Goal: Information Seeking & Learning: Learn about a topic

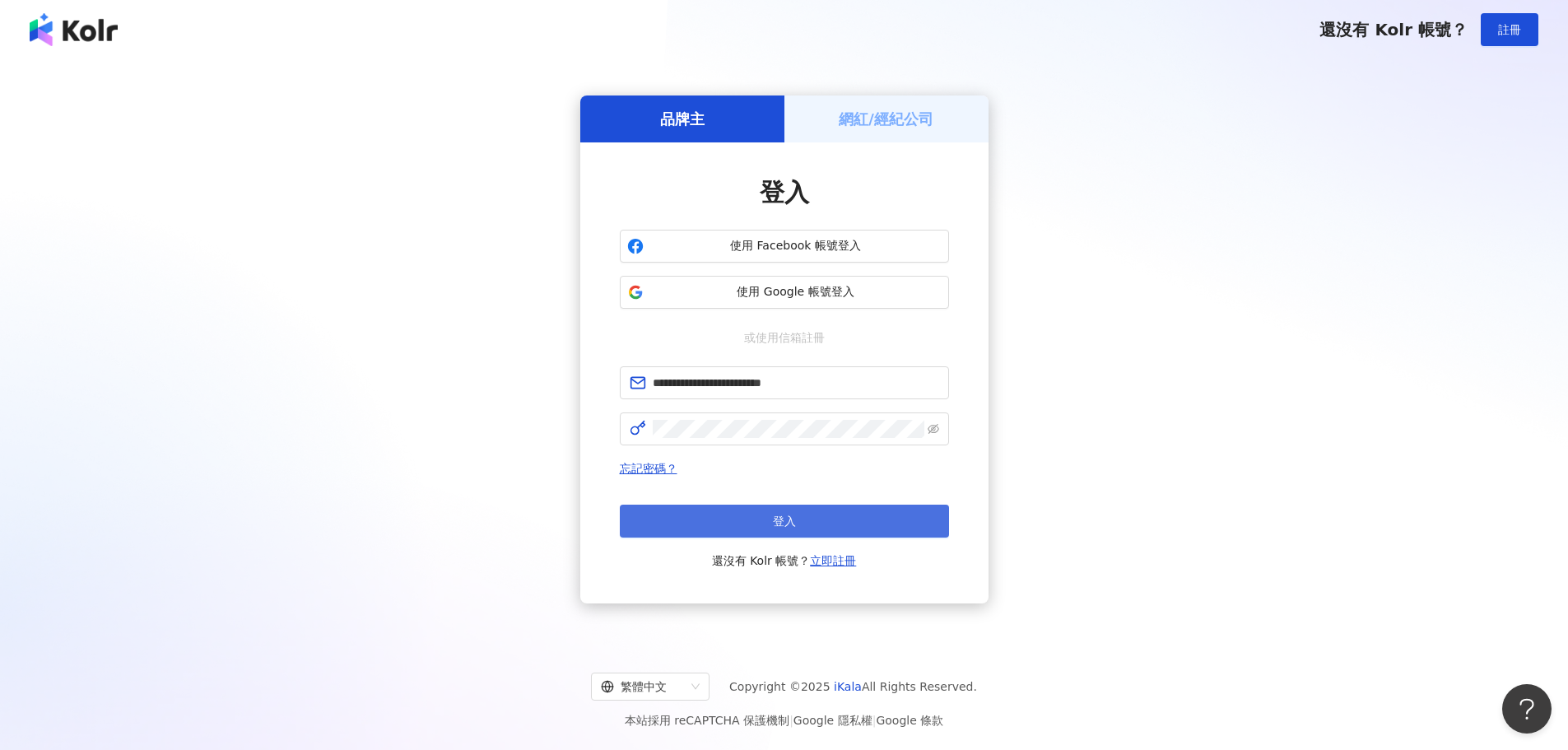
click at [762, 521] on button "登入" at bounding box center [784, 521] width 330 height 33
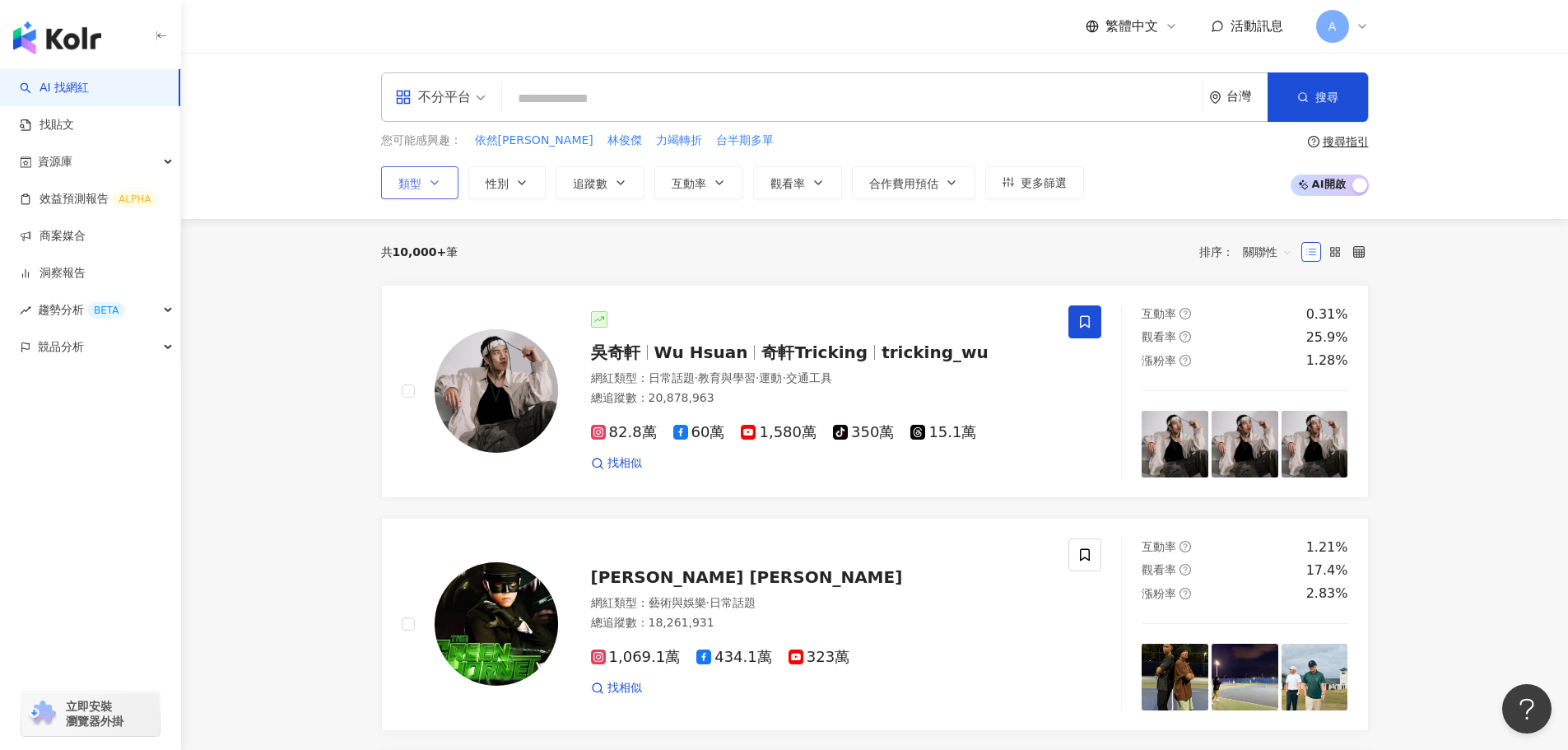
click at [393, 186] on button "類型" at bounding box center [420, 183] width 78 height 33
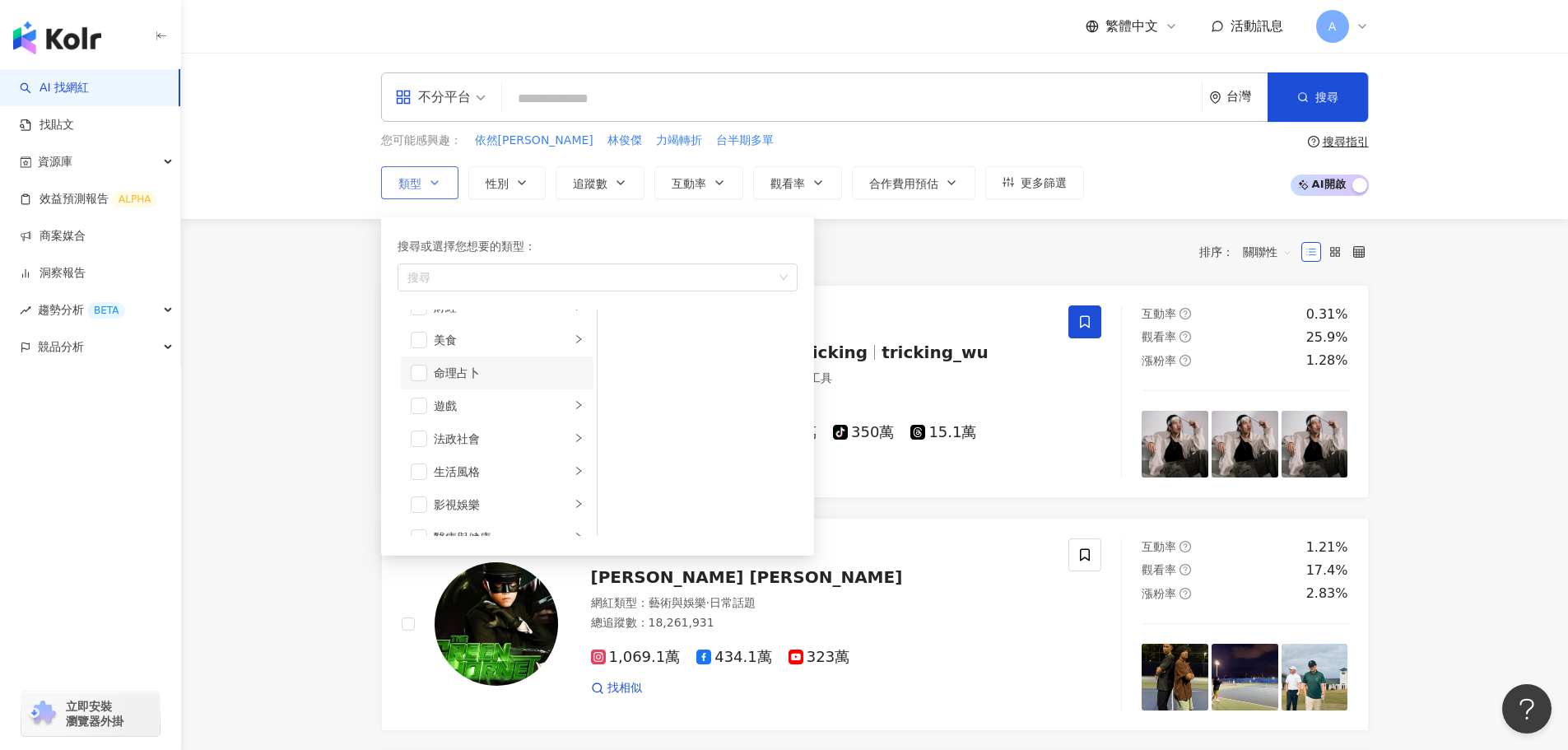
scroll to position [247, 0]
click at [558, 443] on li "生活風格" at bounding box center [497, 444] width 193 height 33
click at [425, 450] on span "button" at bounding box center [419, 444] width 17 height 17
click at [617, 331] on span "button" at bounding box center [619, 330] width 17 height 17
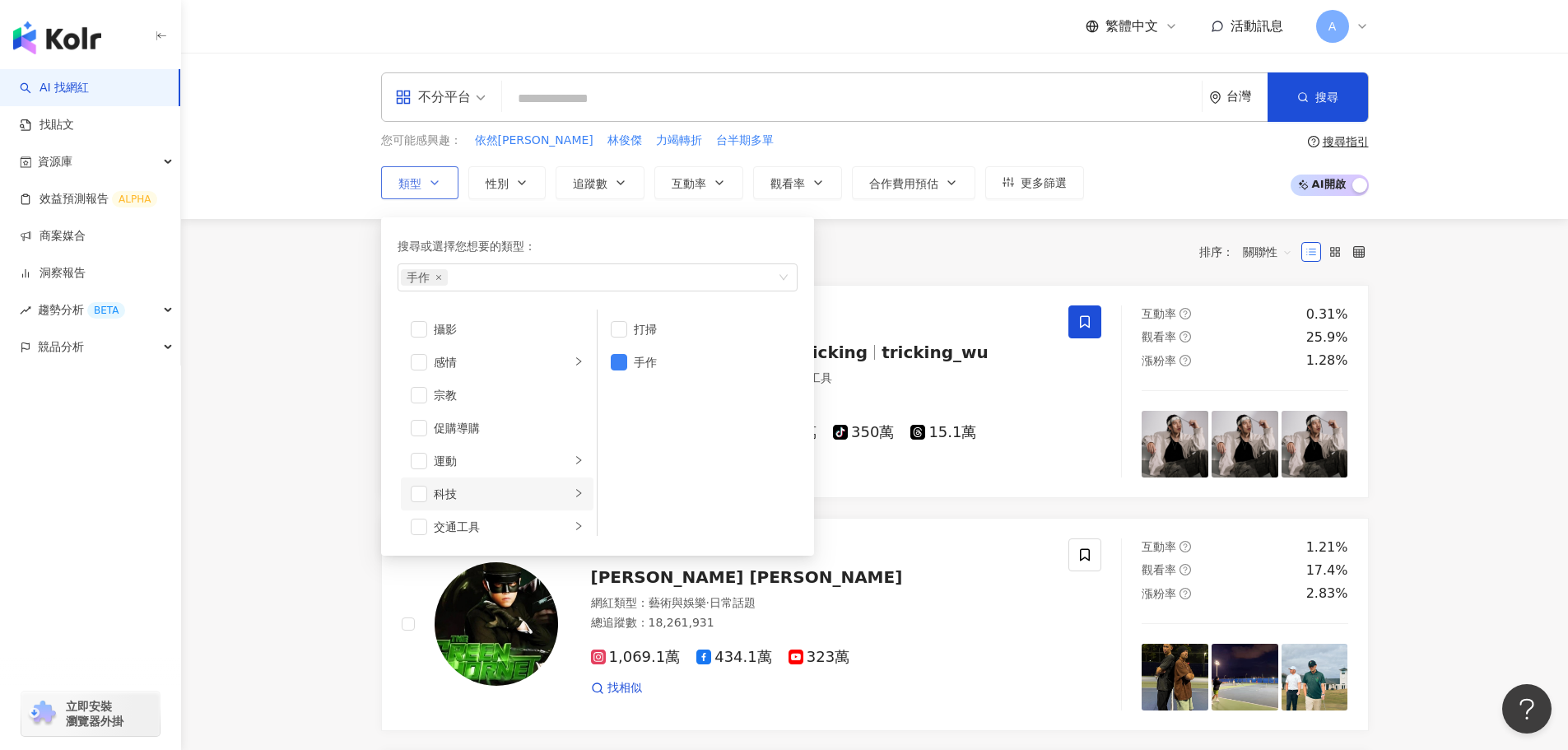
click at [471, 492] on div "科技" at bounding box center [502, 494] width 137 height 19
click at [451, 497] on div "科技" at bounding box center [502, 494] width 137 height 19
click at [473, 493] on li "旅遊" at bounding box center [497, 483] width 193 height 33
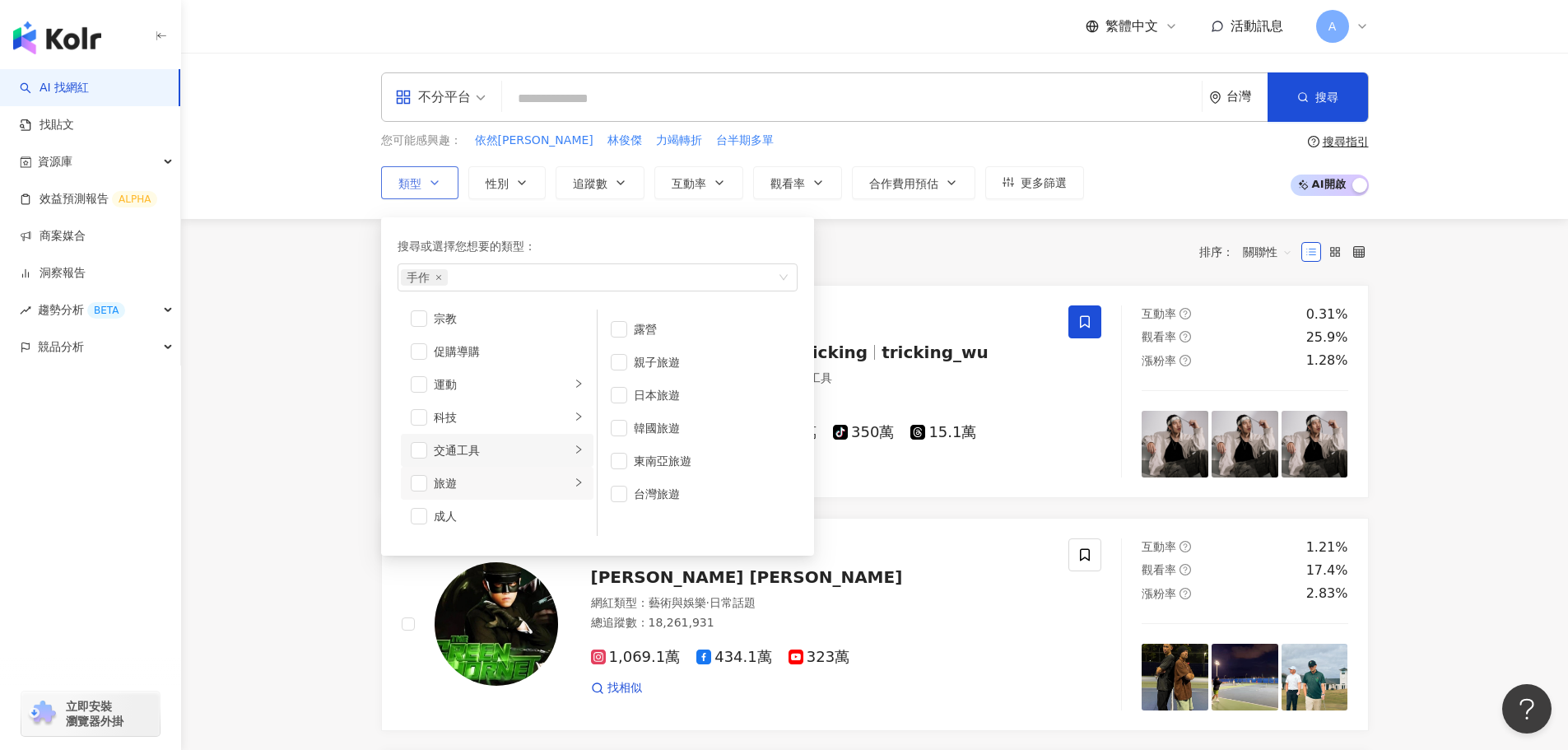
click at [468, 455] on div "交通工具" at bounding box center [502, 450] width 137 height 19
click at [470, 431] on li "科技" at bounding box center [497, 418] width 193 height 33
click at [477, 391] on div "運動" at bounding box center [502, 384] width 137 height 19
click at [463, 462] on div "教育與學習" at bounding box center [502, 461] width 137 height 19
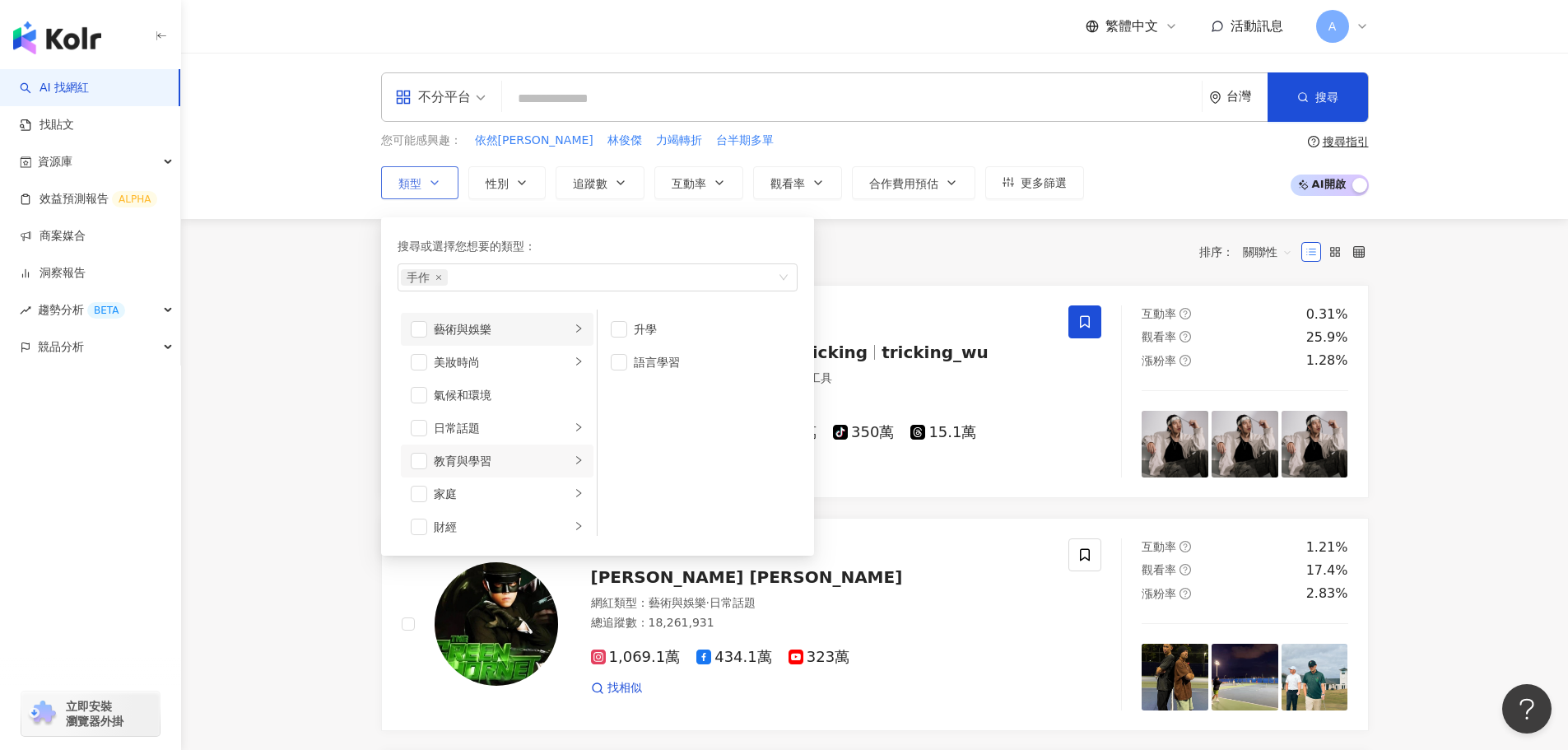
click at [477, 331] on div "藝術與娛樂" at bounding box center [502, 330] width 137 height 19
click at [628, 330] on li "室內外設計" at bounding box center [697, 330] width 194 height 33
click at [458, 492] on div "家庭" at bounding box center [502, 494] width 137 height 19
click at [461, 449] on li "教育與學習" at bounding box center [497, 461] width 193 height 33
click at [483, 435] on div "日常話題" at bounding box center [502, 428] width 137 height 19
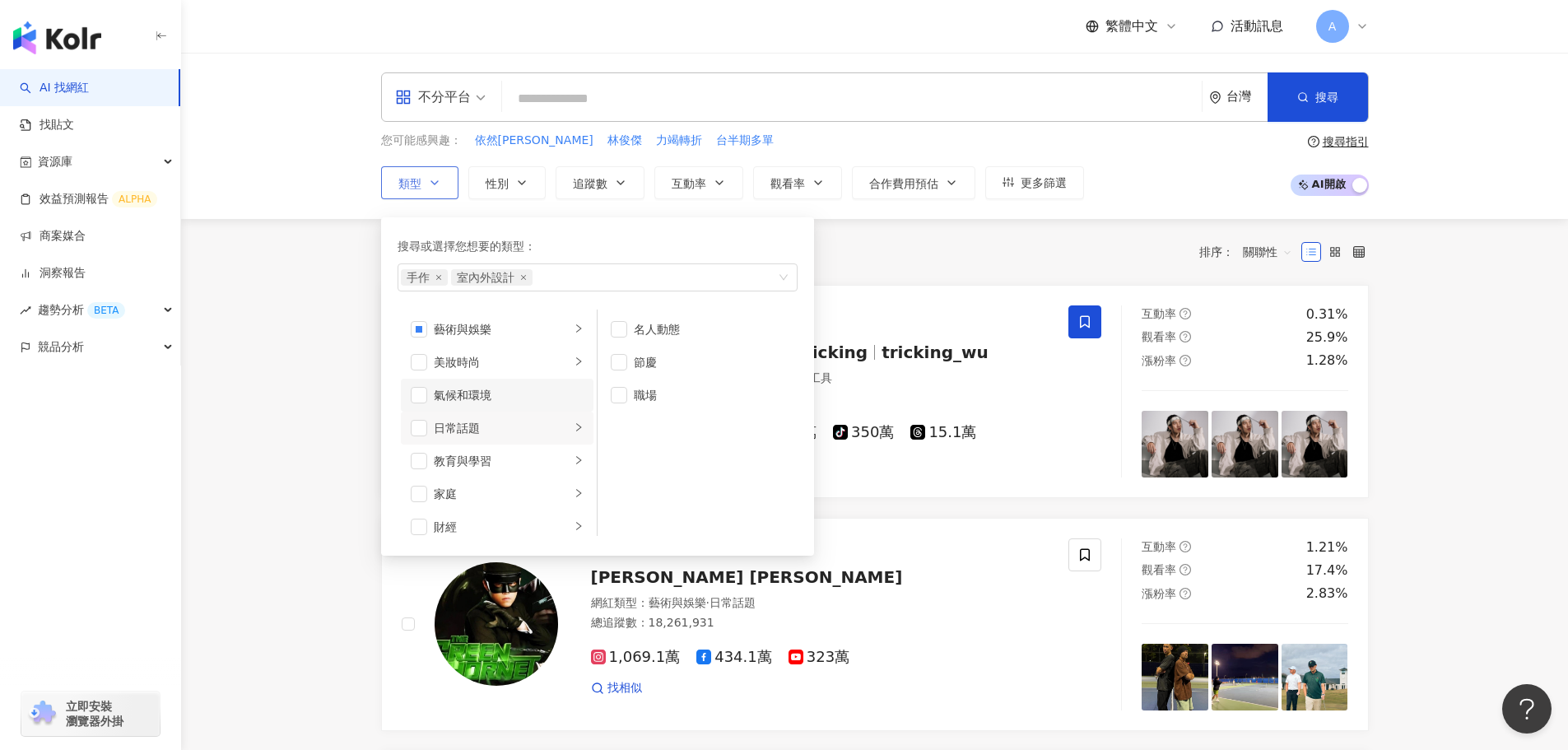
click at [476, 391] on div "氣候和環境" at bounding box center [508, 395] width 150 height 19
click at [447, 395] on div "氣候和環境" at bounding box center [508, 395] width 150 height 19
click at [447, 362] on div "美妝時尚" at bounding box center [502, 362] width 137 height 19
click at [587, 237] on div "搜尋或選擇您想要的類型：" at bounding box center [597, 246] width 400 height 19
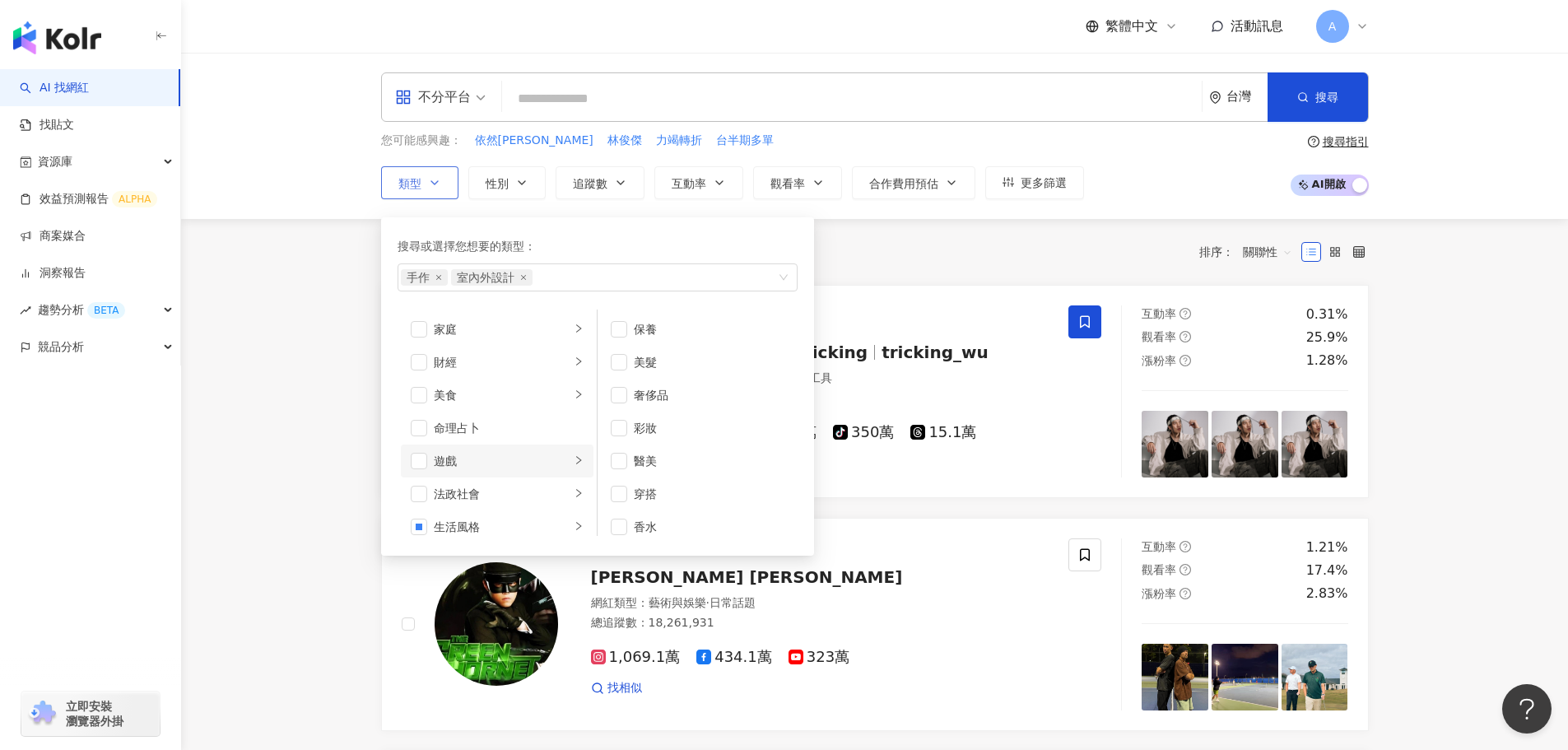
click at [451, 466] on div "遊戲" at bounding box center [502, 461] width 137 height 19
click at [452, 481] on li "法政社會" at bounding box center [497, 494] width 193 height 33
click at [469, 425] on div "醫療與健康" at bounding box center [502, 428] width 137 height 19
click at [408, 420] on li "醫療與健康" at bounding box center [497, 428] width 193 height 33
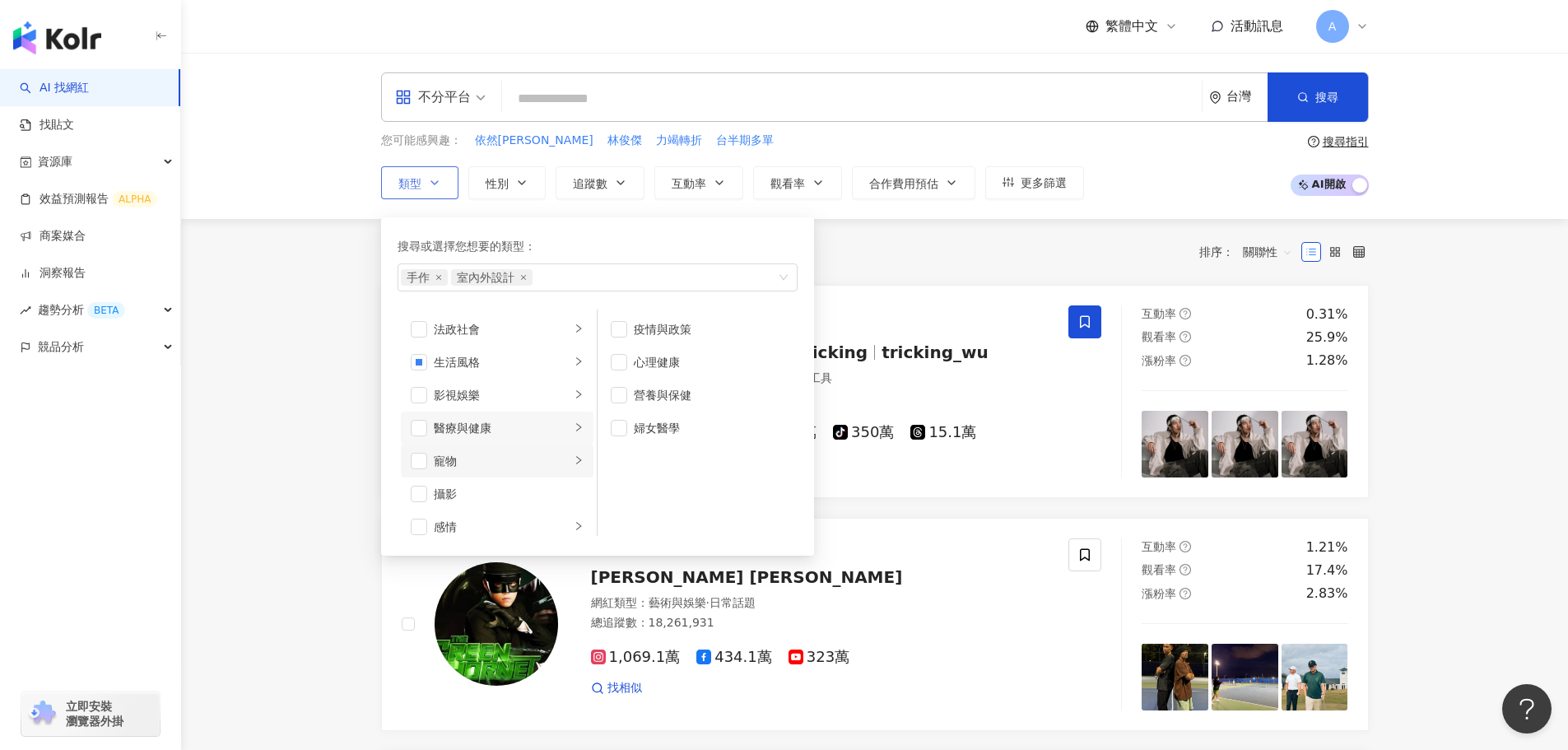
click at [461, 464] on div "寵物" at bounding box center [502, 461] width 137 height 19
click at [449, 486] on div "攝影" at bounding box center [508, 494] width 150 height 19
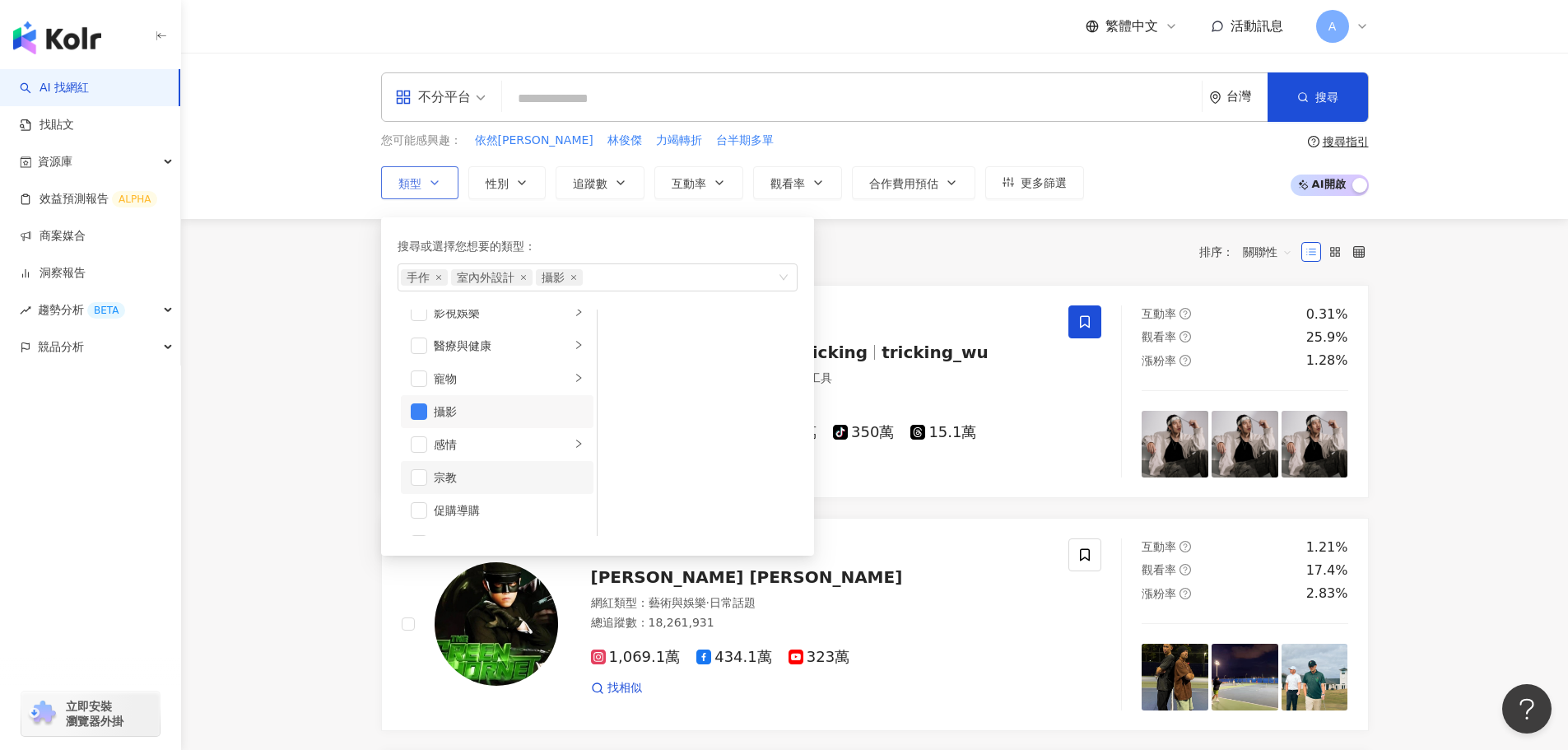
scroll to position [570, 0]
click at [423, 416] on span "button" at bounding box center [419, 418] width 17 height 17
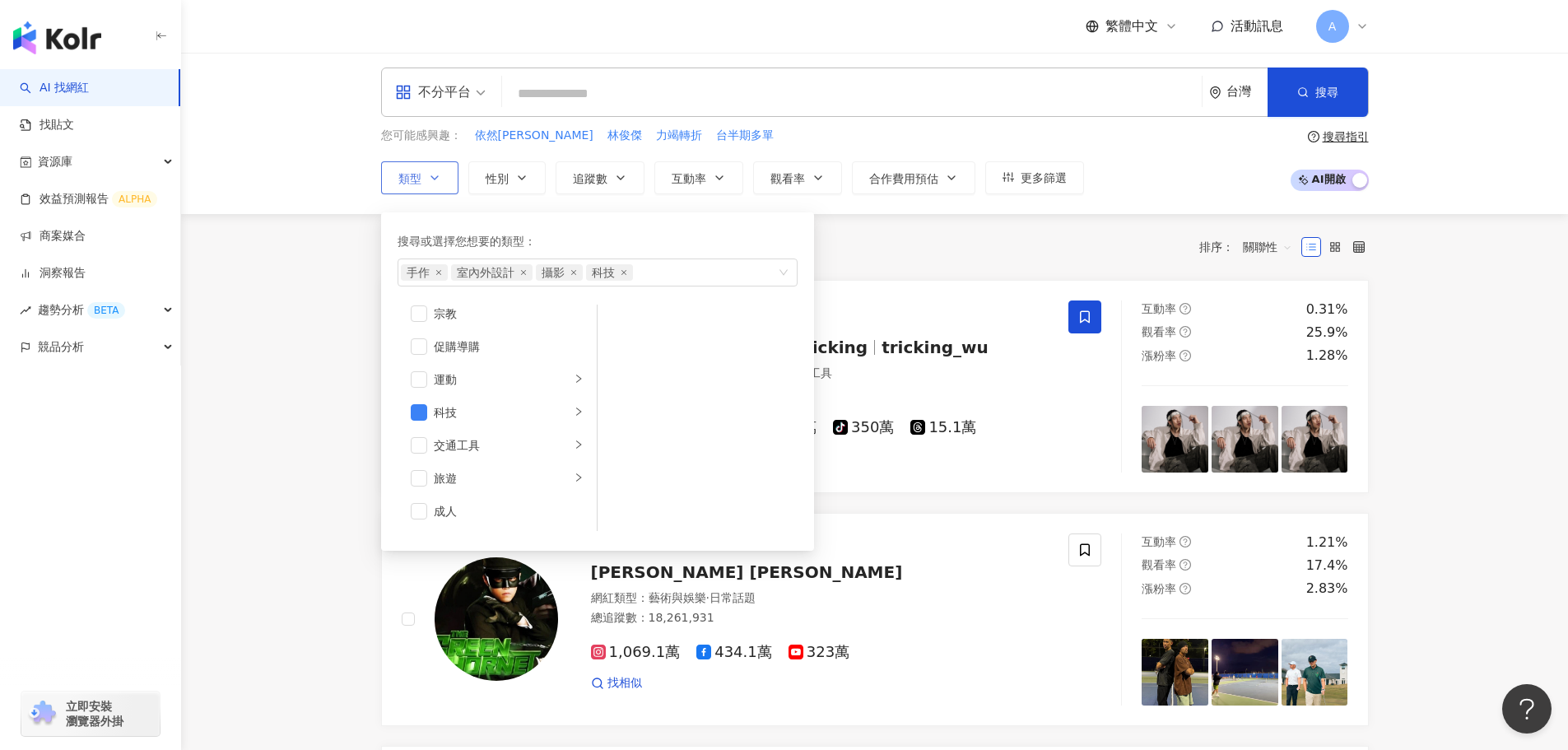
scroll to position [82, 0]
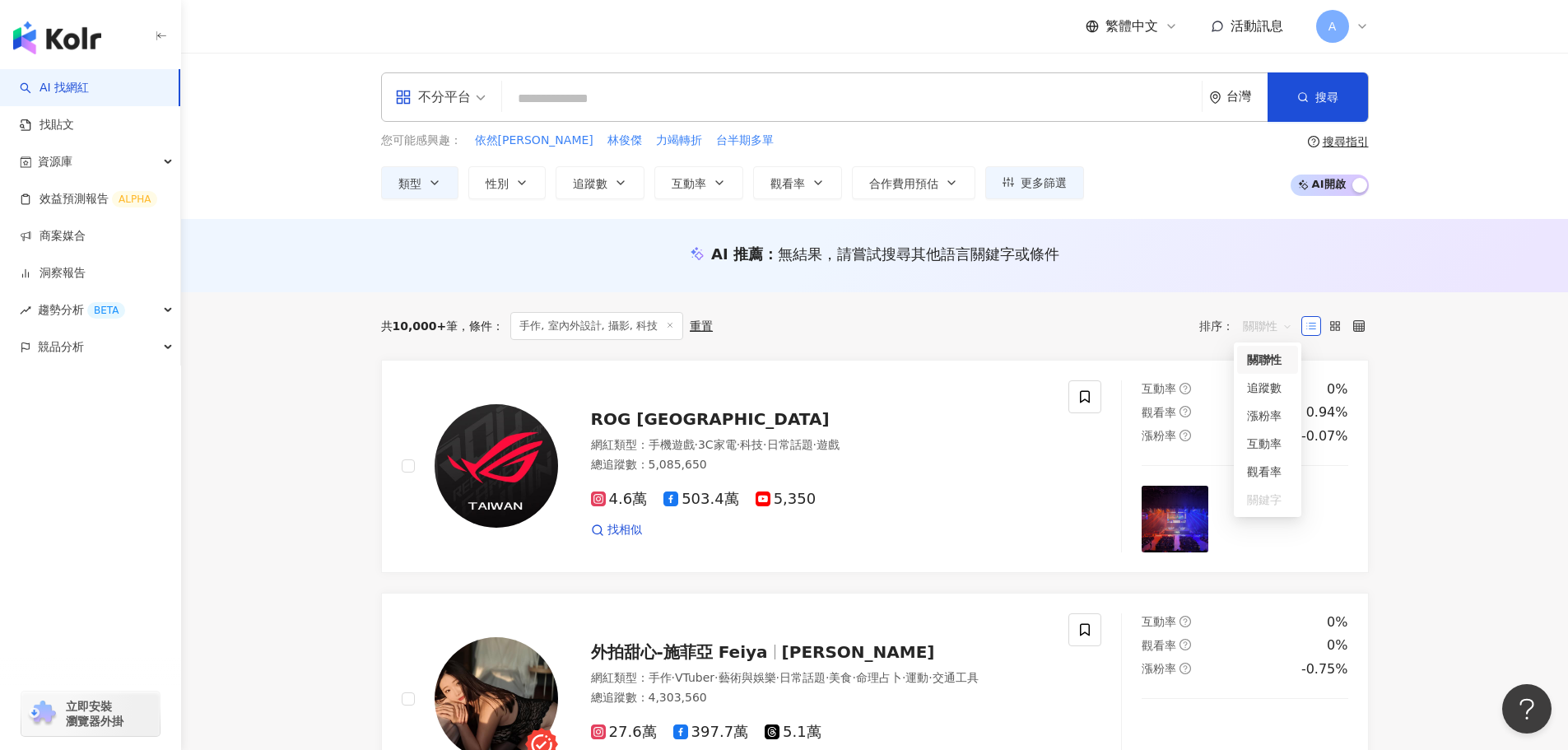
click at [790, 330] on span "關聯性" at bounding box center [1267, 326] width 49 height 26
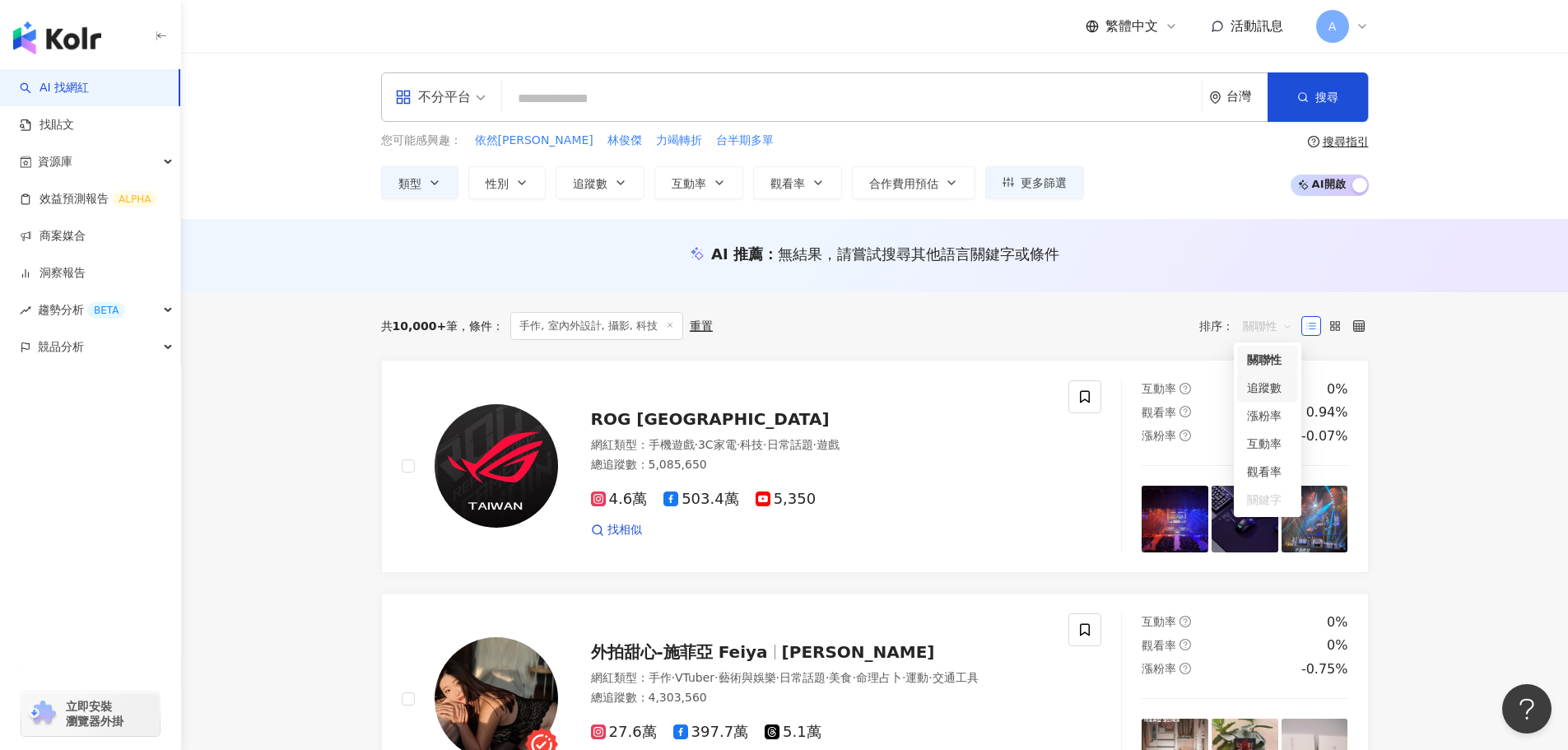
click at [790, 383] on div "追蹤數" at bounding box center [1267, 388] width 41 height 19
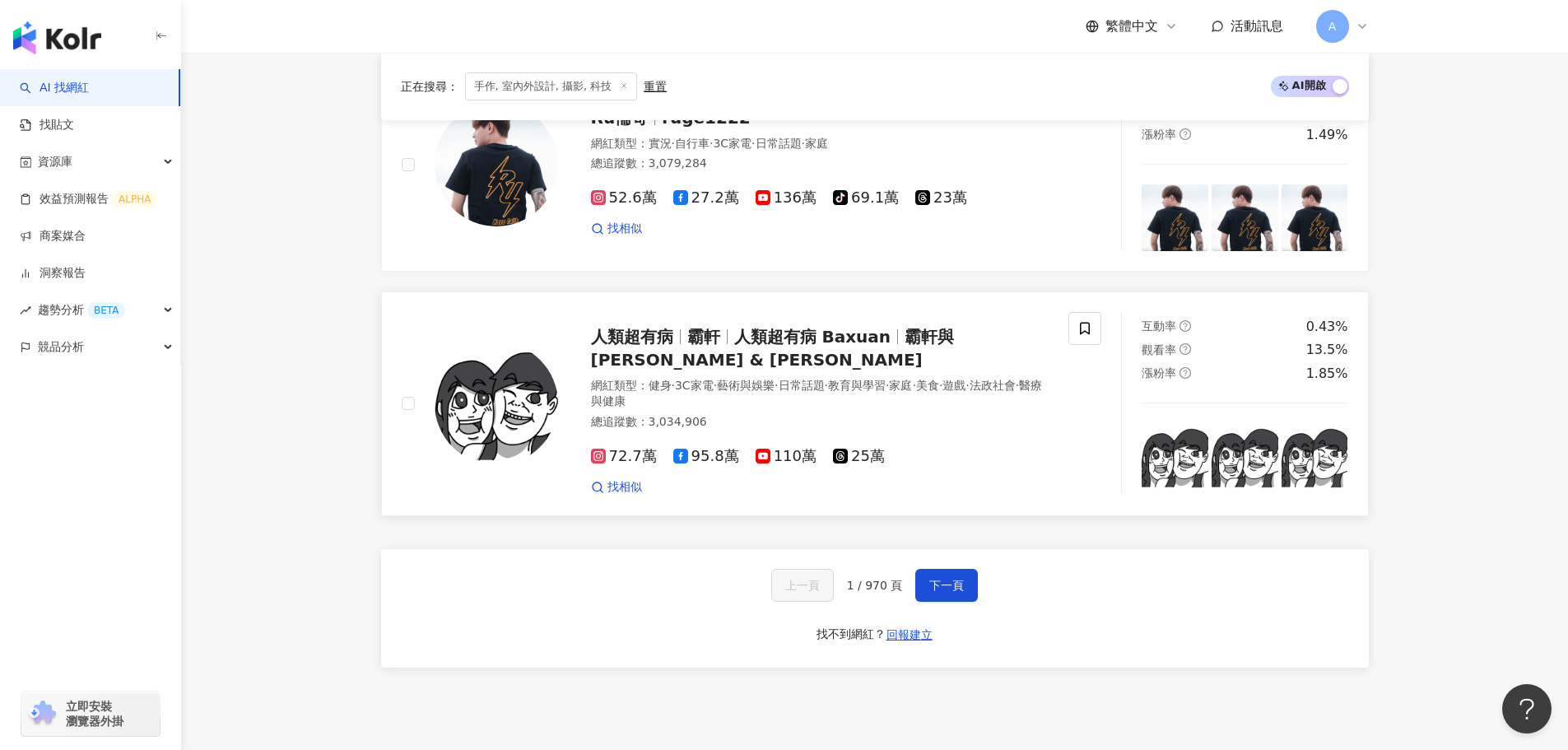
scroll to position [2716, 0]
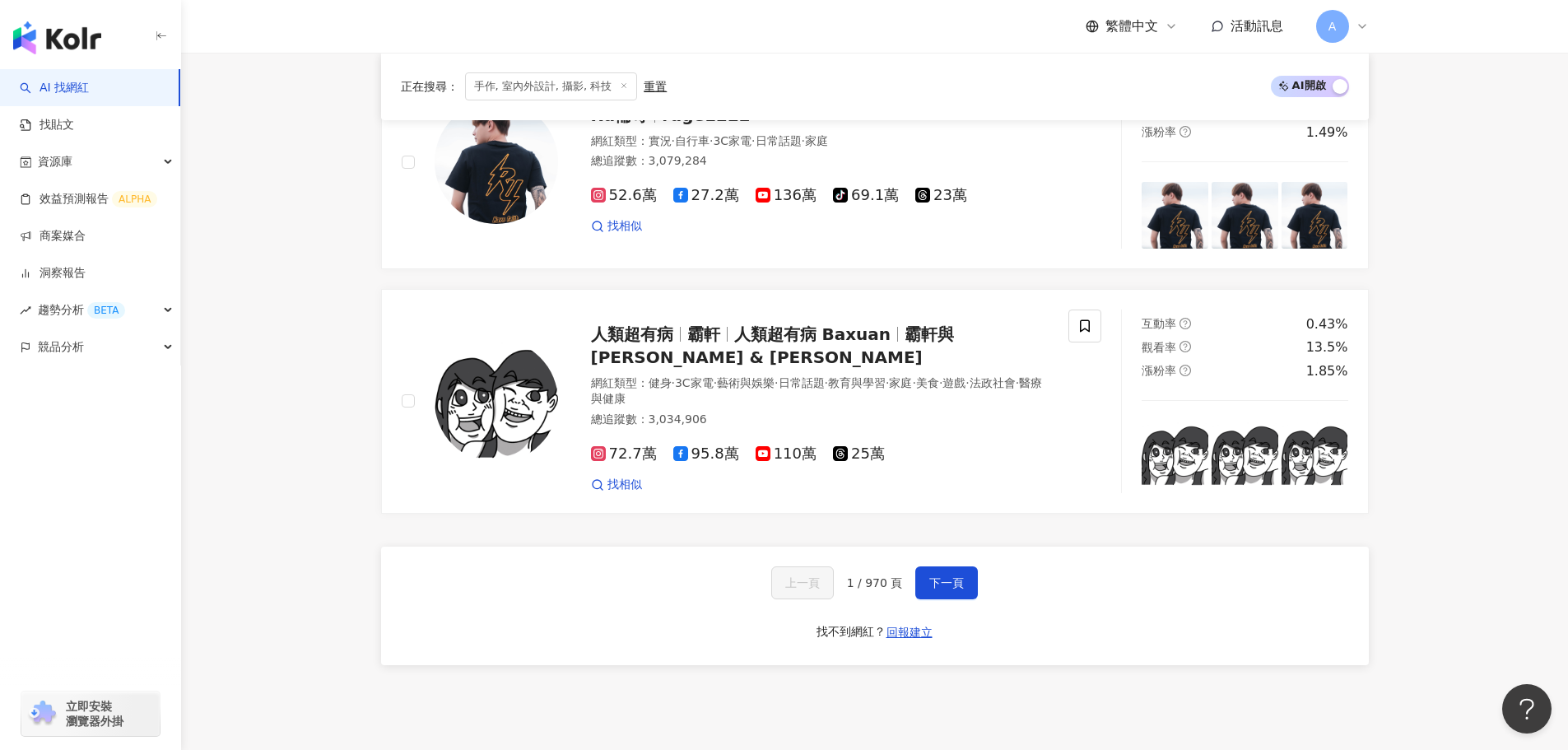
click at [790, 546] on div "上一頁 1 / 970 頁 下一頁 找不到網紅？ 回報建立" at bounding box center [874, 606] width 988 height 119
click at [790, 568] on span "下一頁" at bounding box center [946, 582] width 34 height 13
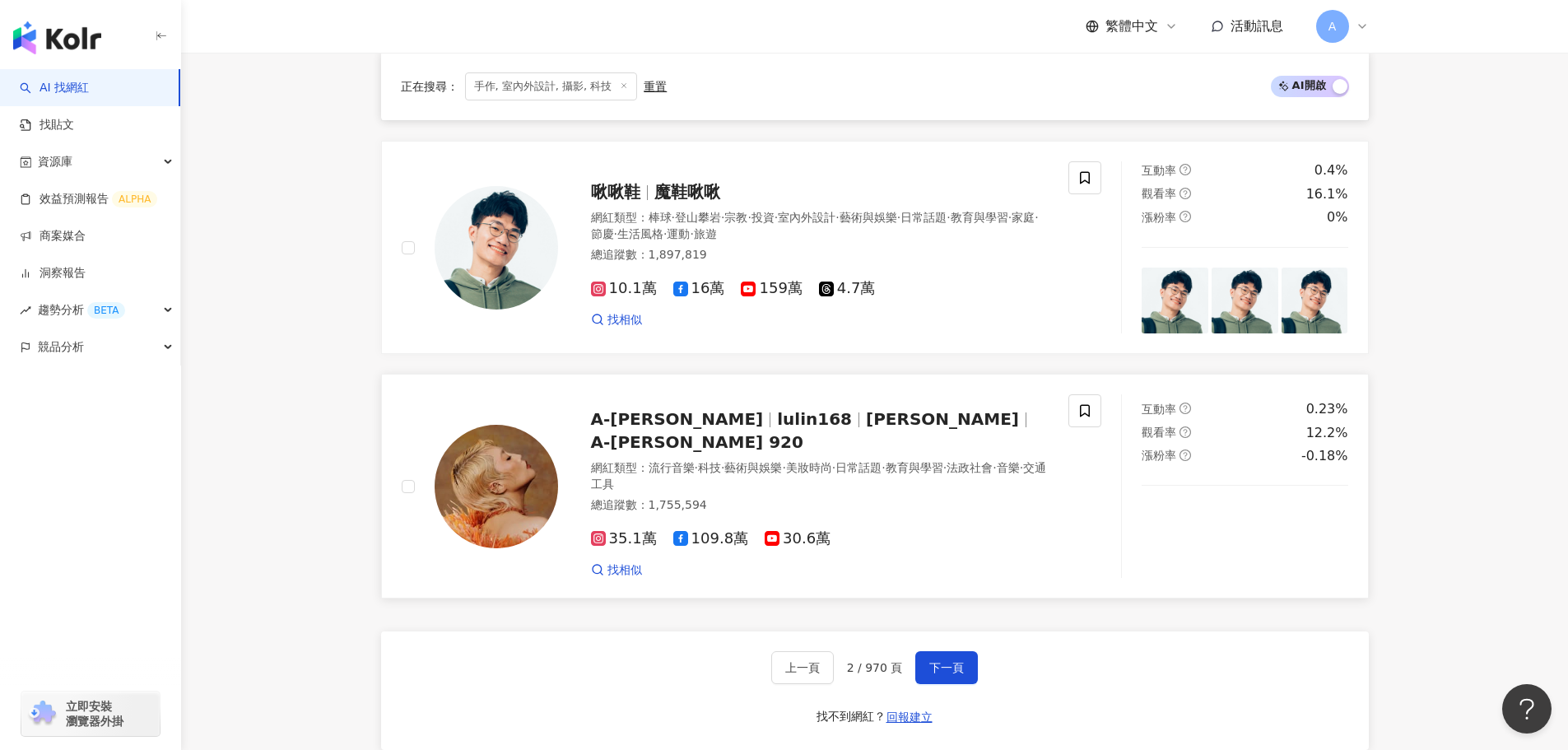
scroll to position [2831, 0]
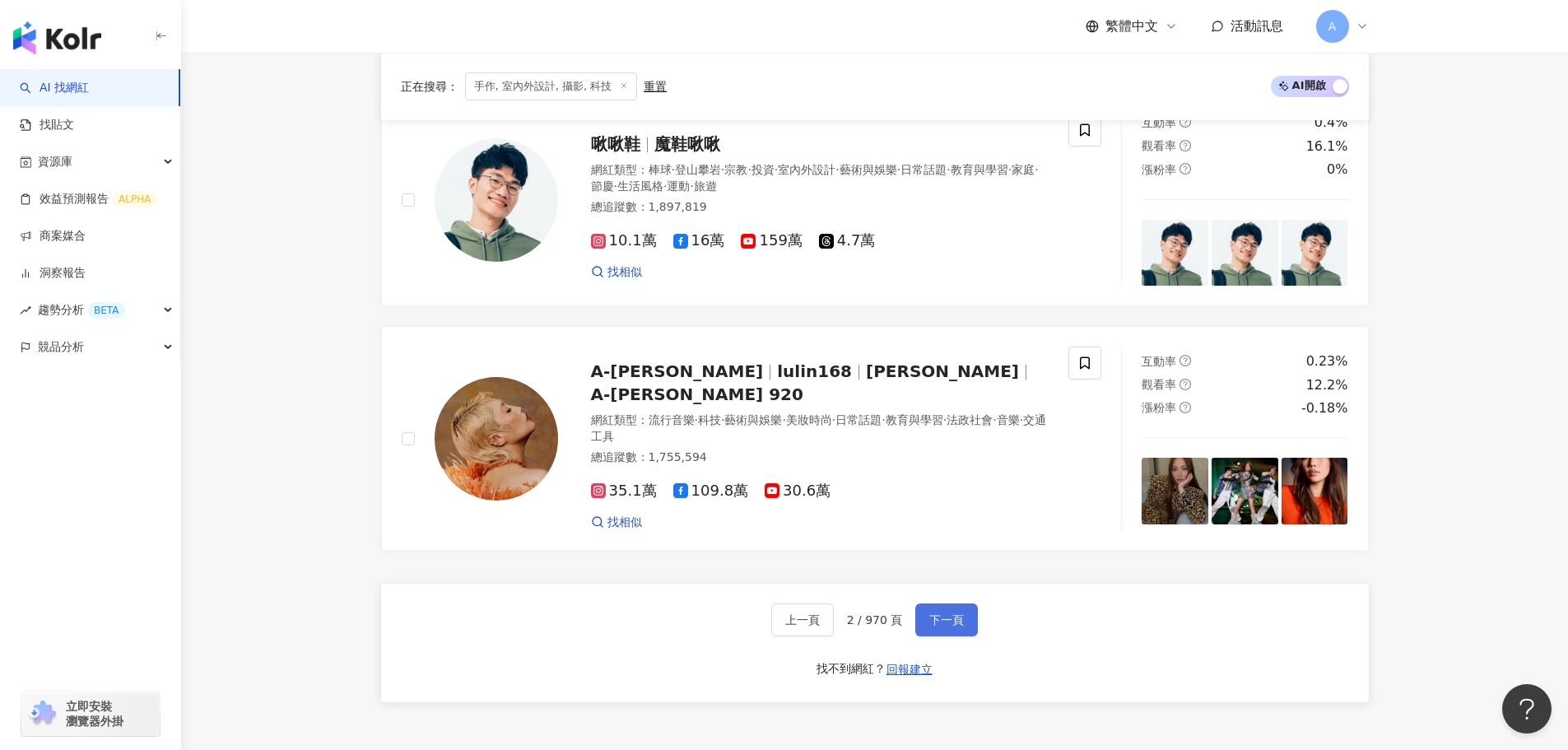
click at [790, 568] on span "下一頁" at bounding box center [946, 619] width 34 height 13
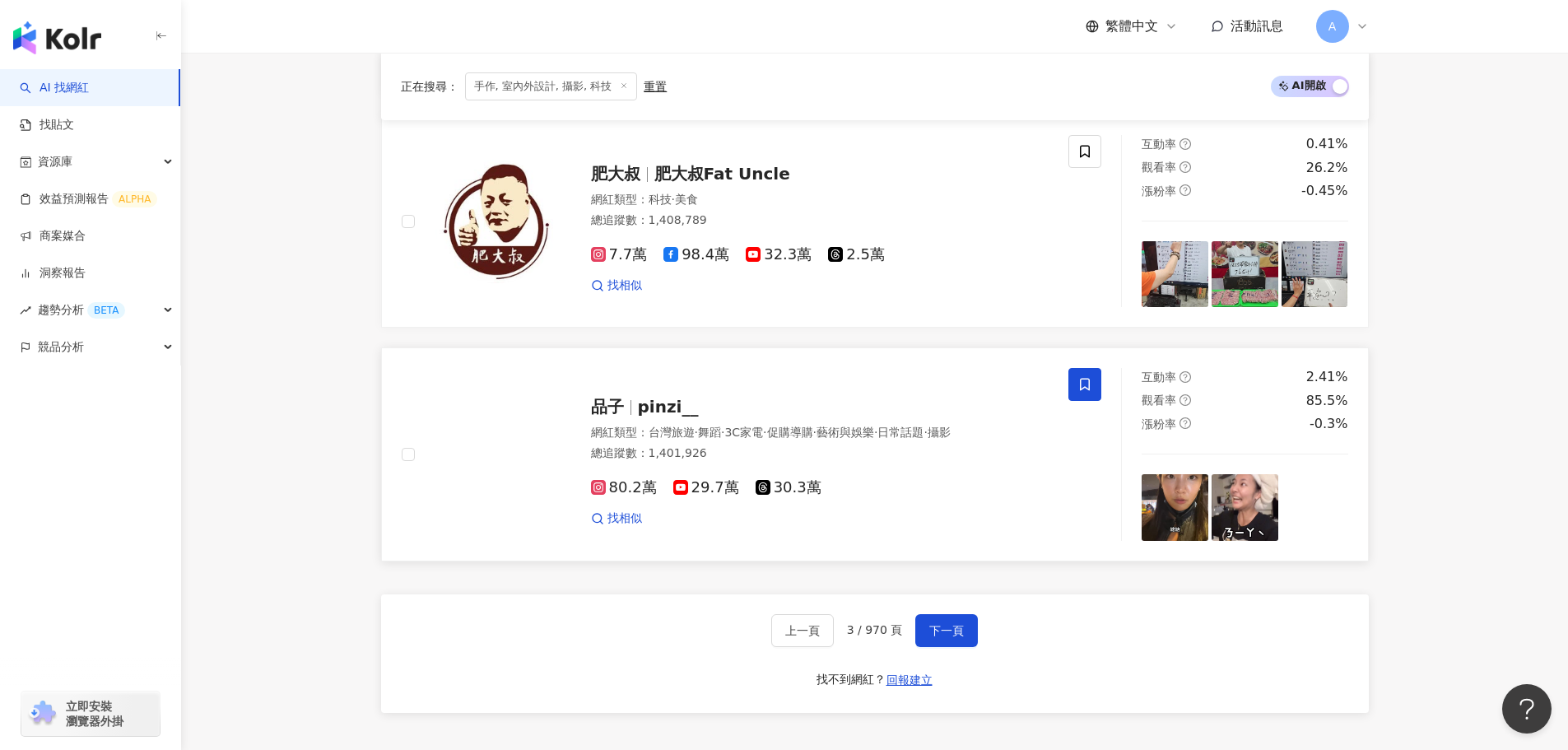
scroll to position [2595, 0]
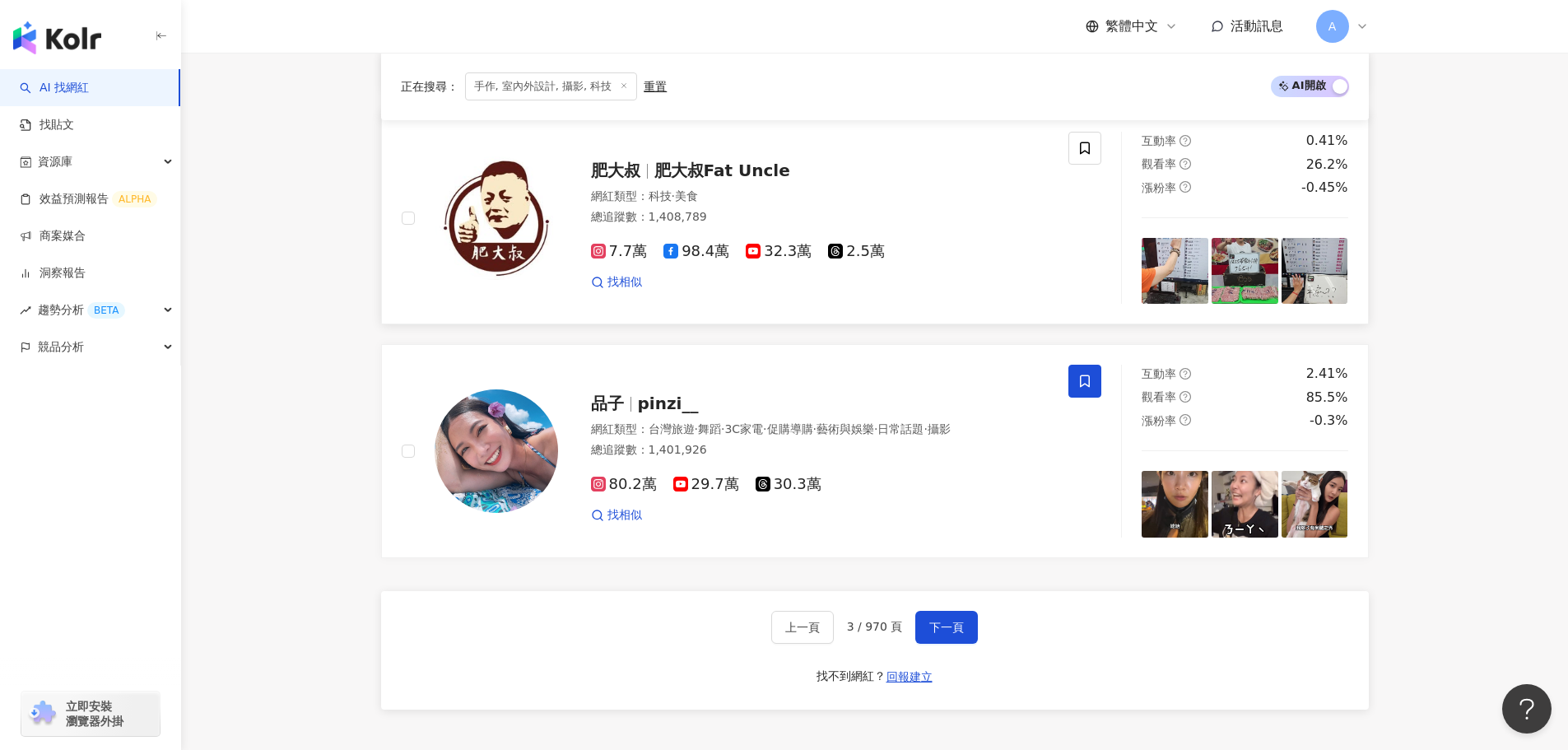
drag, startPoint x: 735, startPoint y: 152, endPoint x: 751, endPoint y: 158, distance: 17.1
click at [751, 160] on span "肥大叔Fat Uncle" at bounding box center [722, 169] width 136 height 19
click at [790, 568] on button "下一頁" at bounding box center [947, 627] width 63 height 33
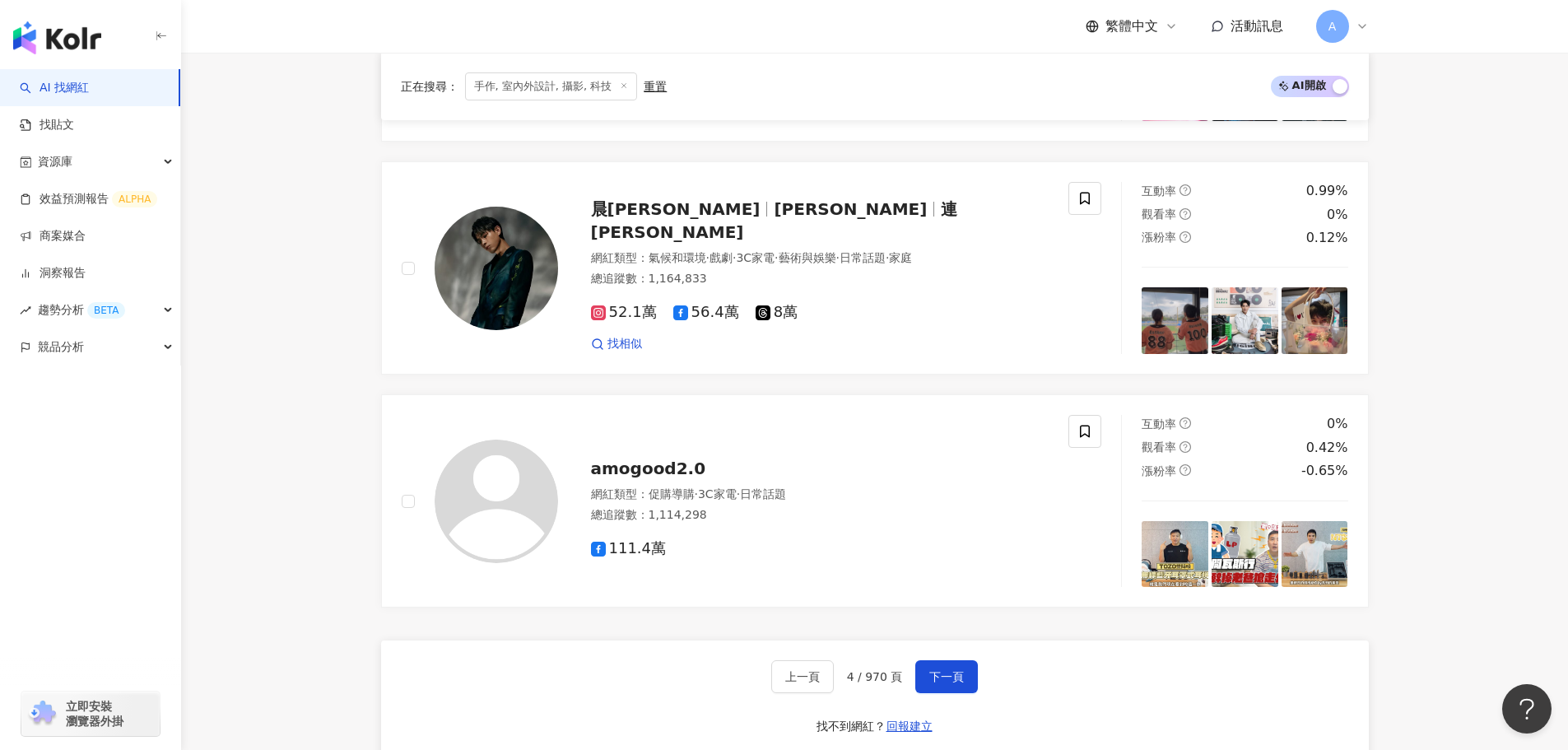
scroll to position [2711, 0]
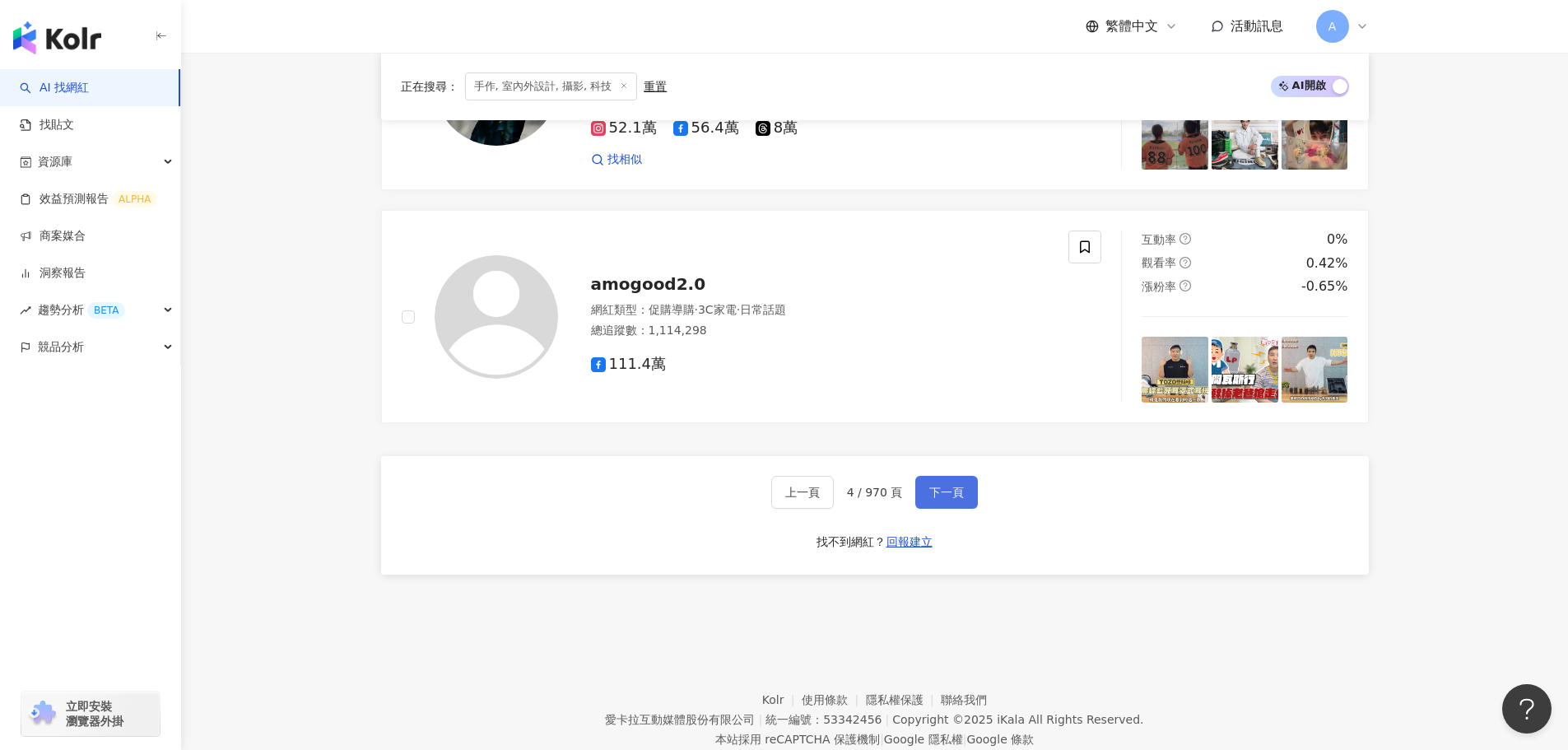
click at [790, 489] on button "下一頁" at bounding box center [947, 493] width 63 height 33
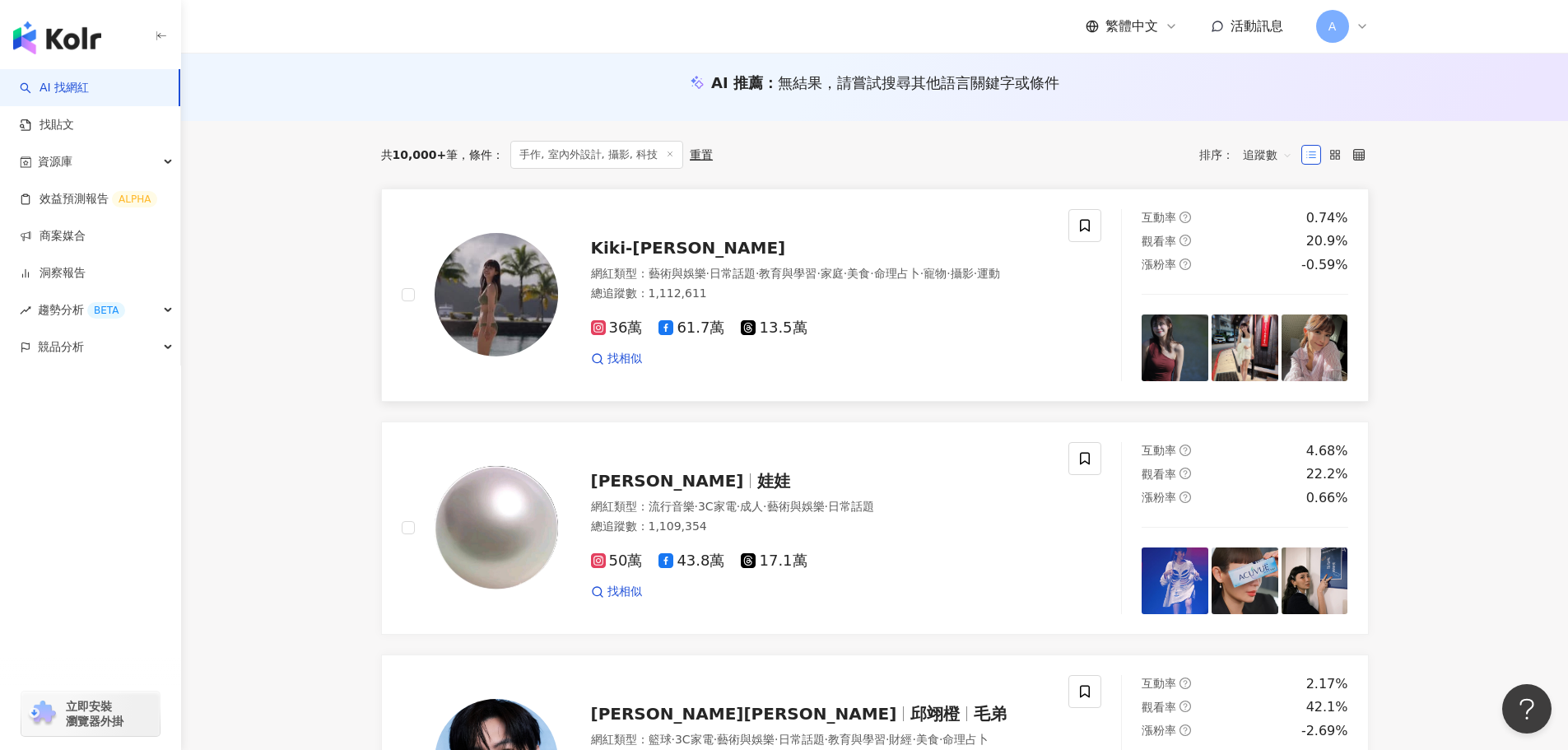
scroll to position [165, 0]
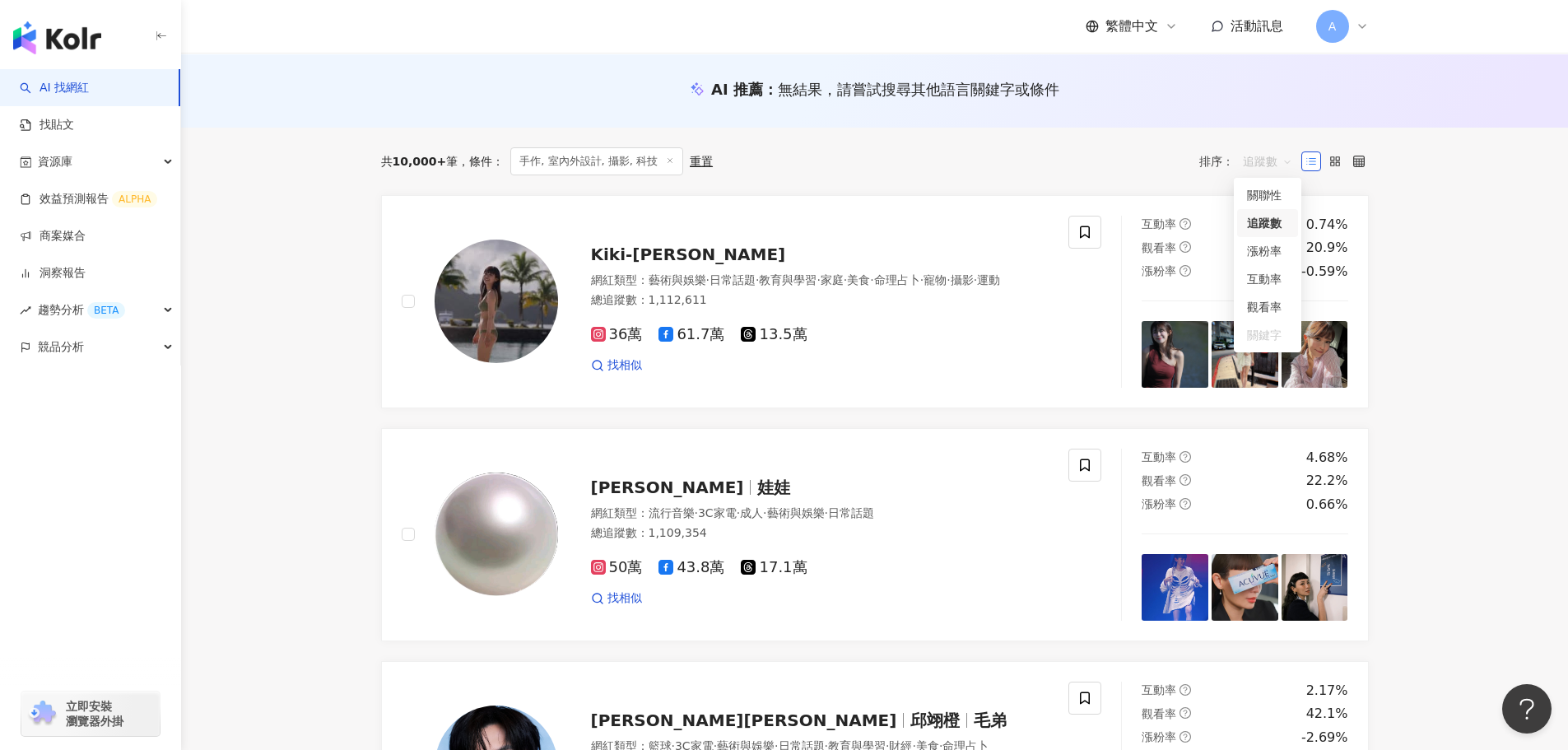
click at [790, 169] on span "追蹤數" at bounding box center [1267, 161] width 49 height 26
click at [790, 206] on div "關聯性" at bounding box center [1268, 195] width 61 height 28
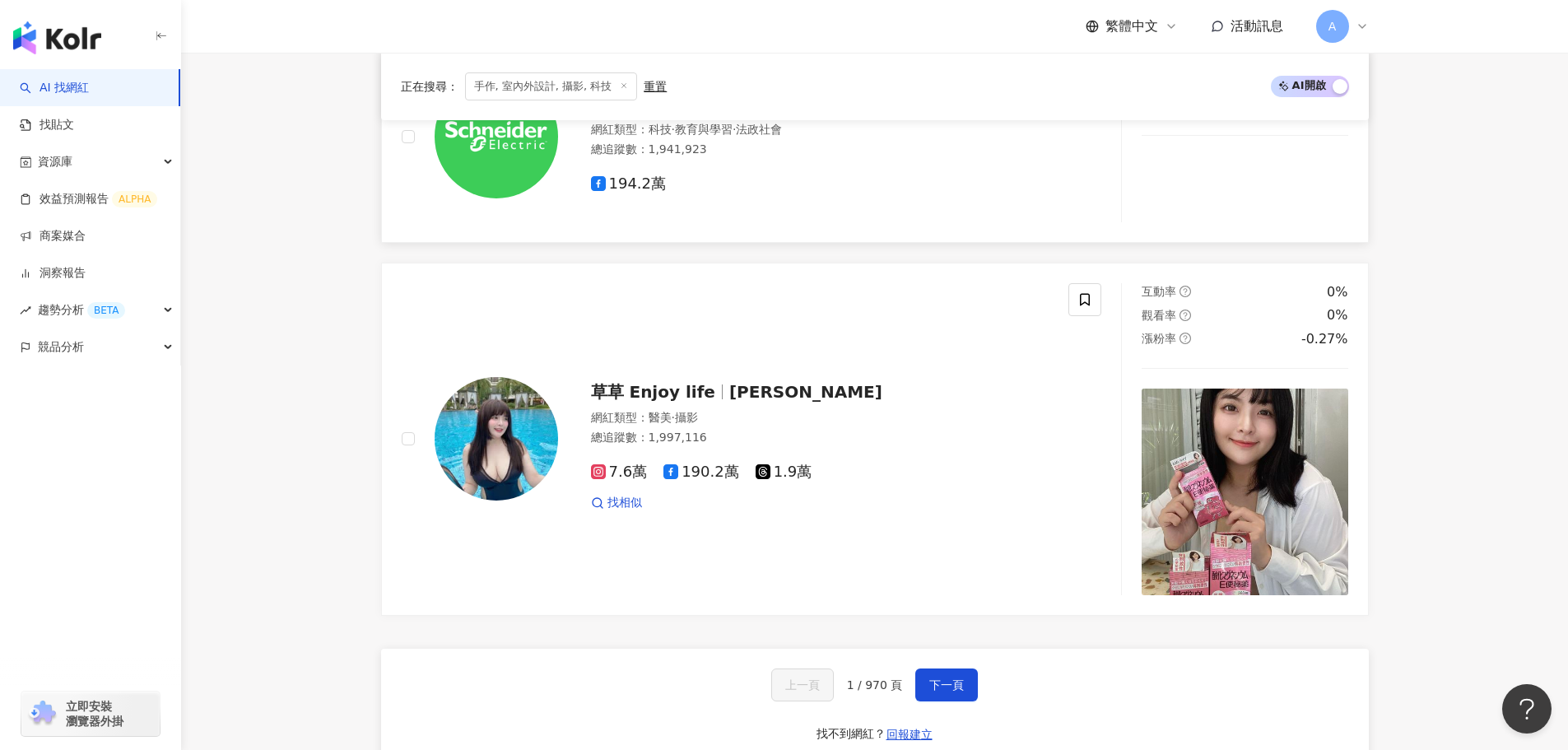
scroll to position [2798, 0]
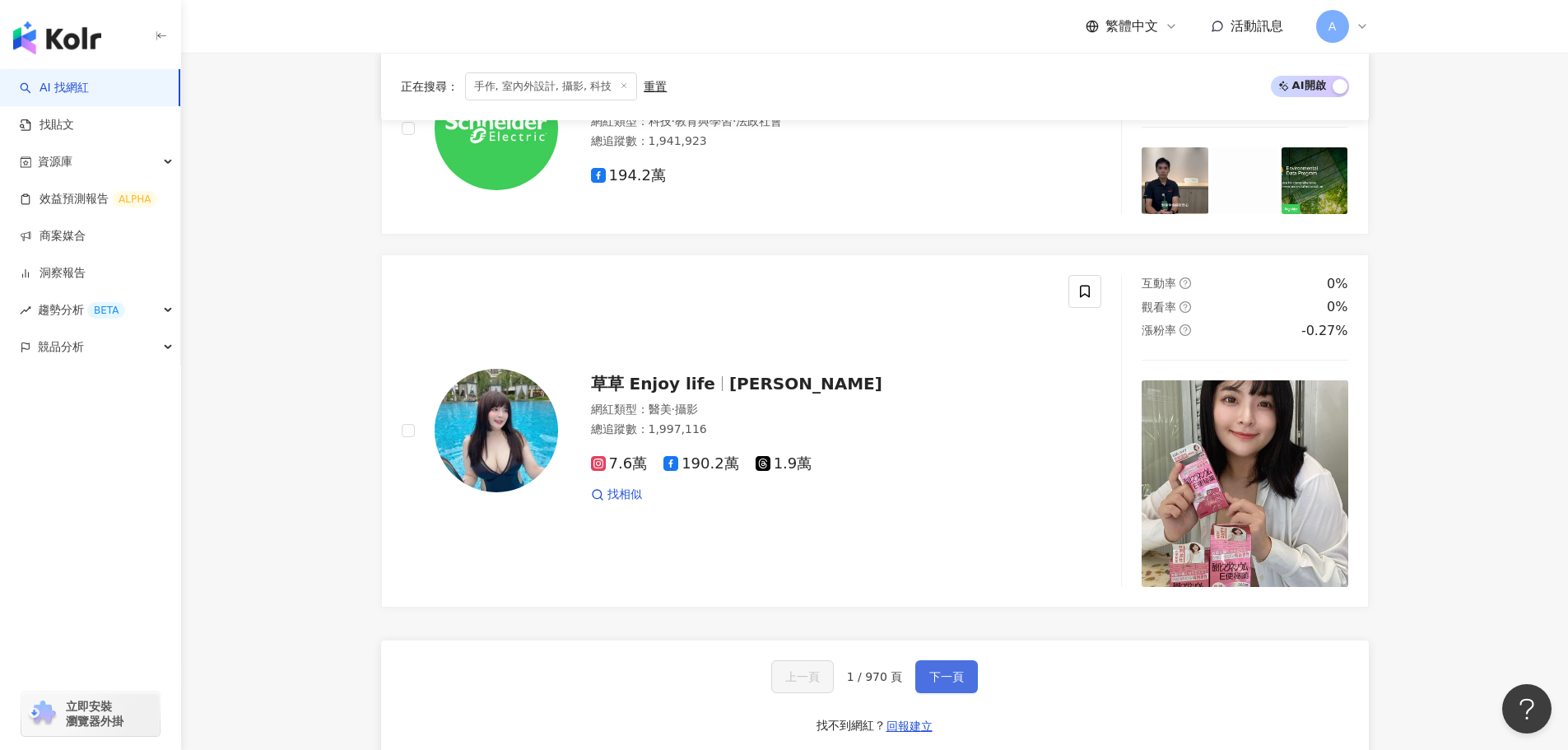
click at [790, 568] on span "下一頁" at bounding box center [946, 676] width 34 height 13
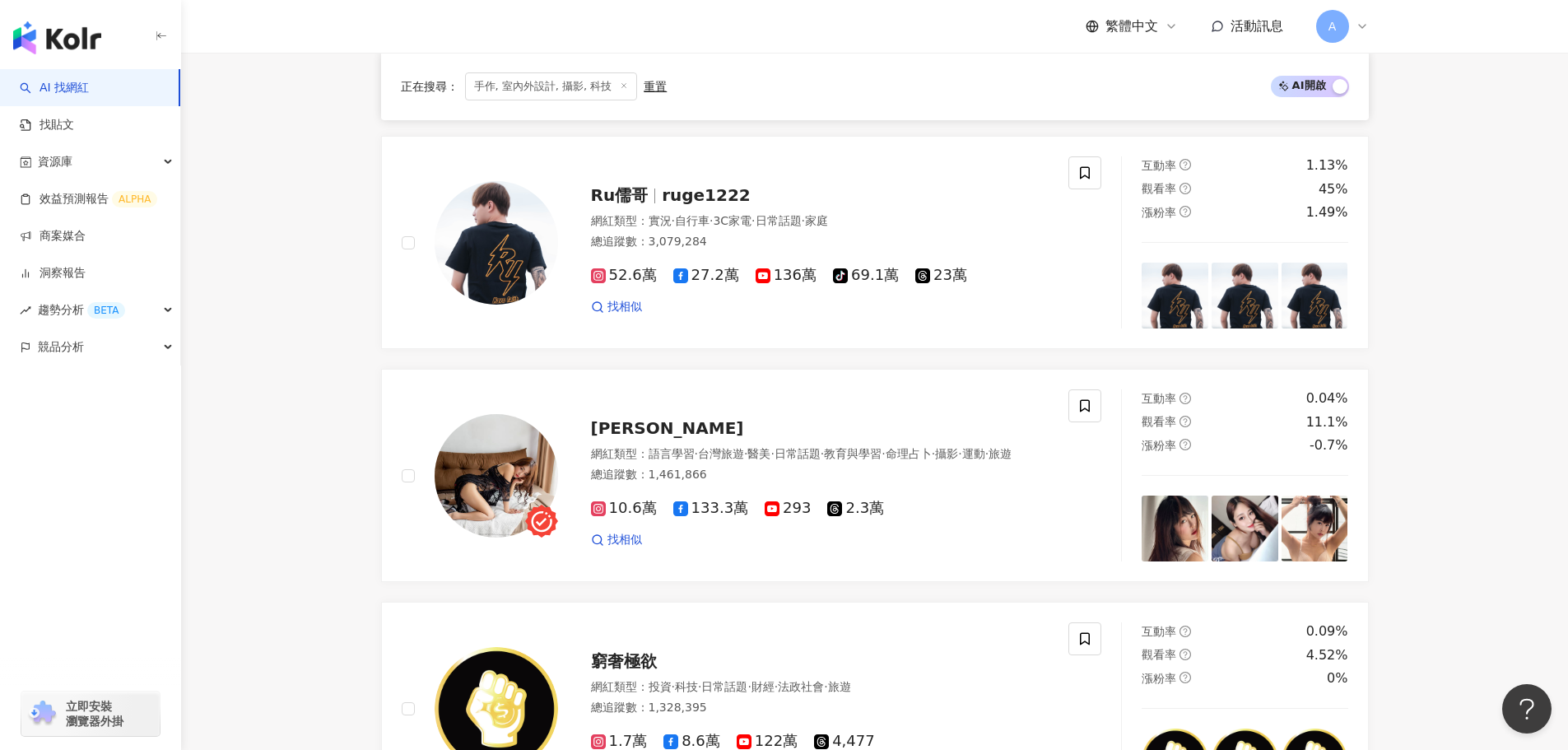
scroll to position [1900, 0]
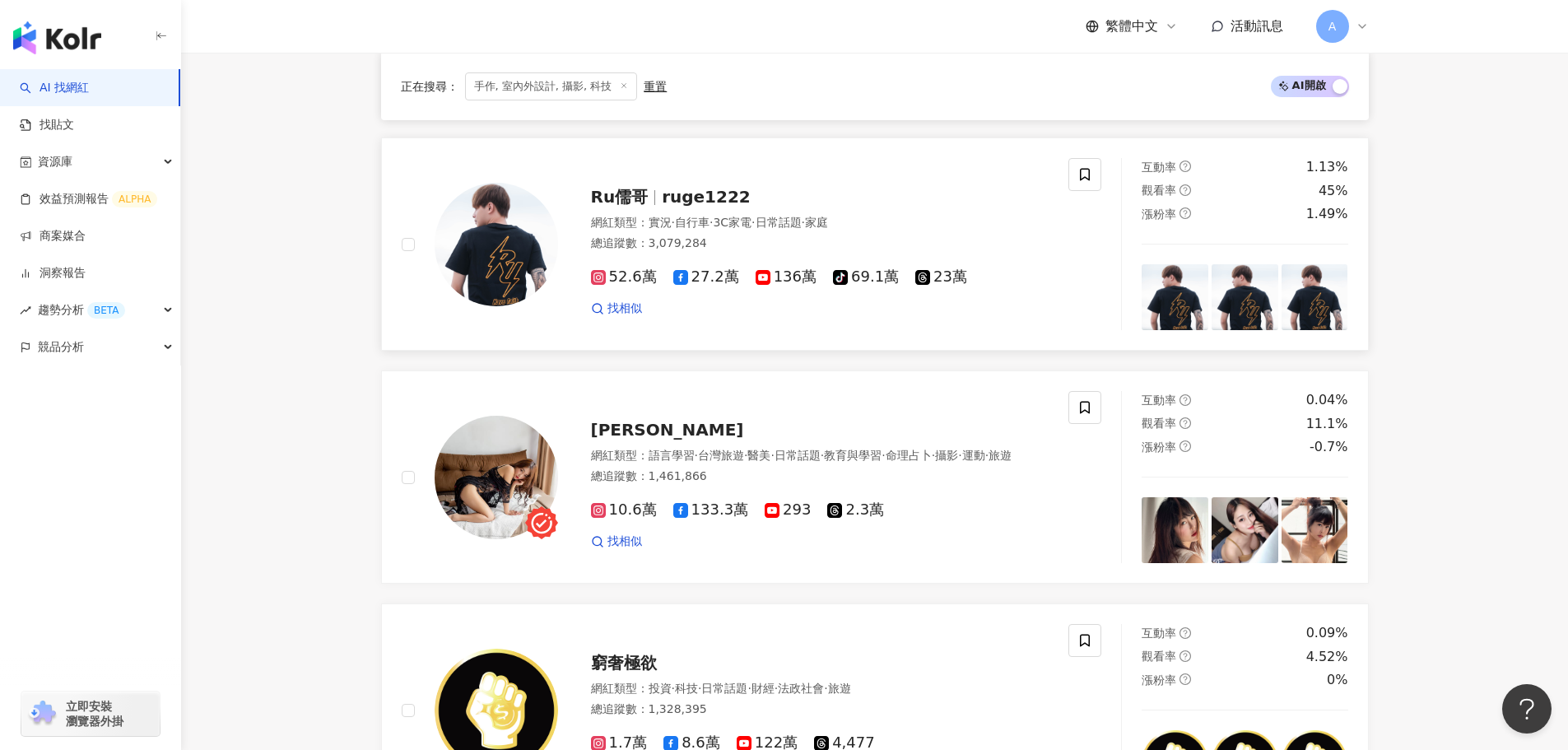
click at [642, 194] on span "Ru儒哥" at bounding box center [620, 196] width 57 height 19
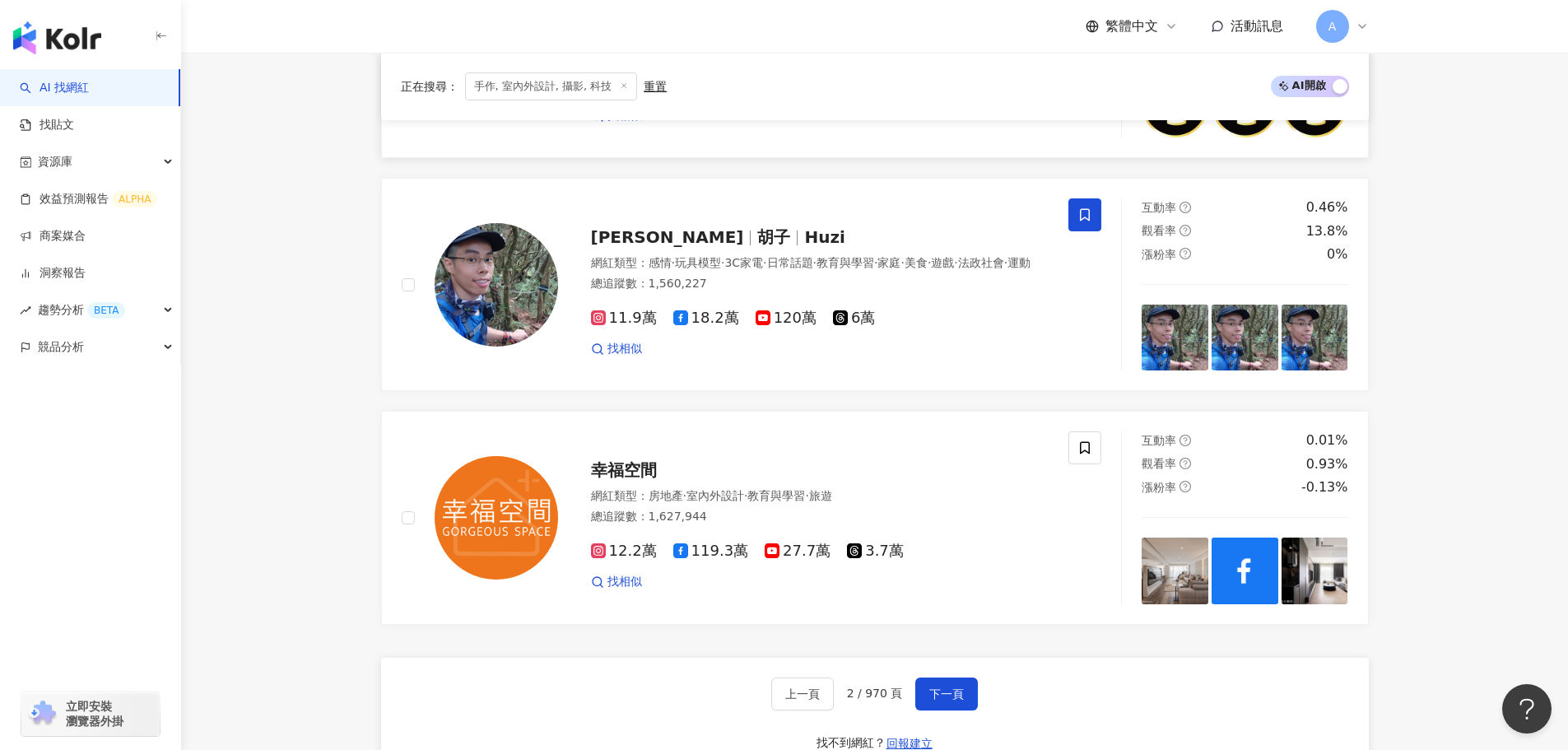
scroll to position [2641, 0]
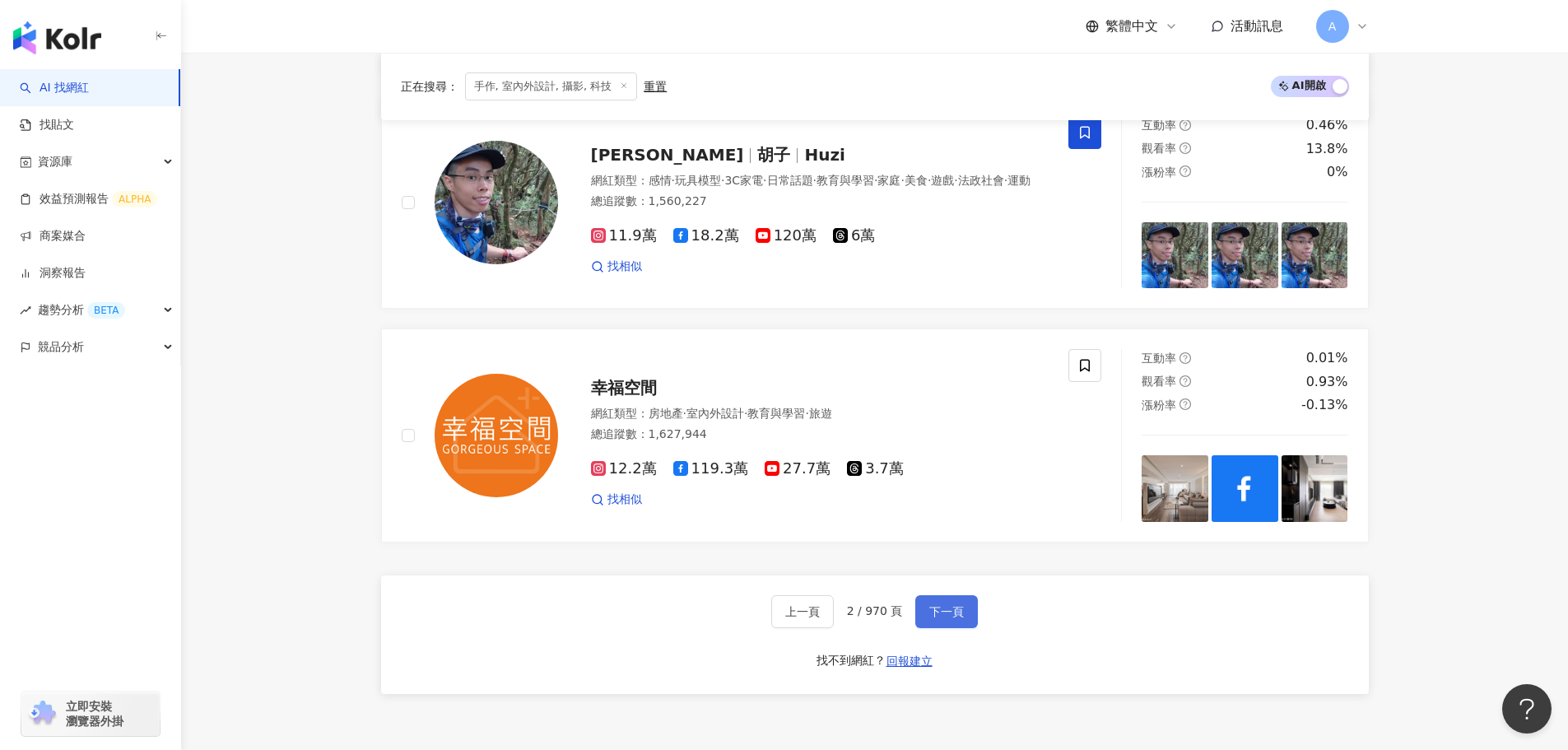
click at [790, 568] on span "下一頁" at bounding box center [946, 611] width 34 height 13
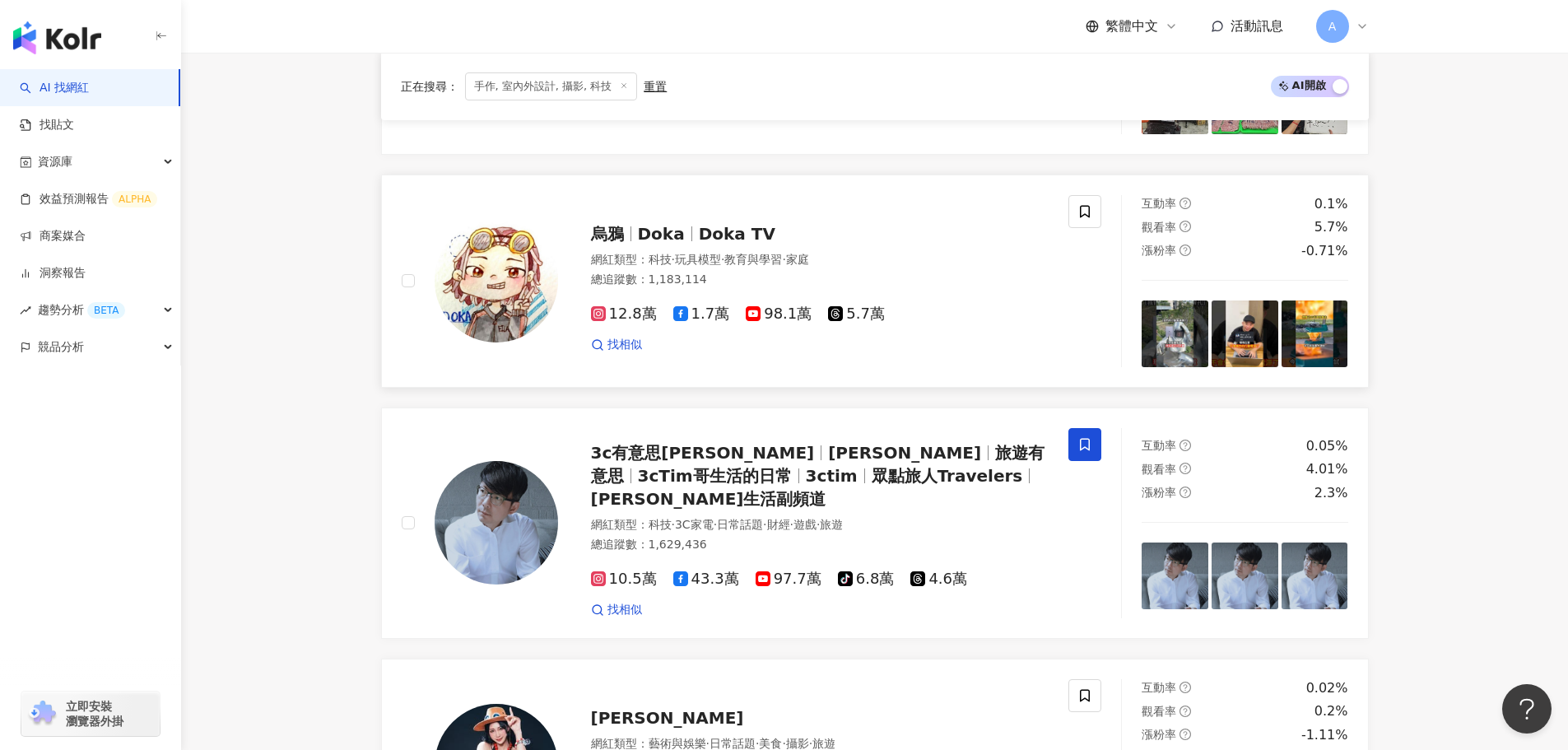
scroll to position [2716, 0]
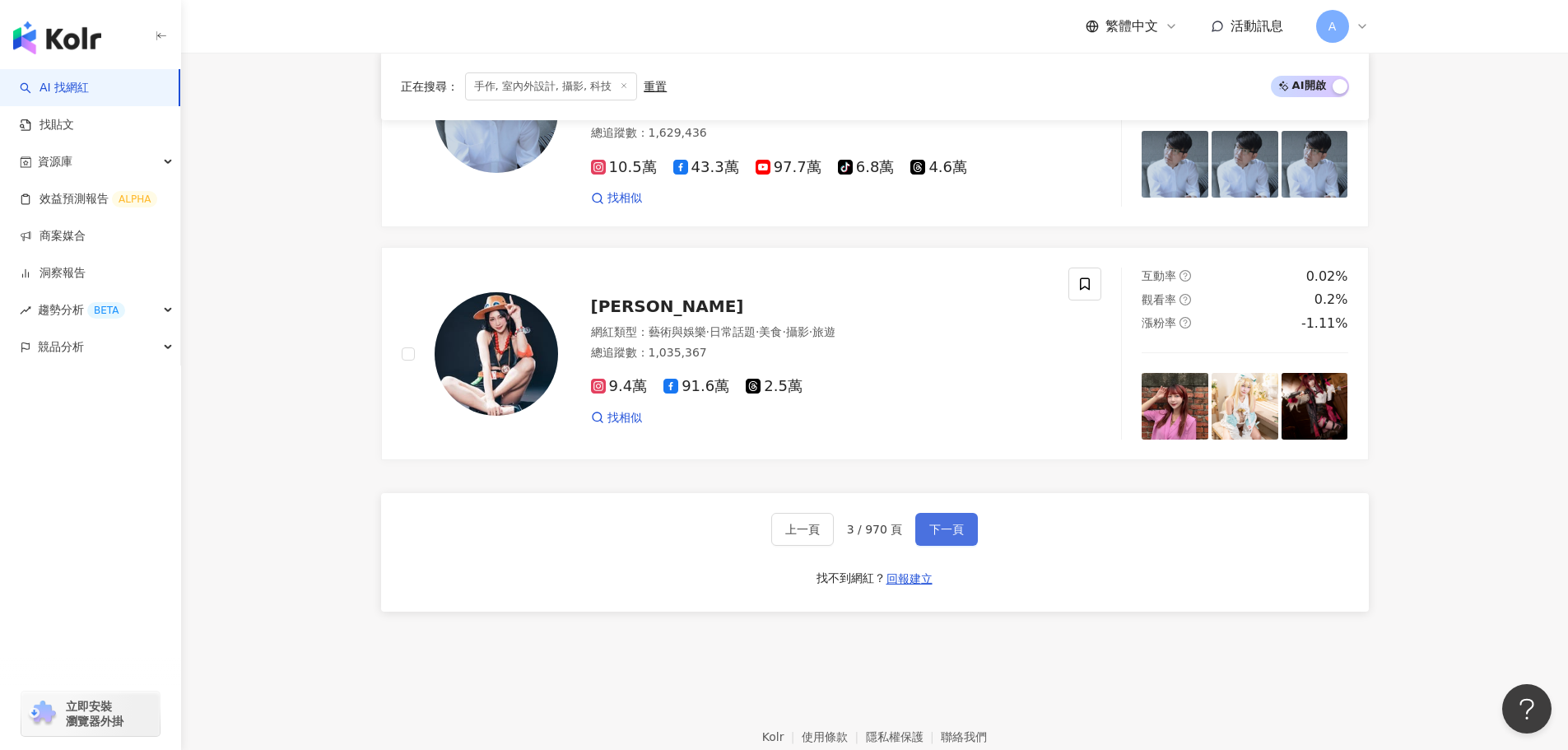
click at [790, 513] on button "下一頁" at bounding box center [947, 530] width 63 height 33
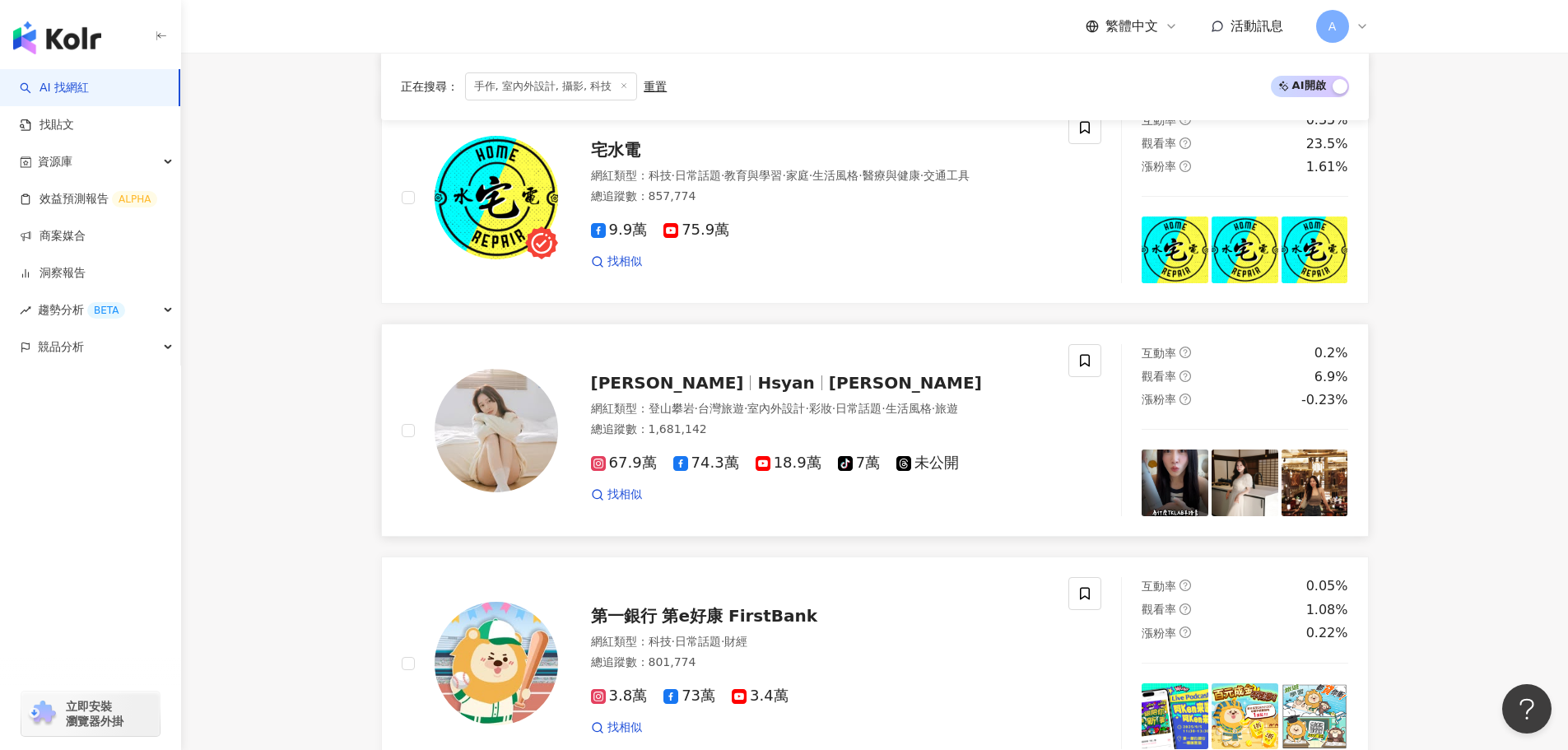
scroll to position [2496, 0]
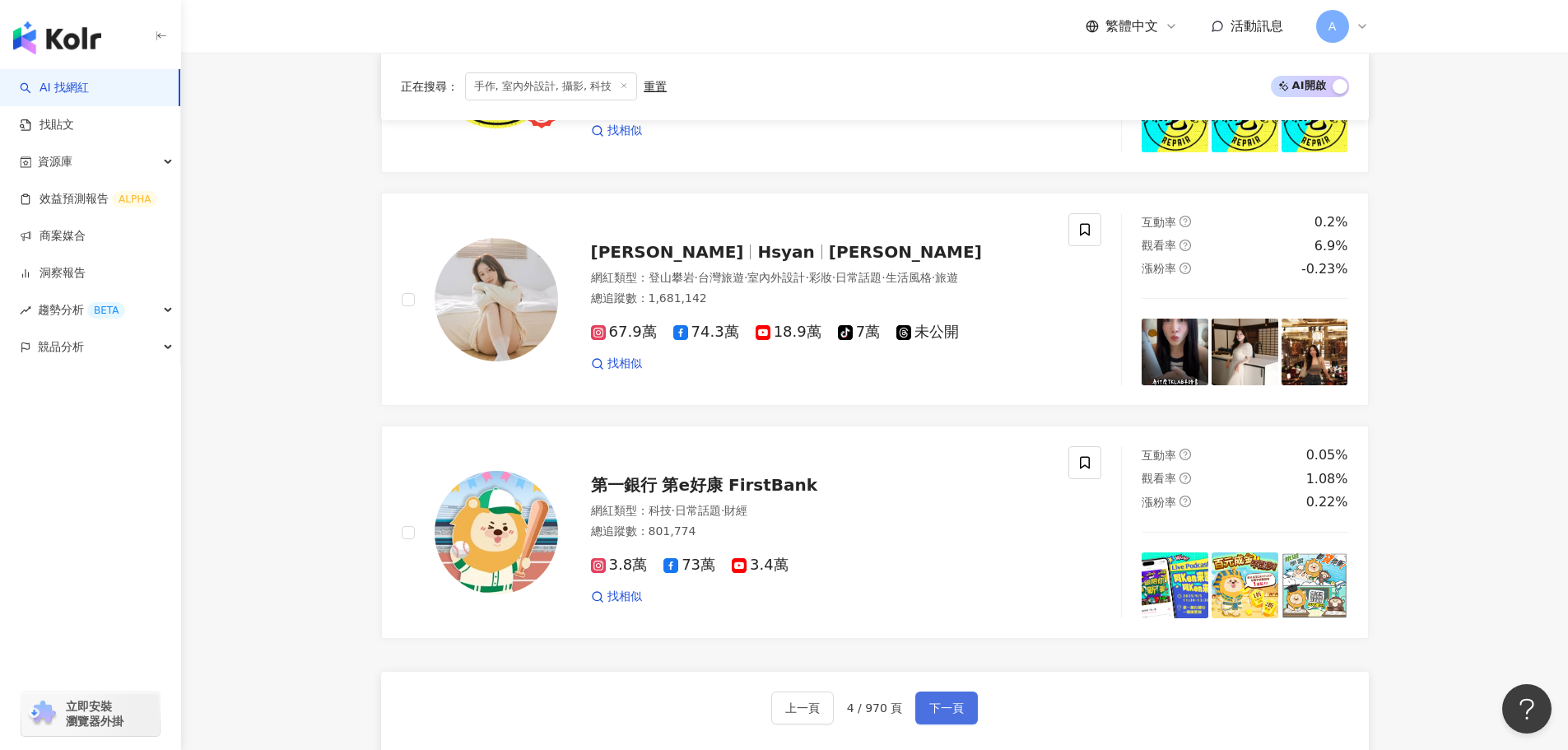
click at [790, 568] on span "下一頁" at bounding box center [946, 707] width 34 height 13
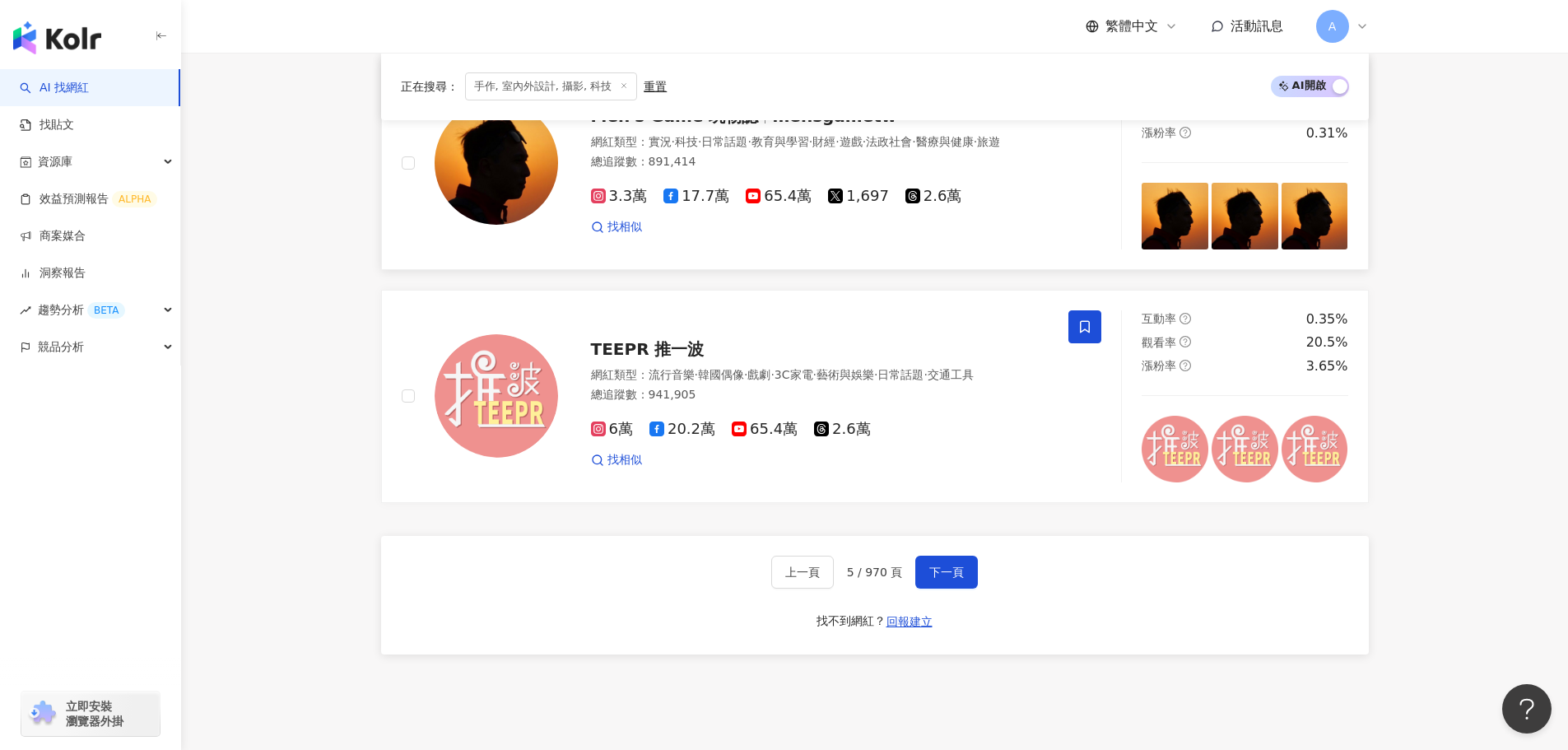
scroll to position [2716, 0]
click at [790, 566] on button "下一頁" at bounding box center [947, 571] width 63 height 33
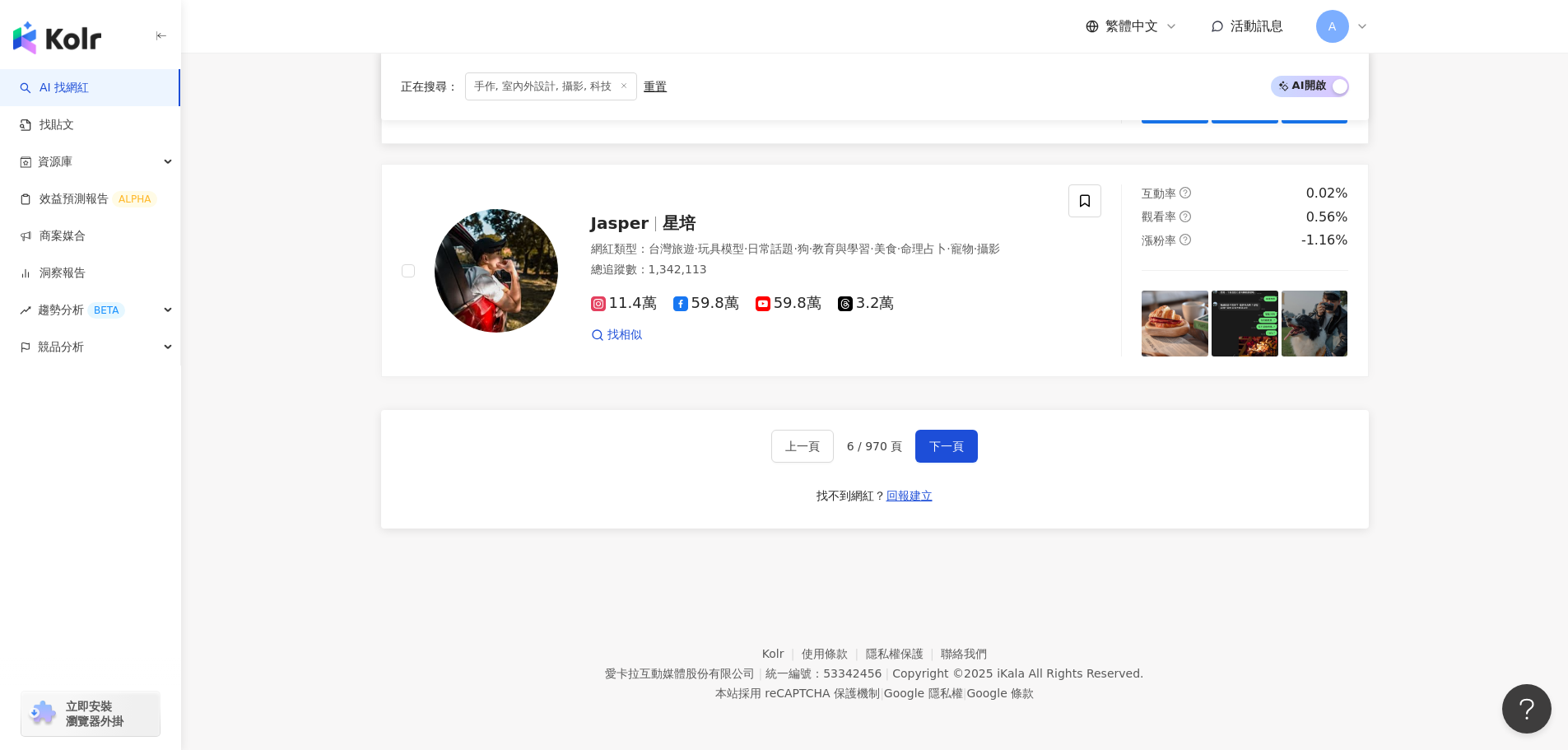
scroll to position [2760, 0]
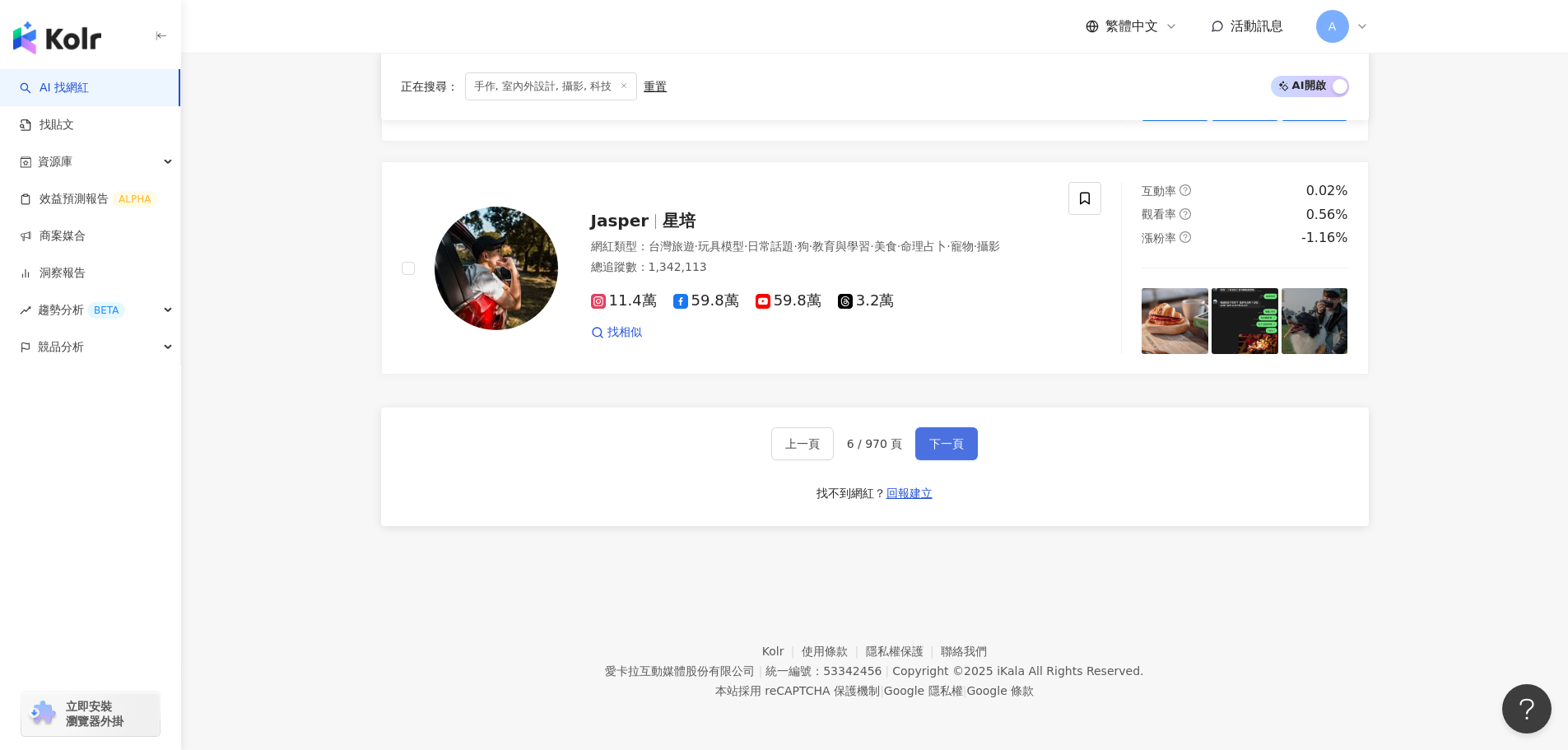
click at [790, 449] on span "下一頁" at bounding box center [946, 444] width 34 height 13
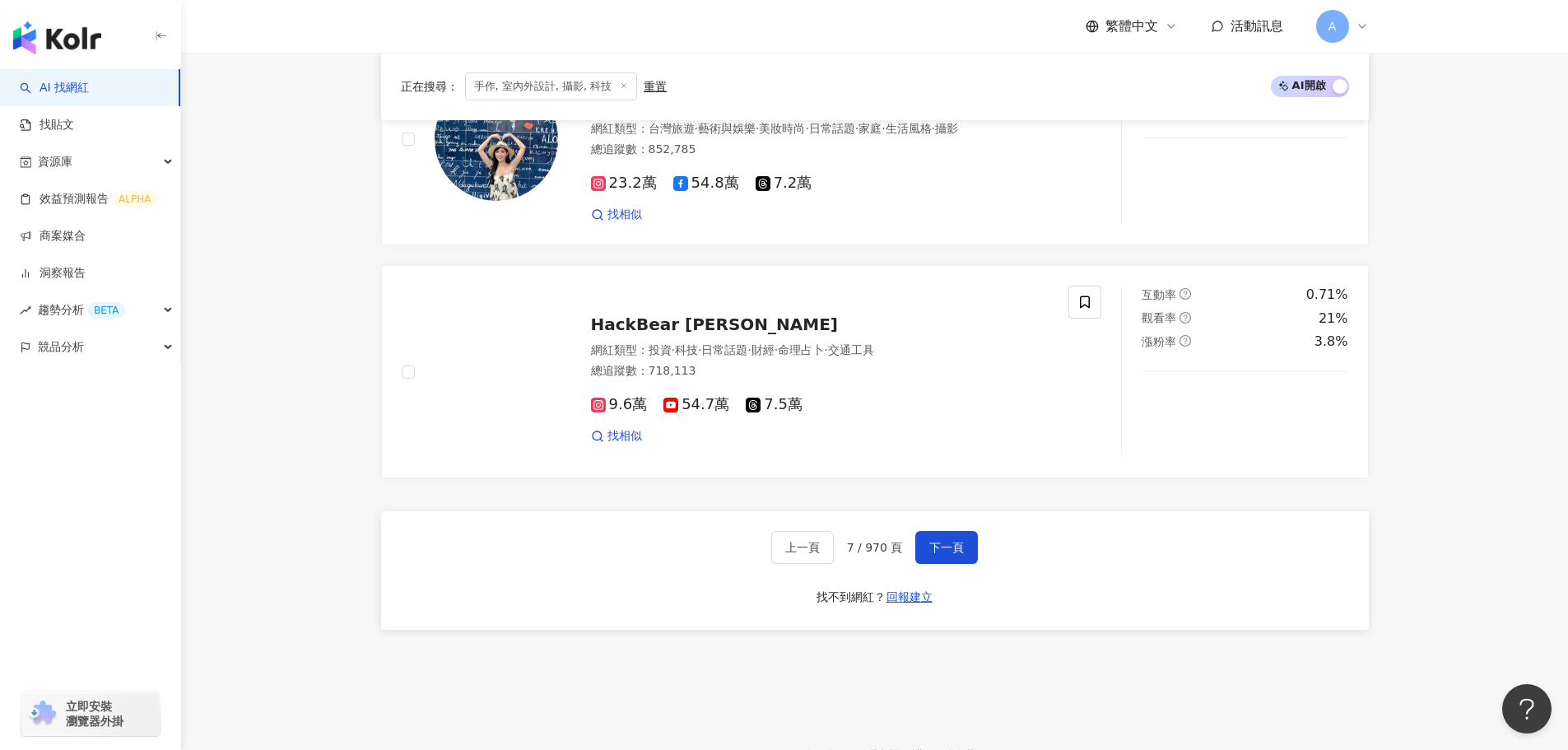
scroll to position [2716, 0]
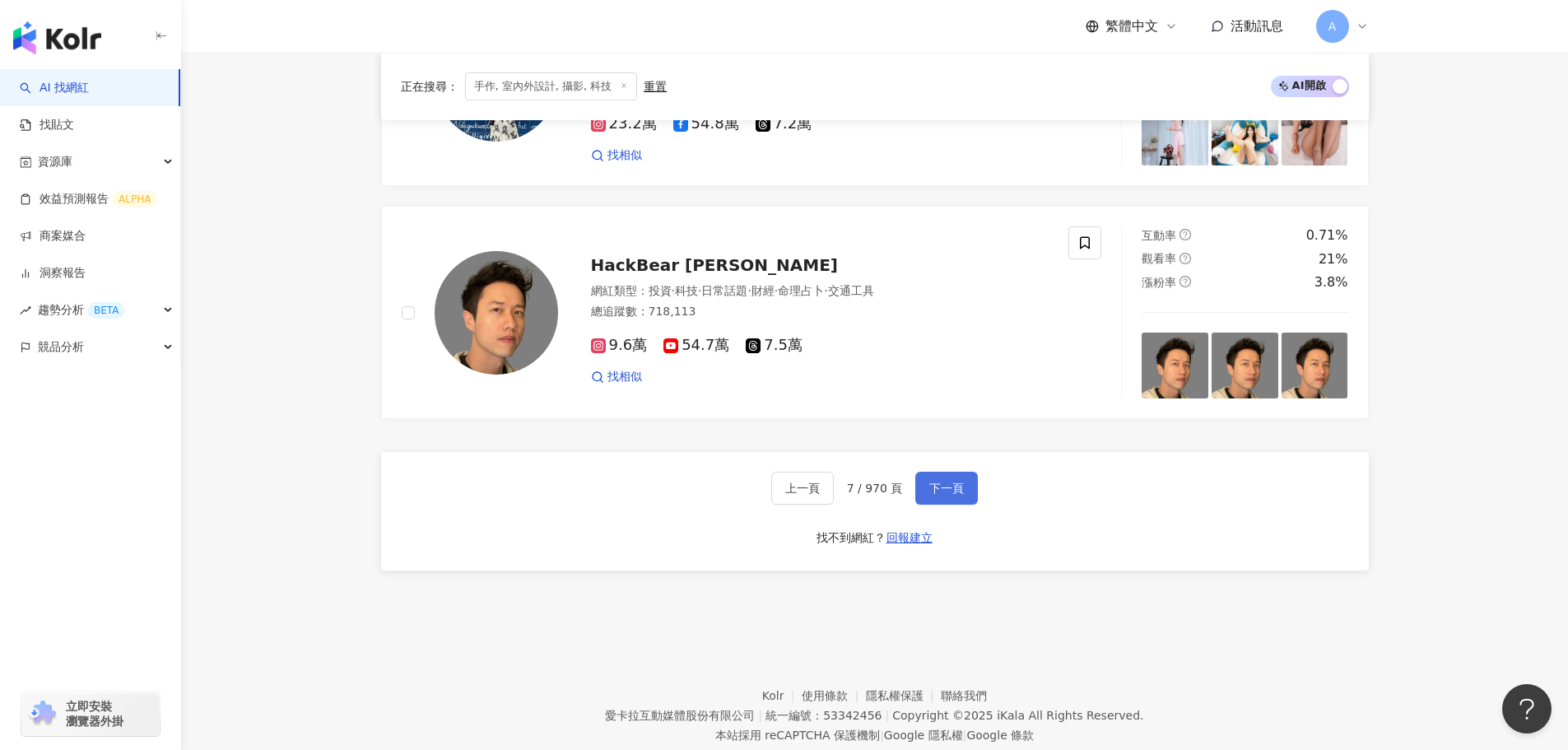
click at [790, 484] on span "下一頁" at bounding box center [946, 488] width 34 height 13
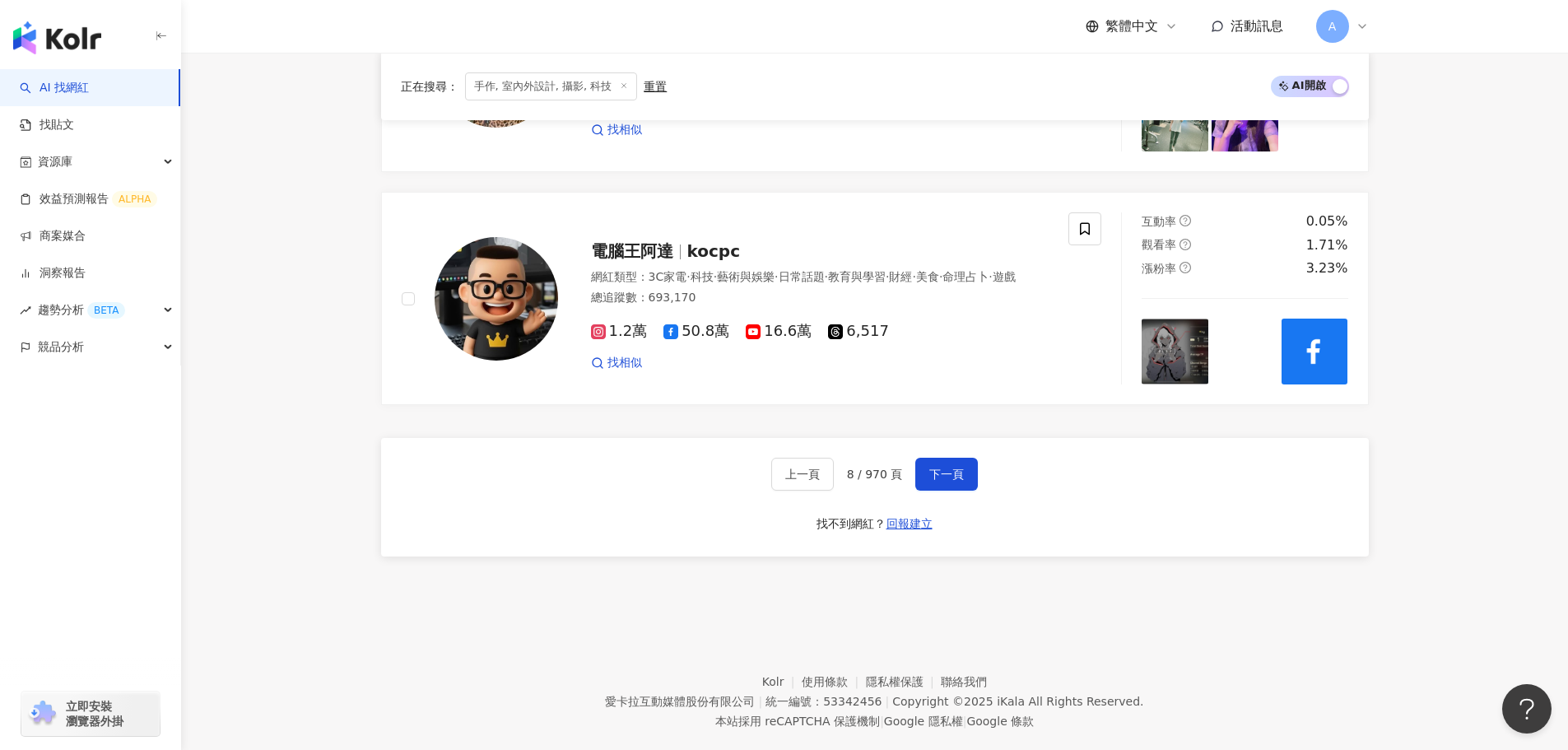
scroll to position [2760, 0]
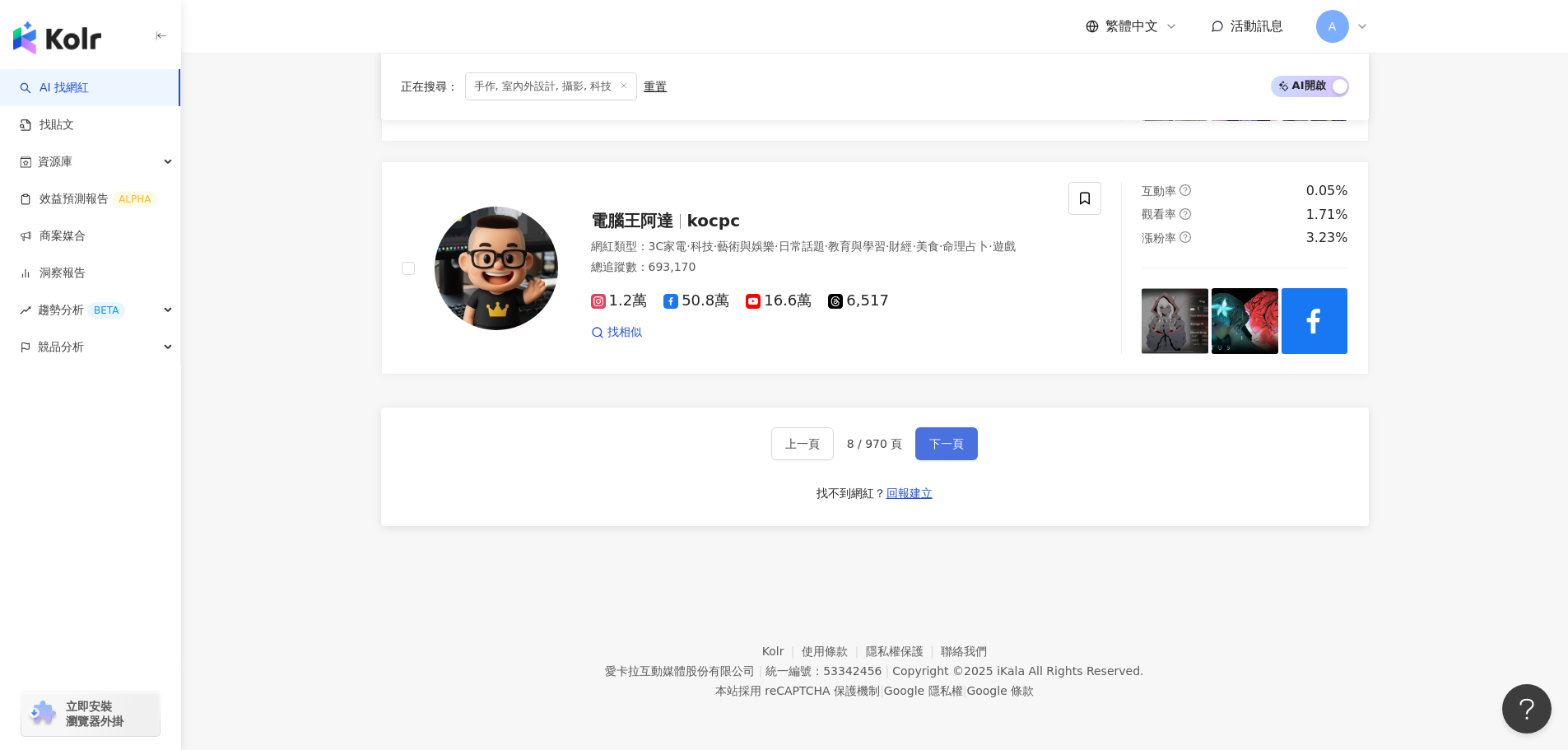
click at [790, 441] on span "下一頁" at bounding box center [946, 444] width 34 height 13
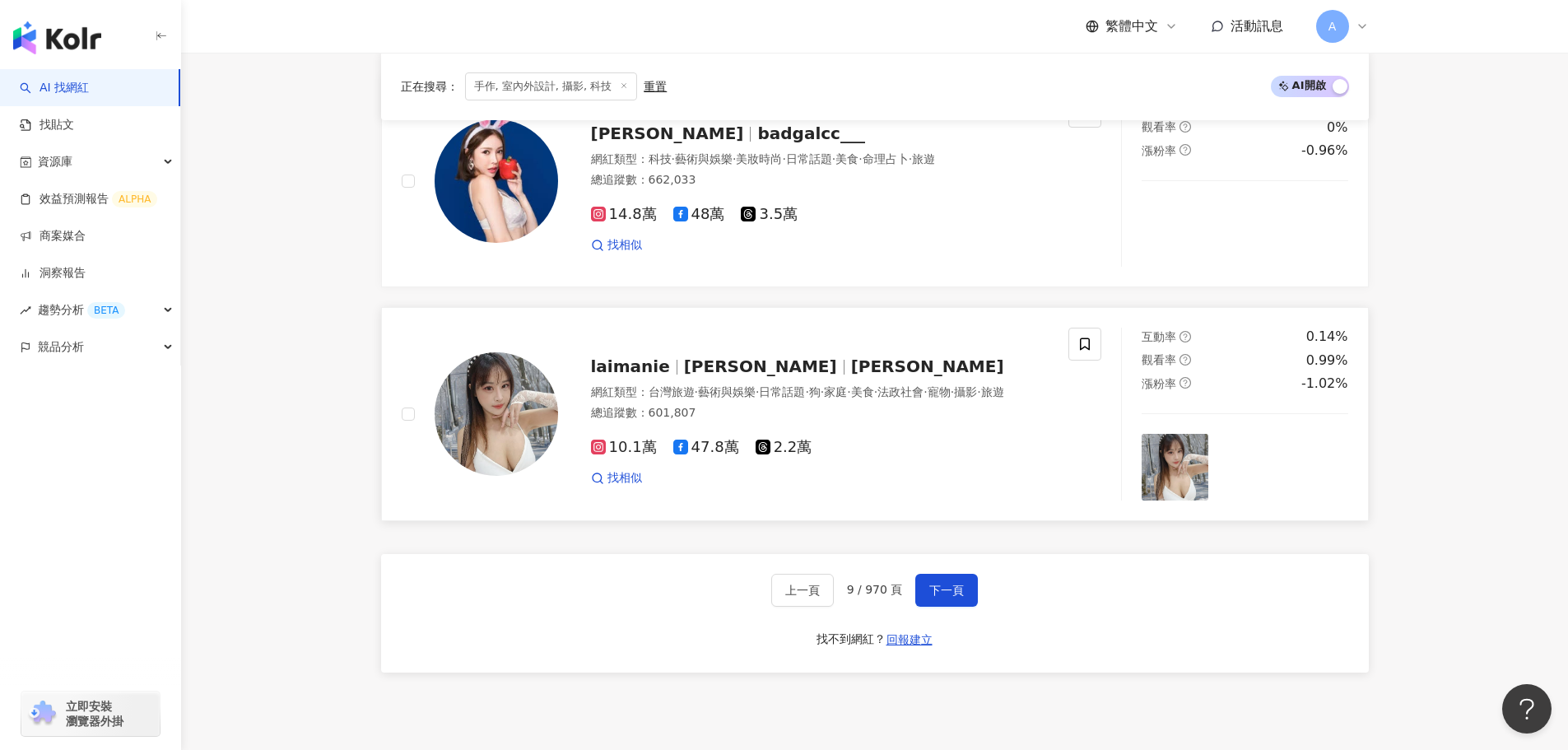
scroll to position [2633, 0]
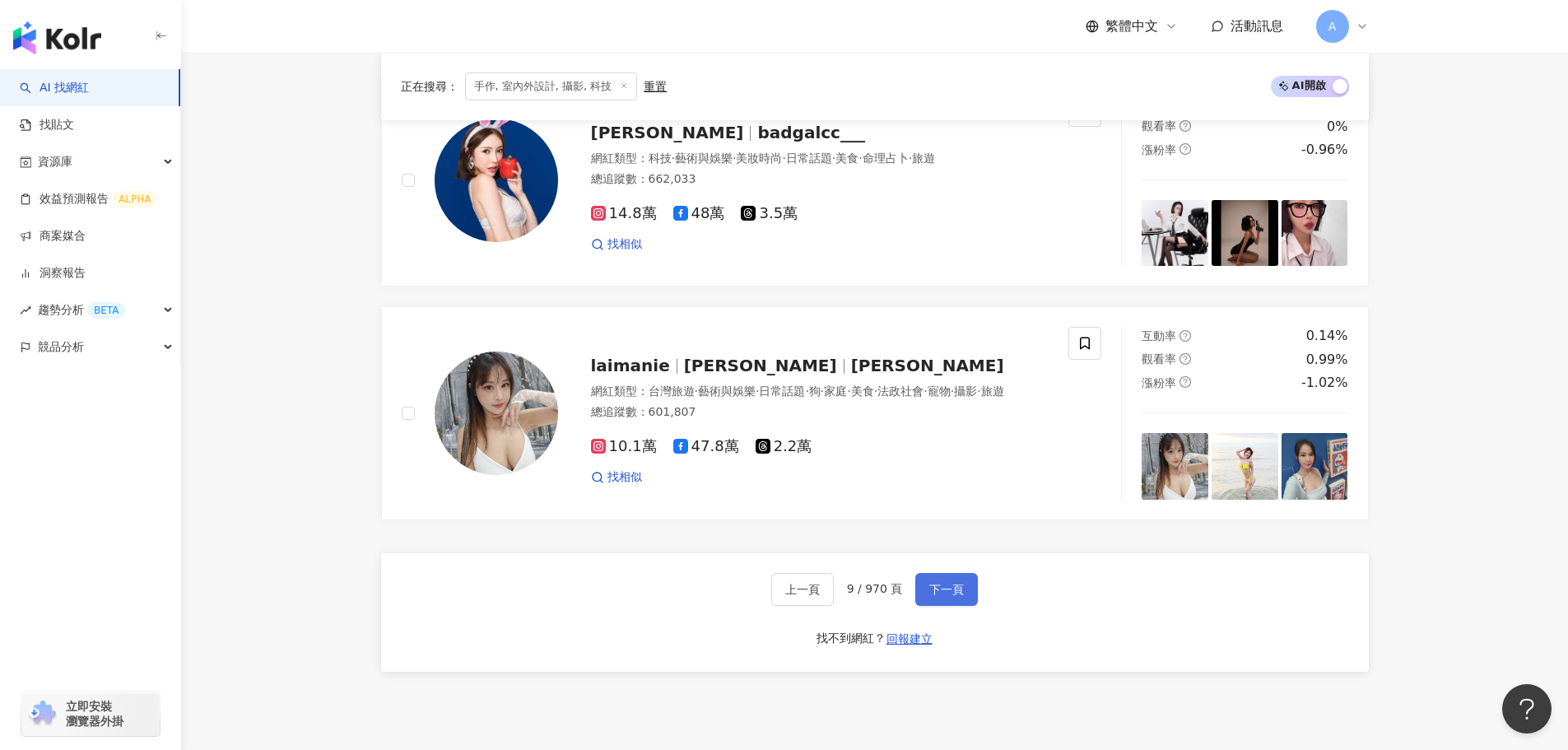
click at [790, 568] on button "下一頁" at bounding box center [947, 590] width 63 height 33
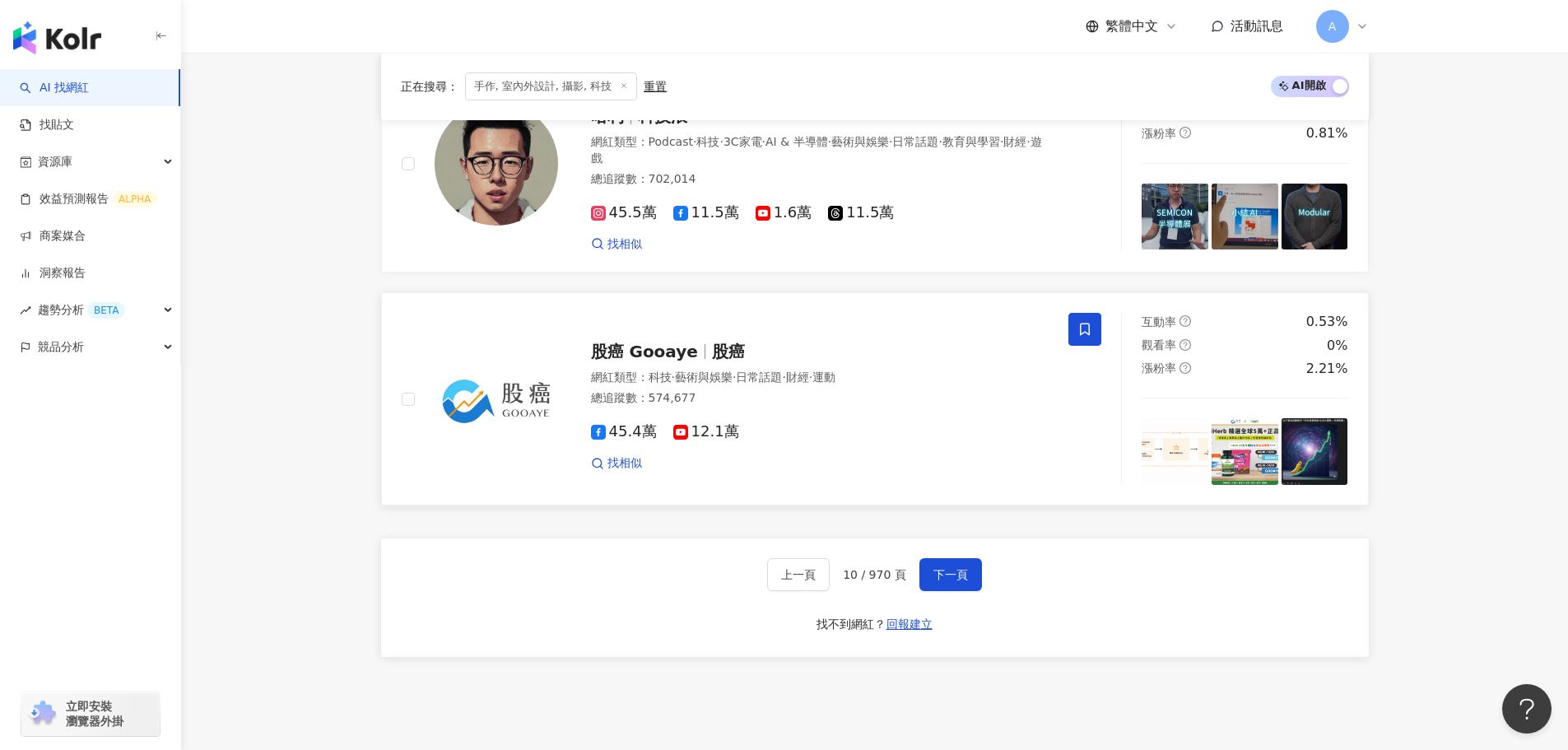
scroll to position [2716, 0]
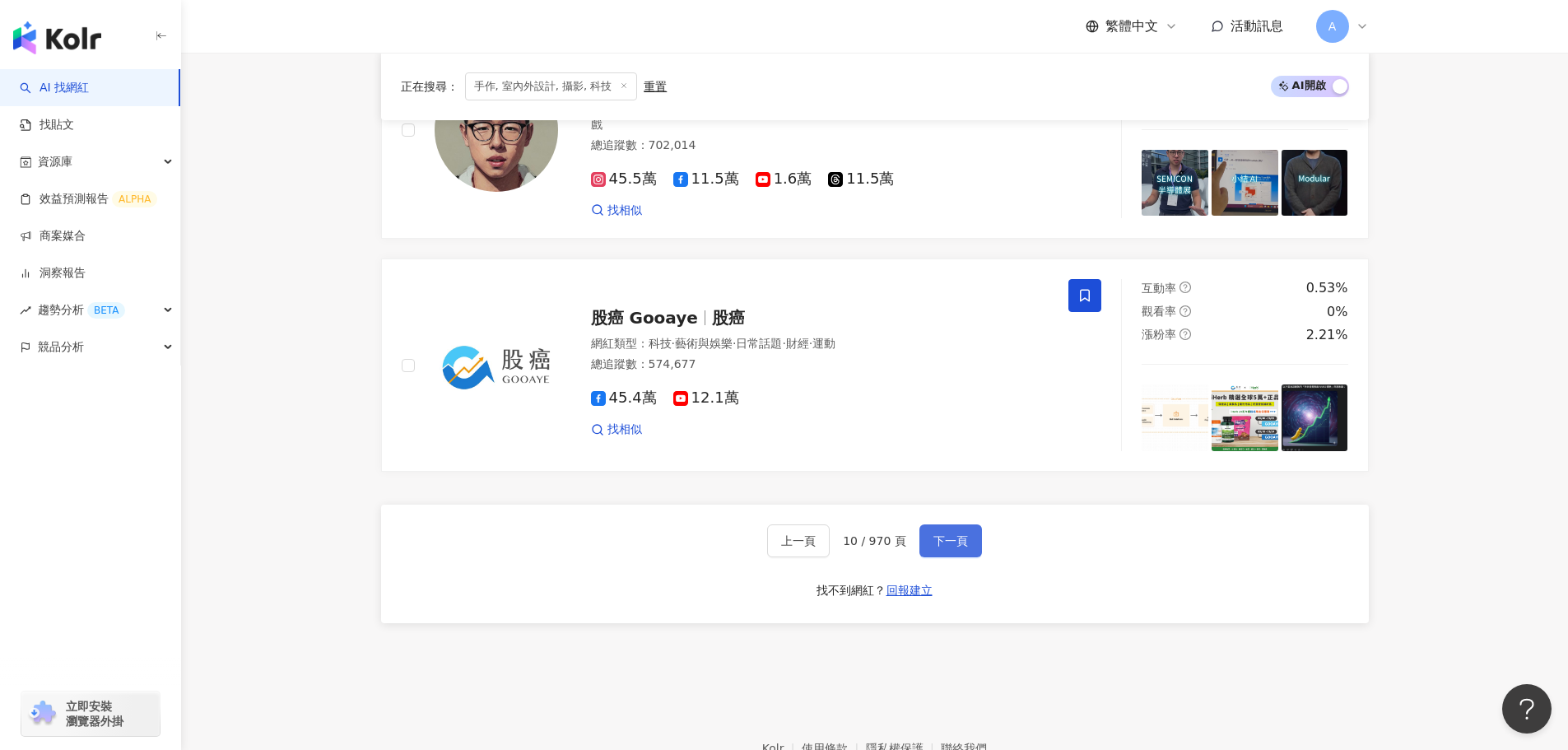
click at [790, 545] on span "下一頁" at bounding box center [950, 541] width 34 height 13
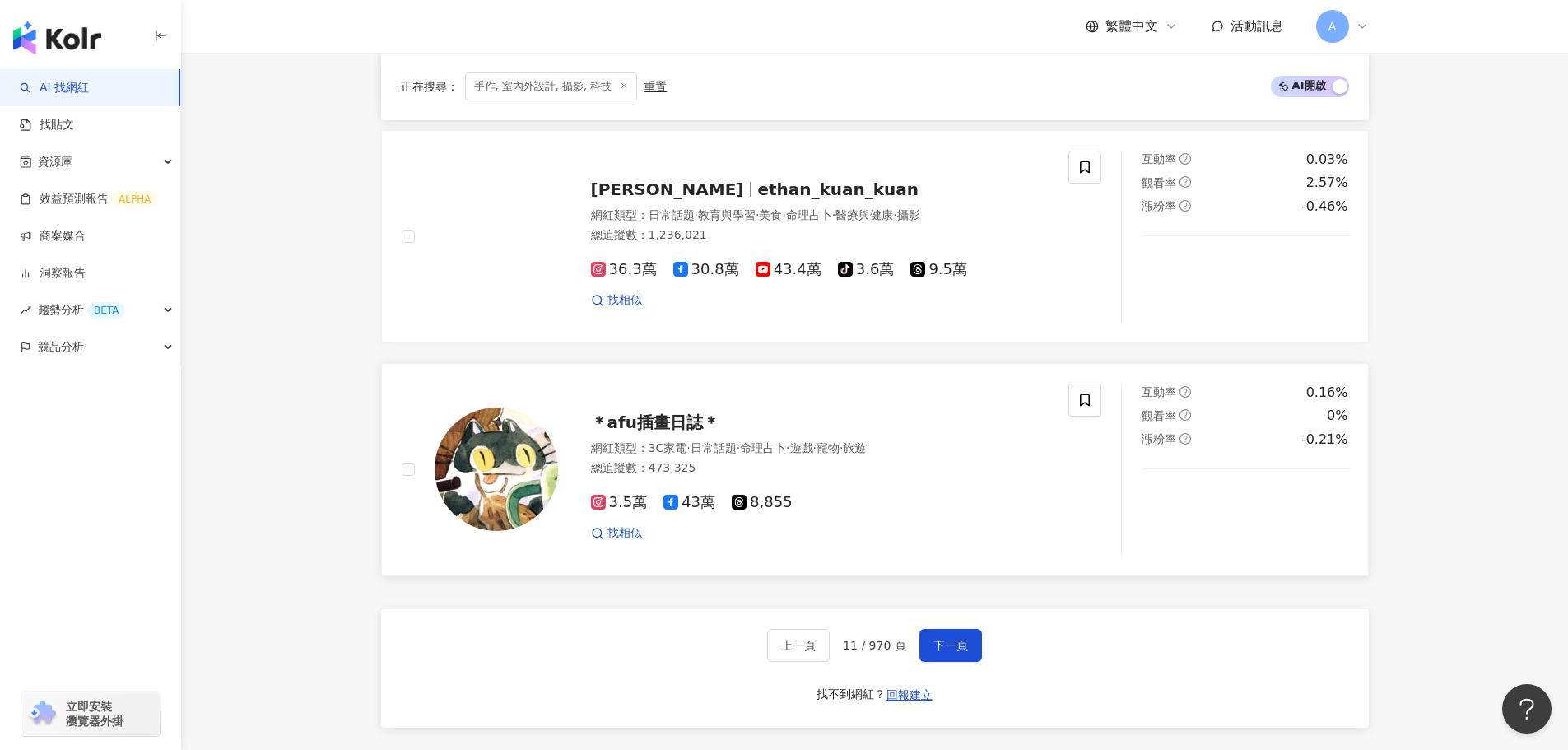
scroll to position [2633, 0]
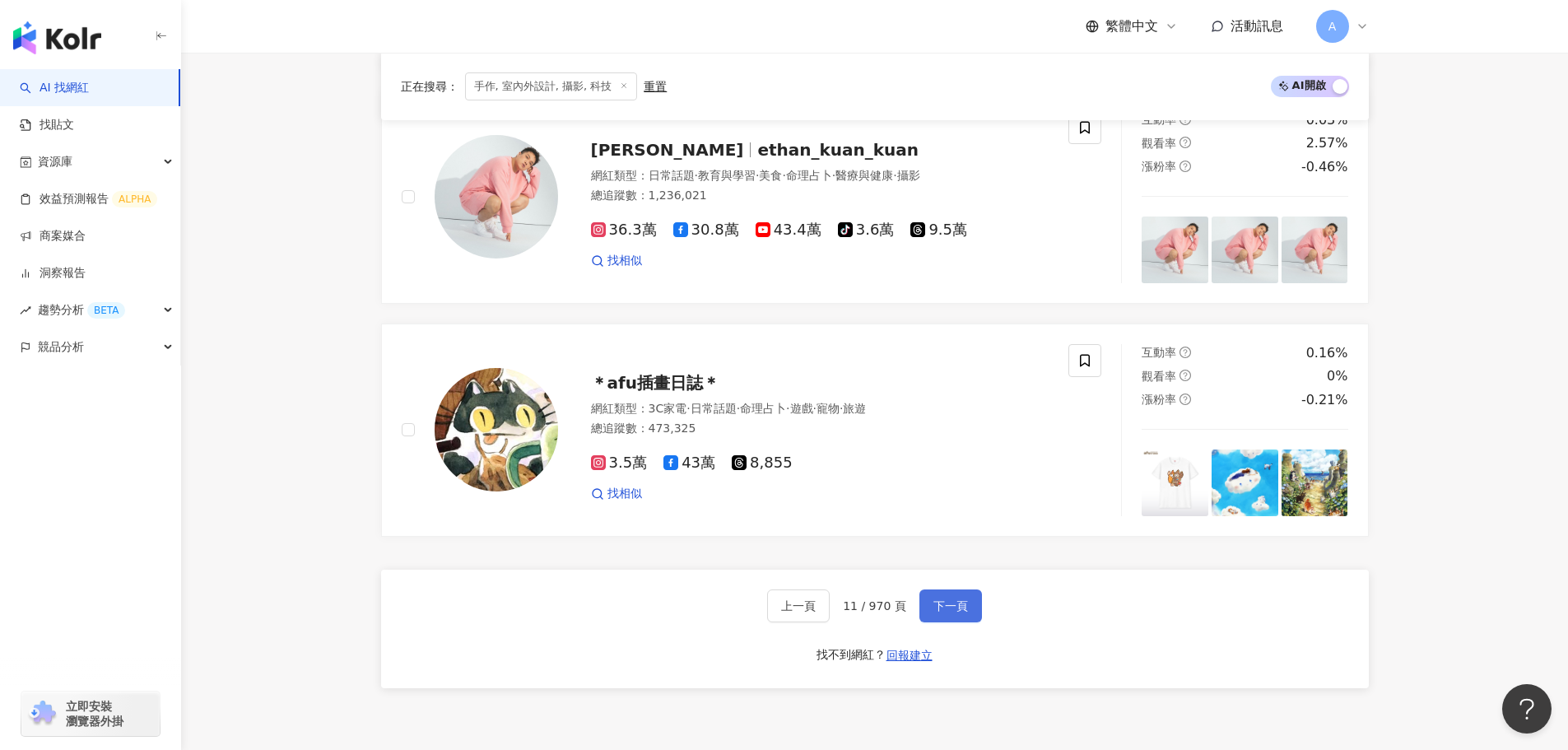
click at [790, 568] on span "下一頁" at bounding box center [950, 606] width 34 height 13
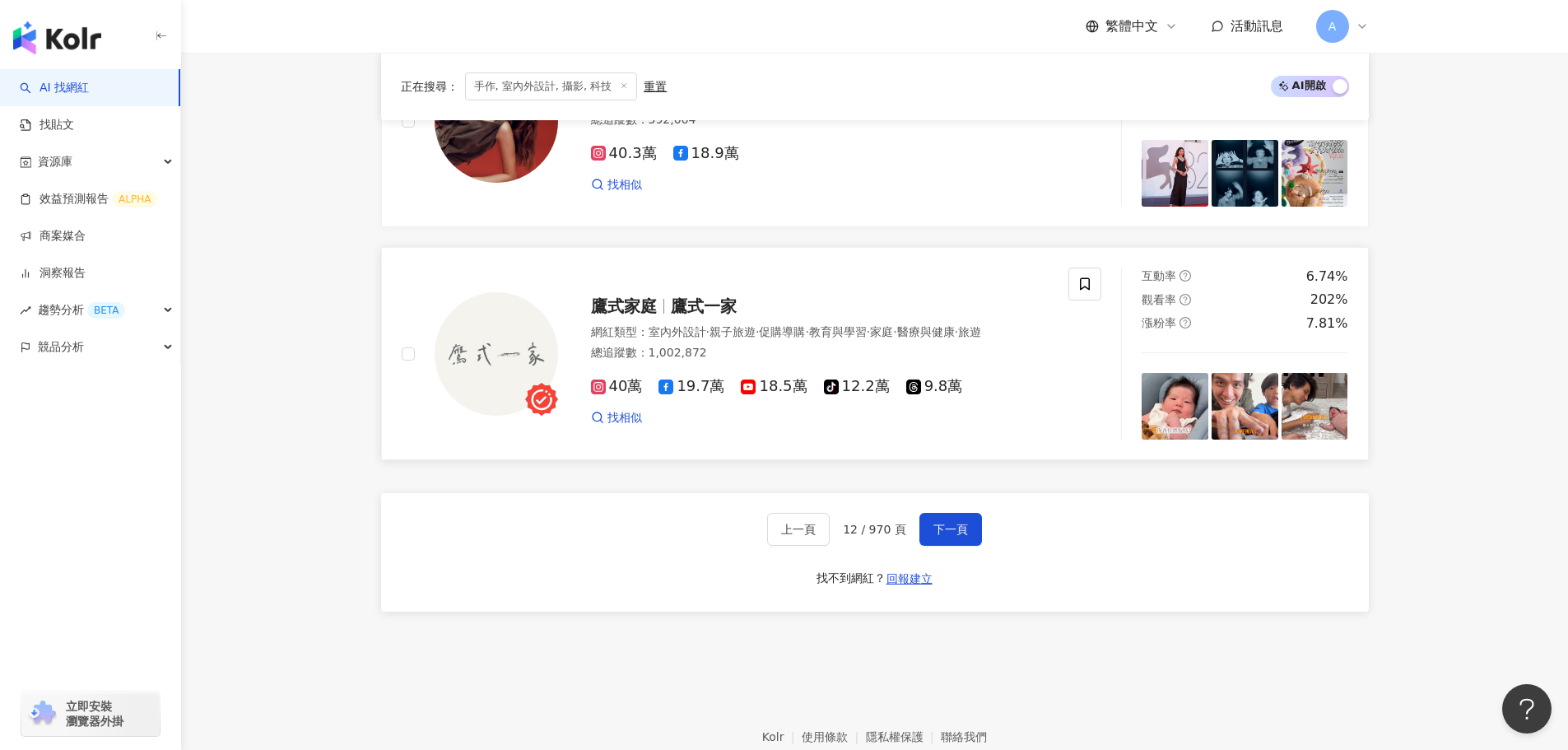
scroll to position [2716, 0]
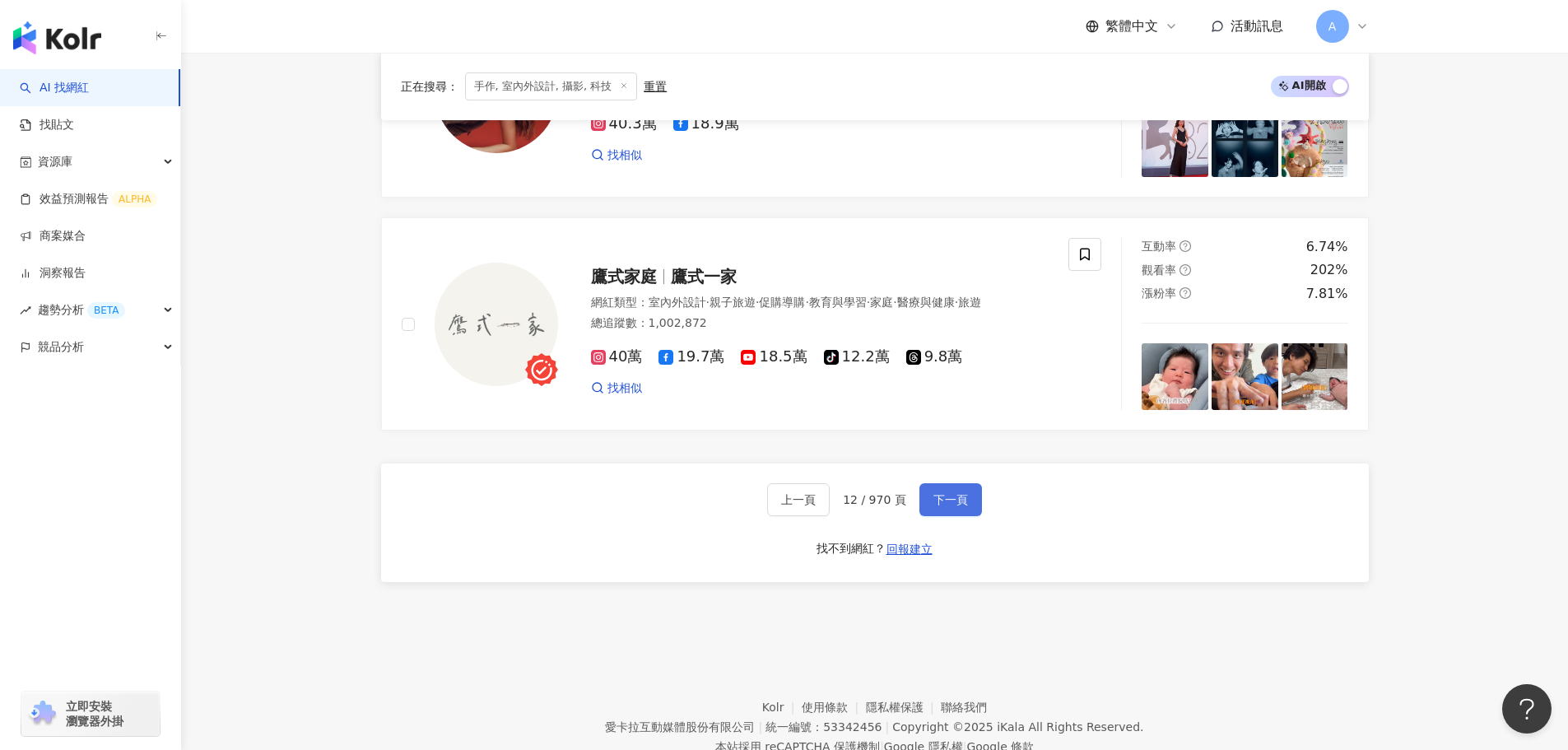
click at [790, 506] on span "下一頁" at bounding box center [950, 499] width 34 height 13
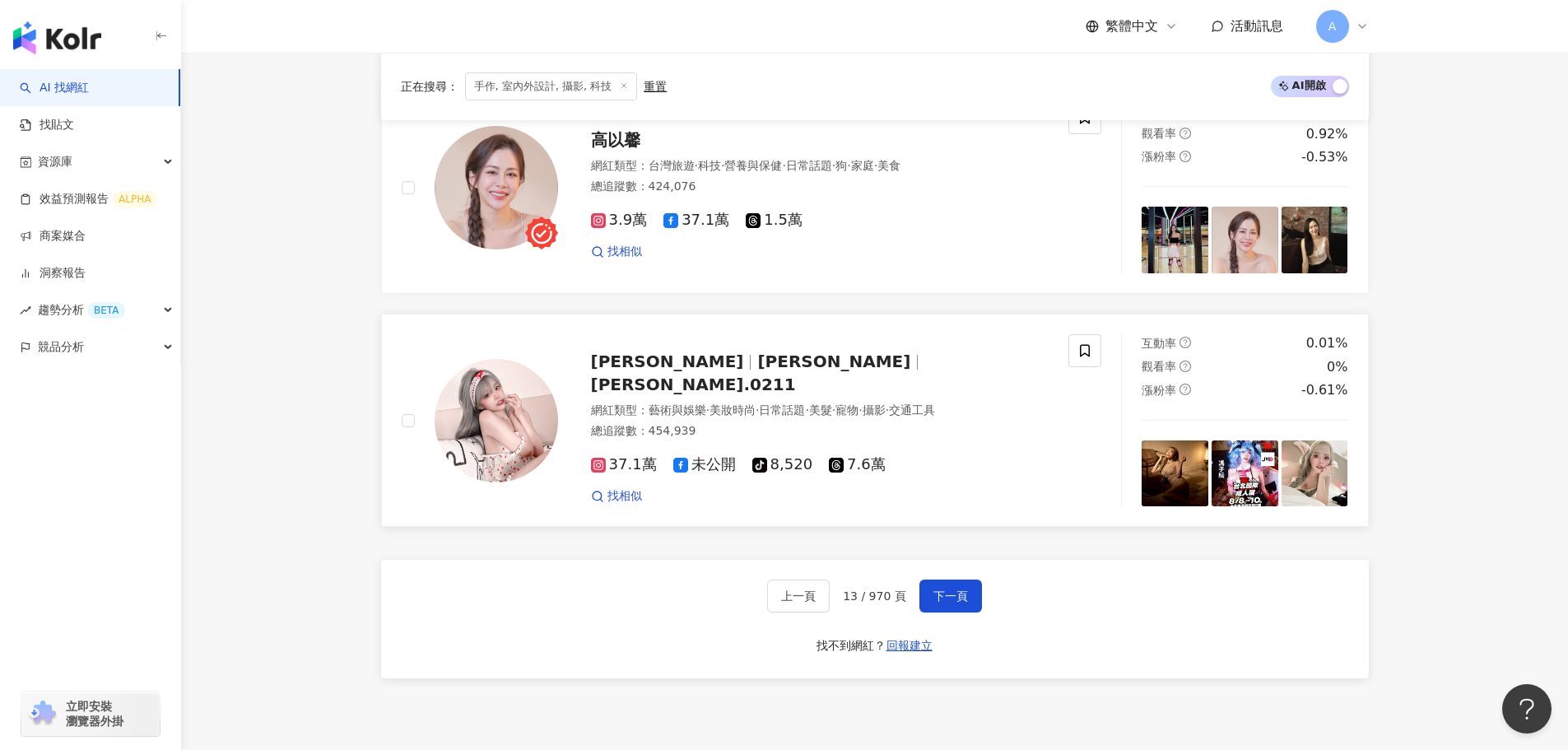
scroll to position [2760, 0]
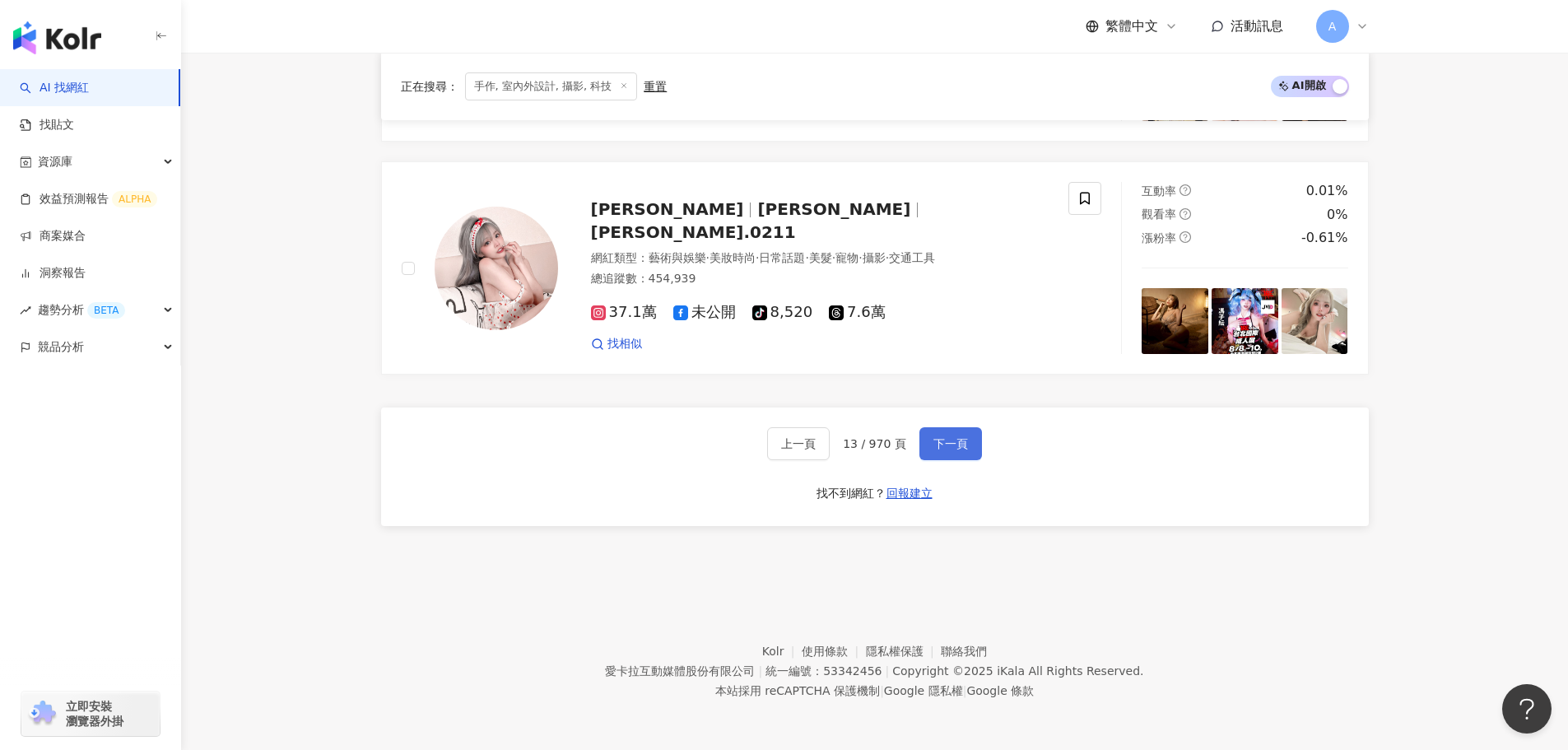
click at [790, 457] on button "下一頁" at bounding box center [951, 444] width 63 height 33
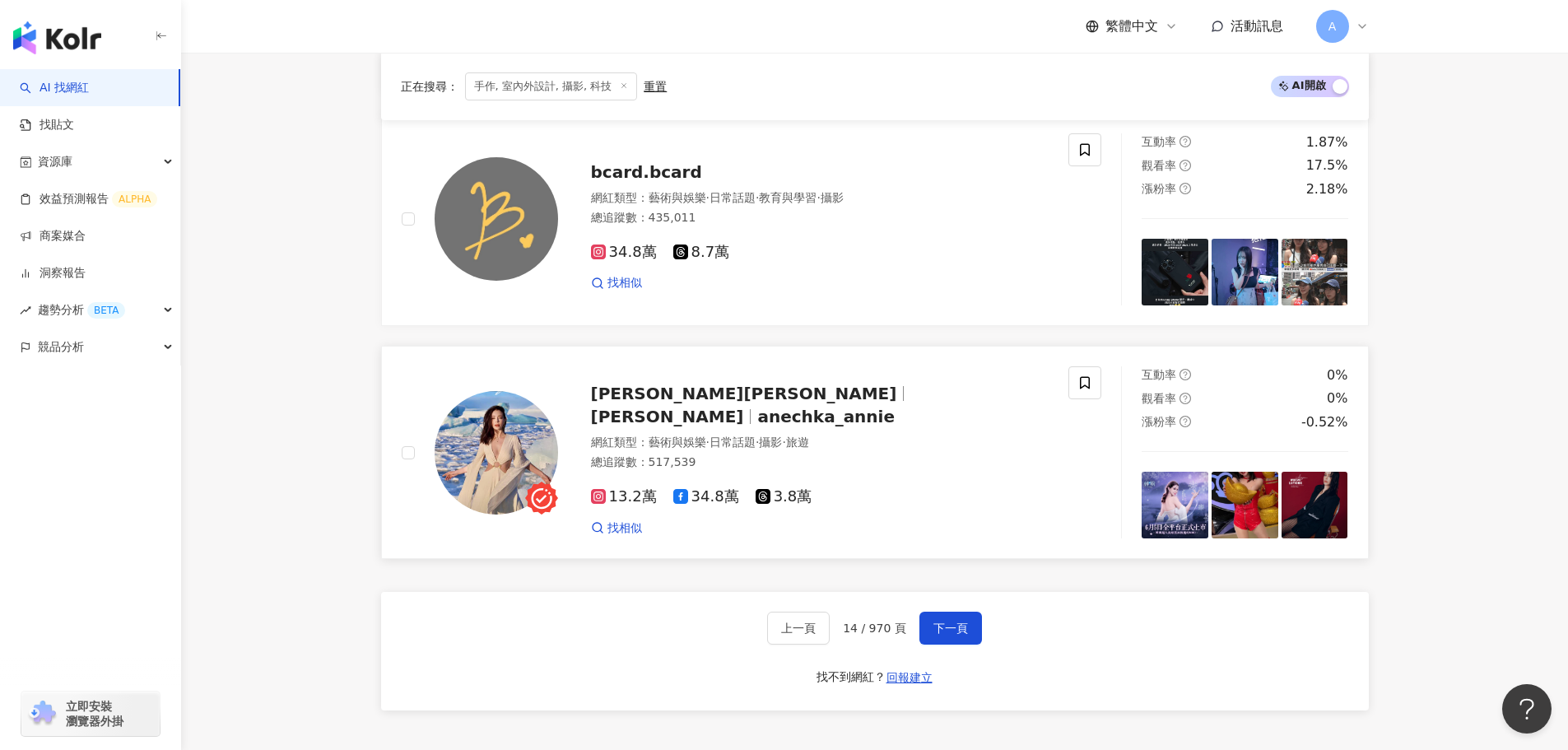
scroll to position [2798, 0]
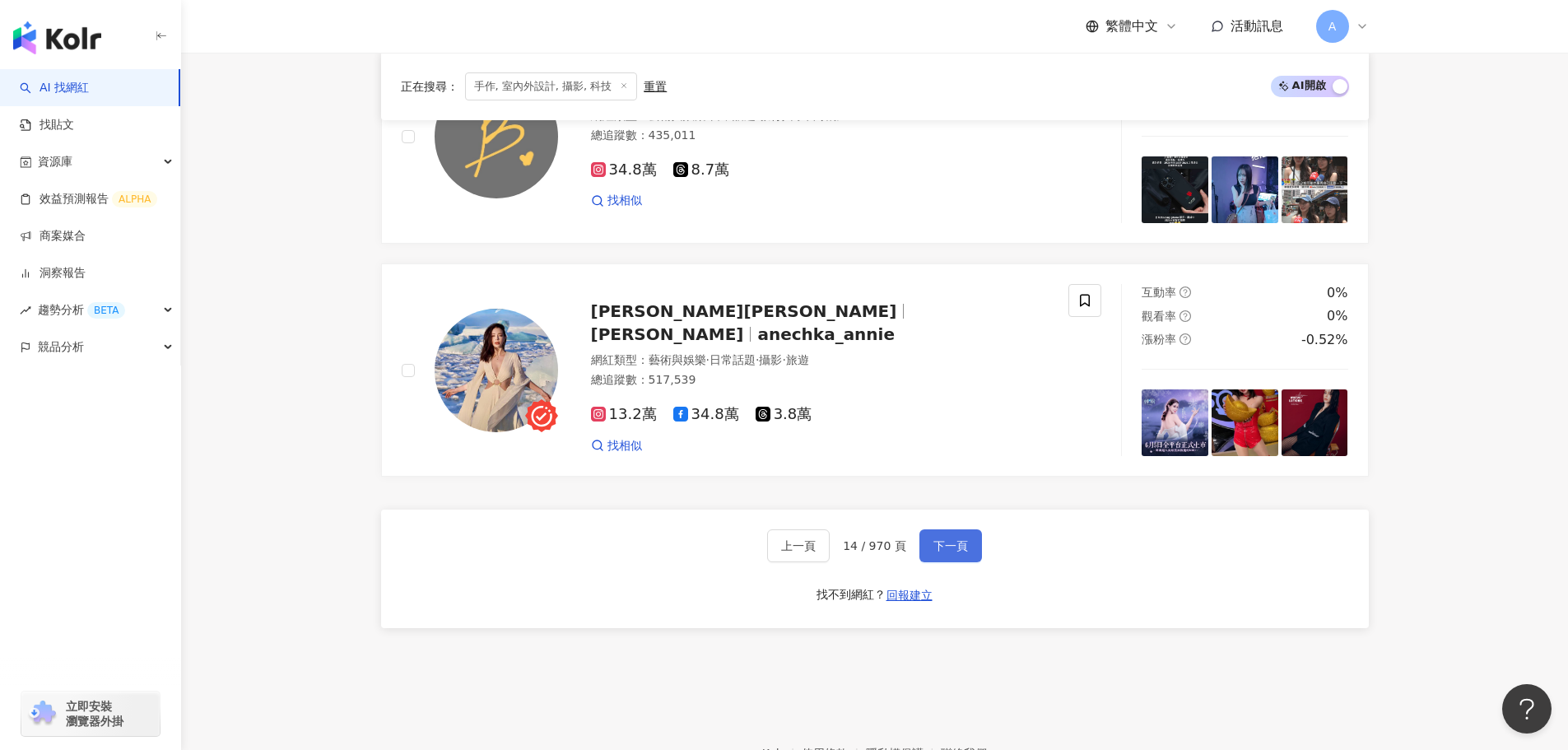
click at [790, 546] on span "下一頁" at bounding box center [950, 545] width 34 height 13
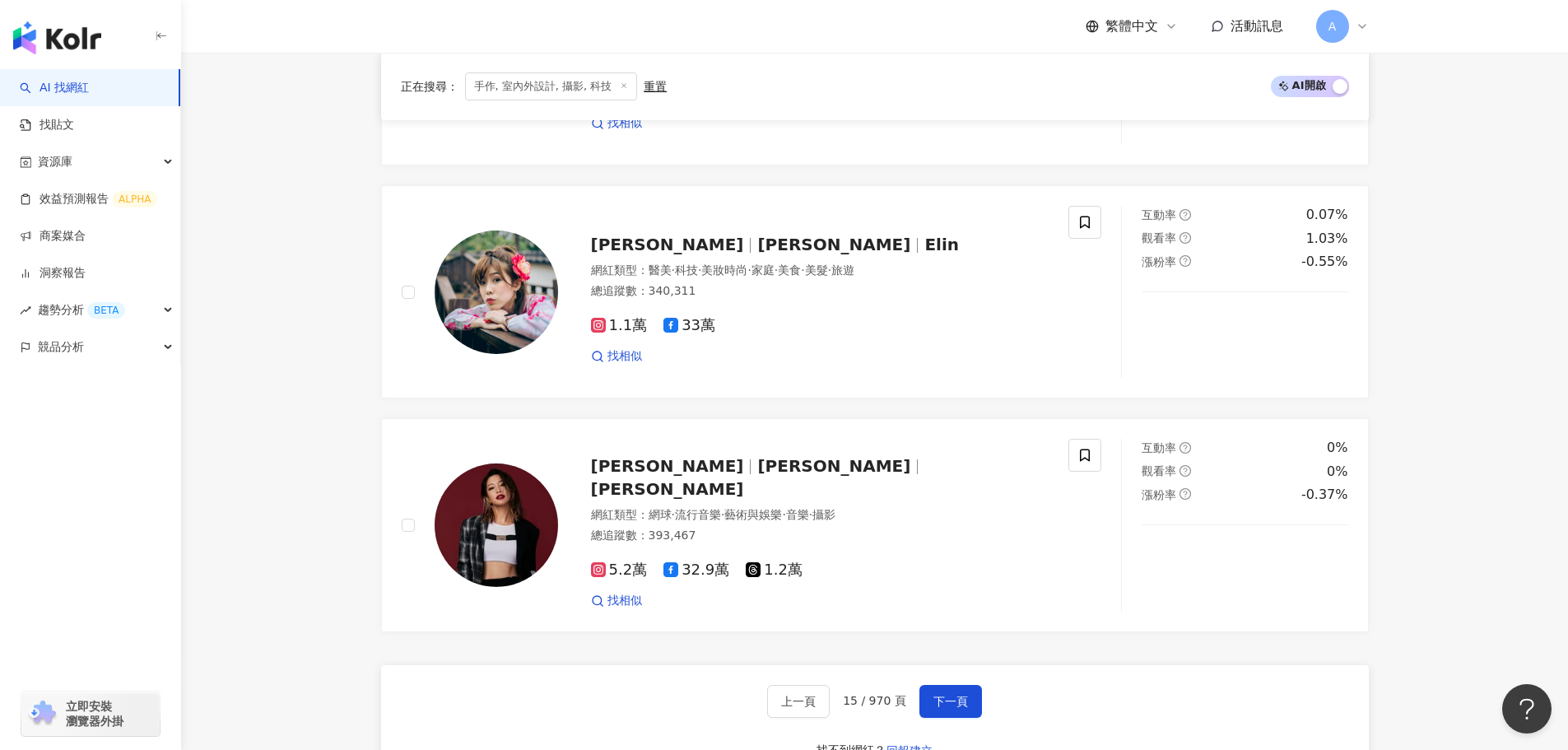
scroll to position [2808, 0]
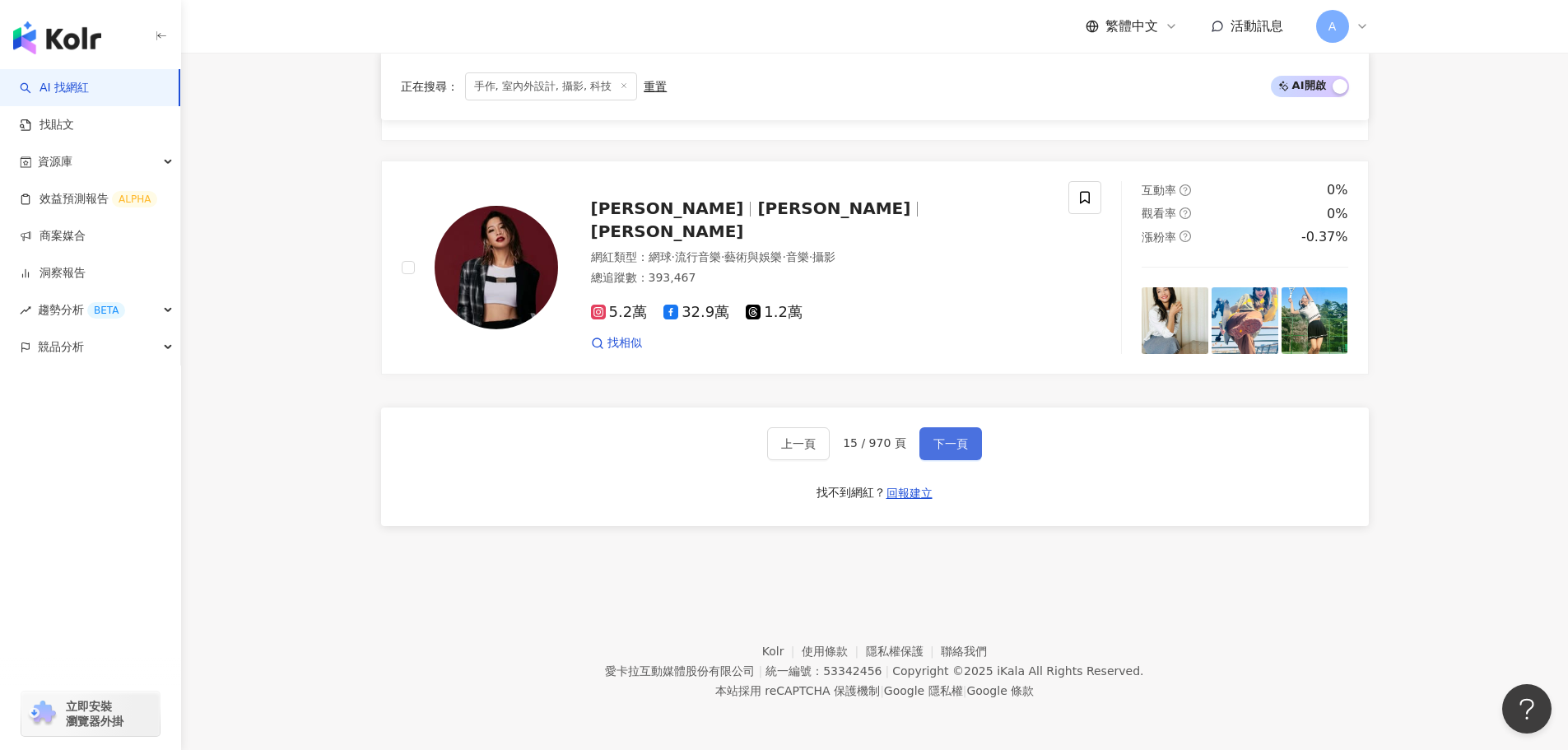
click at [790, 436] on button "下一頁" at bounding box center [951, 444] width 63 height 33
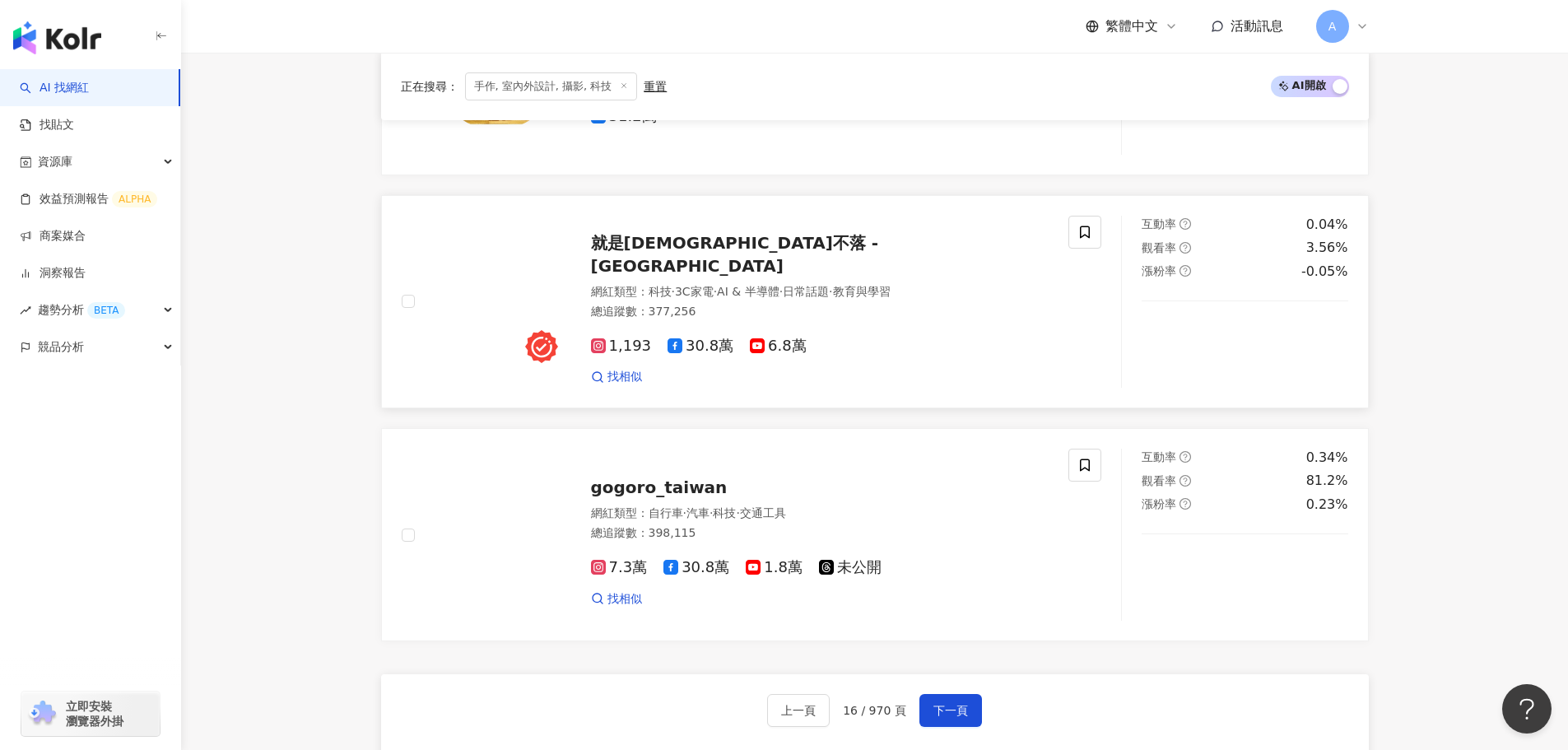
scroll to position [2716, 0]
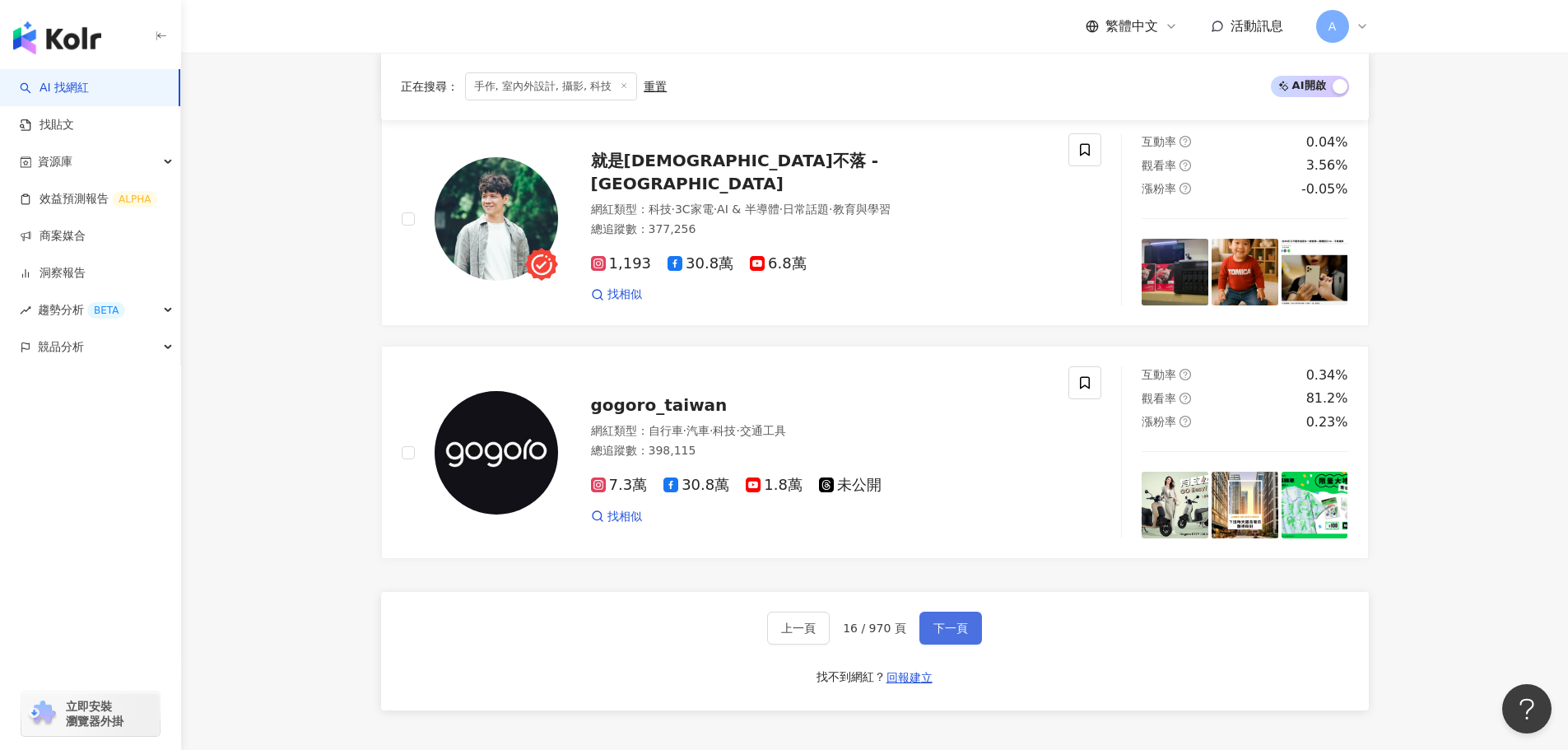
click at [790, 568] on button "下一頁" at bounding box center [951, 628] width 63 height 33
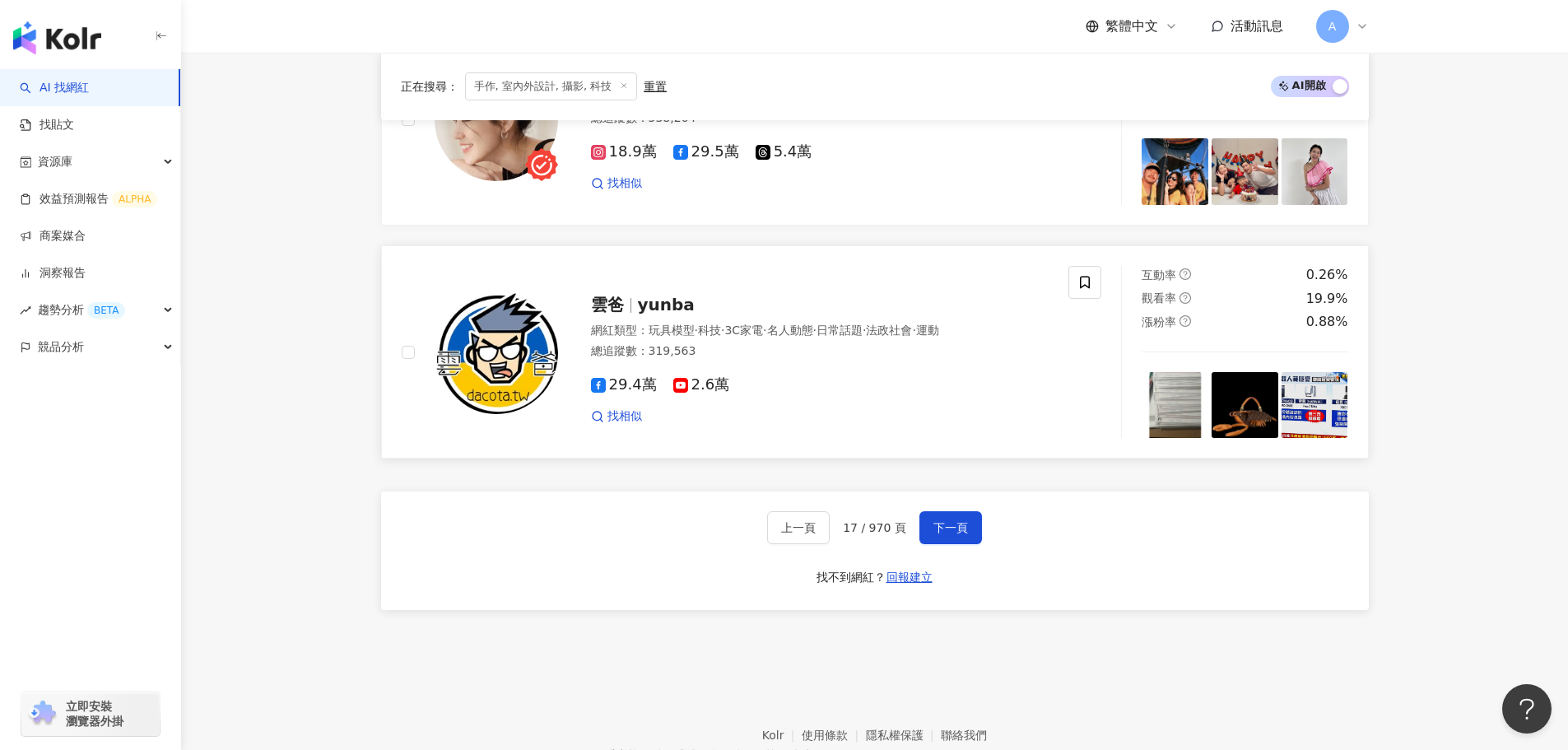
scroll to position [2764, 0]
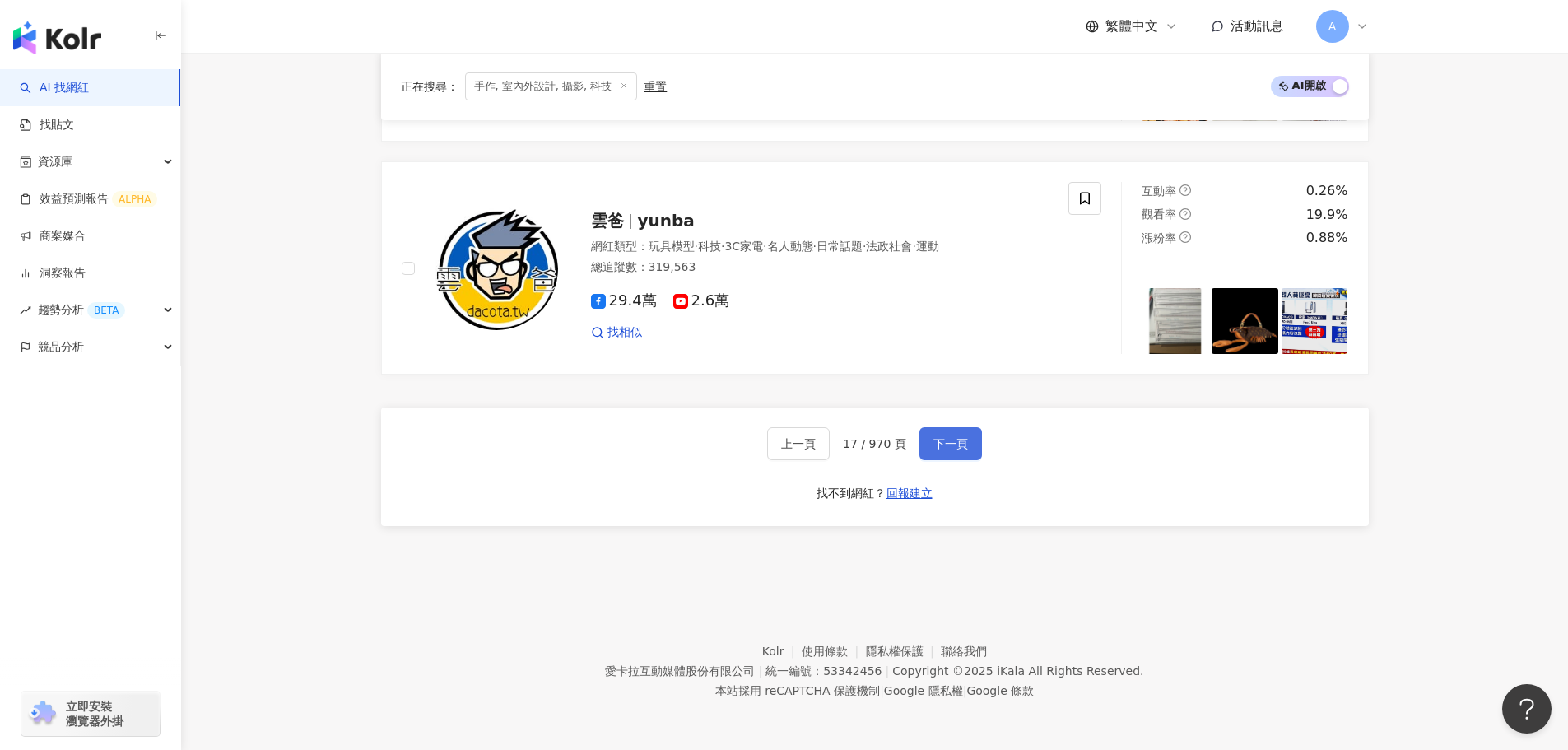
click at [790, 444] on span "下一頁" at bounding box center [950, 444] width 34 height 13
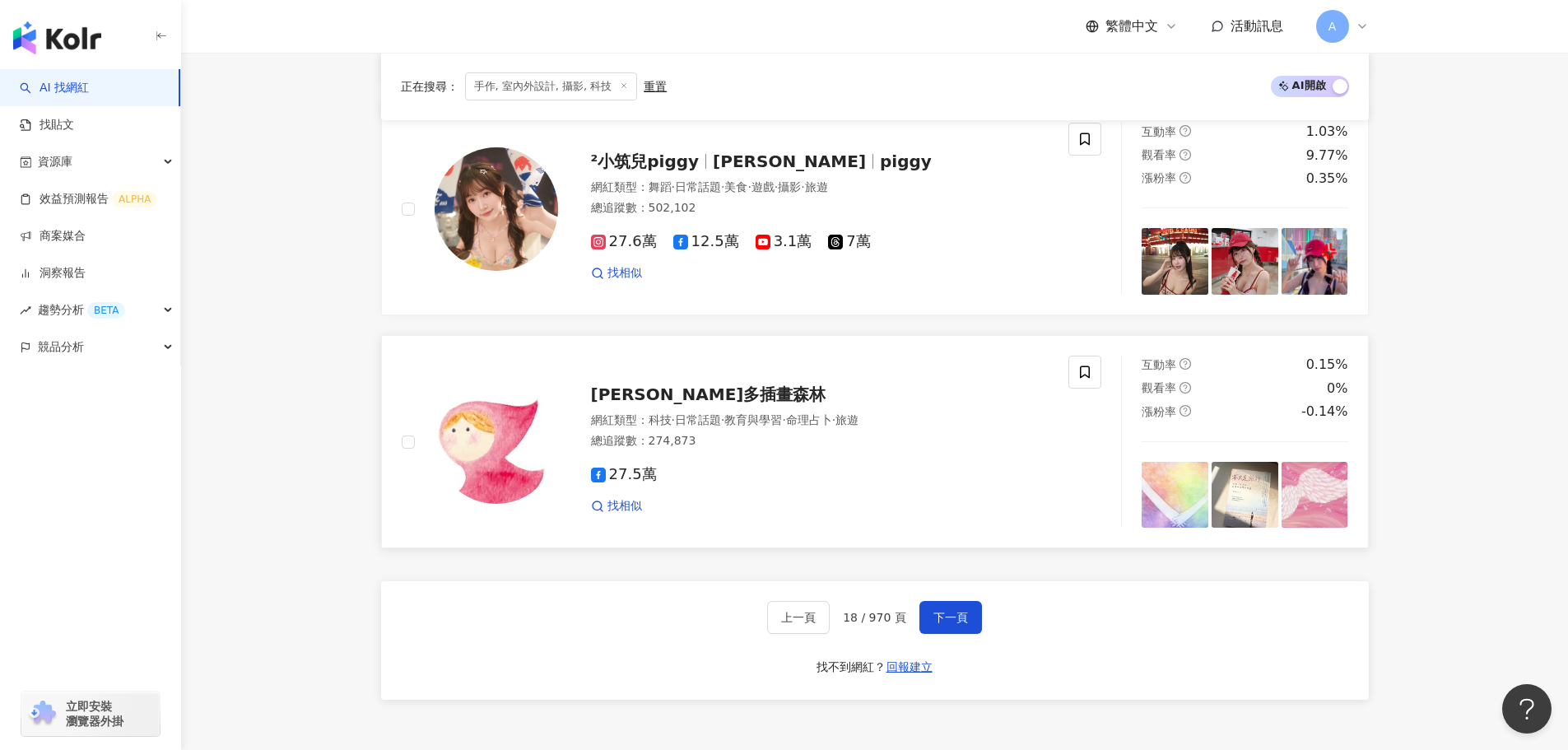
scroll to position [2760, 0]
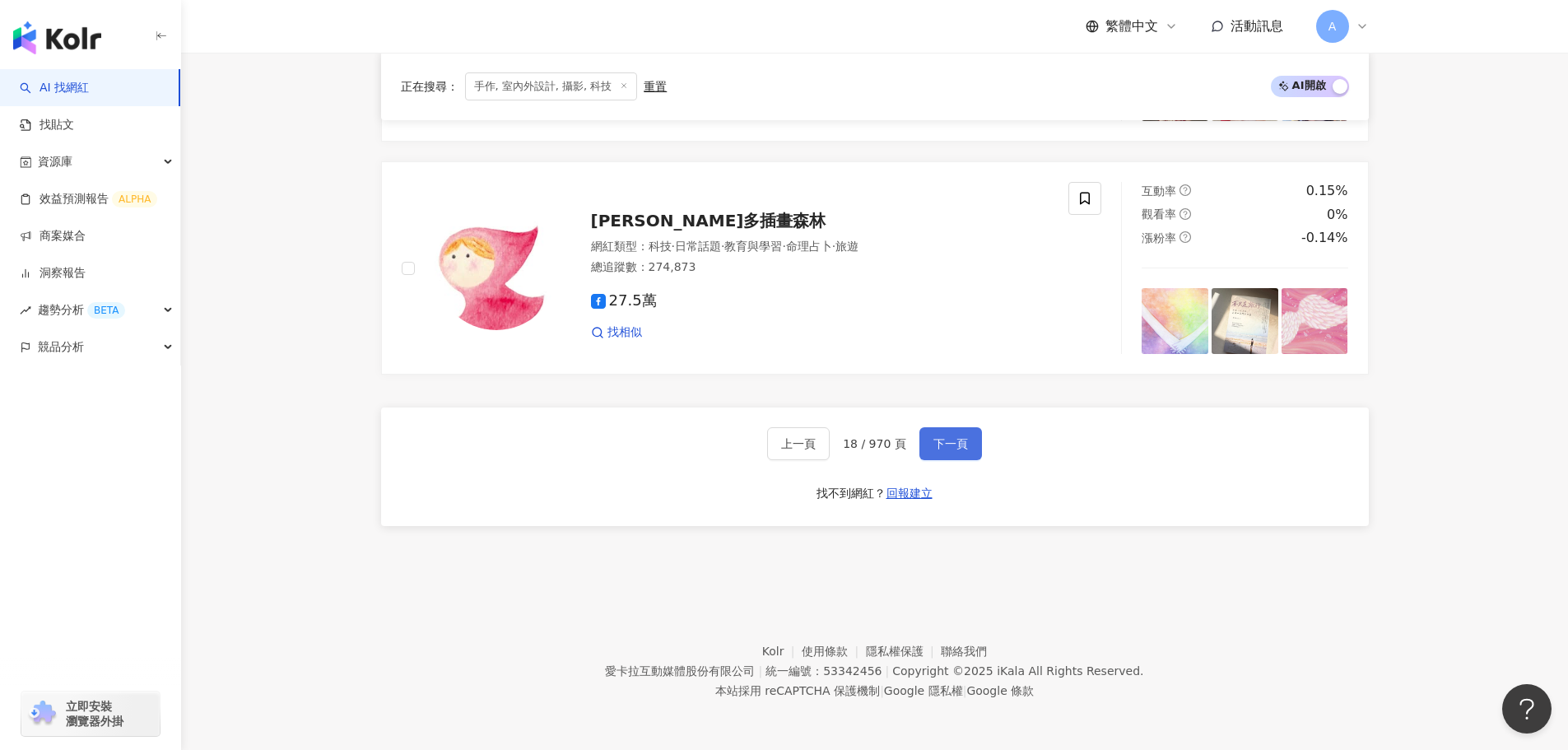
click at [790, 442] on span "下一頁" at bounding box center [950, 444] width 34 height 13
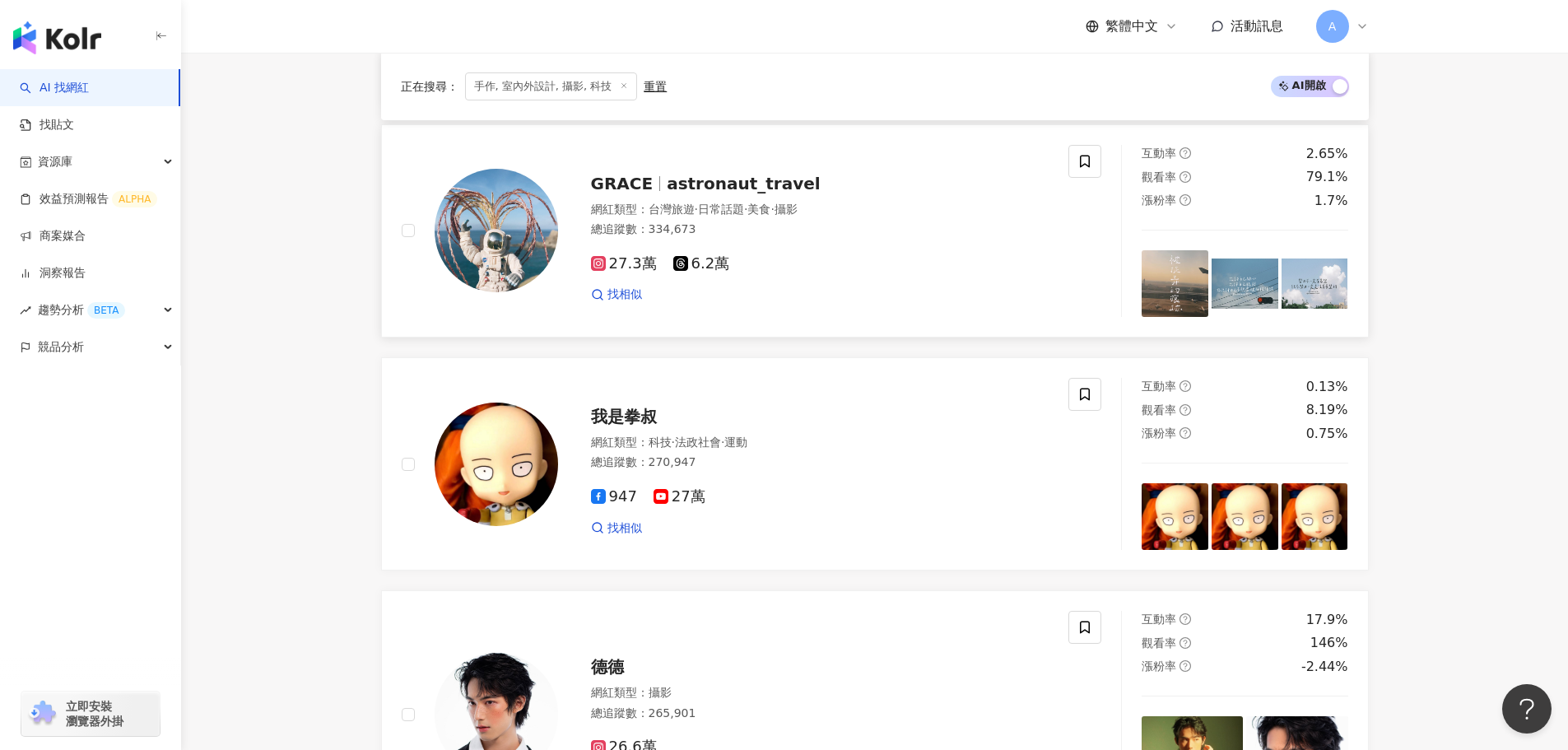
scroll to position [906, 0]
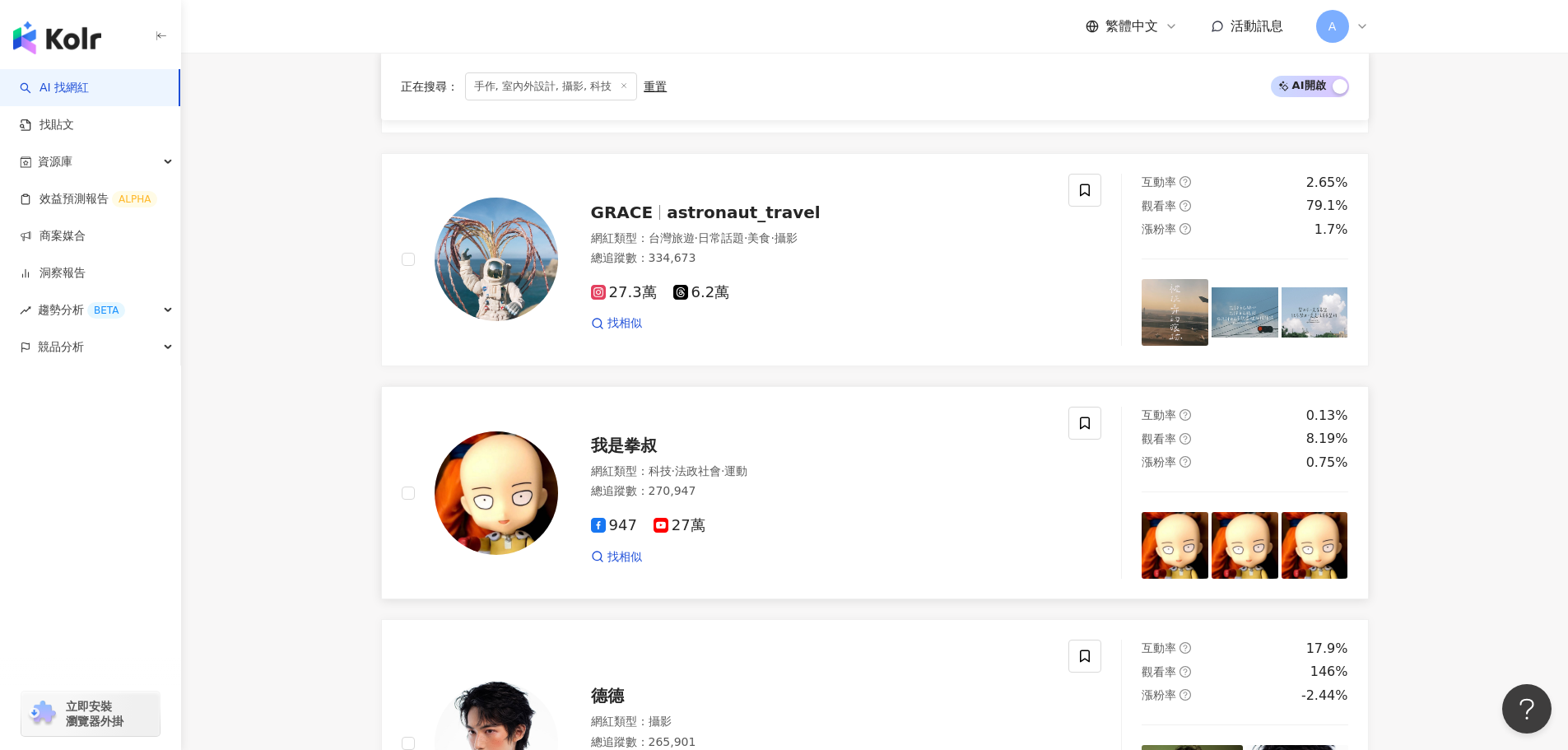
drag, startPoint x: 627, startPoint y: 450, endPoint x: 863, endPoint y: 446, distance: 236.0
click at [790, 446] on div "我是拳叔" at bounding box center [820, 444] width 458 height 23
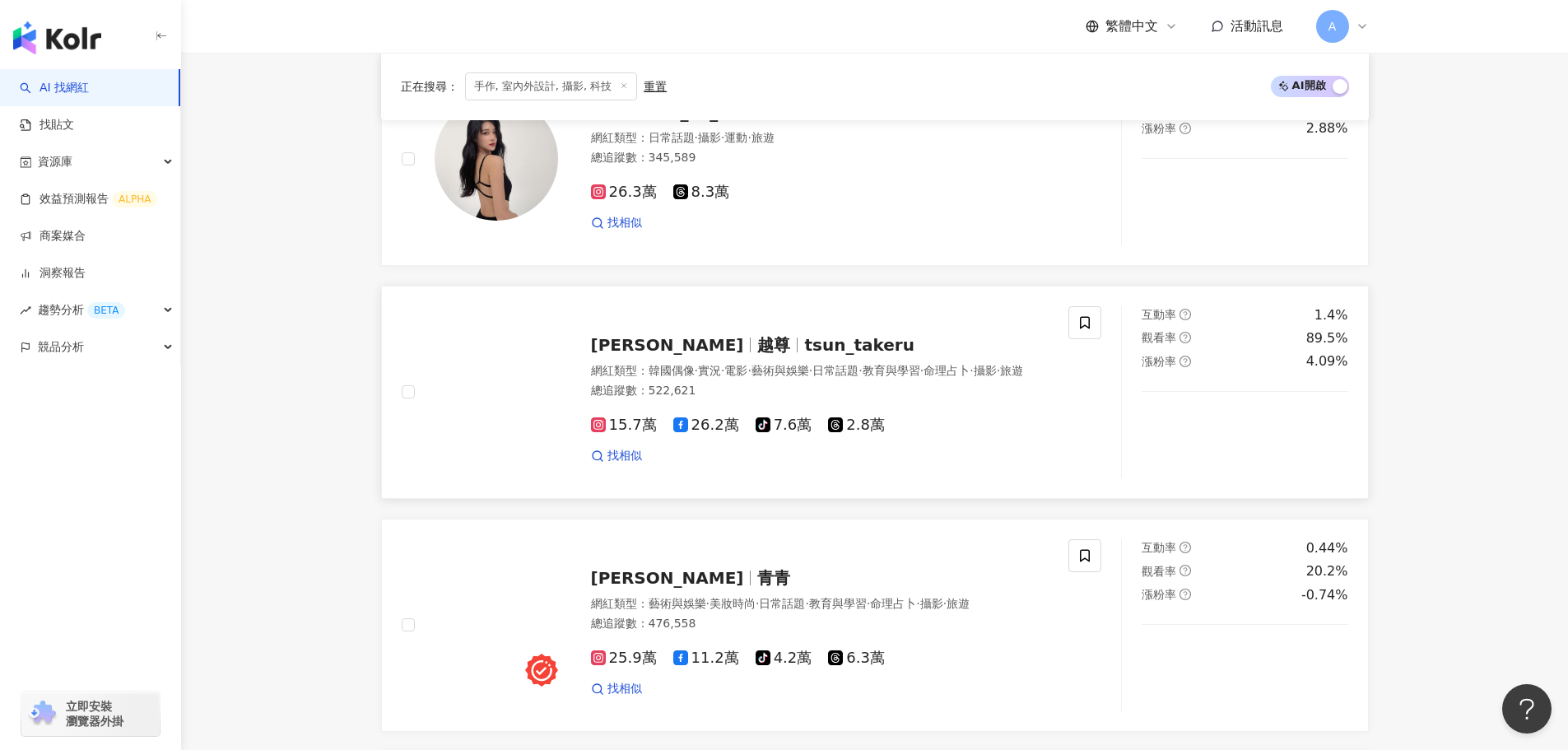
scroll to position [2222, 0]
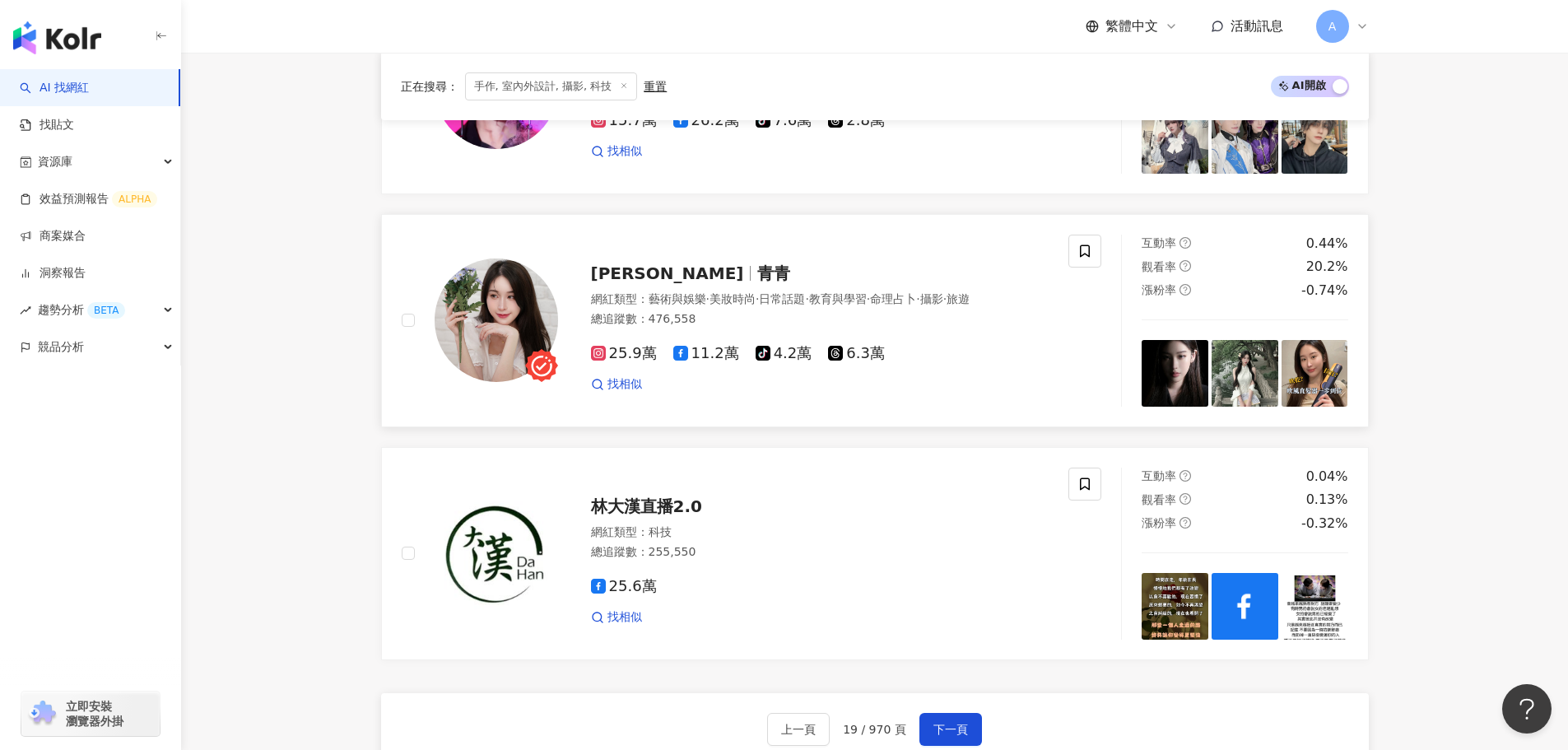
scroll to position [2716, 0]
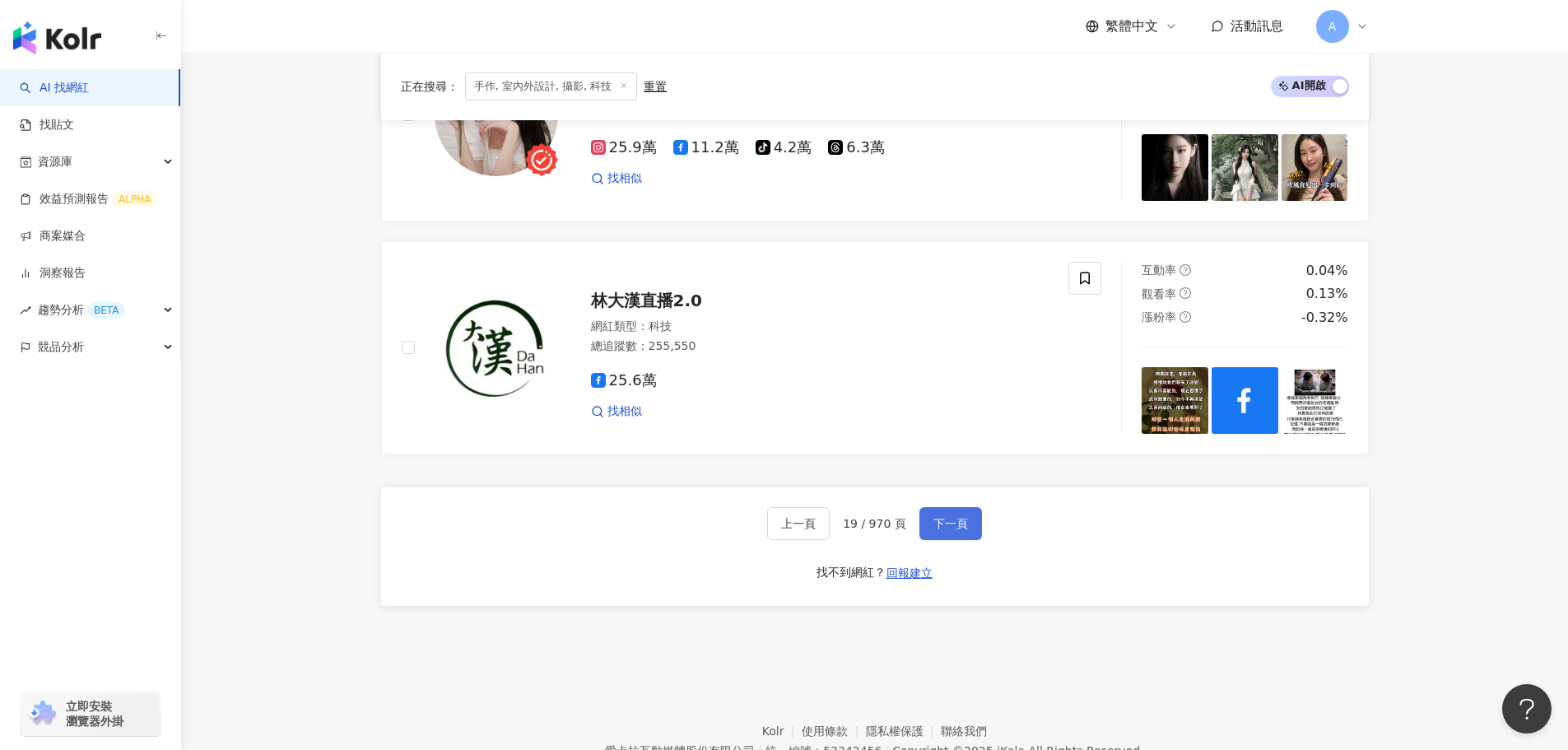
click at [790, 530] on span "下一頁" at bounding box center [950, 523] width 34 height 13
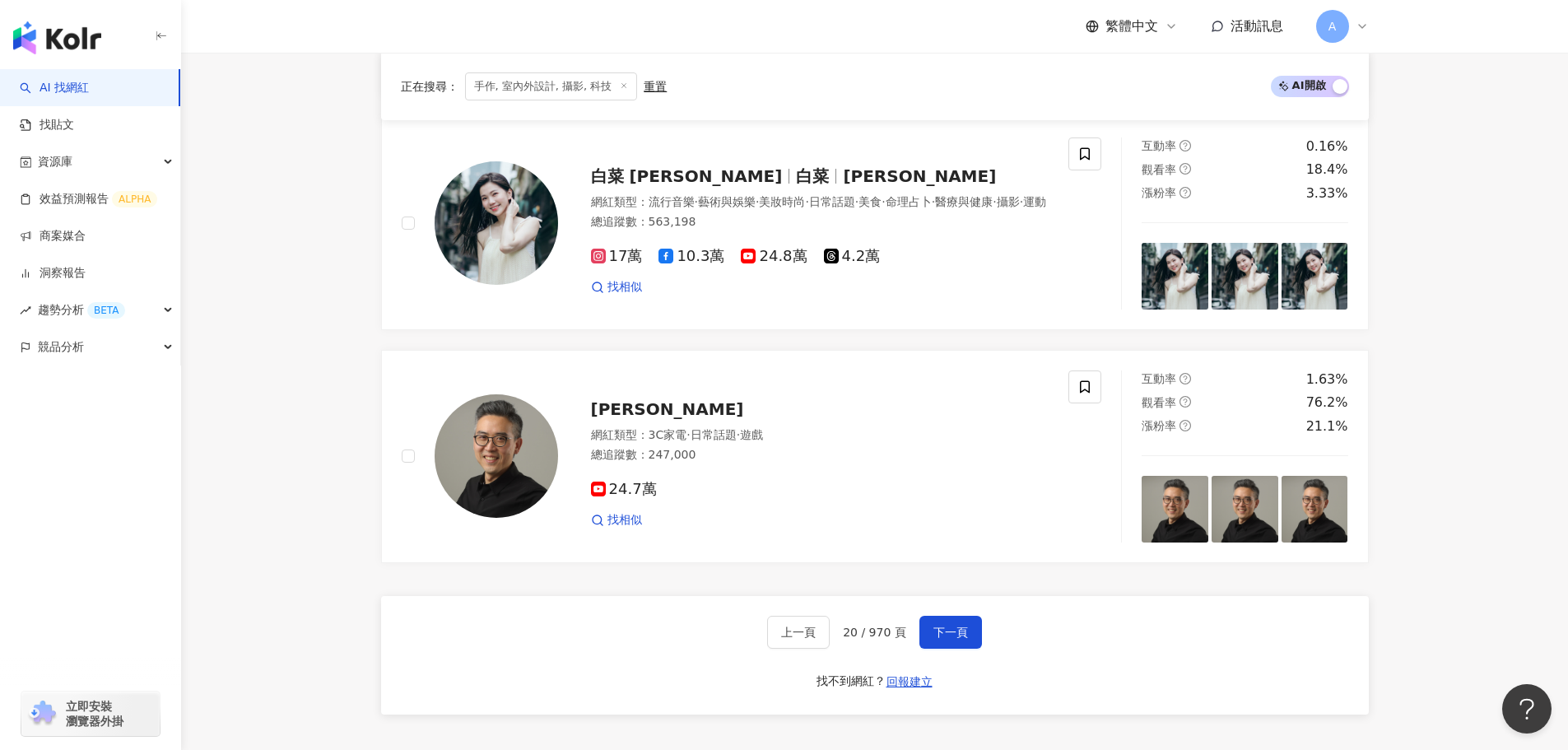
scroll to position [2752, 0]
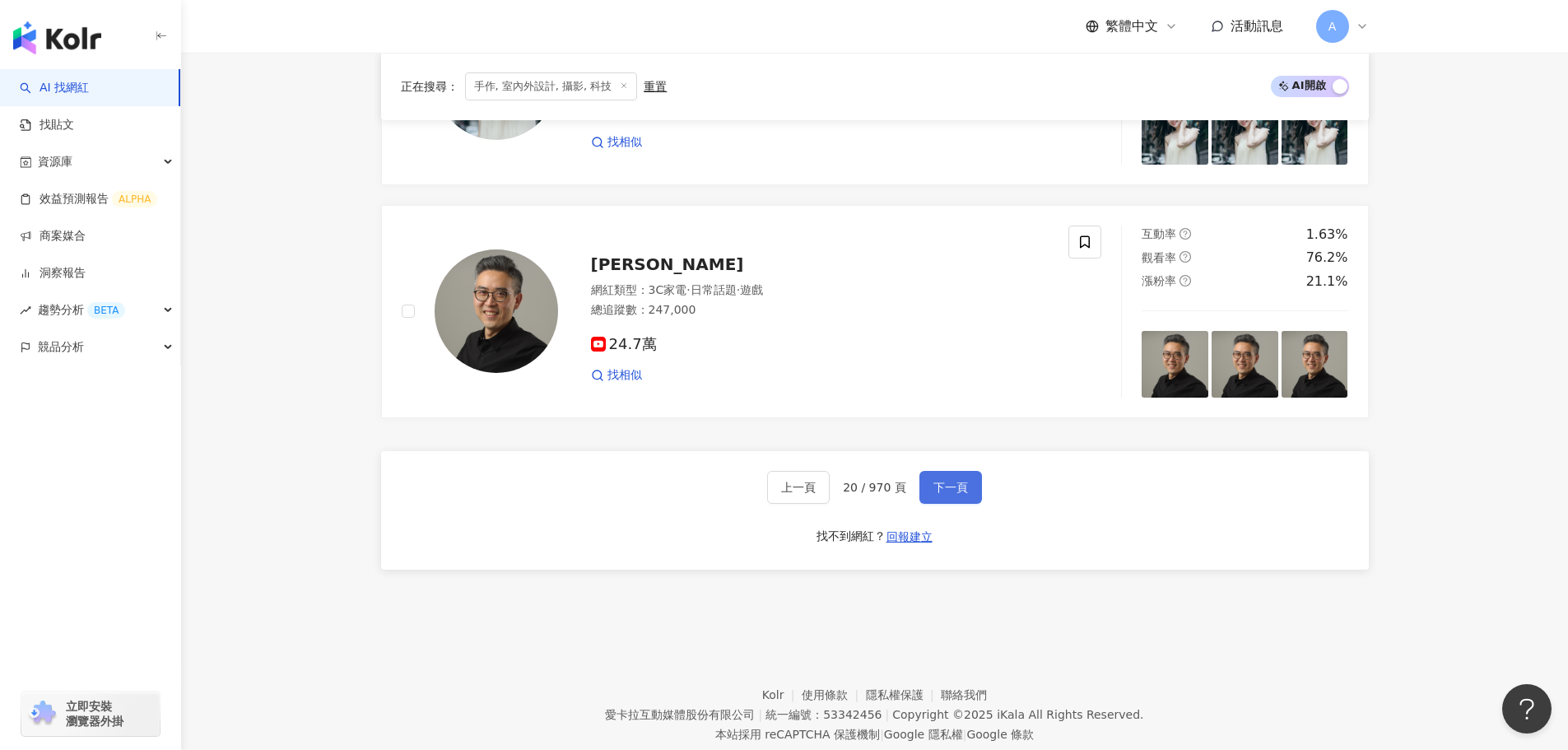
click at [790, 476] on button "下一頁" at bounding box center [951, 487] width 63 height 33
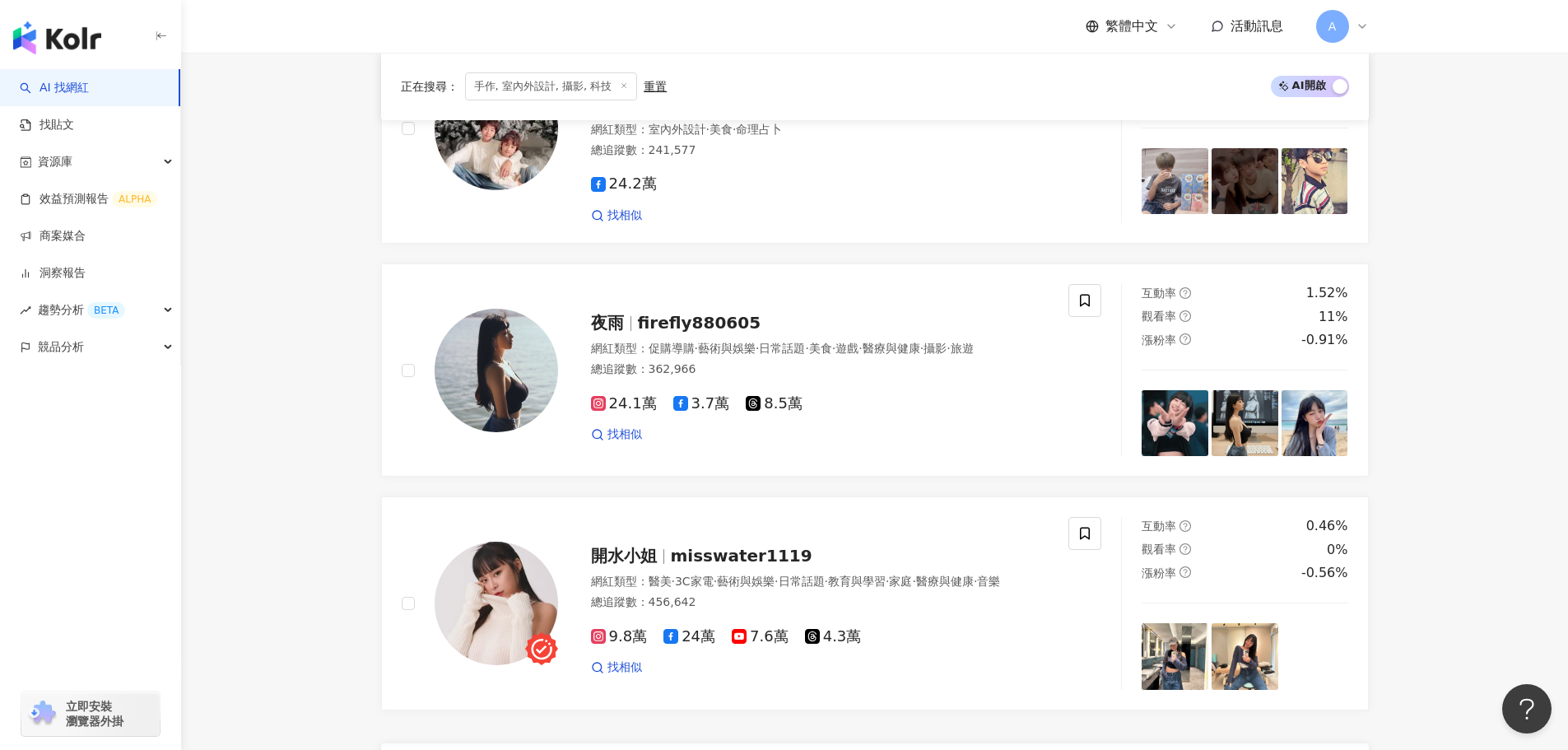
scroll to position [2551, 0]
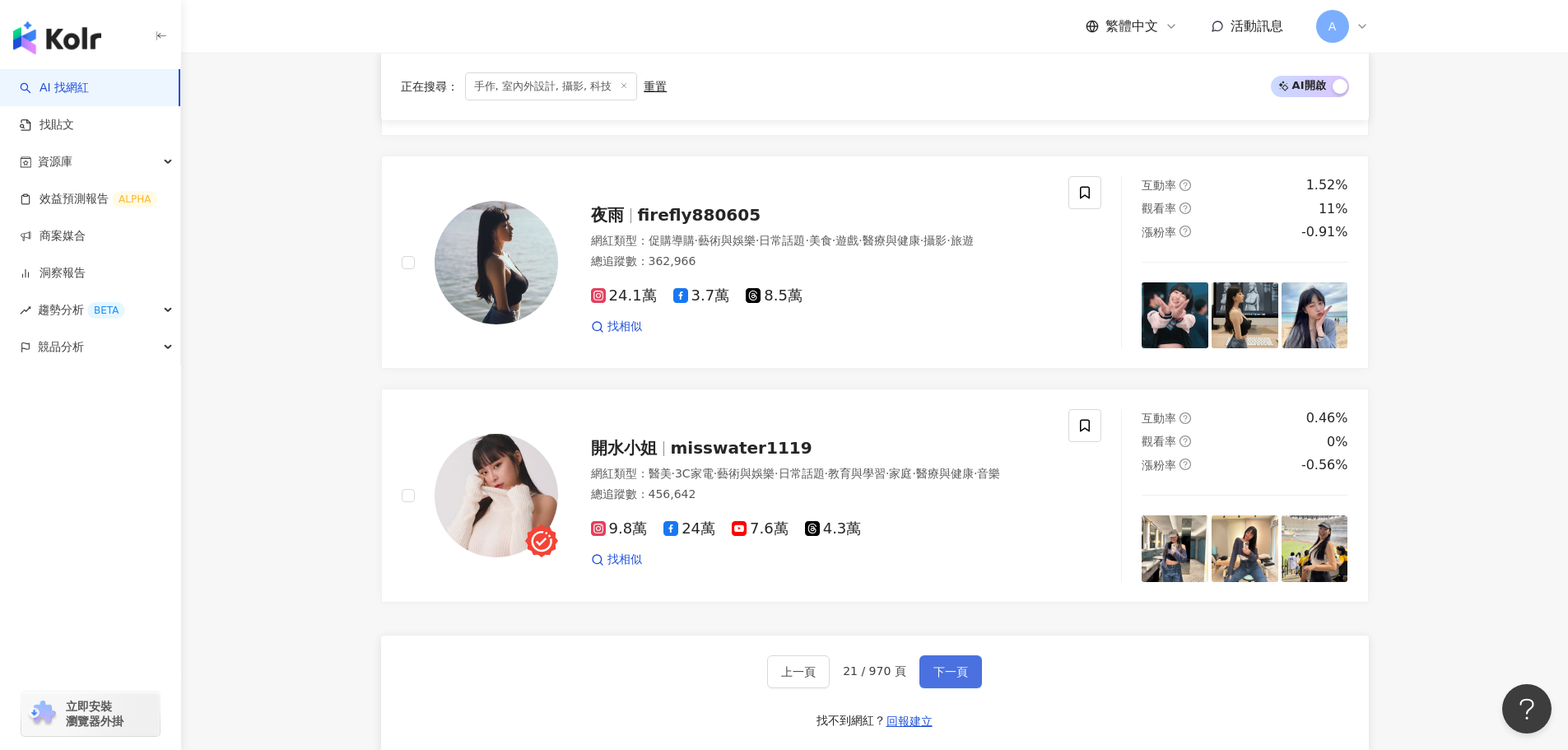
click at [790, 568] on span "下一頁" at bounding box center [950, 671] width 34 height 13
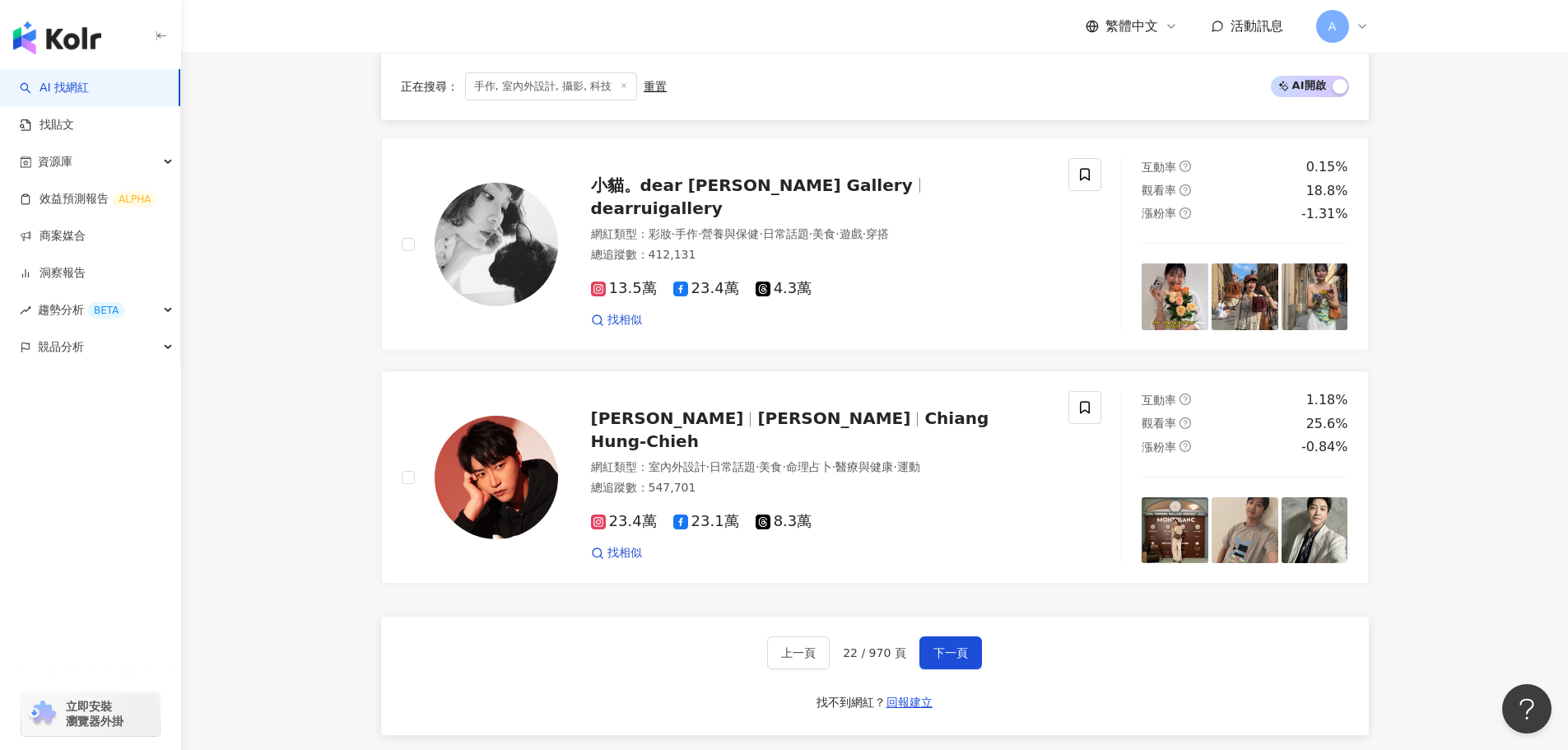
click at [790, 568] on span "下一頁" at bounding box center [950, 653] width 34 height 13
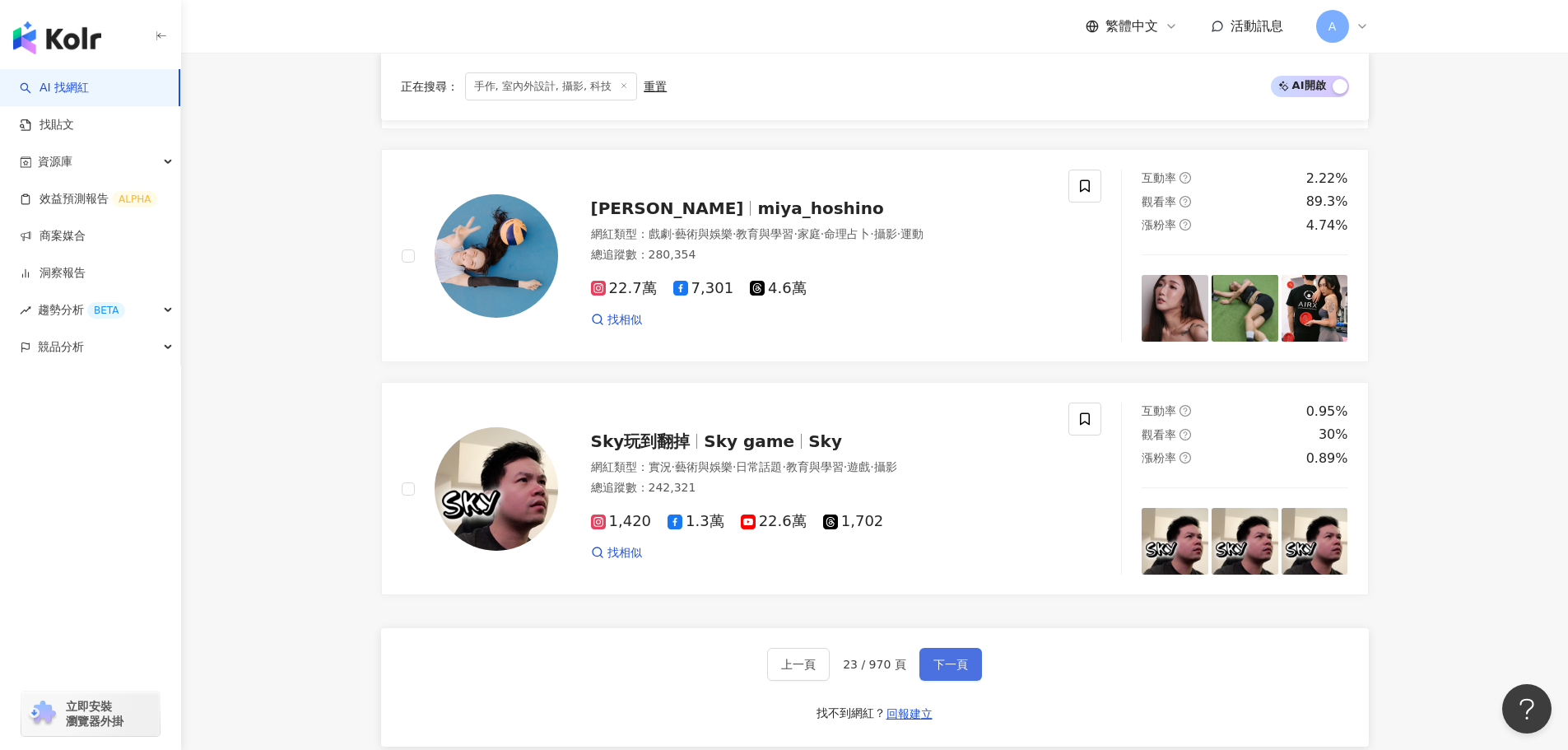
click at [790, 568] on span "下一頁" at bounding box center [950, 664] width 34 height 13
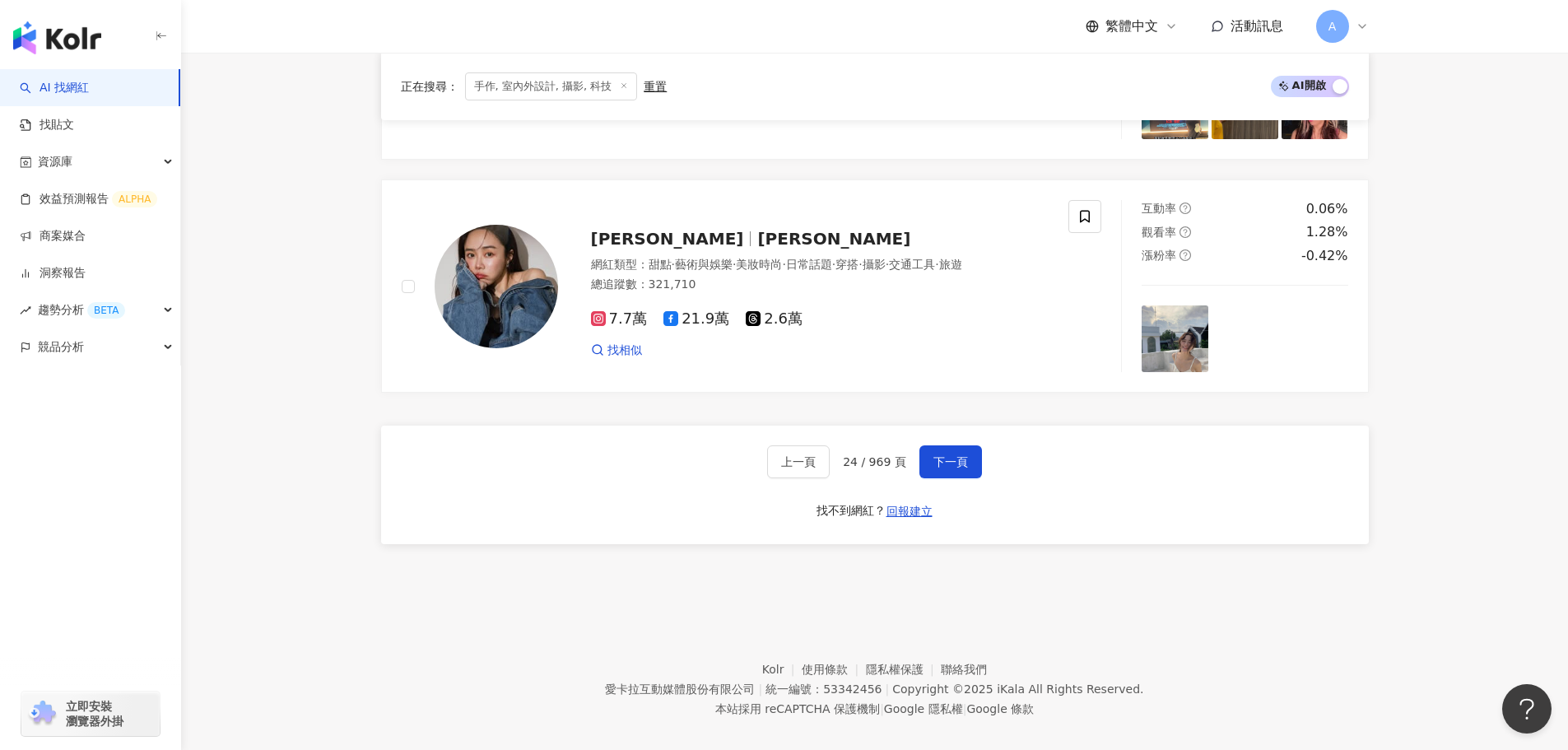
scroll to position [2900, 0]
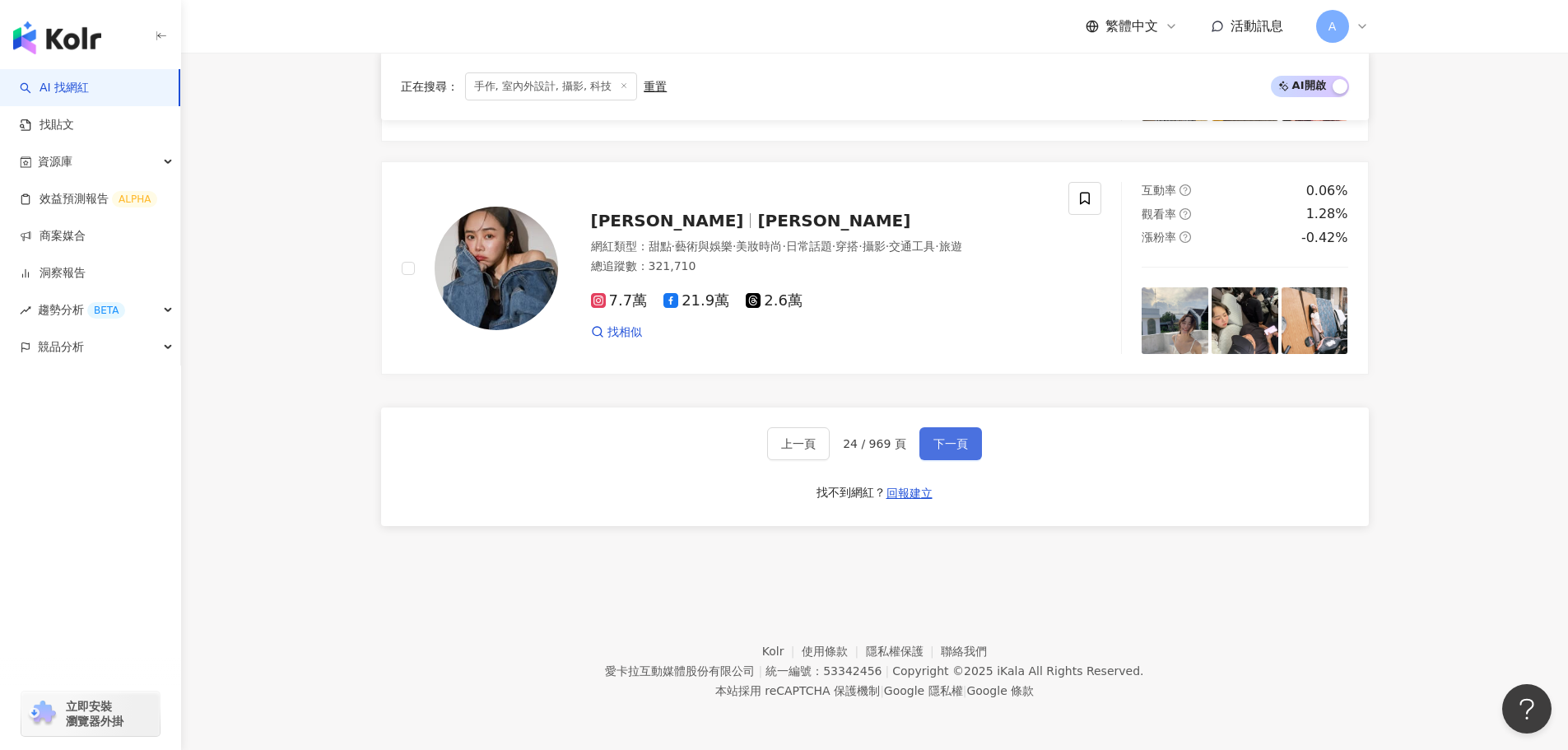
click at [790, 444] on span "下一頁" at bounding box center [950, 444] width 34 height 13
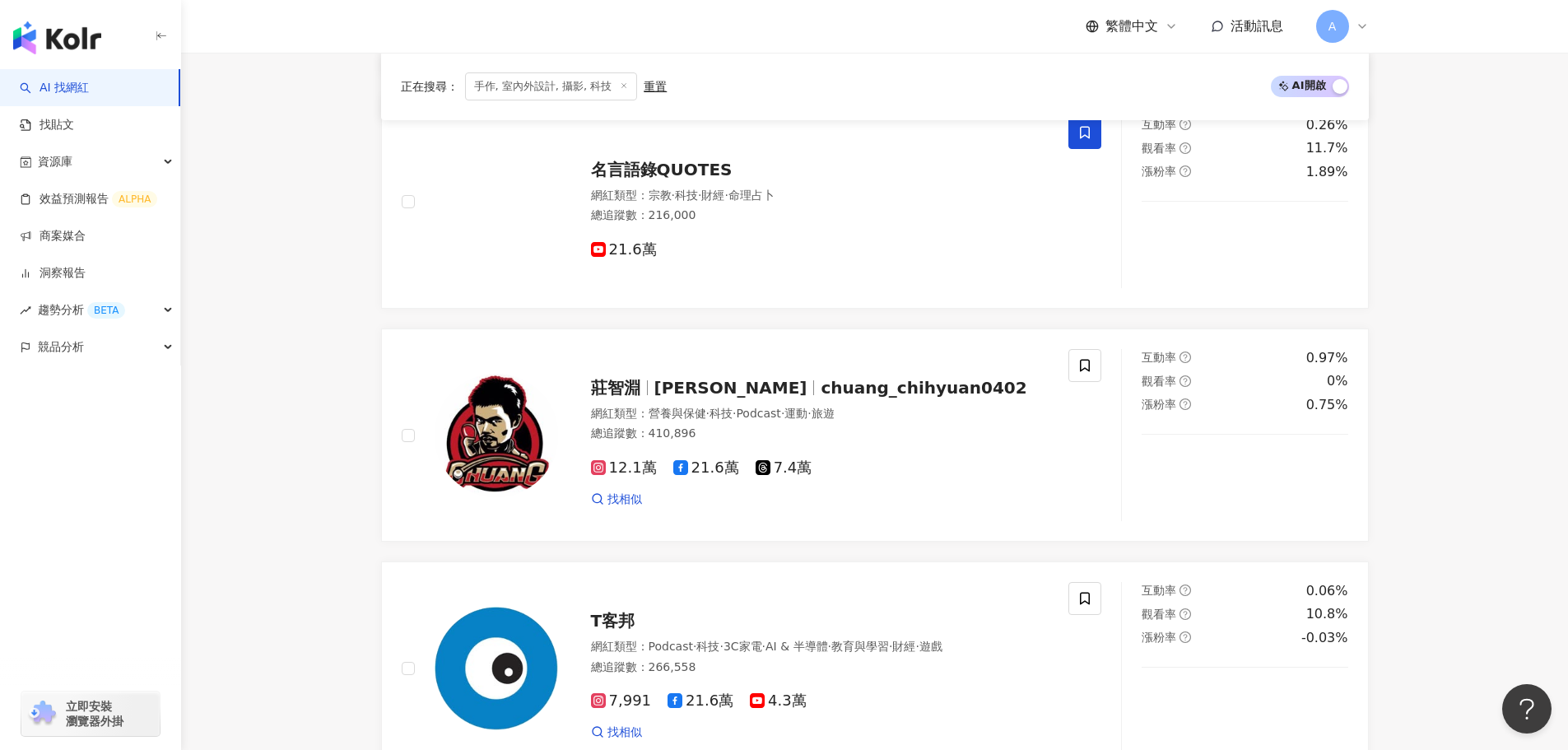
scroll to position [2760, 0]
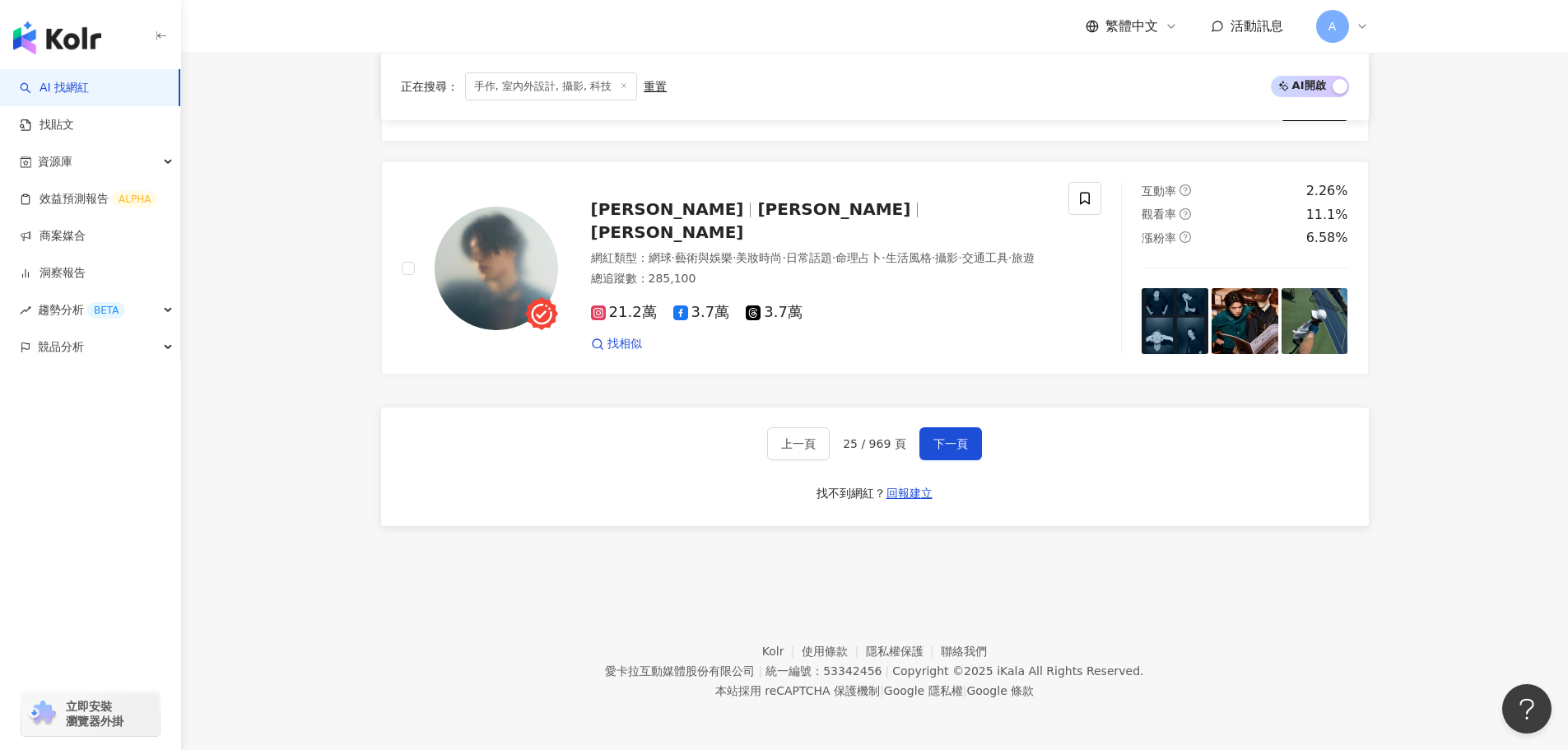
click at [790, 441] on span "下一頁" at bounding box center [950, 444] width 34 height 13
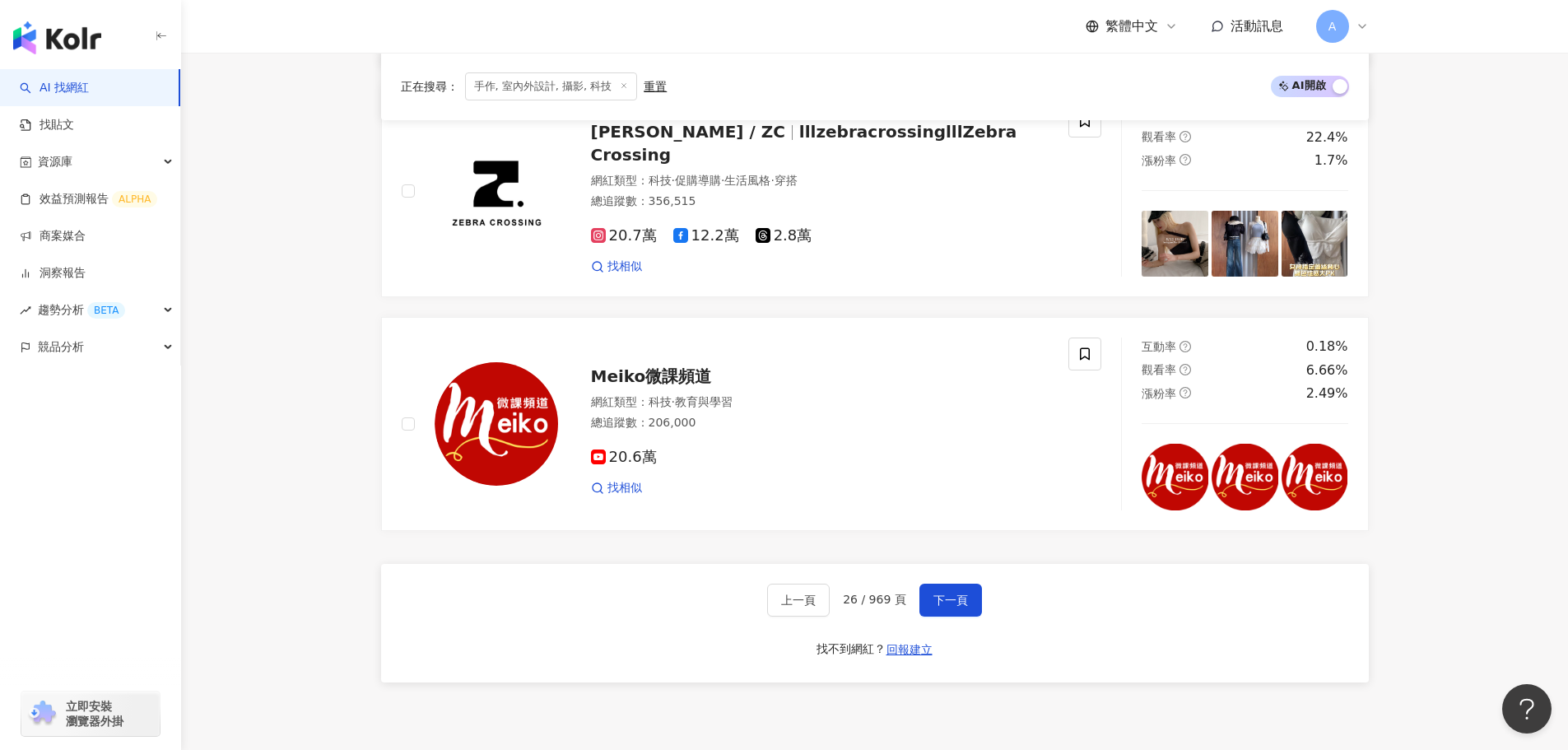
scroll to position [2798, 0]
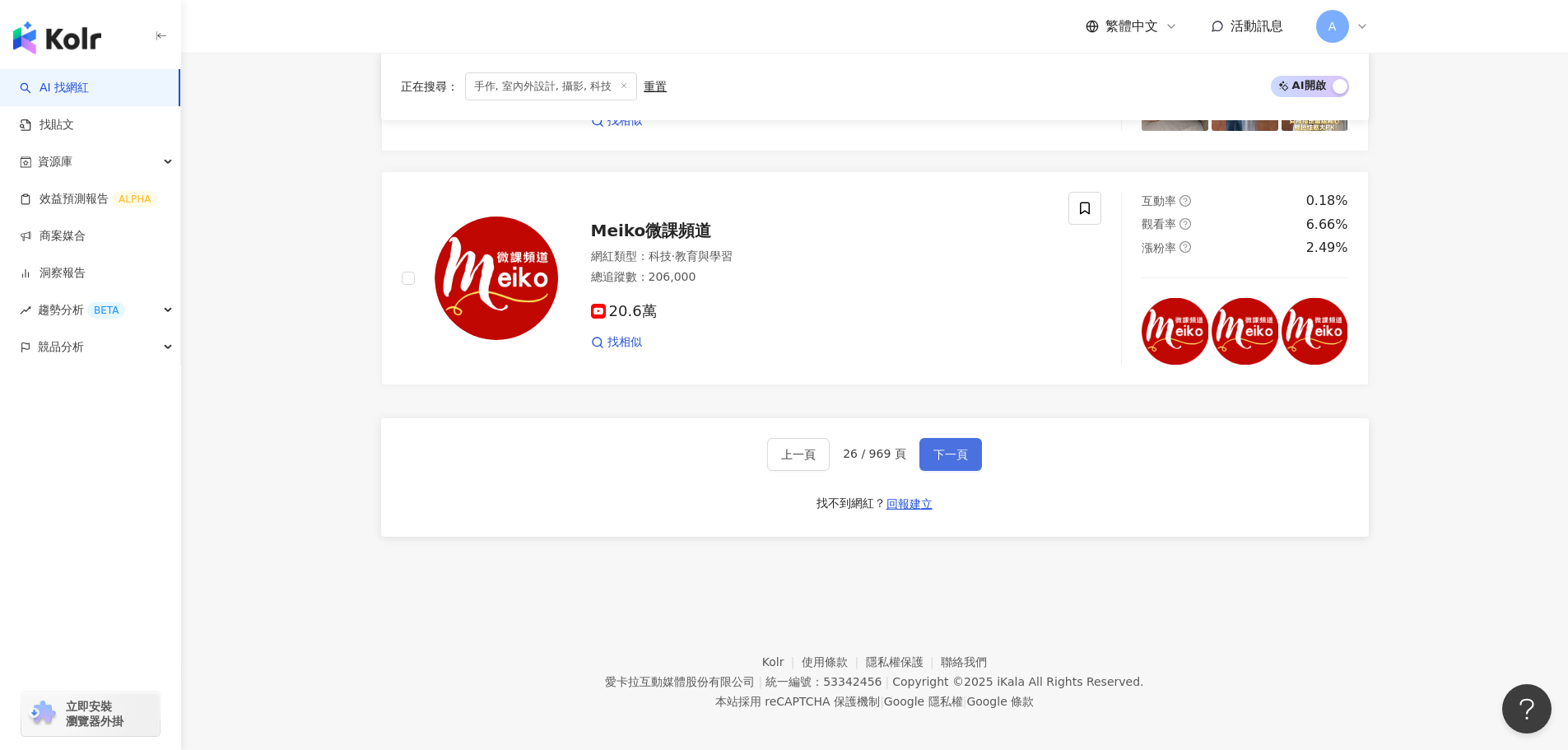
click at [790, 459] on span "下一頁" at bounding box center [950, 454] width 34 height 13
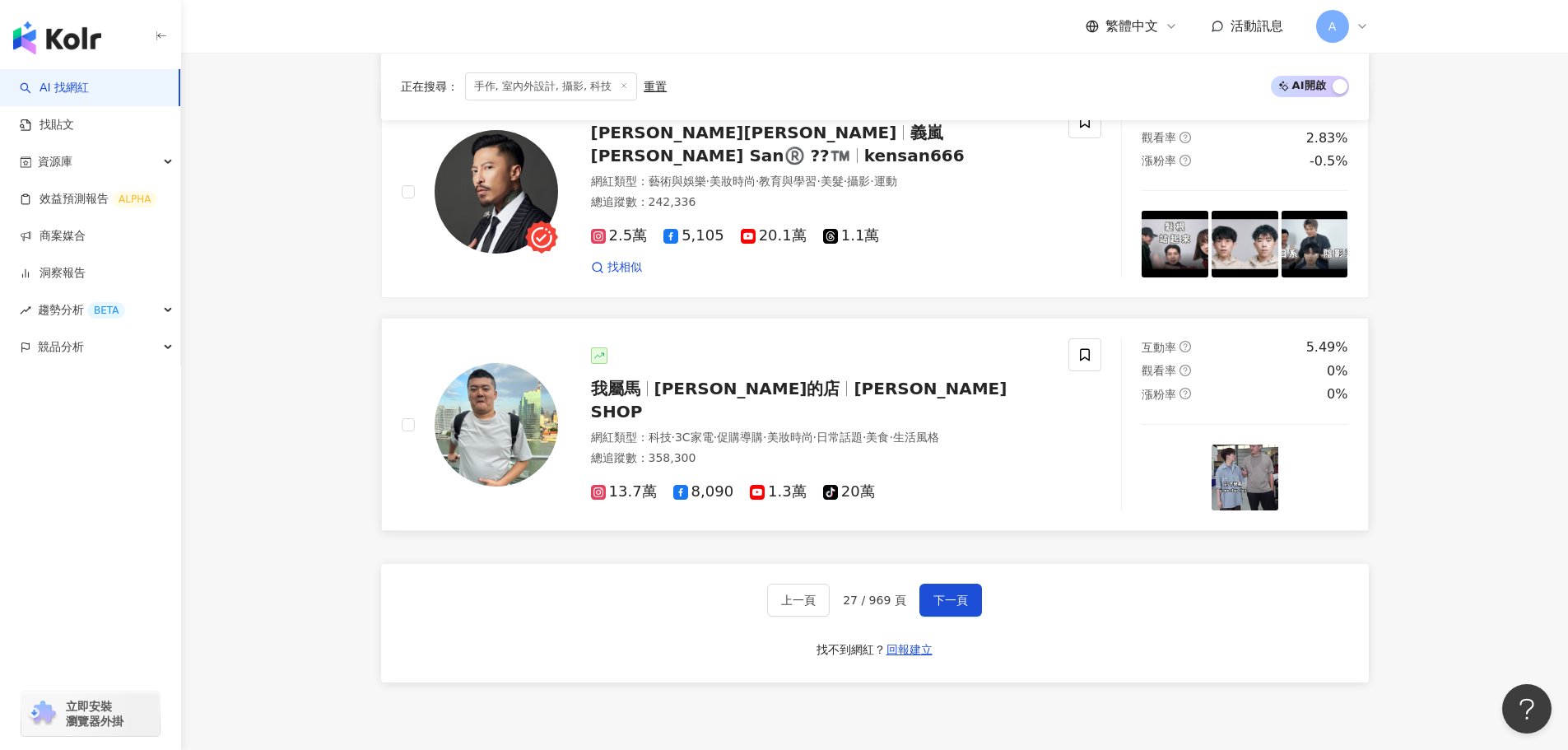
scroll to position [2633, 0]
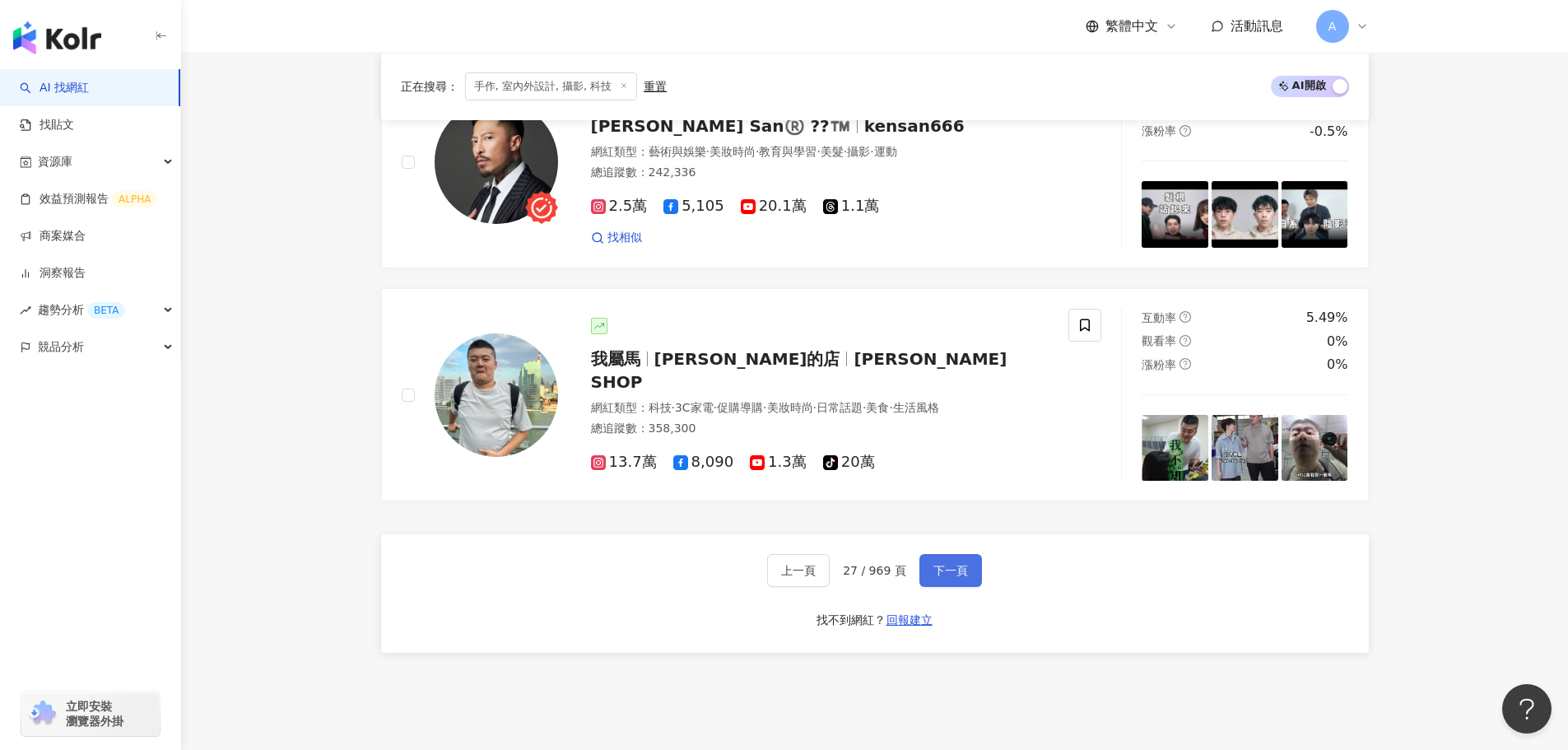
click at [790, 568] on span "下一頁" at bounding box center [950, 570] width 34 height 13
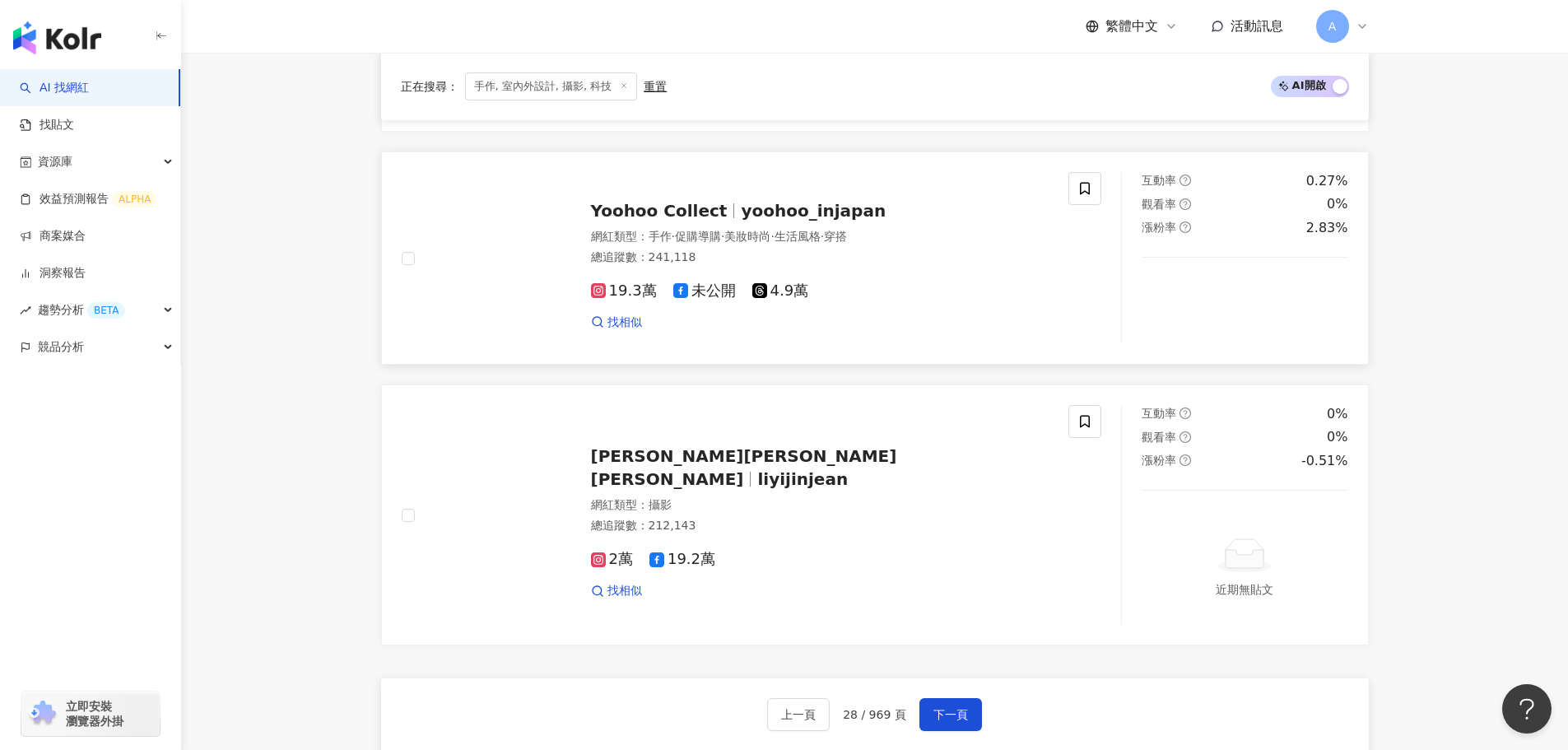
scroll to position [2551, 0]
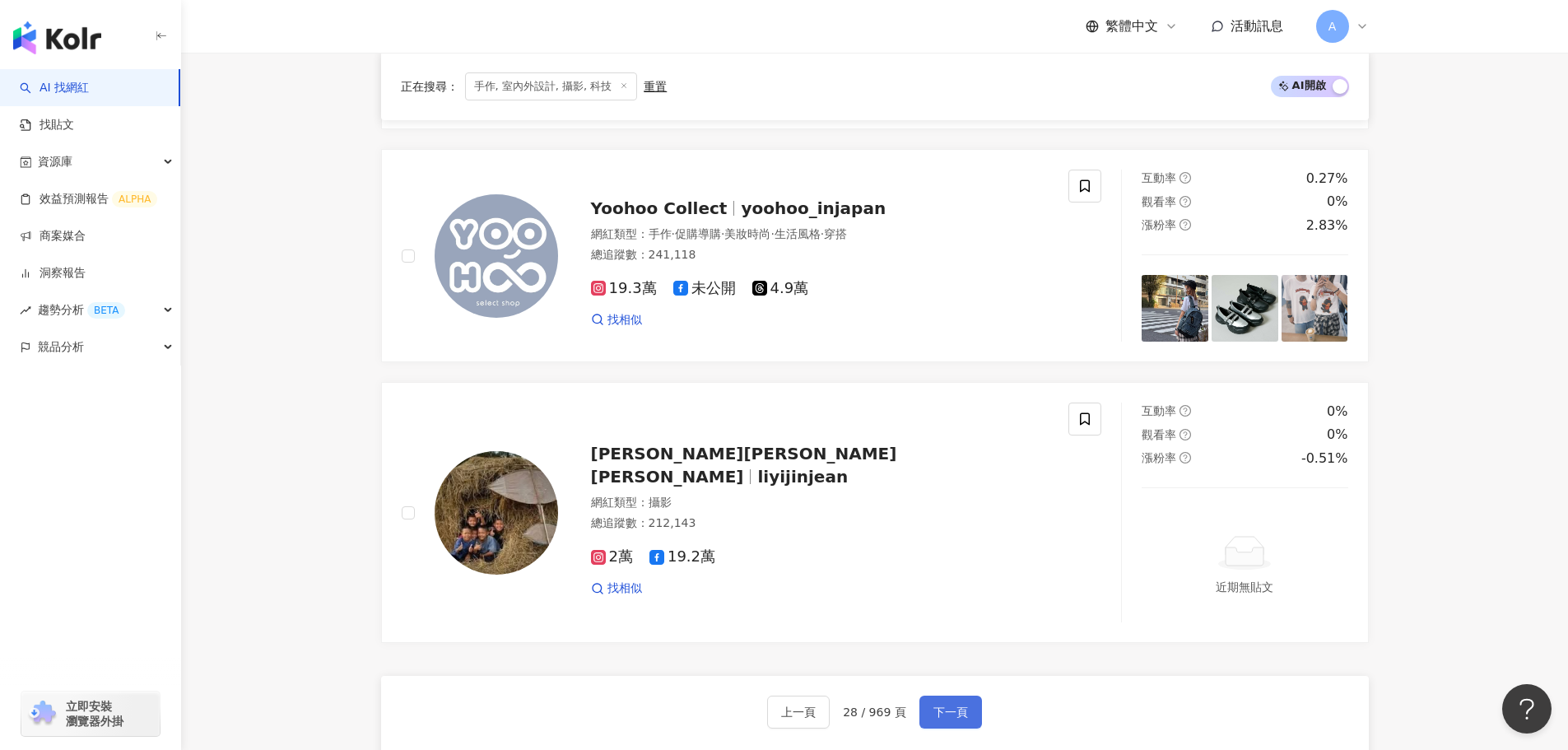
click at [790, 568] on button "下一頁" at bounding box center [951, 712] width 63 height 33
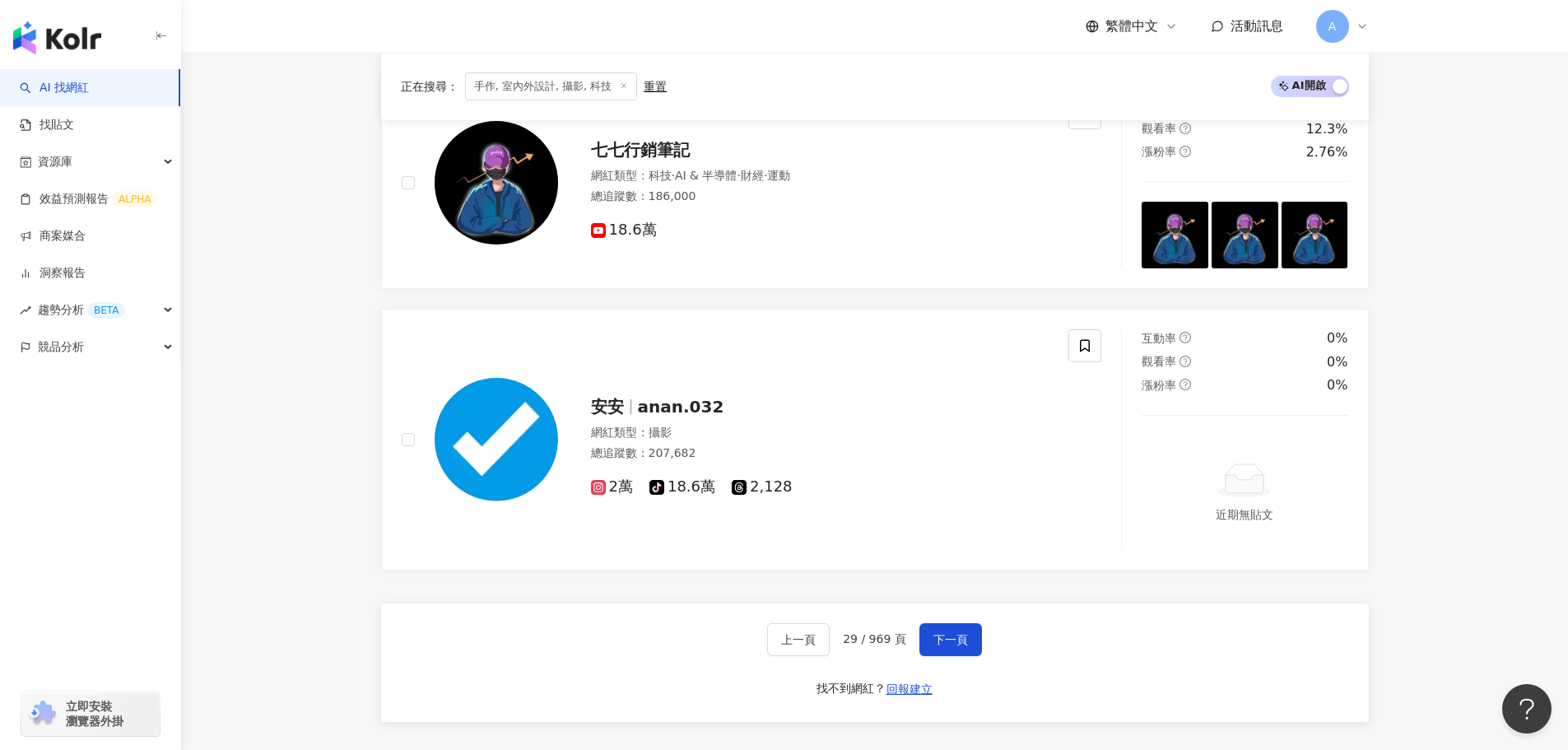
scroll to position [2606, 0]
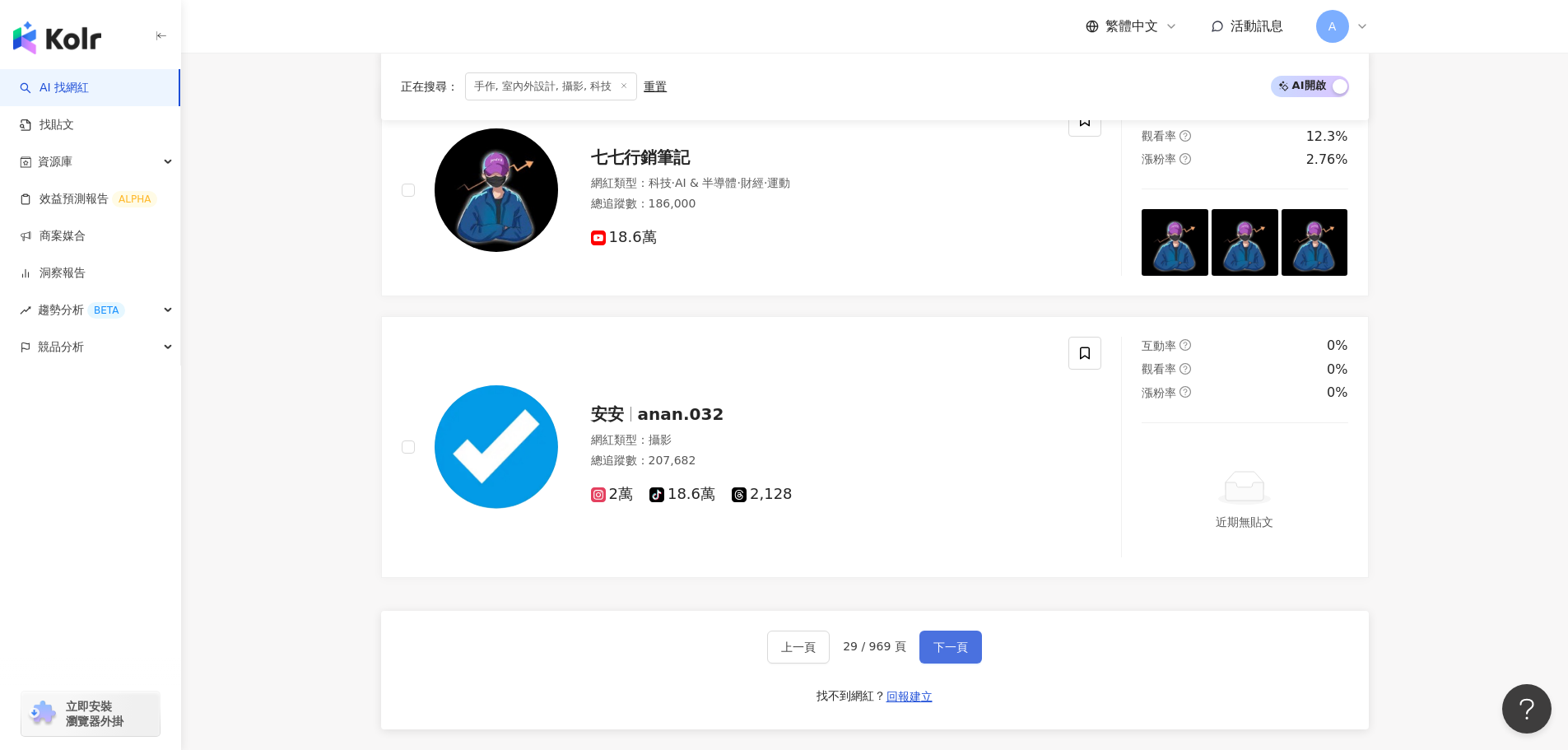
click at [790, 568] on span "下一頁" at bounding box center [950, 646] width 34 height 13
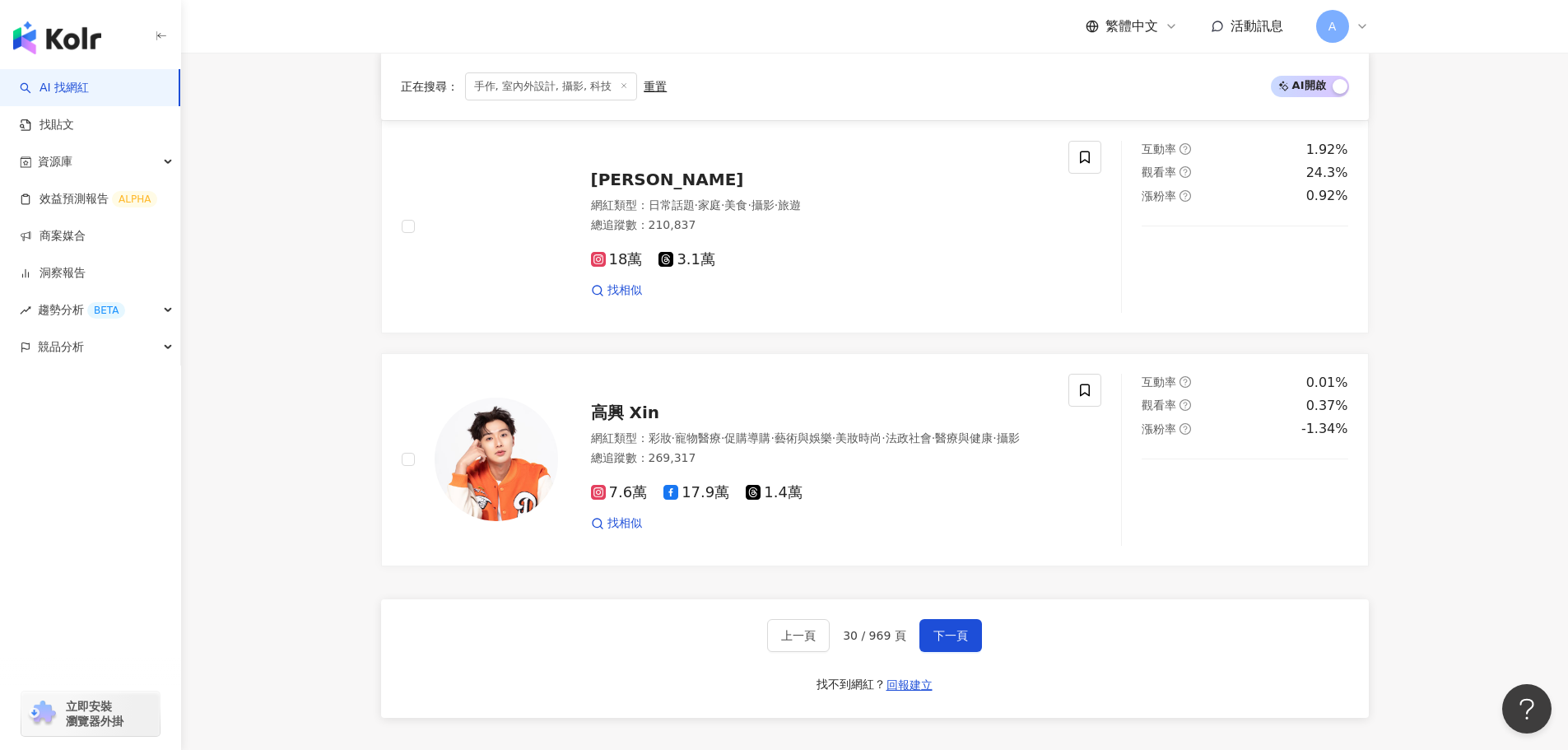
scroll to position [2716, 0]
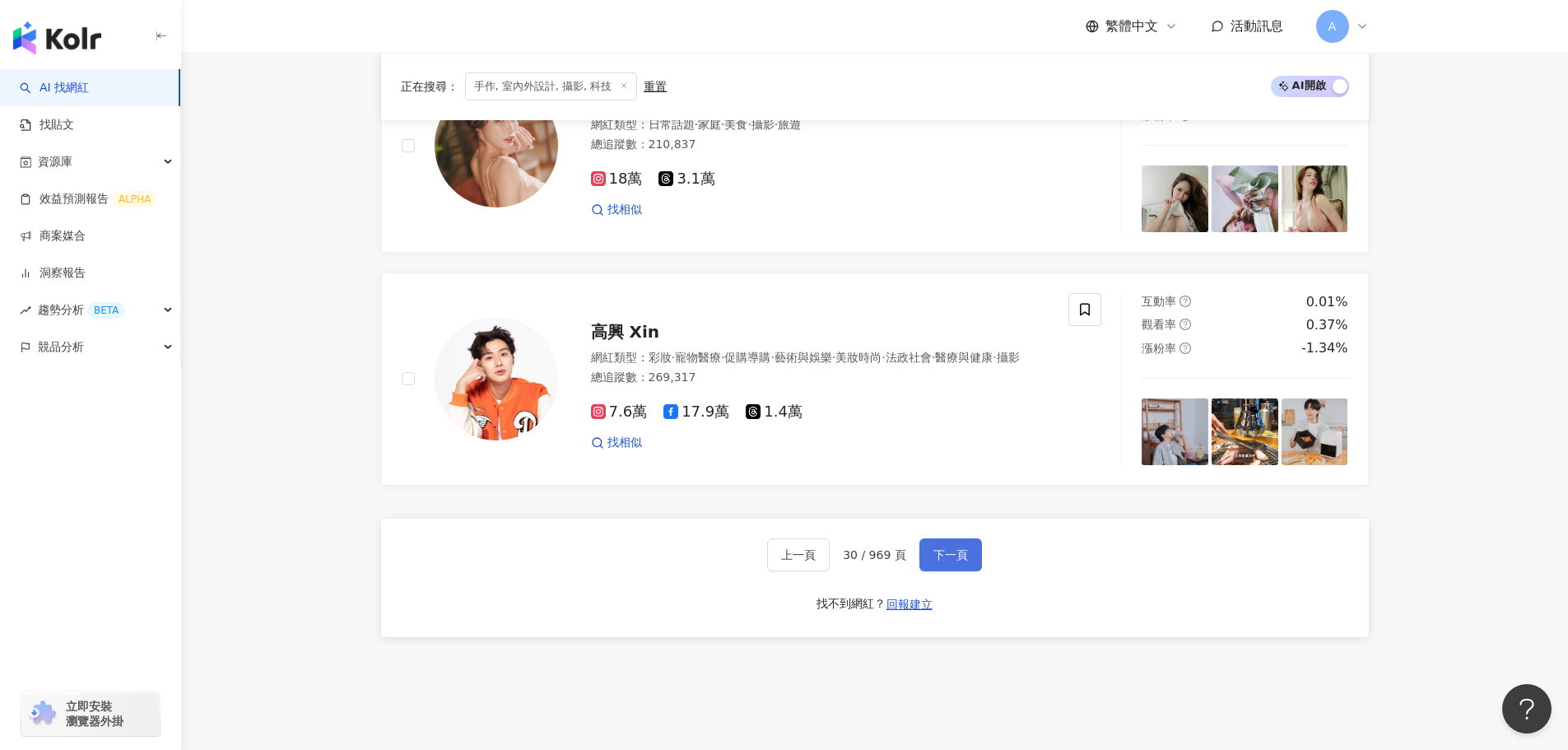
click at [790, 548] on span "下一頁" at bounding box center [950, 555] width 34 height 13
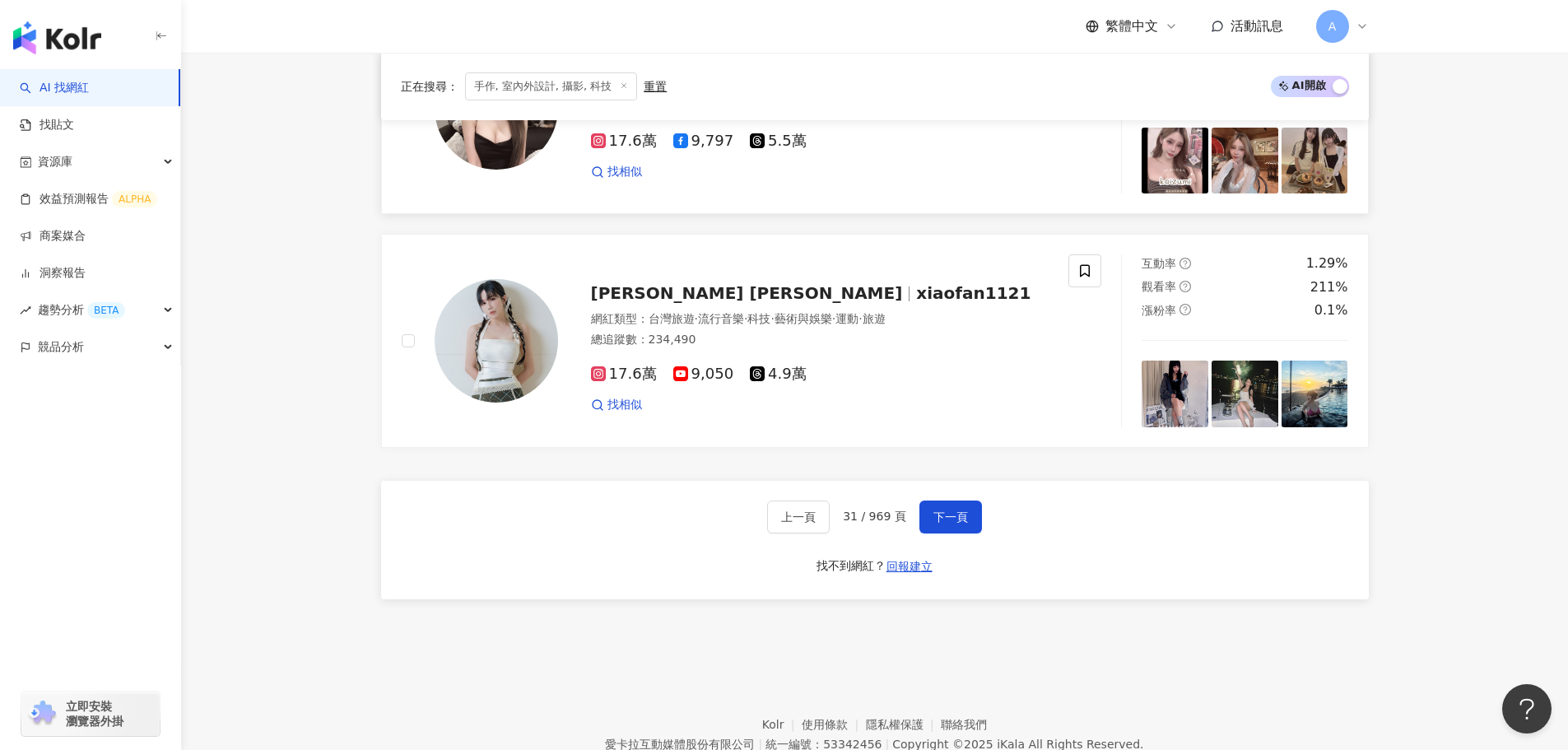
scroll to position [2798, 0]
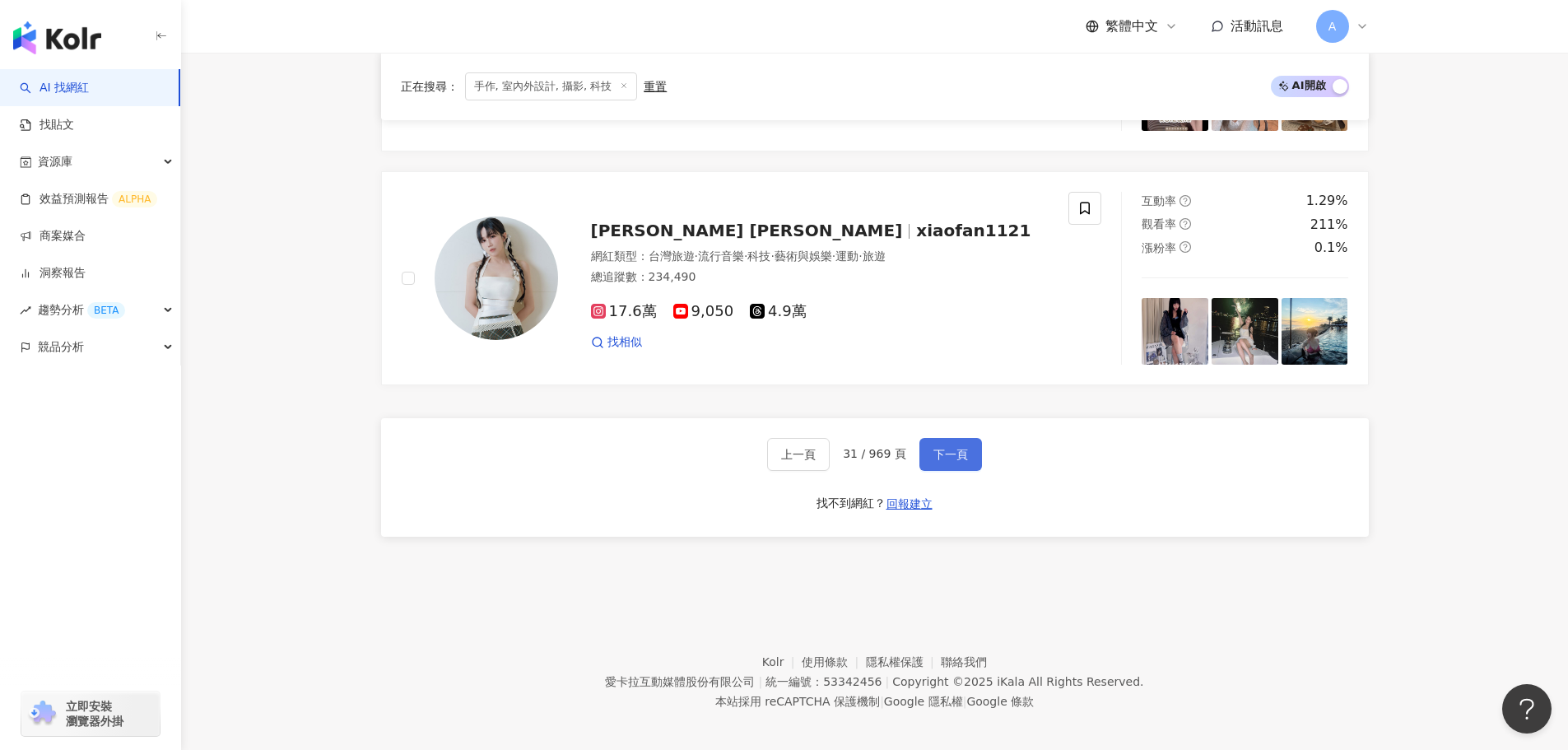
click at [790, 461] on span "下一頁" at bounding box center [950, 454] width 34 height 13
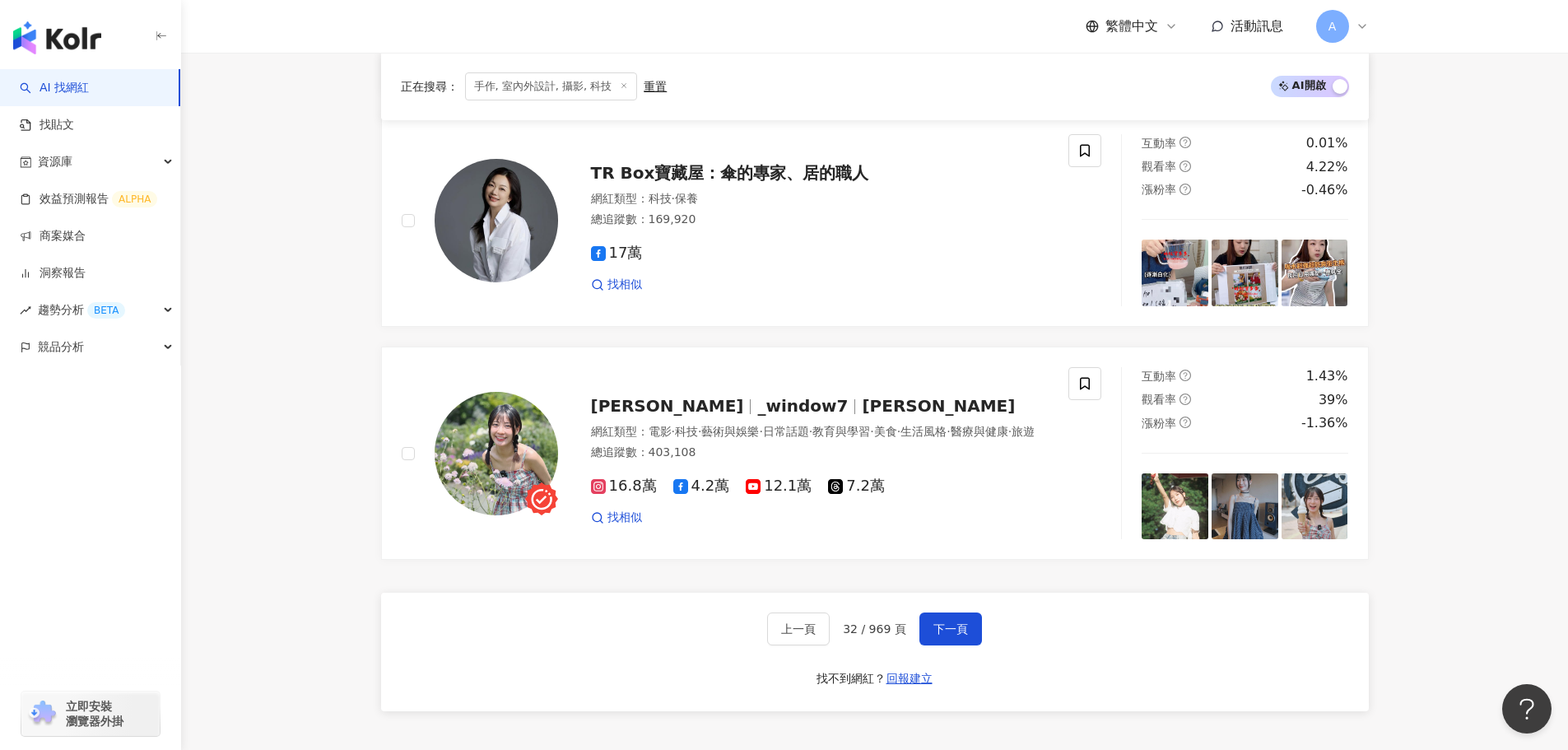
scroll to position [2582, 0]
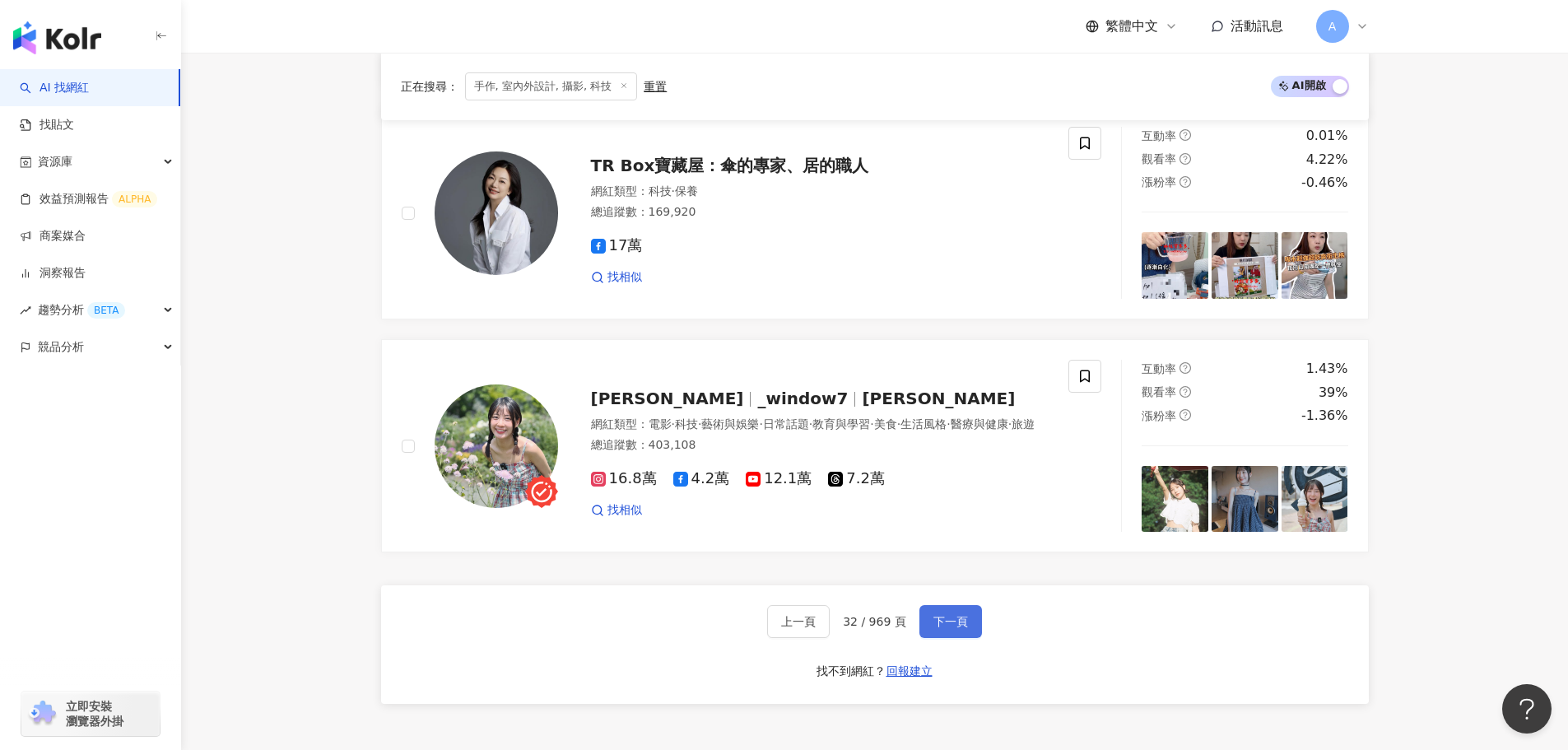
click at [790, 568] on button "下一頁" at bounding box center [951, 621] width 63 height 33
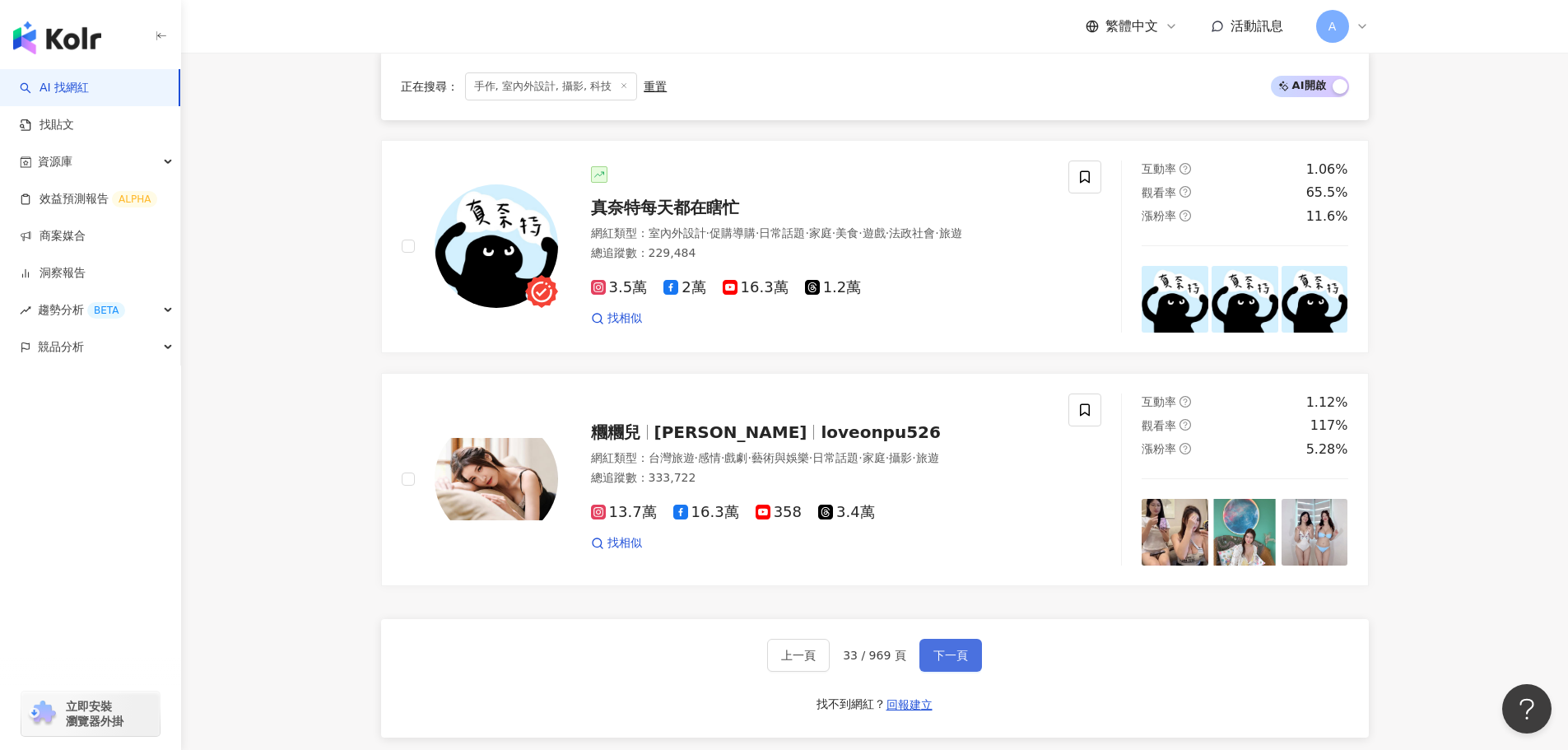
scroll to position [2633, 0]
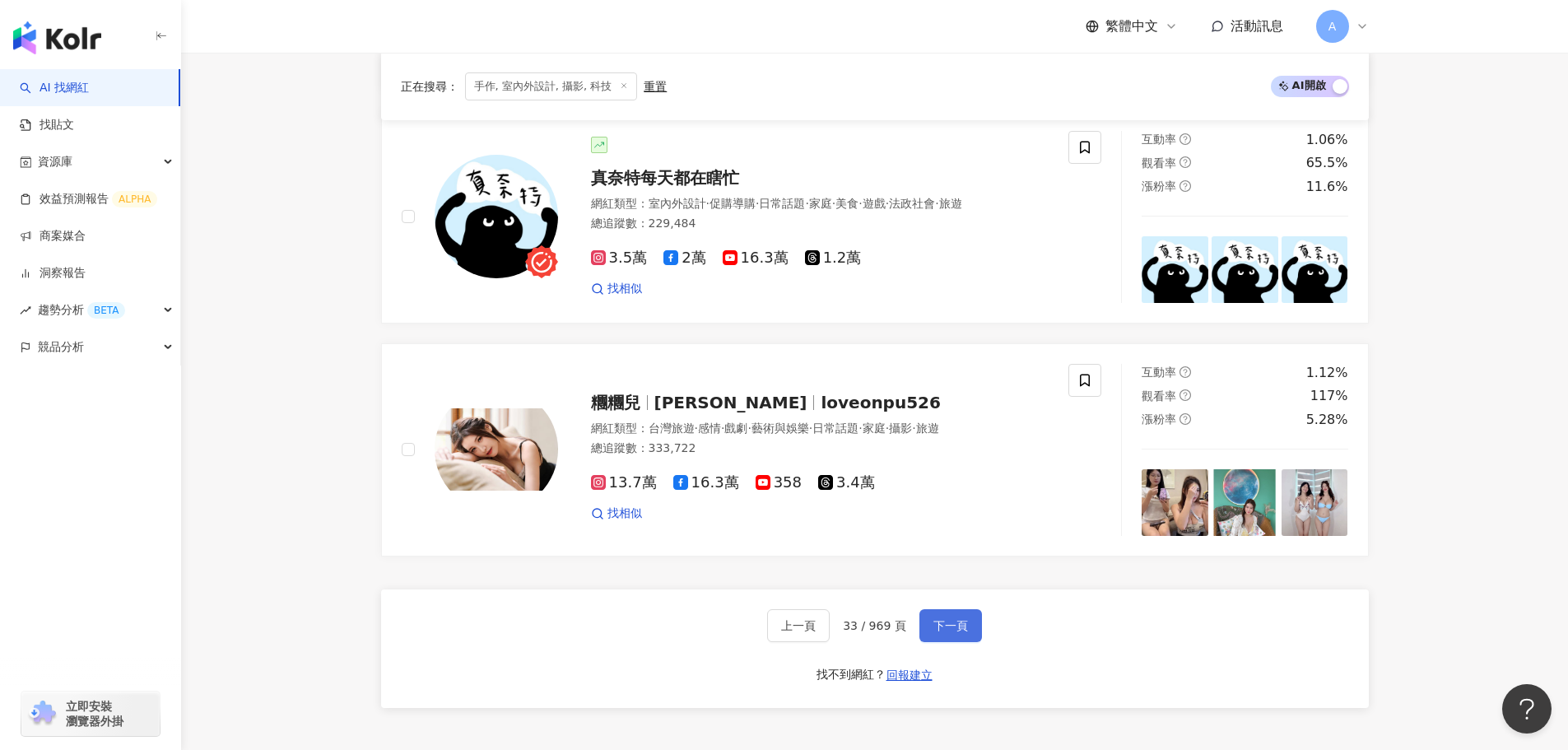
click at [790, 568] on button "下一頁" at bounding box center [951, 626] width 63 height 33
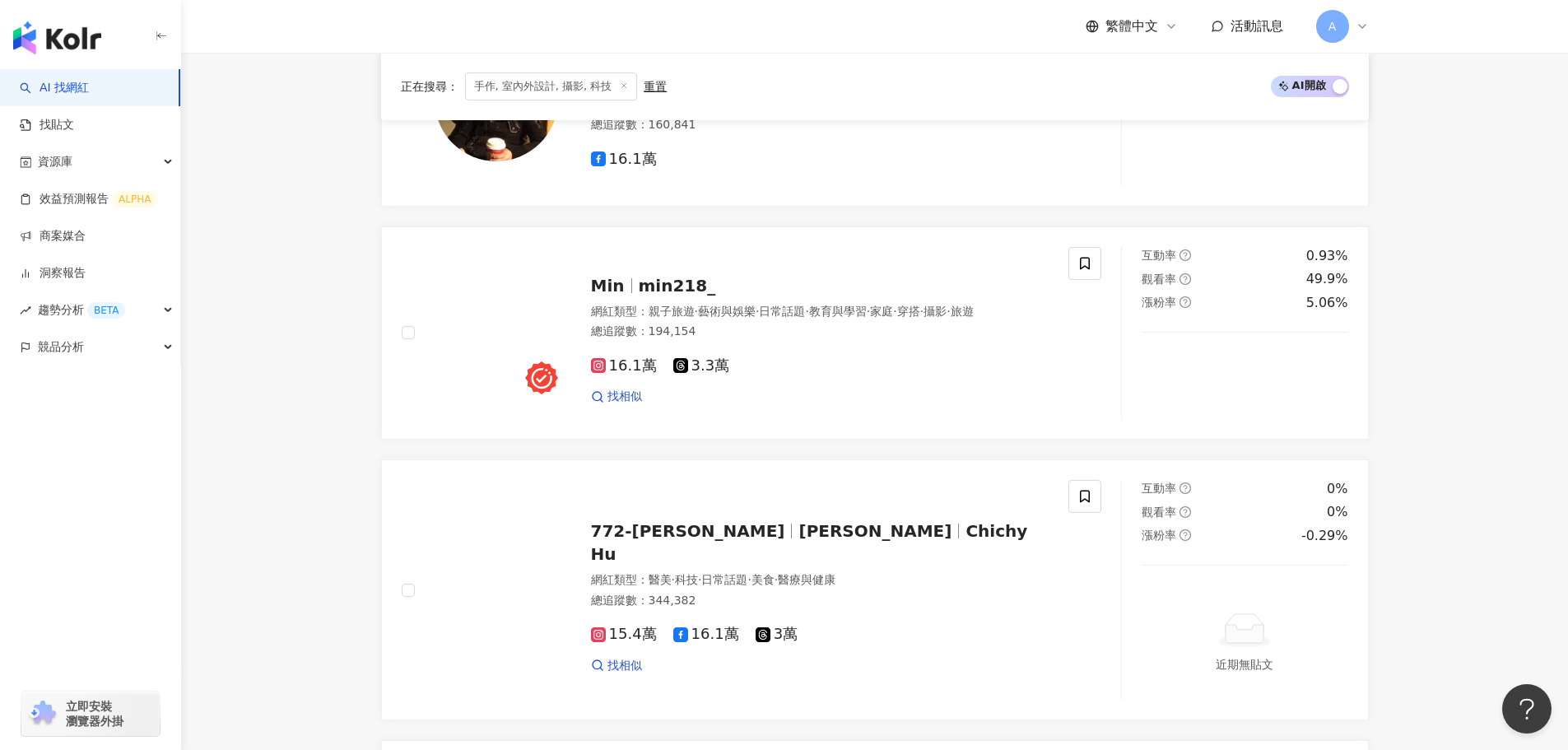
scroll to position [2678, 0]
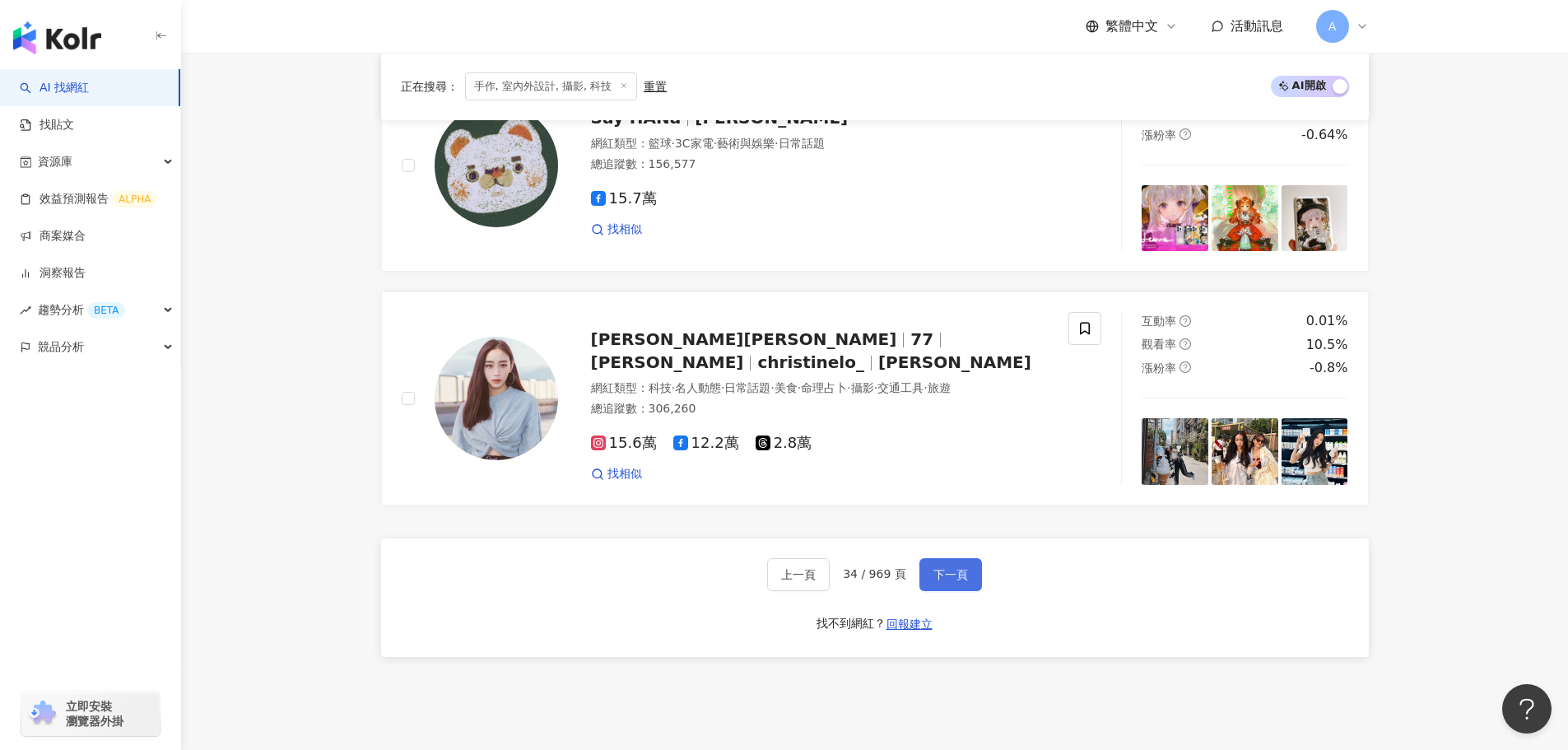
click at [790, 568] on span "下一頁" at bounding box center [950, 574] width 34 height 13
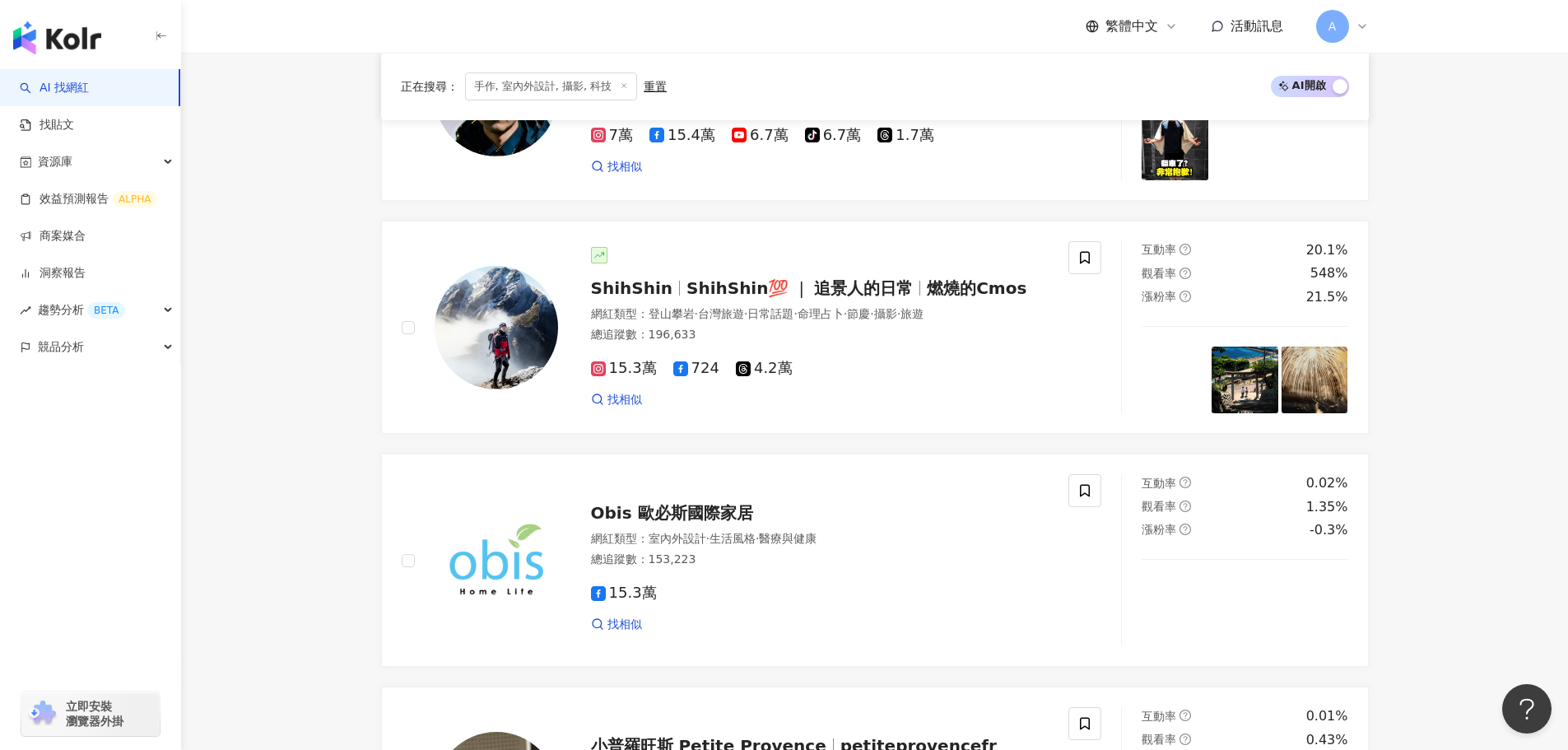
scroll to position [0, 0]
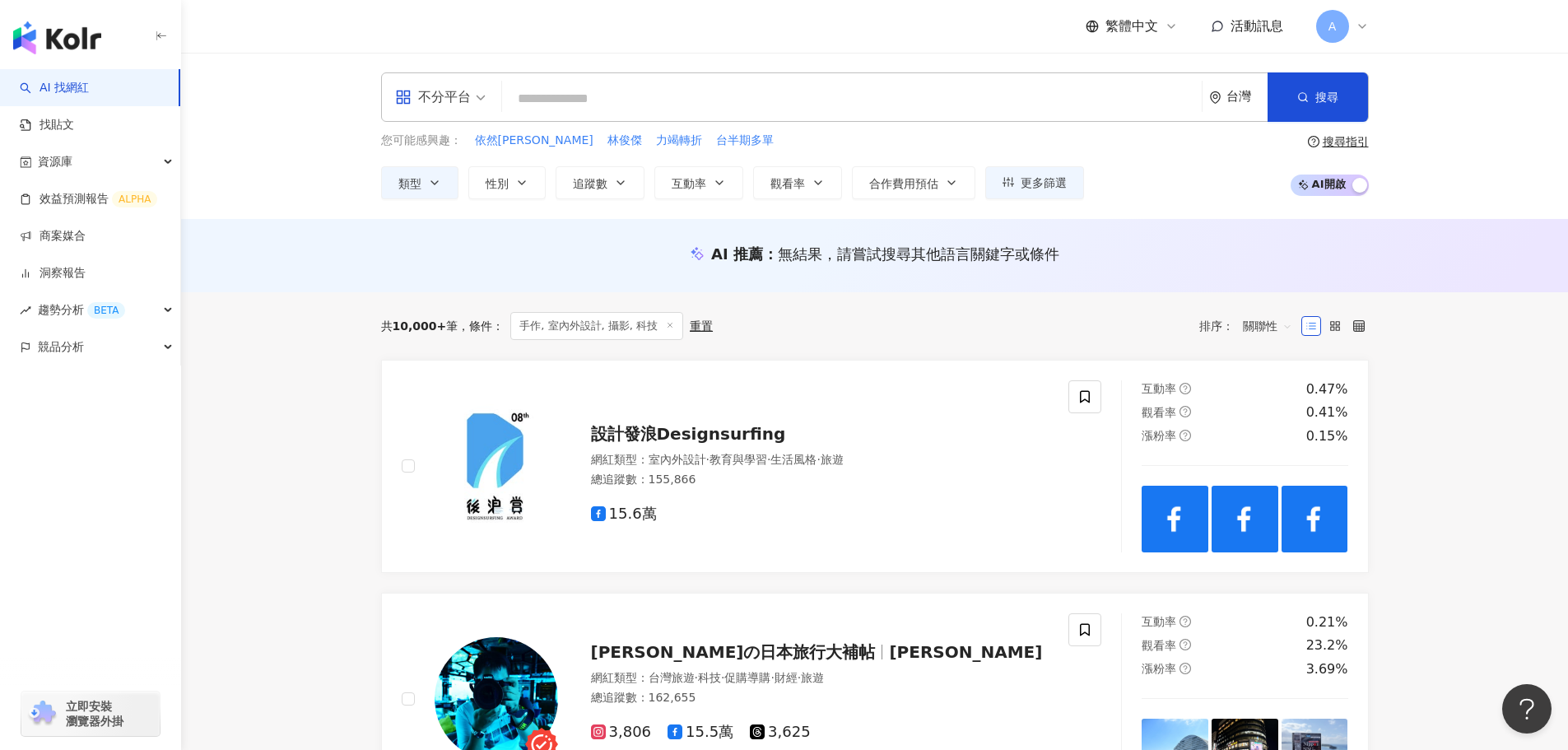
click at [553, 85] on input "search" at bounding box center [851, 99] width 686 height 31
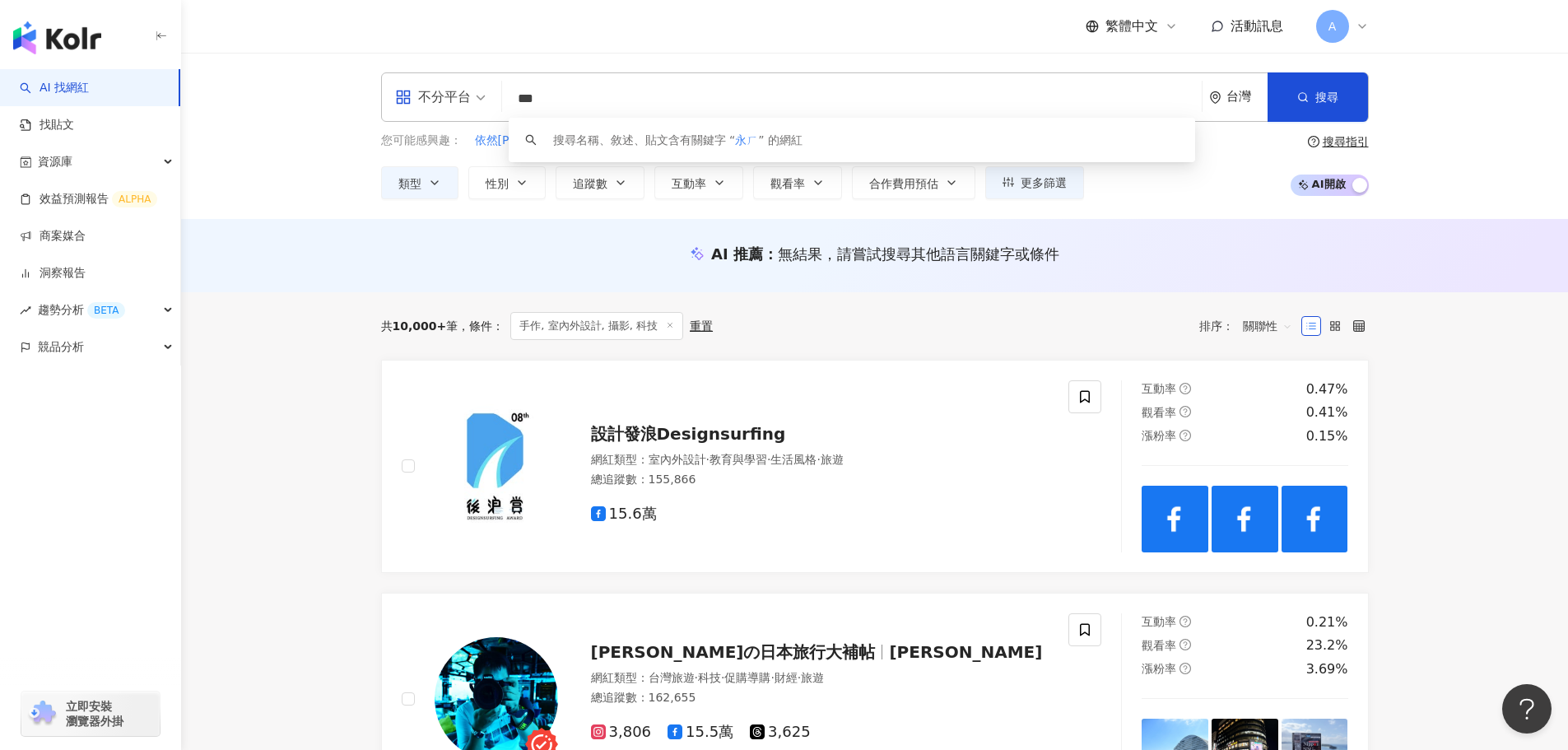
type input "**"
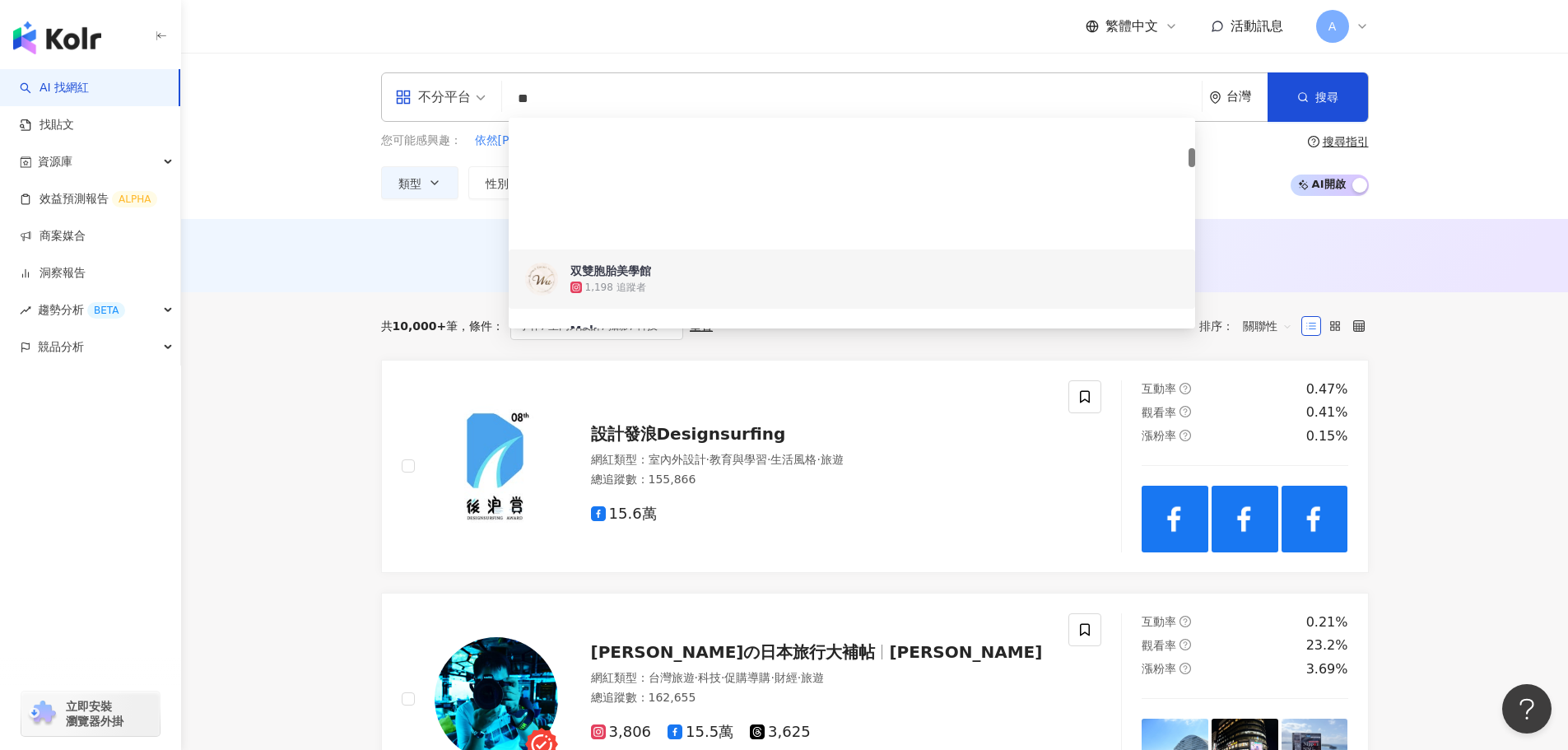
scroll to position [330, 0]
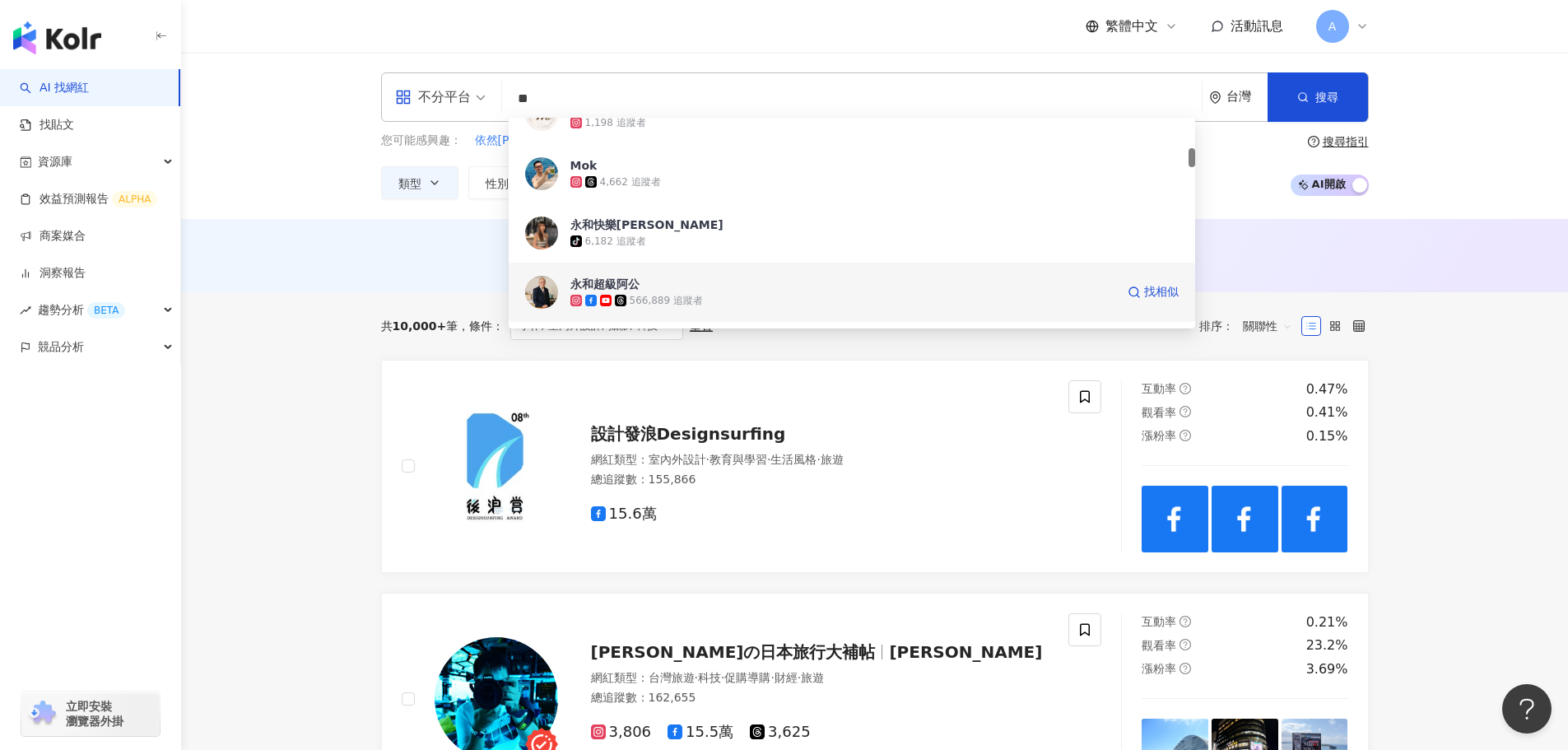
click at [678, 286] on span "永和超級阿公" at bounding box center [843, 284] width 545 height 17
type input "***"
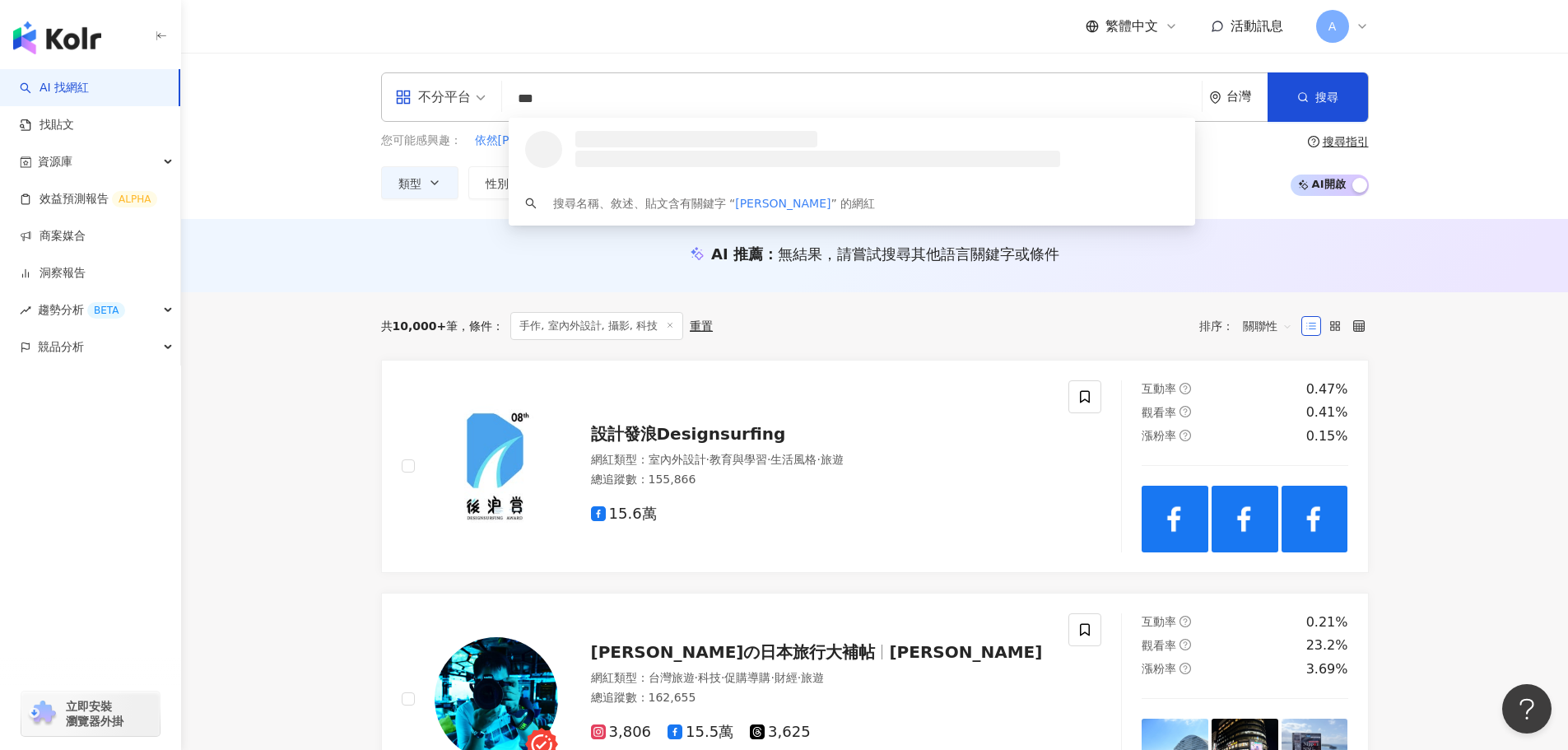
scroll to position [0, 0]
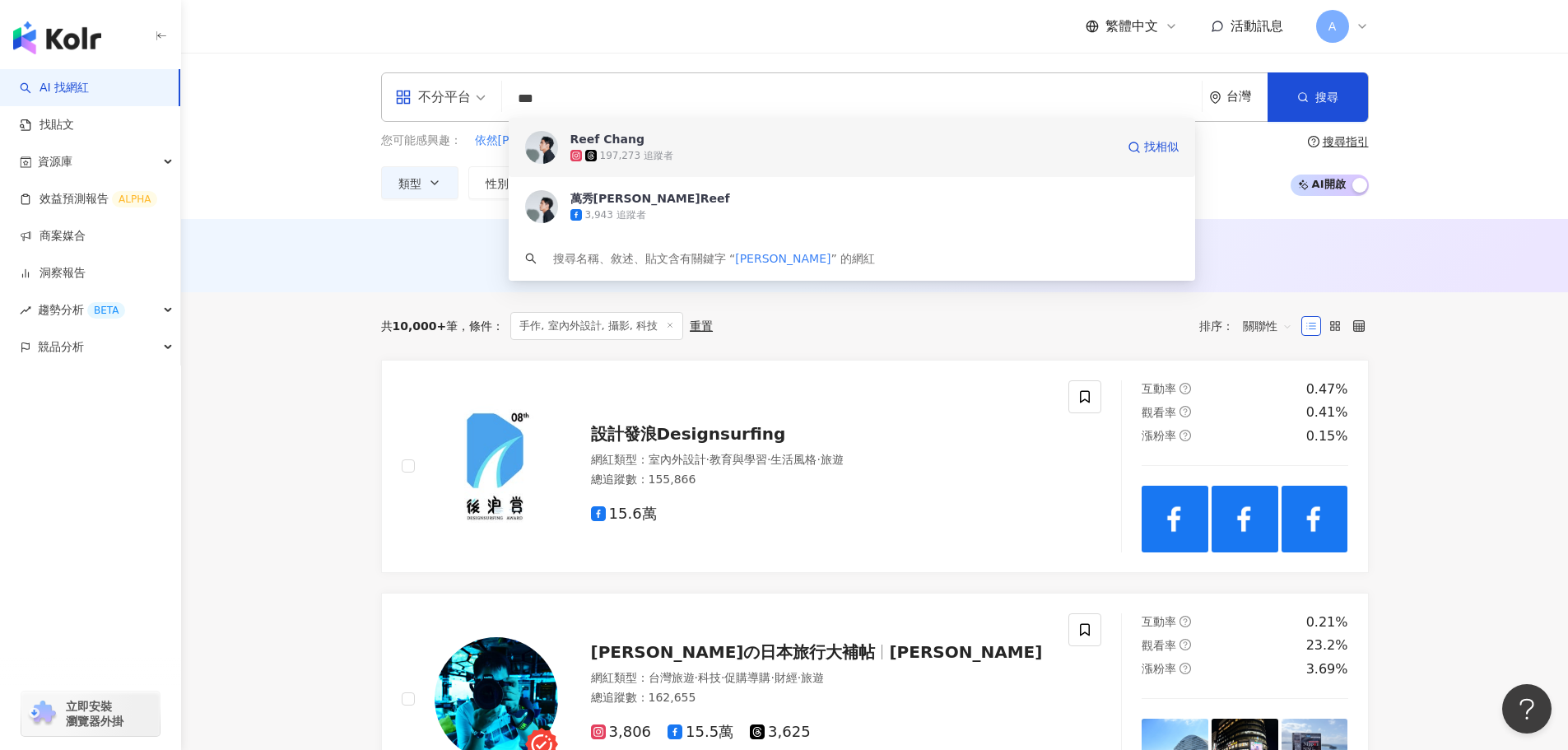
click at [610, 142] on div "Reef Chang" at bounding box center [608, 139] width 74 height 17
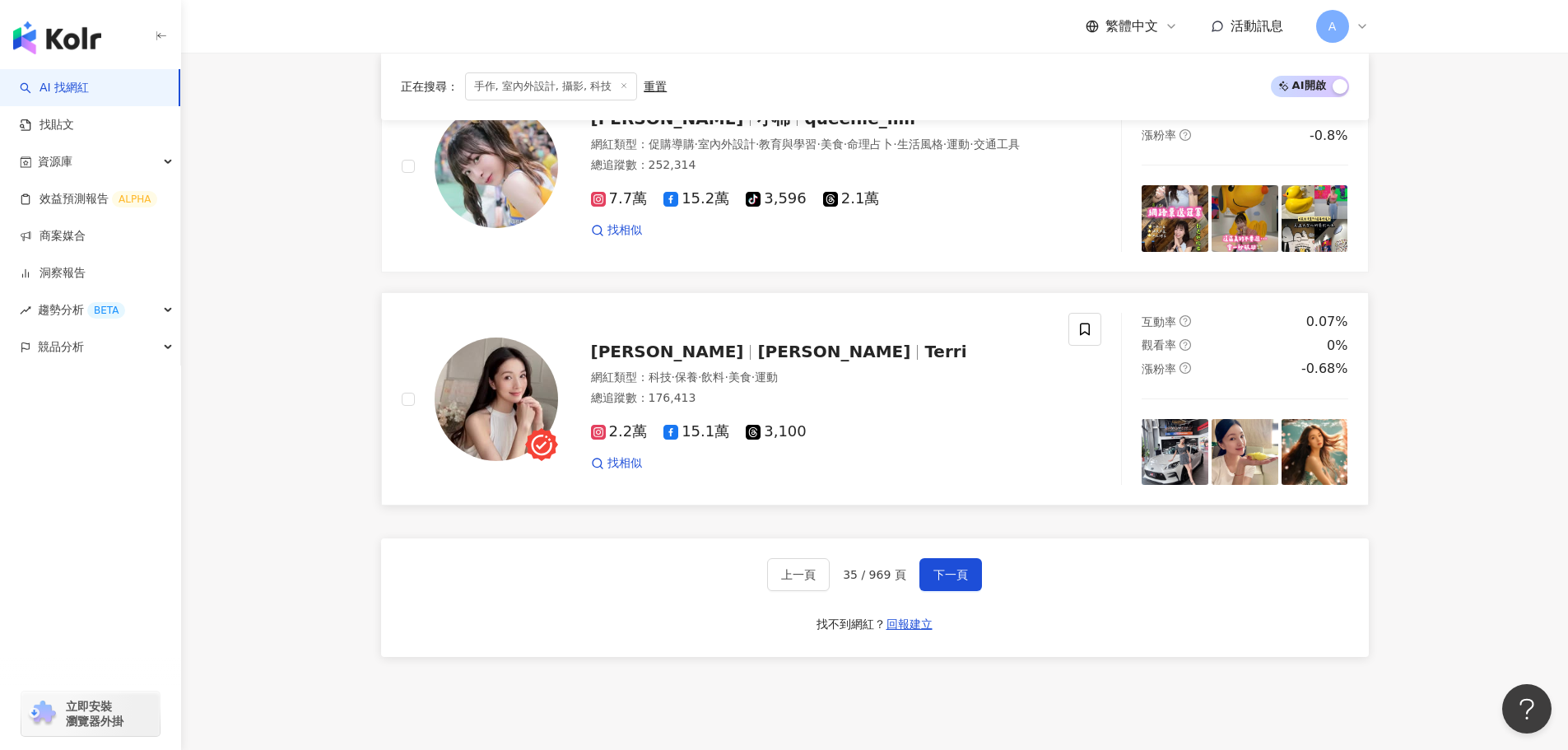
scroll to position [2633, 0]
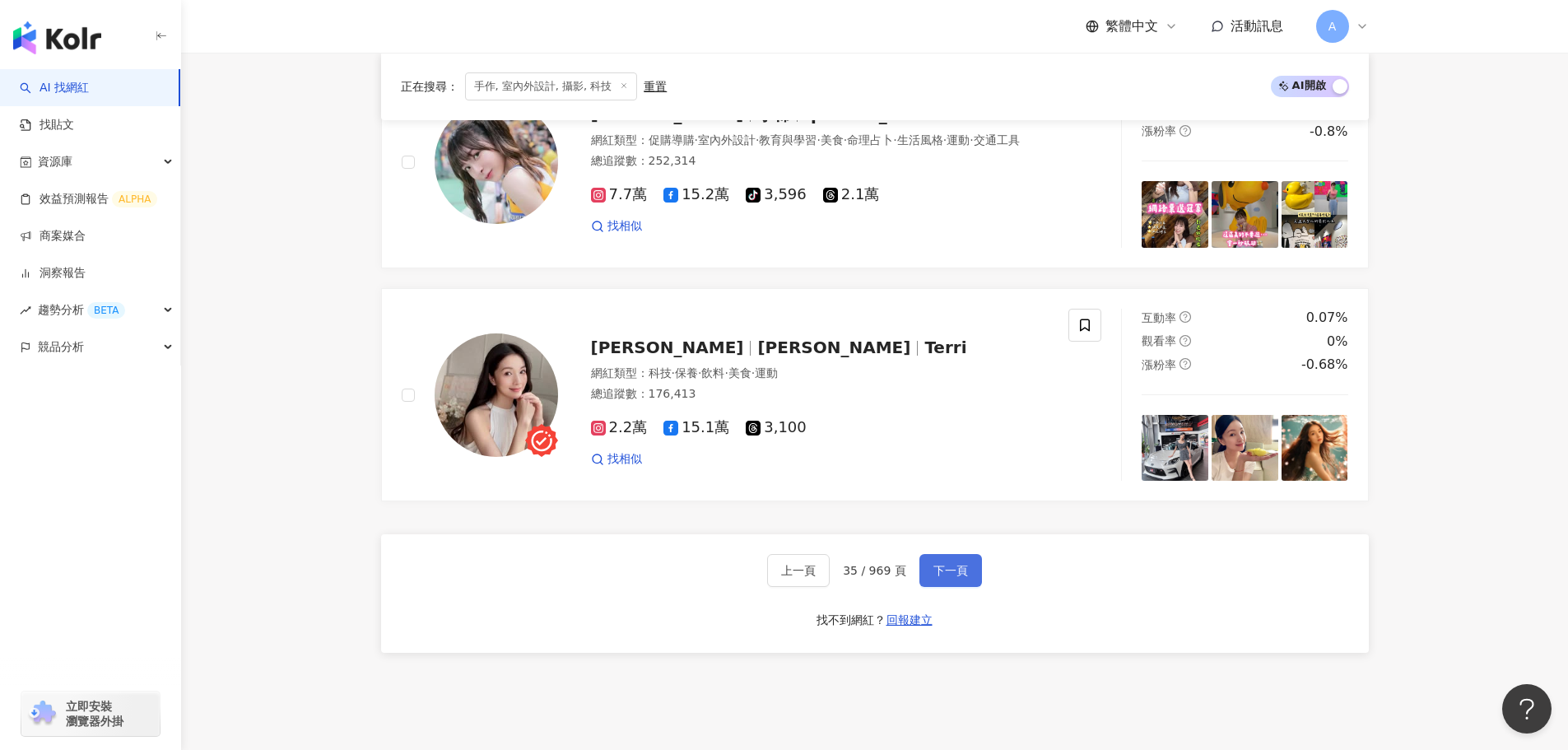
click at [790, 568] on span "下一頁" at bounding box center [950, 570] width 34 height 13
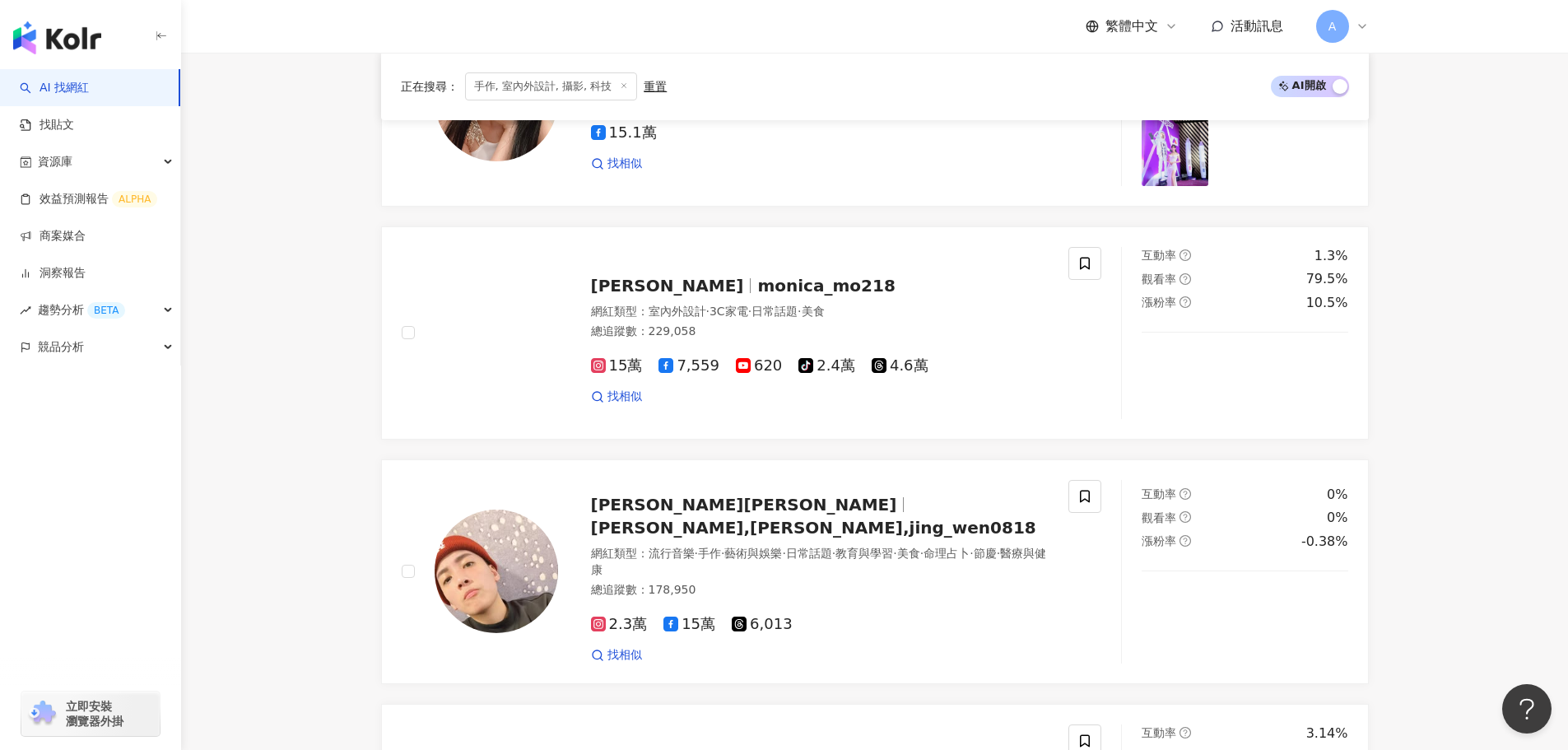
scroll to position [2630, 0]
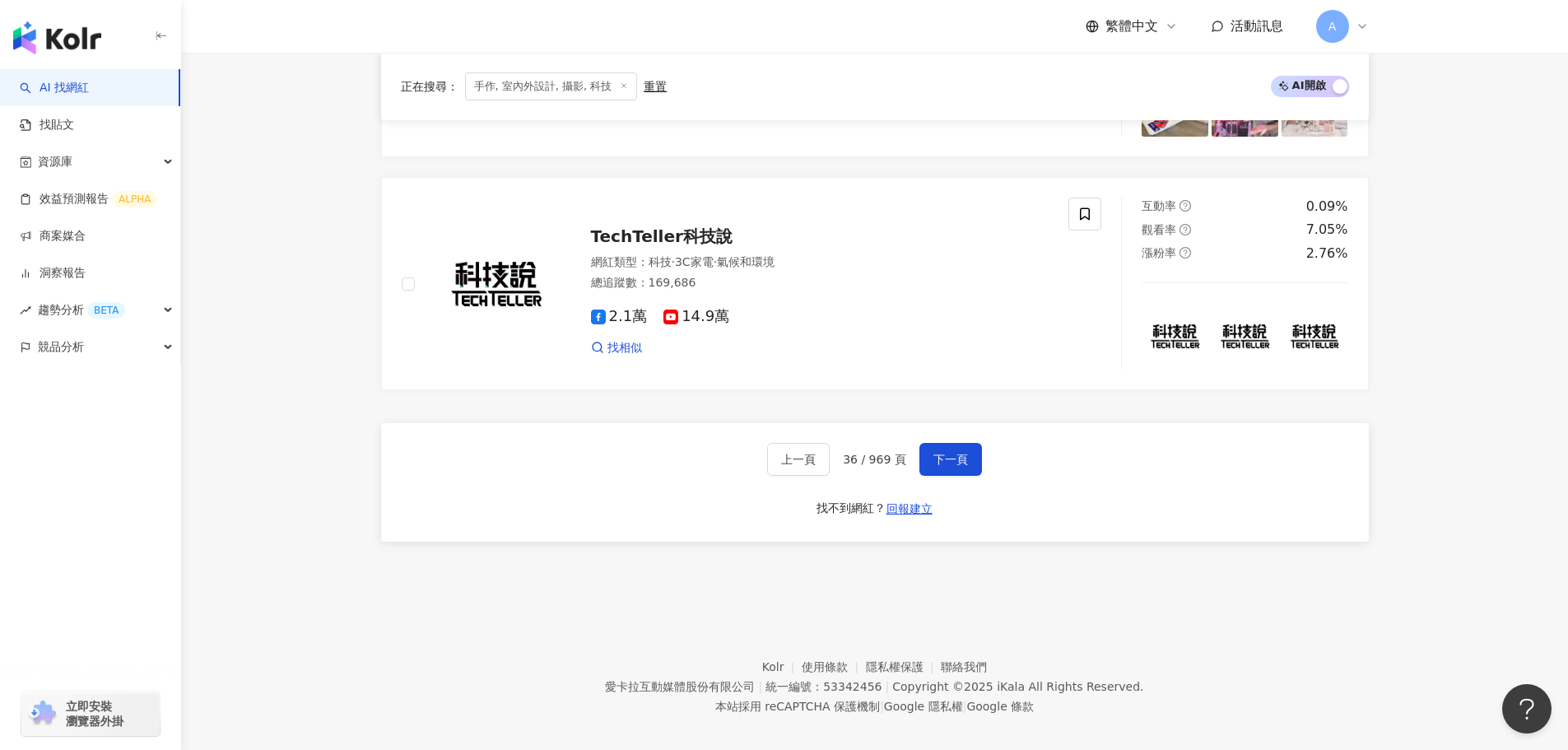
scroll to position [2760, 0]
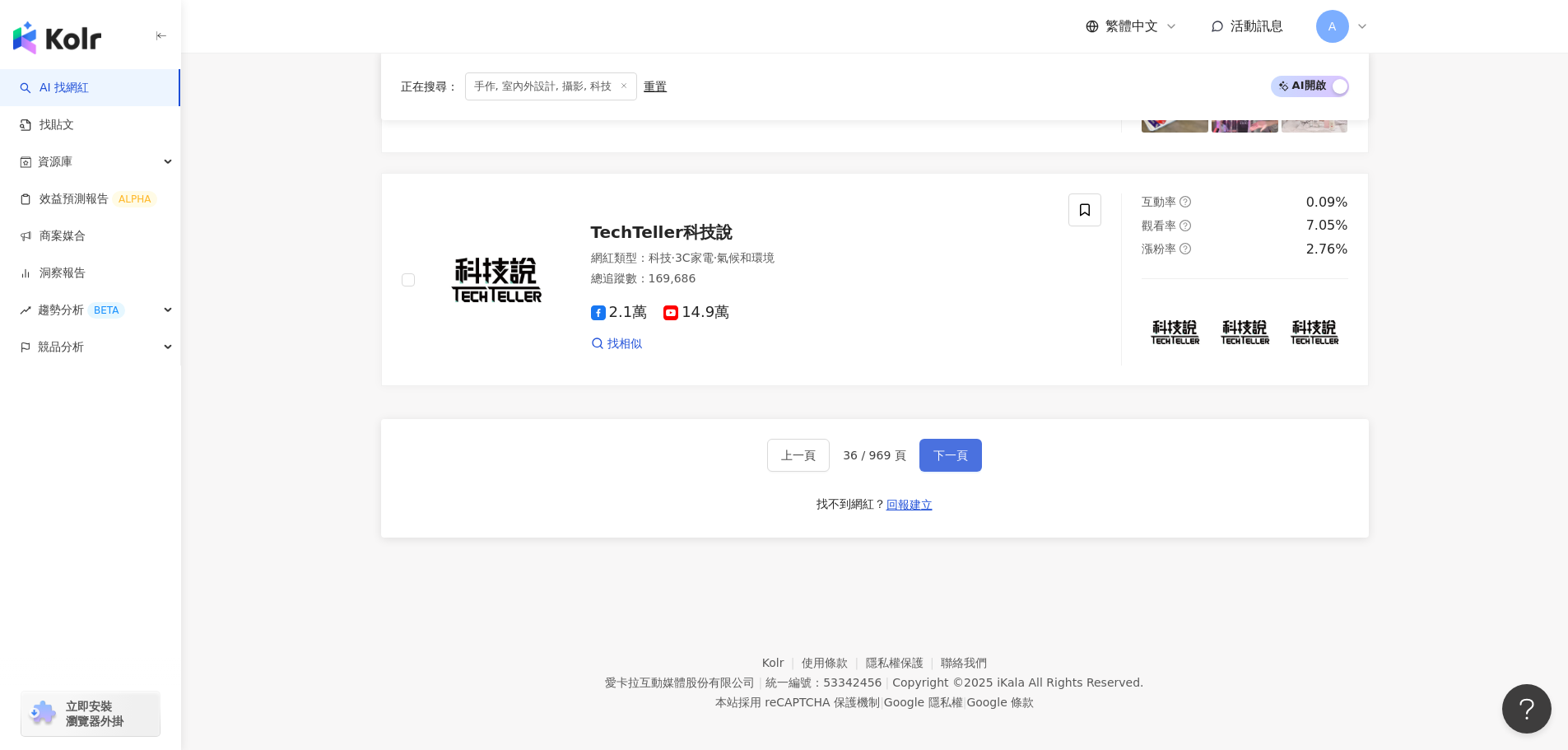
click at [790, 454] on button "下一頁" at bounding box center [951, 456] width 63 height 33
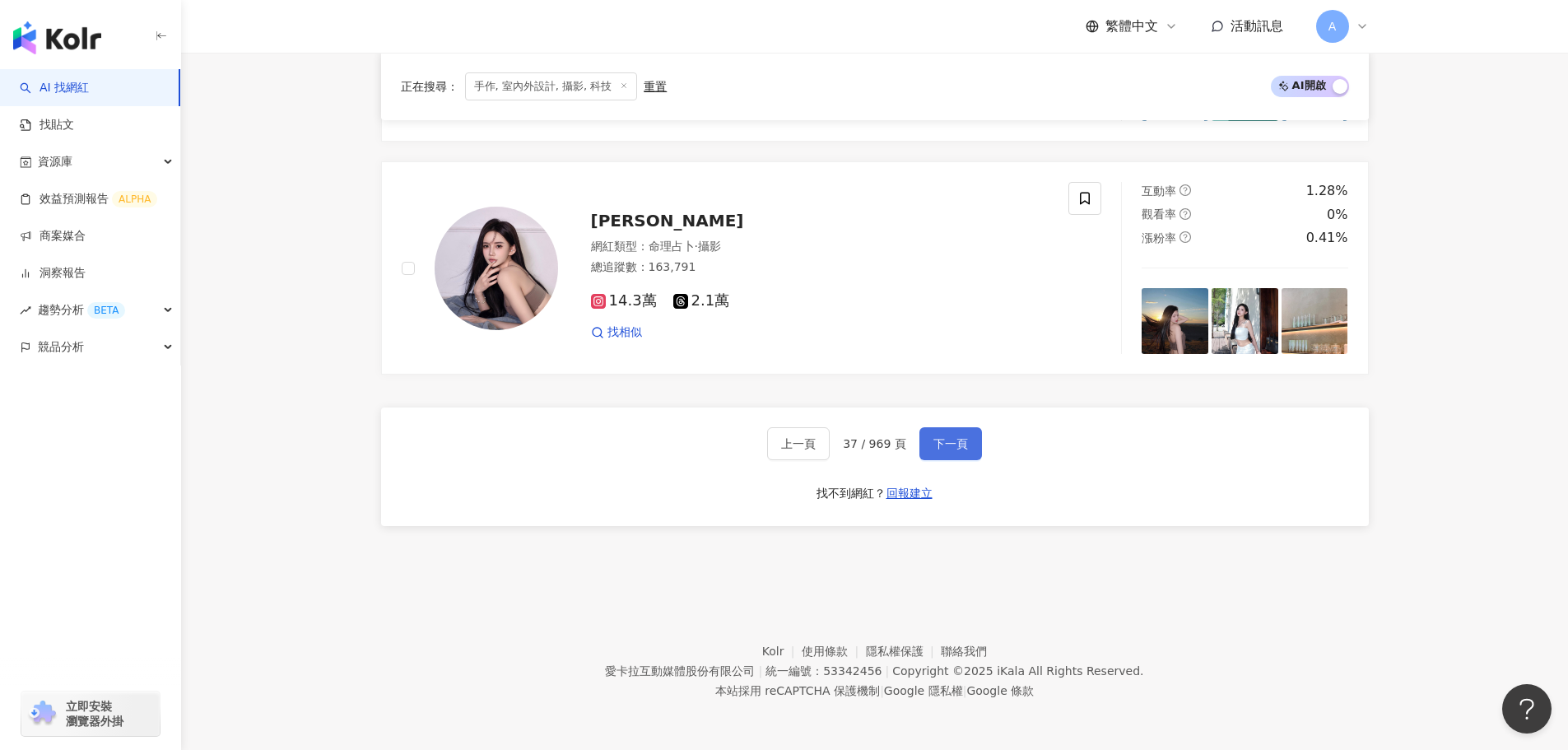
click at [790, 446] on span "下一頁" at bounding box center [950, 444] width 34 height 13
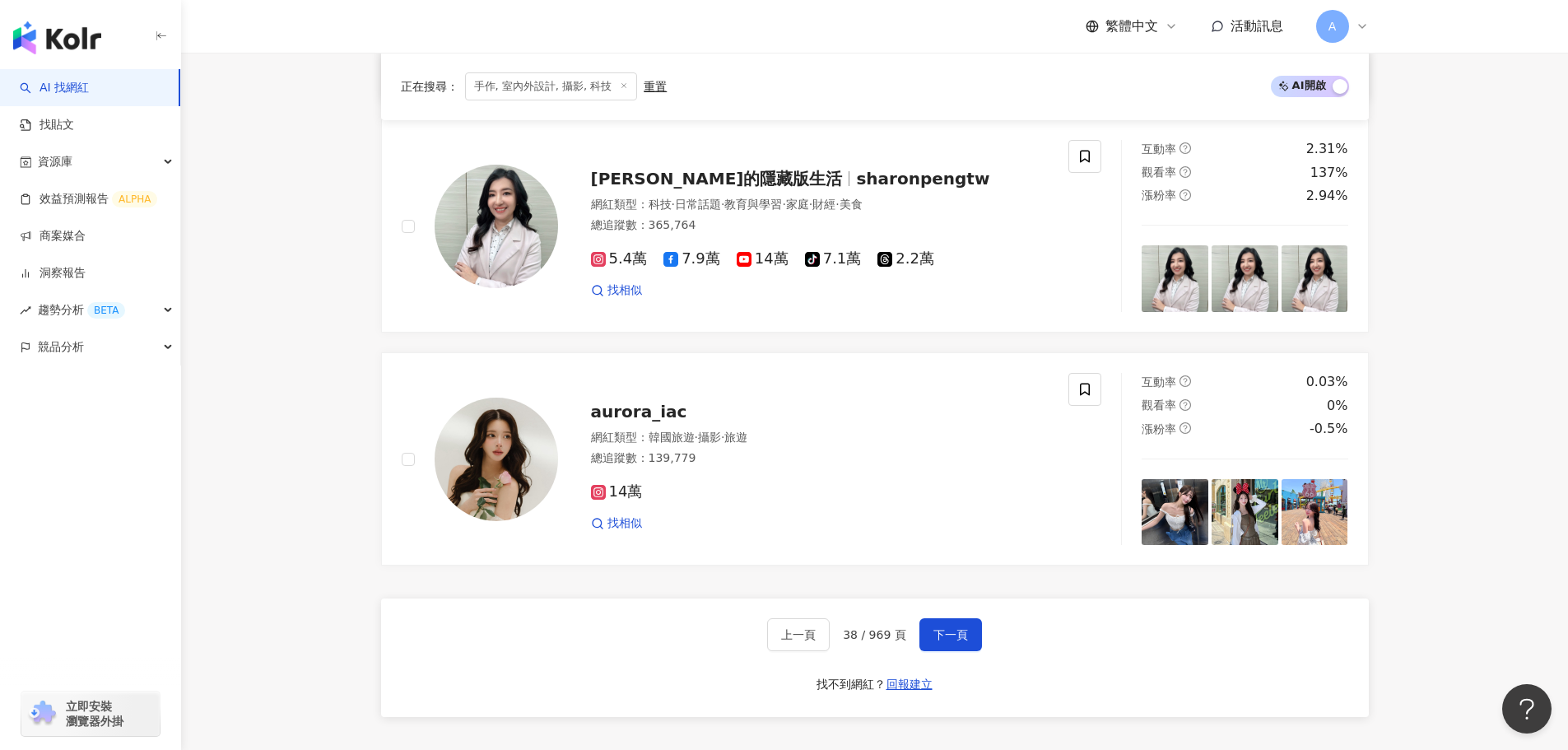
scroll to position [2633, 0]
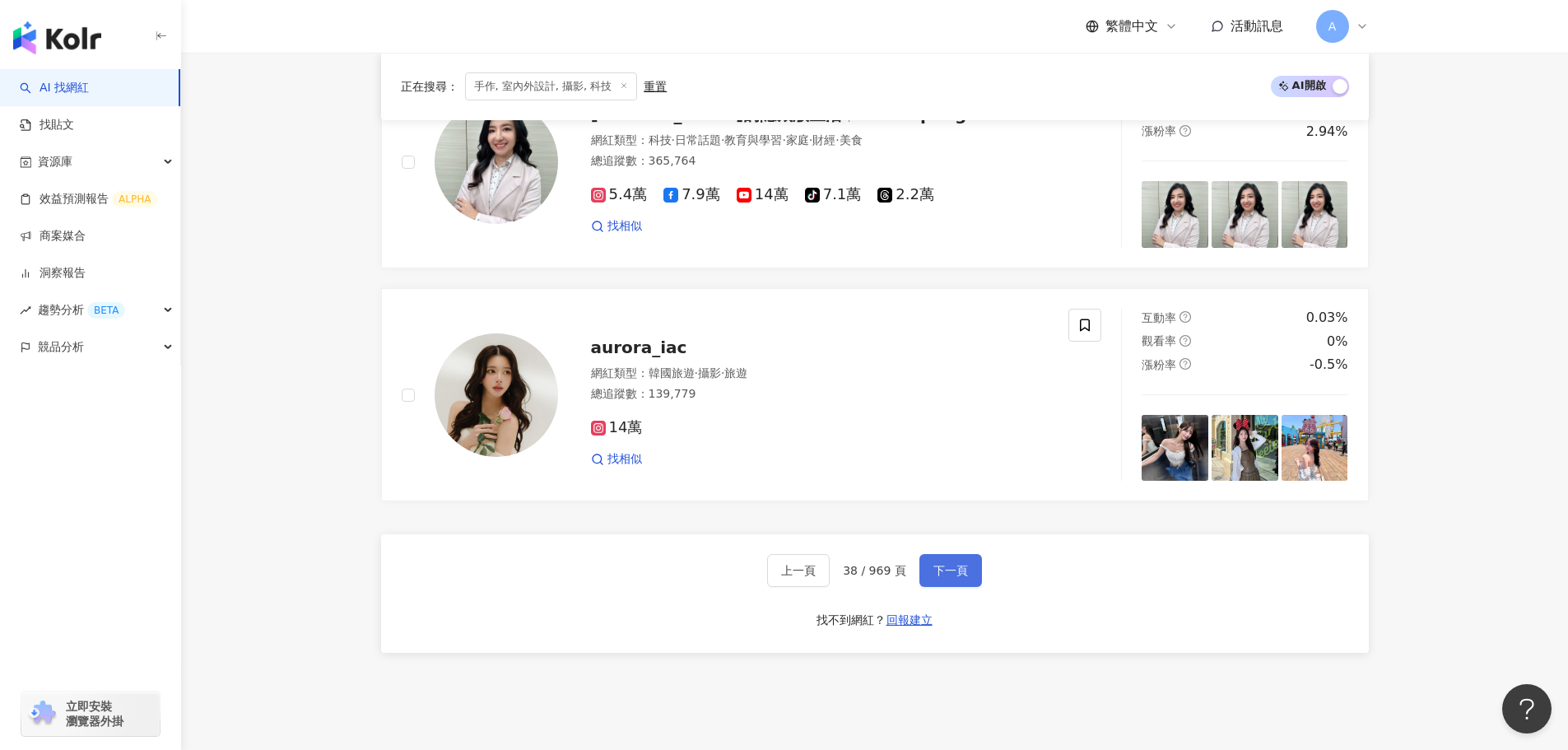
click at [790, 568] on span "下一頁" at bounding box center [950, 570] width 34 height 13
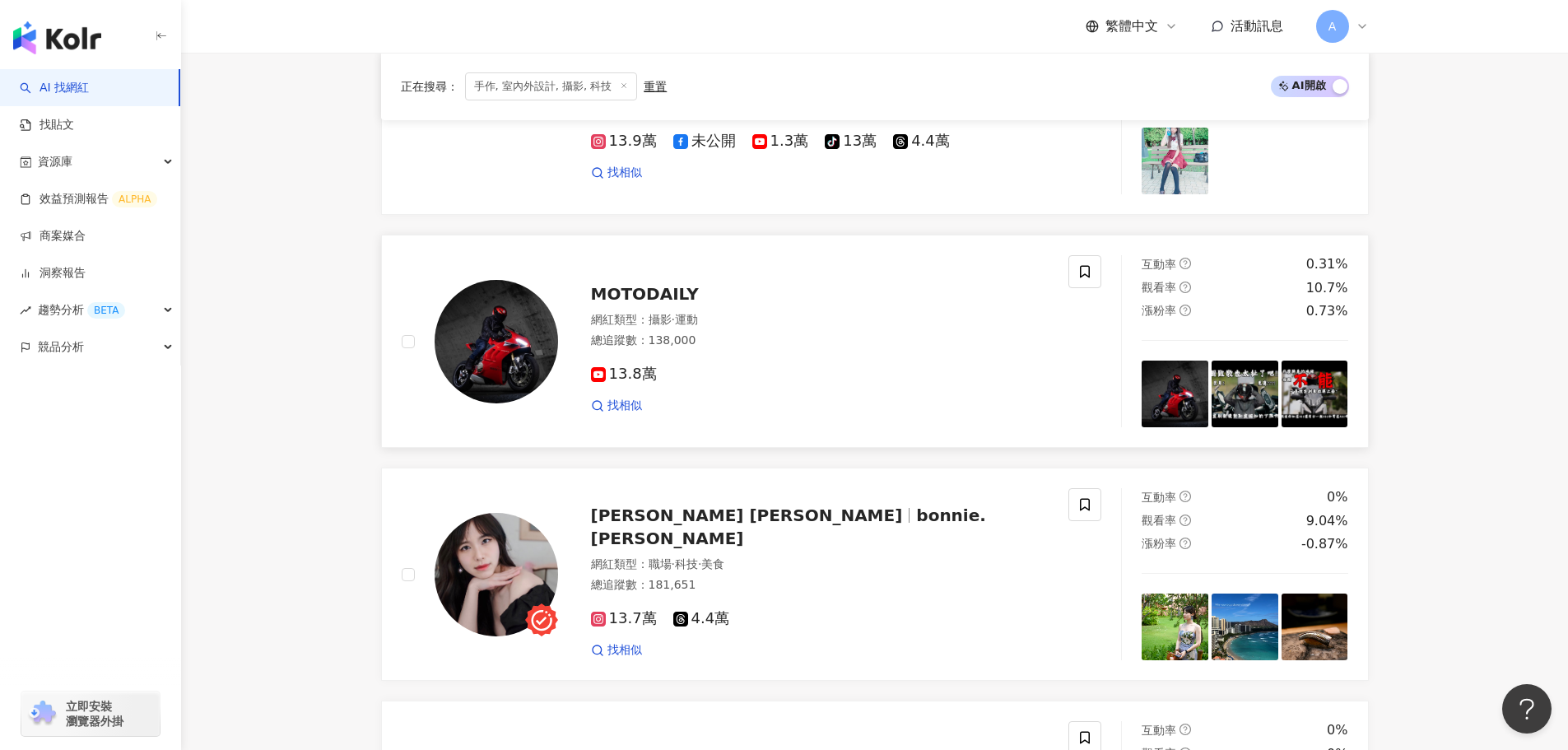
scroll to position [2632, 0]
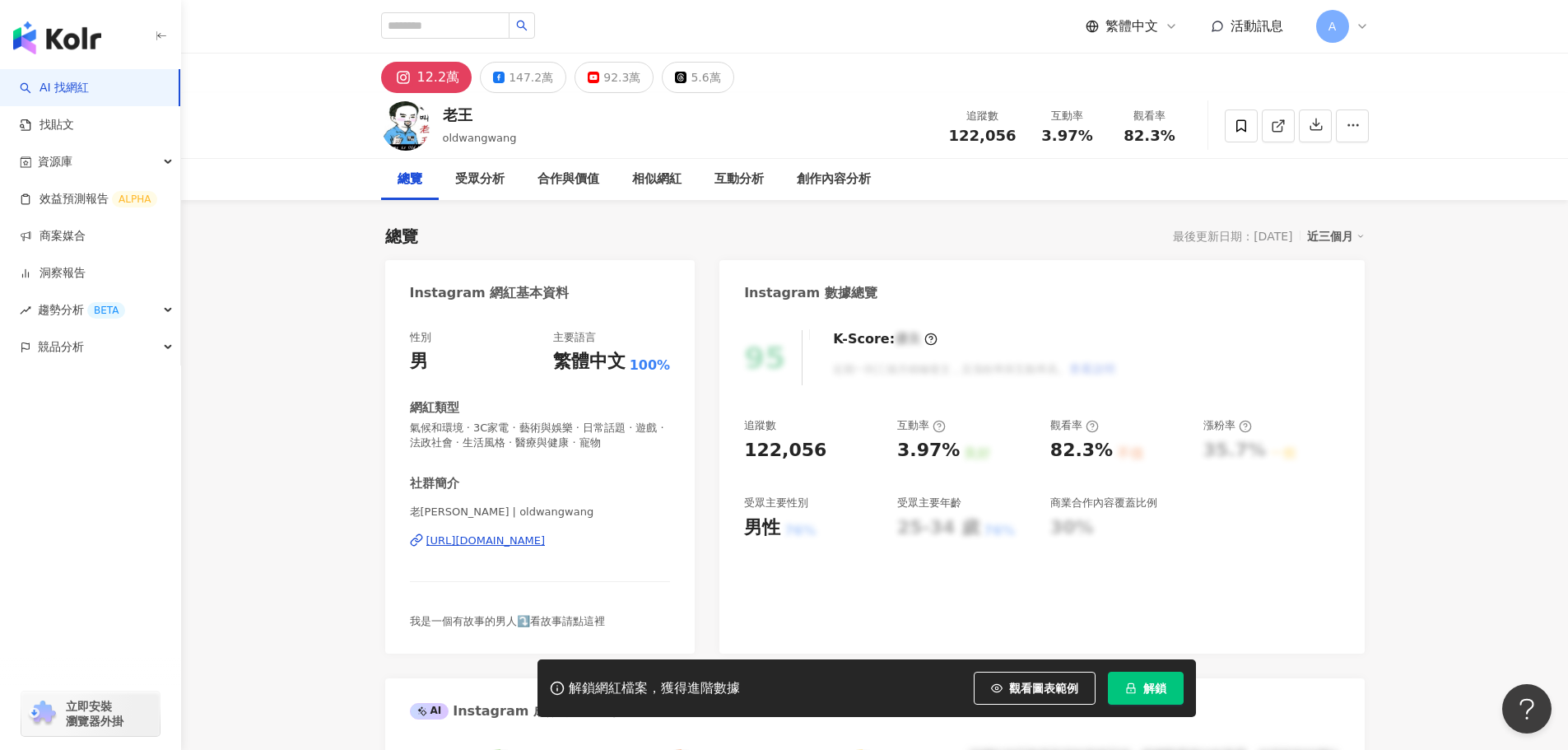
click at [521, 542] on div "https://www.instagram.com/oldwangwang/" at bounding box center [485, 541] width 119 height 15
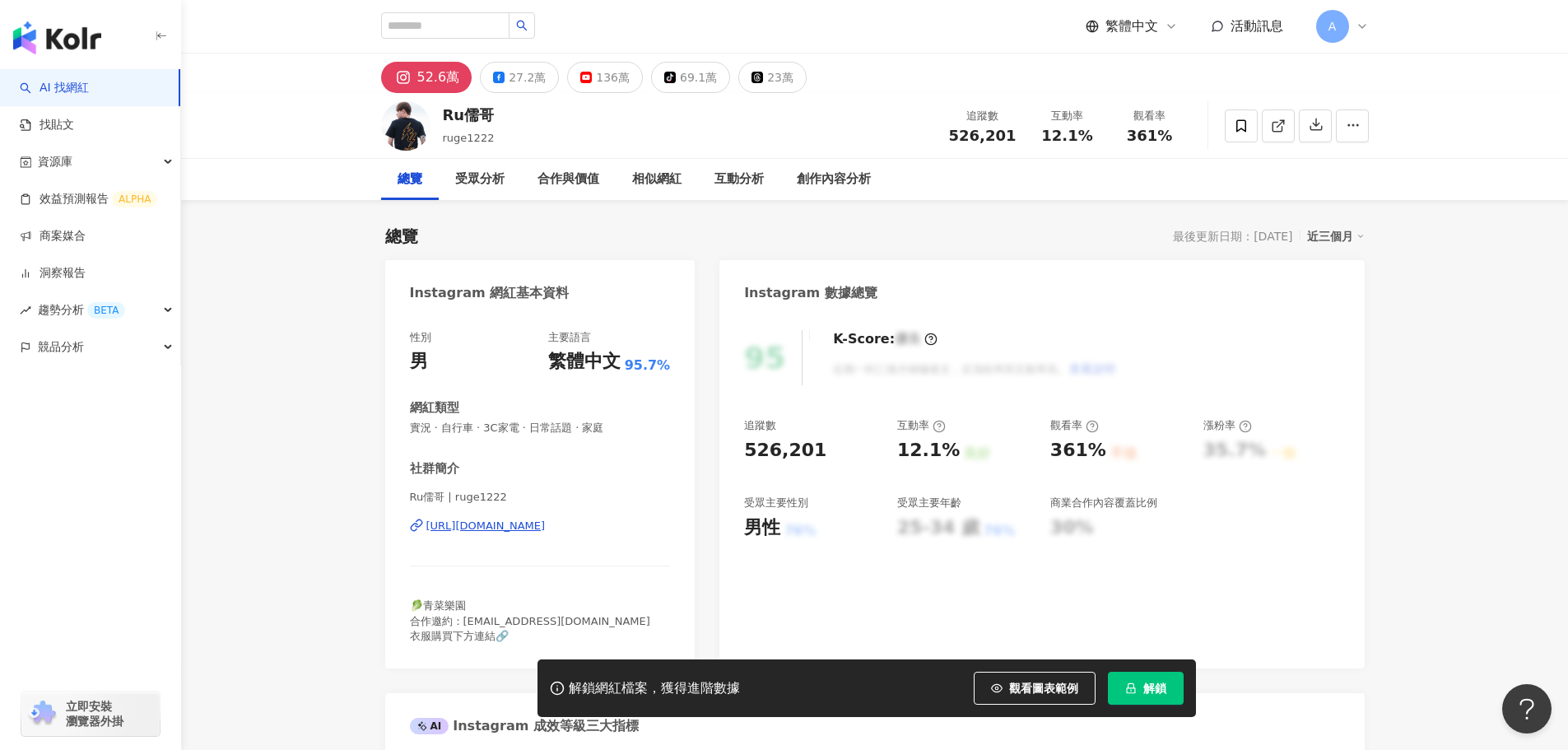
click at [518, 519] on div "https://www.instagram.com/ruge1222/" at bounding box center [485, 526] width 119 height 15
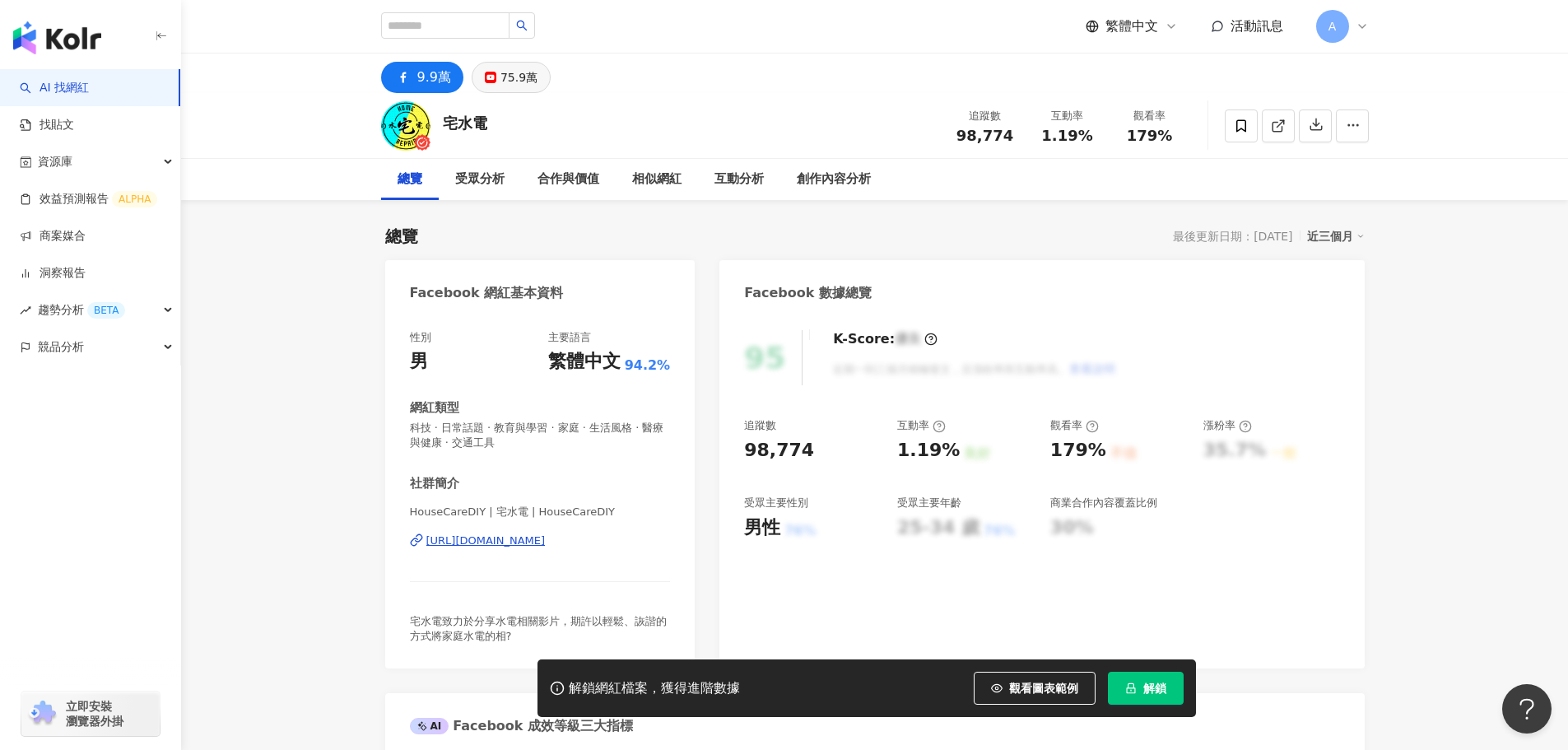
click at [472, 82] on button "75.9萬" at bounding box center [510, 78] width 79 height 31
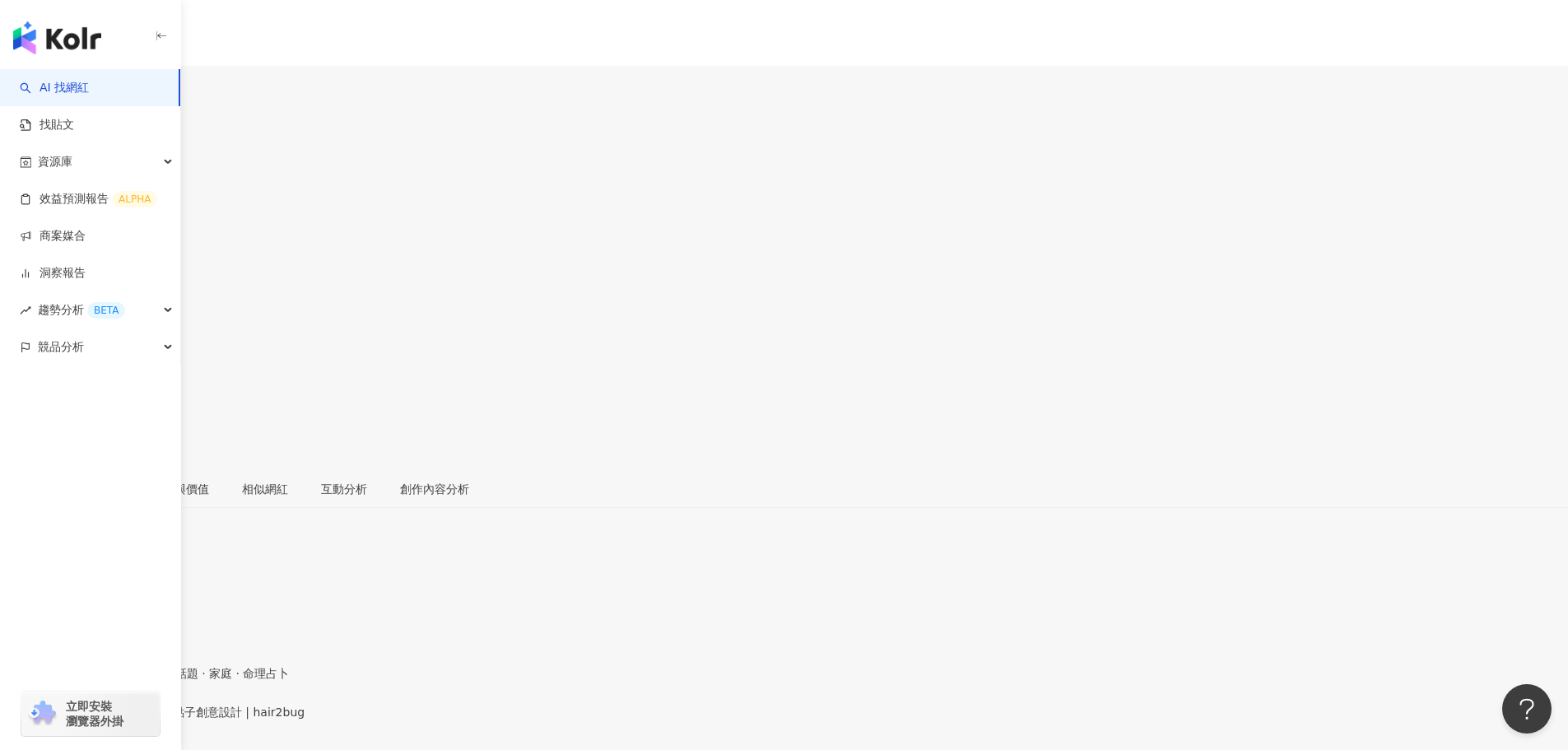
click at [86, 91] on div "66.5萬" at bounding box center [68, 97] width 37 height 13
drag, startPoint x: 433, startPoint y: 80, endPoint x: 454, endPoint y: 157, distance: 79.8
click at [36, 91] on div "5.5萬" at bounding box center [21, 97] width 30 height 13
click at [144, 719] on div "https://www.instagram.com/hair2bug/" at bounding box center [81, 726] width 129 height 13
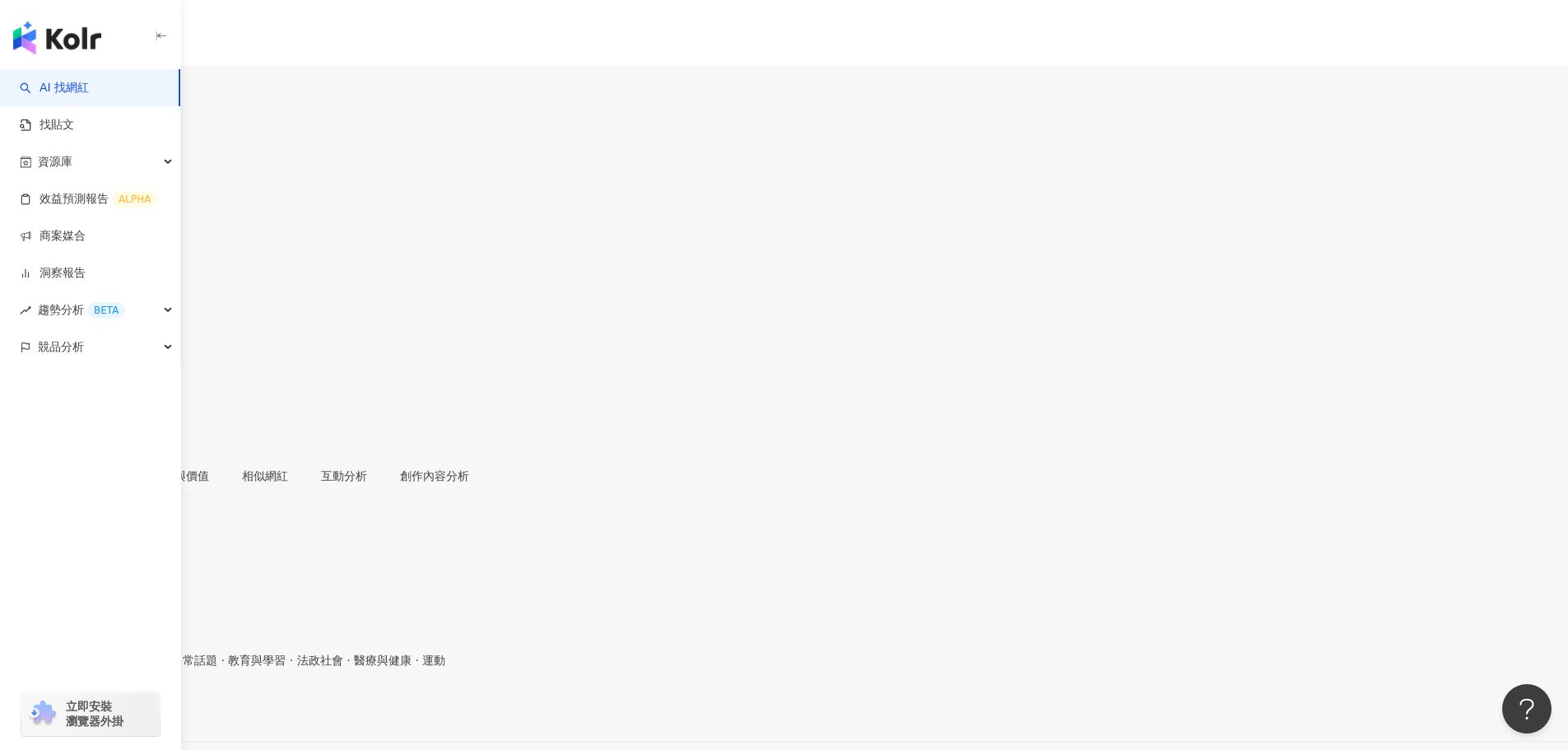
click at [64, 78] on icon at bounding box center [58, 82] width 11 height 11
click at [21, 81] on icon at bounding box center [16, 82] width 11 height 11
click at [20, 78] on rect at bounding box center [16, 82] width 9 height 9
drag, startPoint x: 492, startPoint y: 534, endPoint x: 434, endPoint y: 499, distance: 67.7
click at [144, 706] on div "https://www.instagram.com/masterhuang88/" at bounding box center [81, 713] width 129 height 13
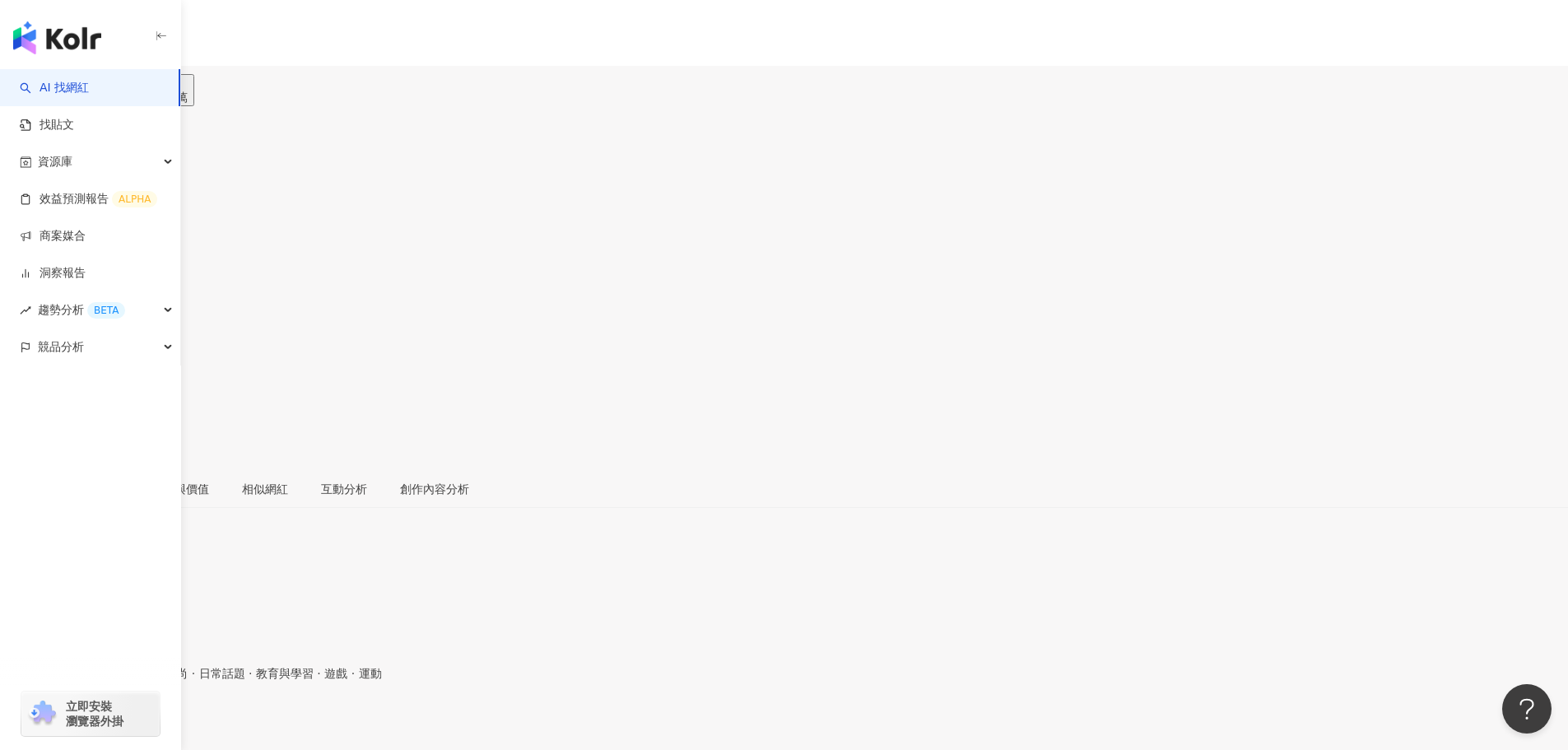
click at [144, 719] on div "[URL][DOMAIN_NAME]" at bounding box center [81, 726] width 129 height 13
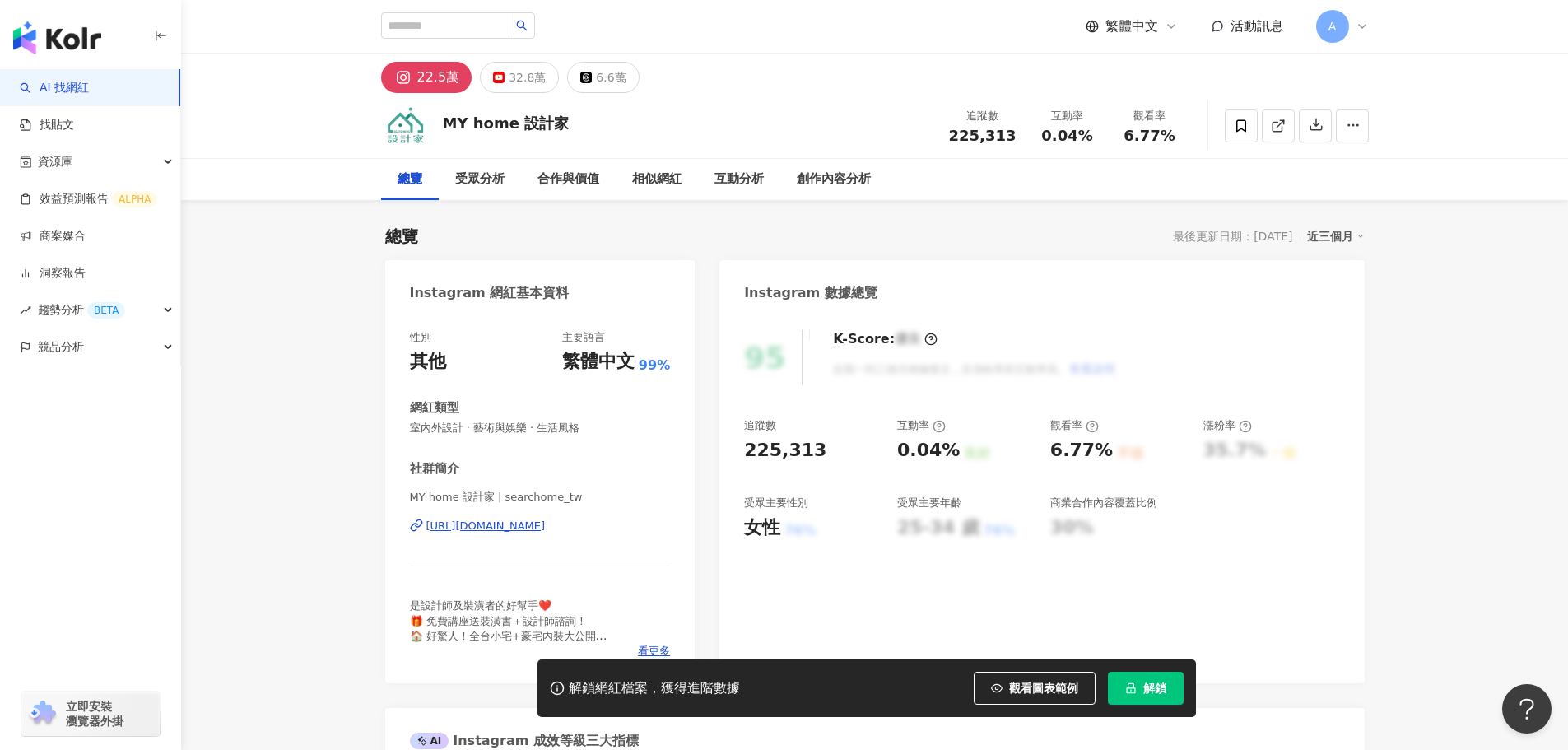
click at [546, 533] on div "[URL][DOMAIN_NAME]" at bounding box center [485, 526] width 119 height 15
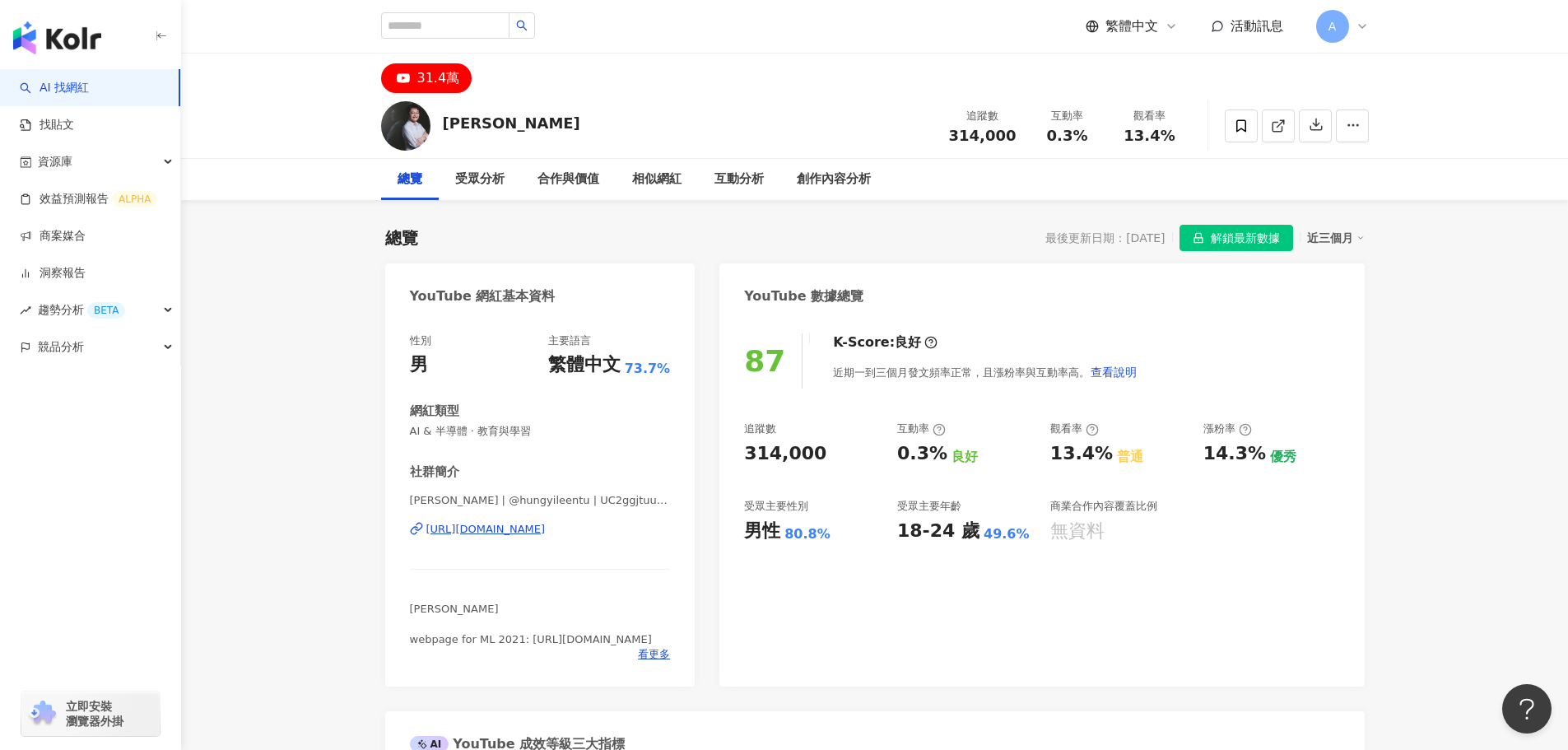
click at [546, 532] on div "https://www.youtube.com/channel/UC2ggjtuuWvxrHHHiaDH1dlQ" at bounding box center [485, 529] width 119 height 15
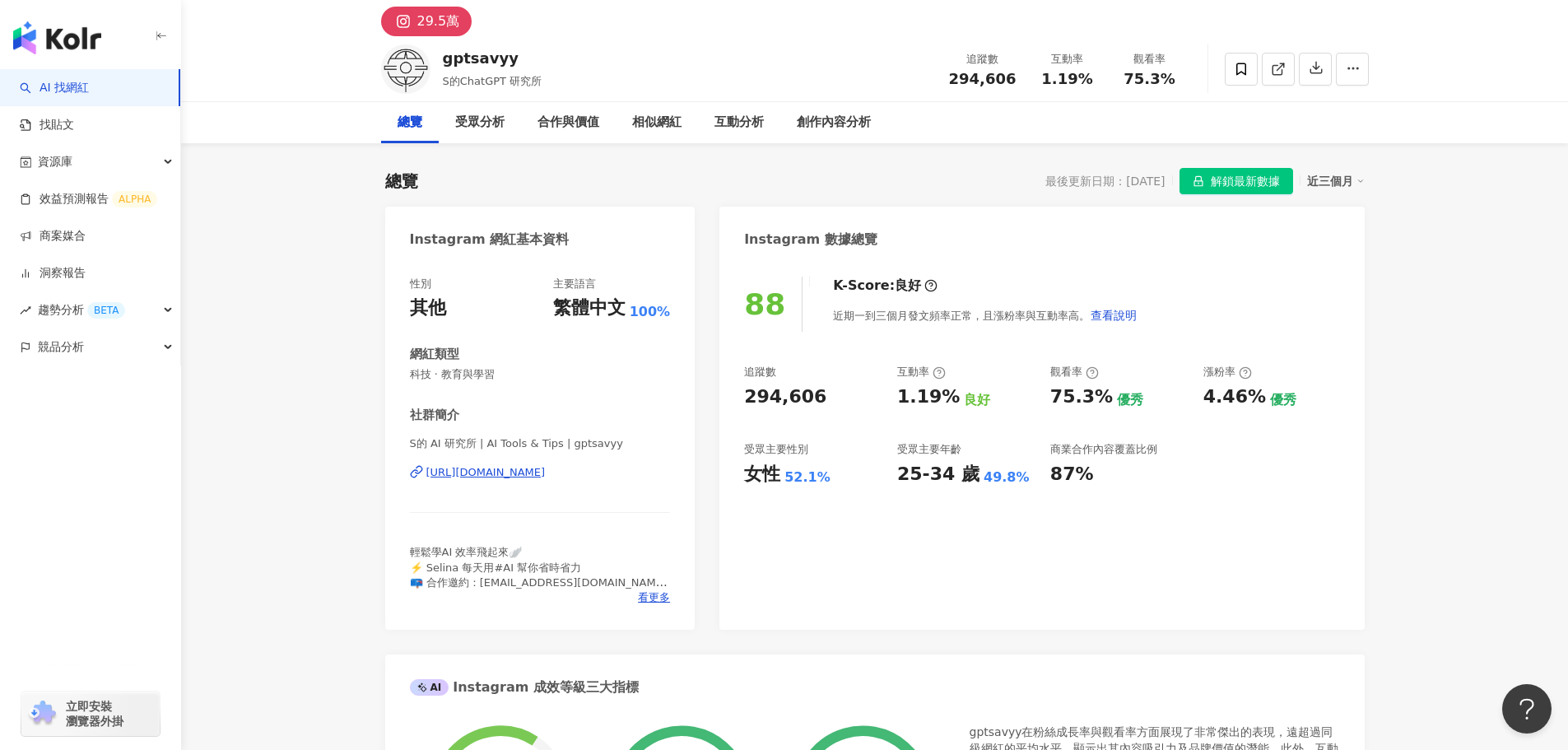
scroll to position [82, 0]
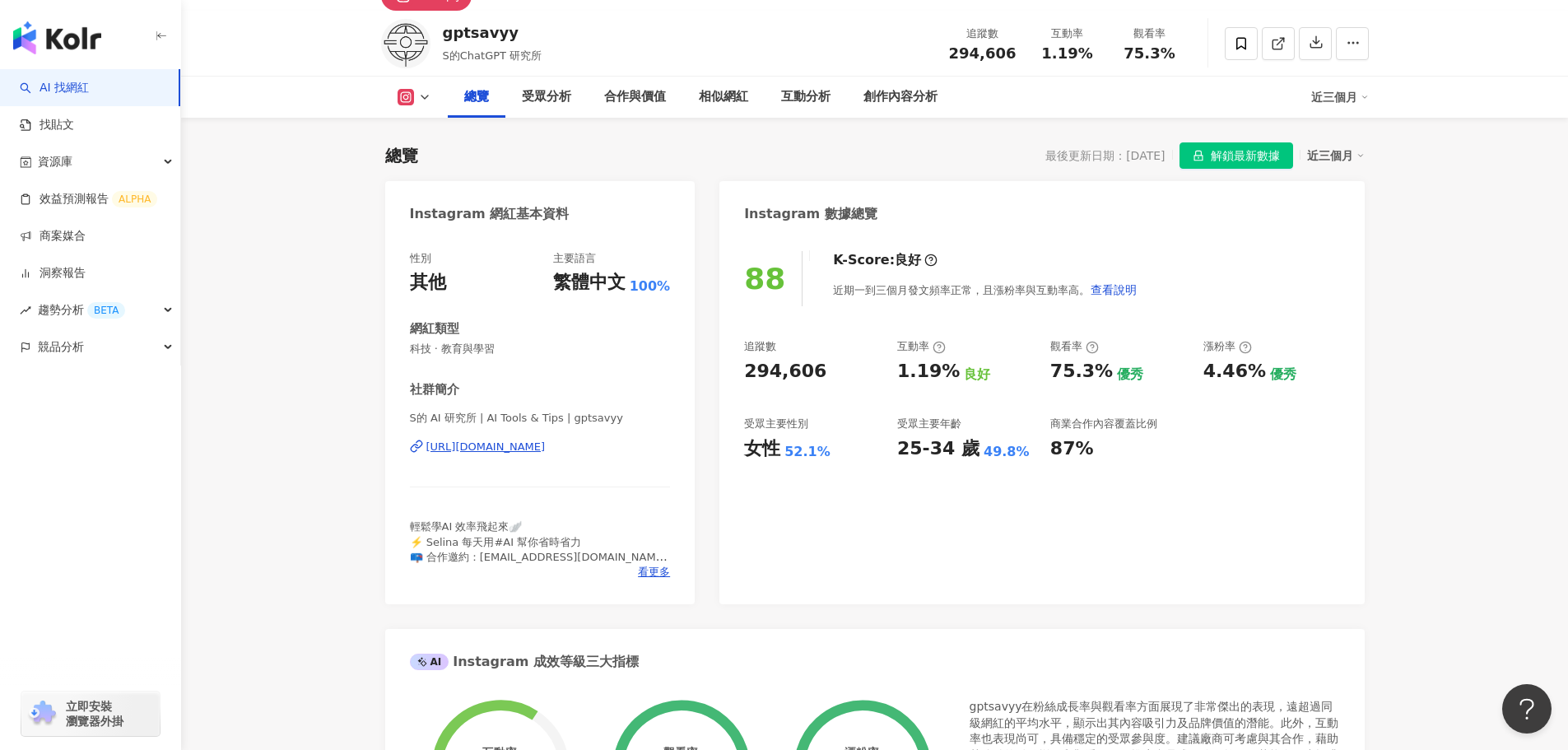
click at [546, 440] on div "[URL][DOMAIN_NAME]" at bounding box center [485, 447] width 119 height 15
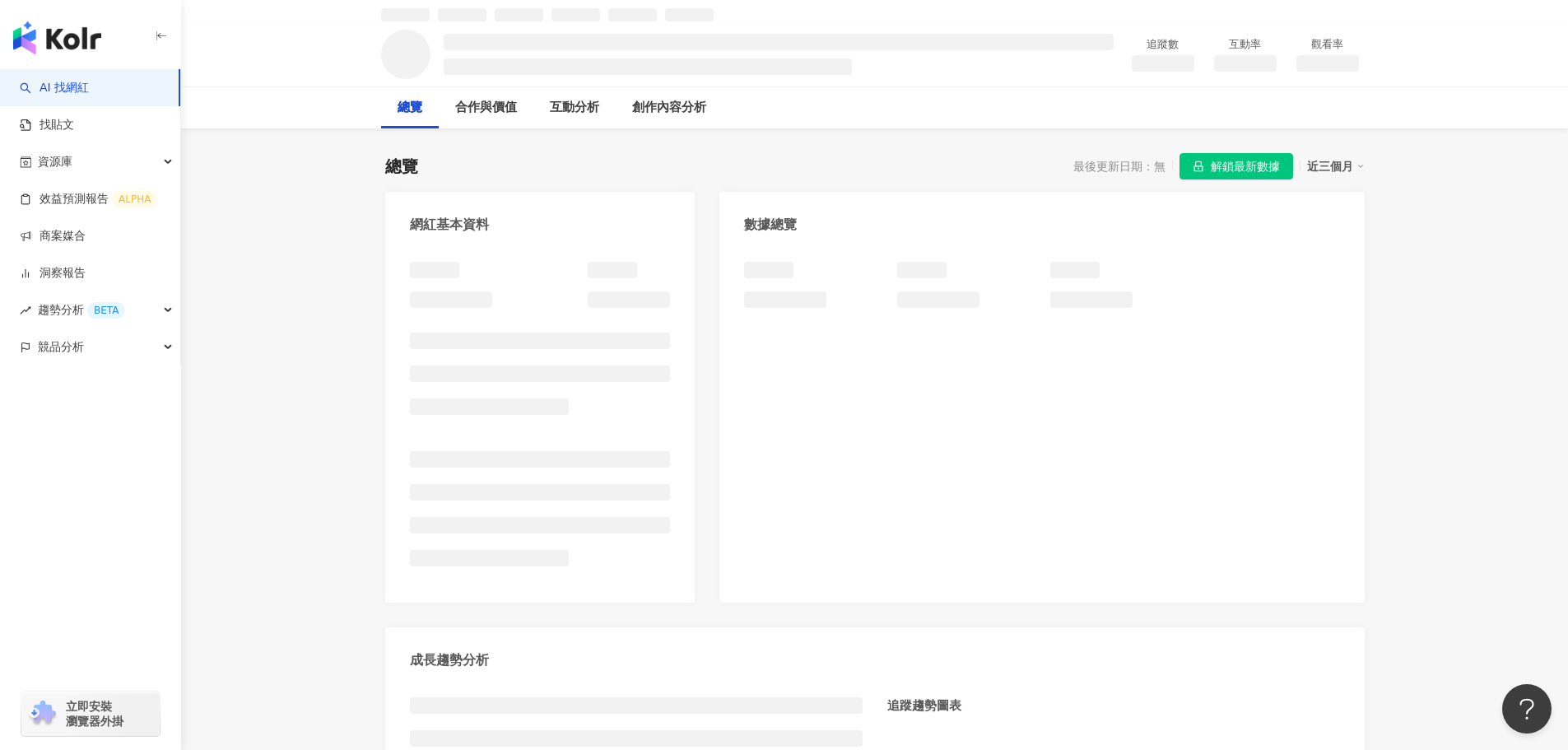
scroll to position [82, 0]
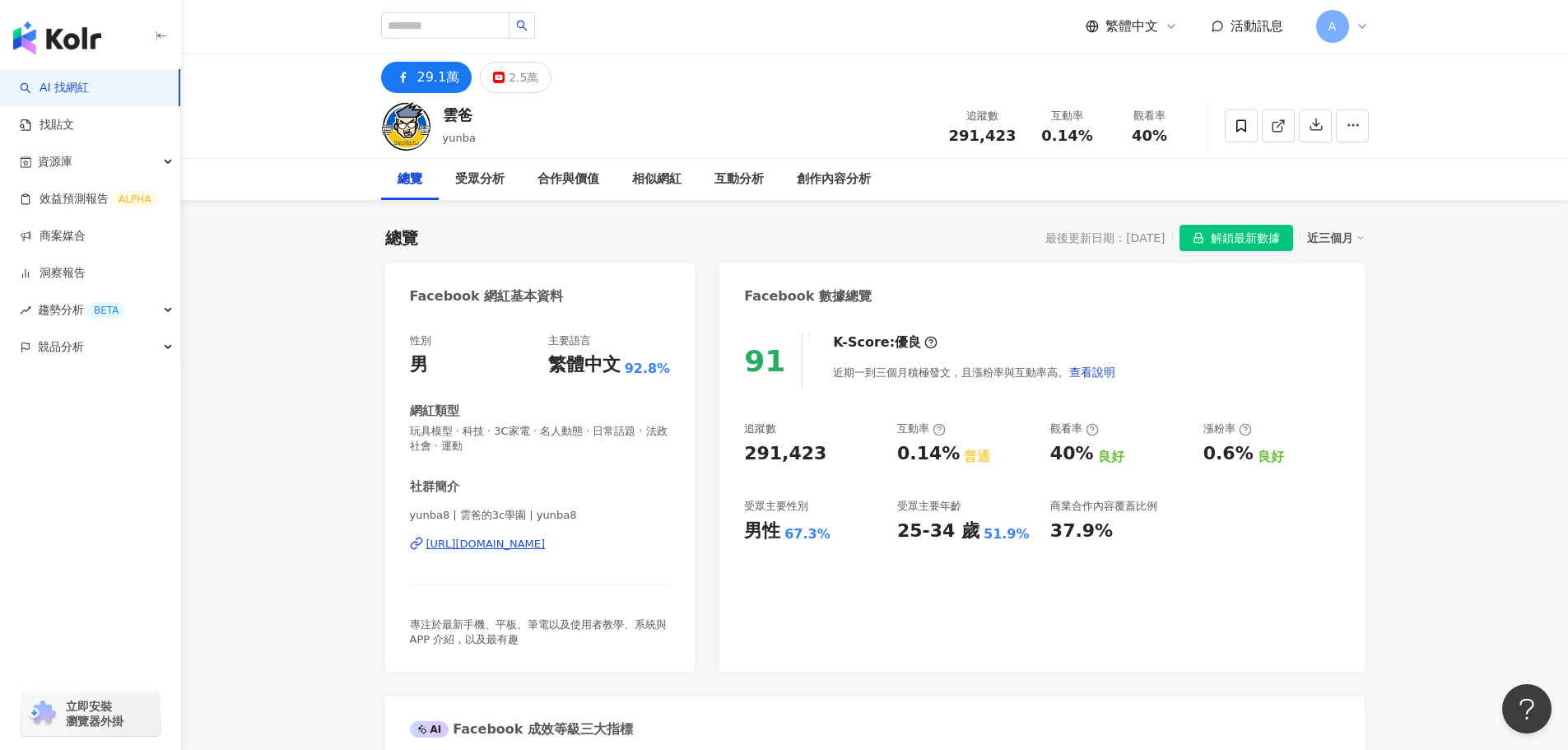
click at [513, 545] on div "https://www.facebook.com/414062265302035" at bounding box center [485, 544] width 119 height 15
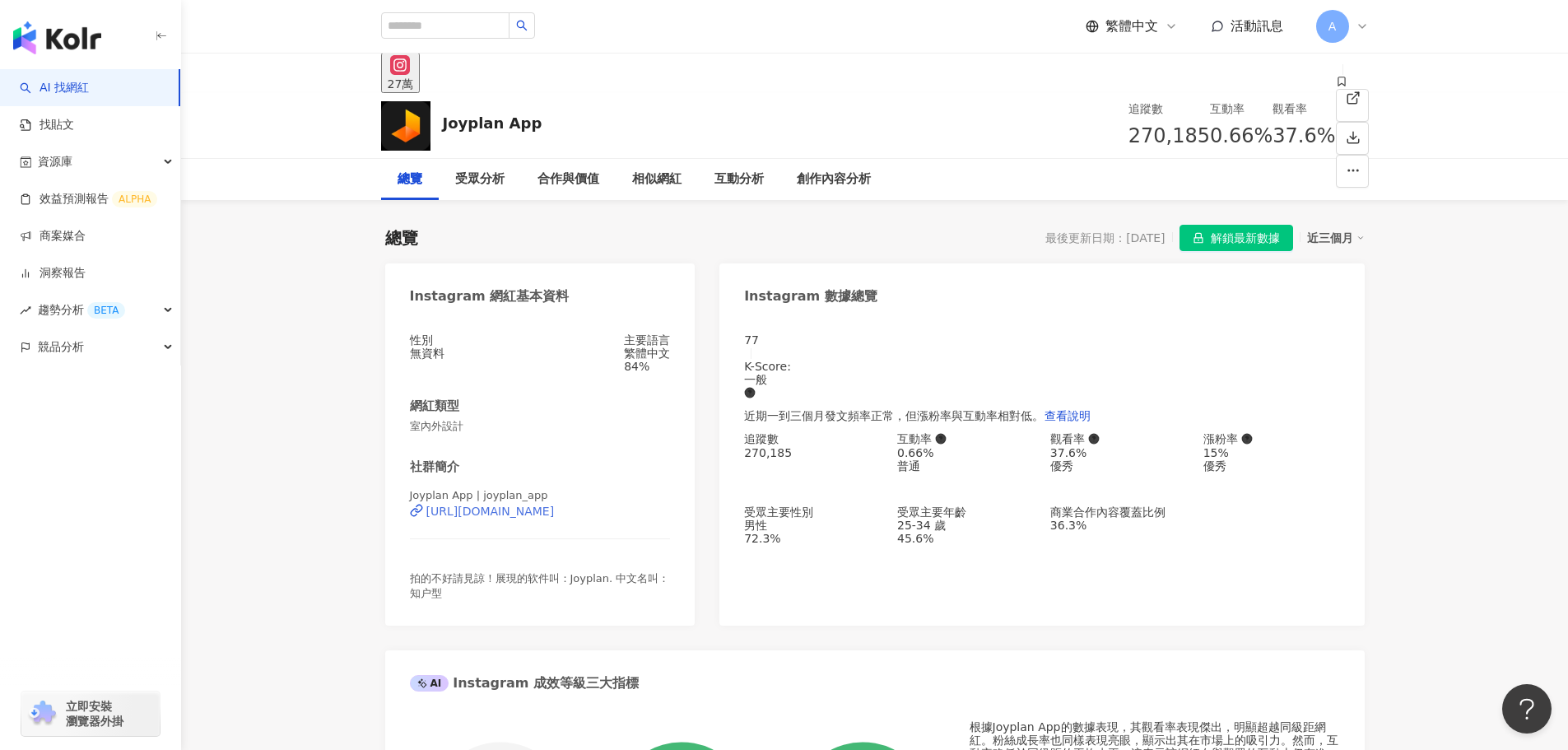
click at [521, 518] on div "[URL][DOMAIN_NAME]" at bounding box center [490, 511] width 129 height 13
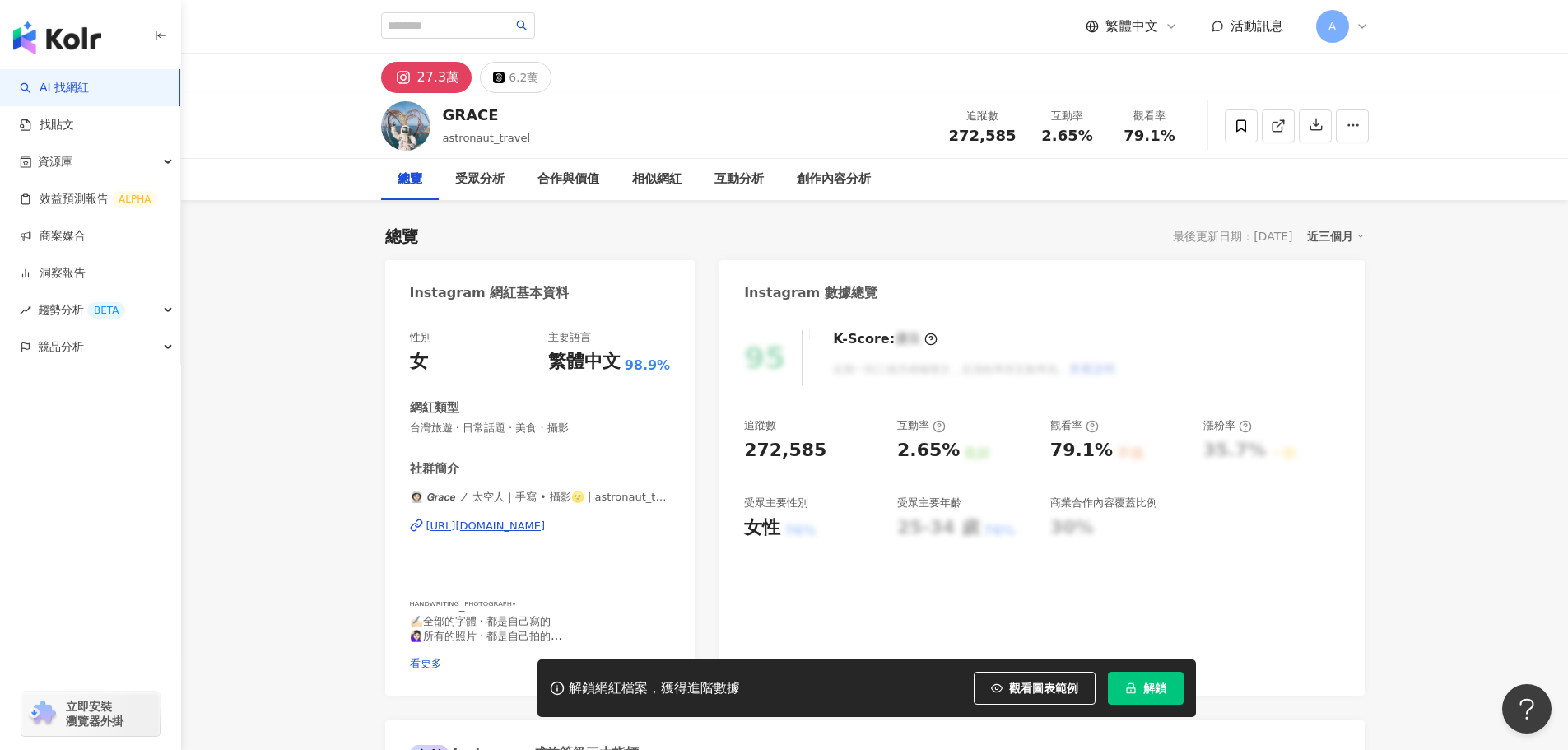
drag, startPoint x: 241, startPoint y: 331, endPoint x: 320, endPoint y: 332, distance: 79.0
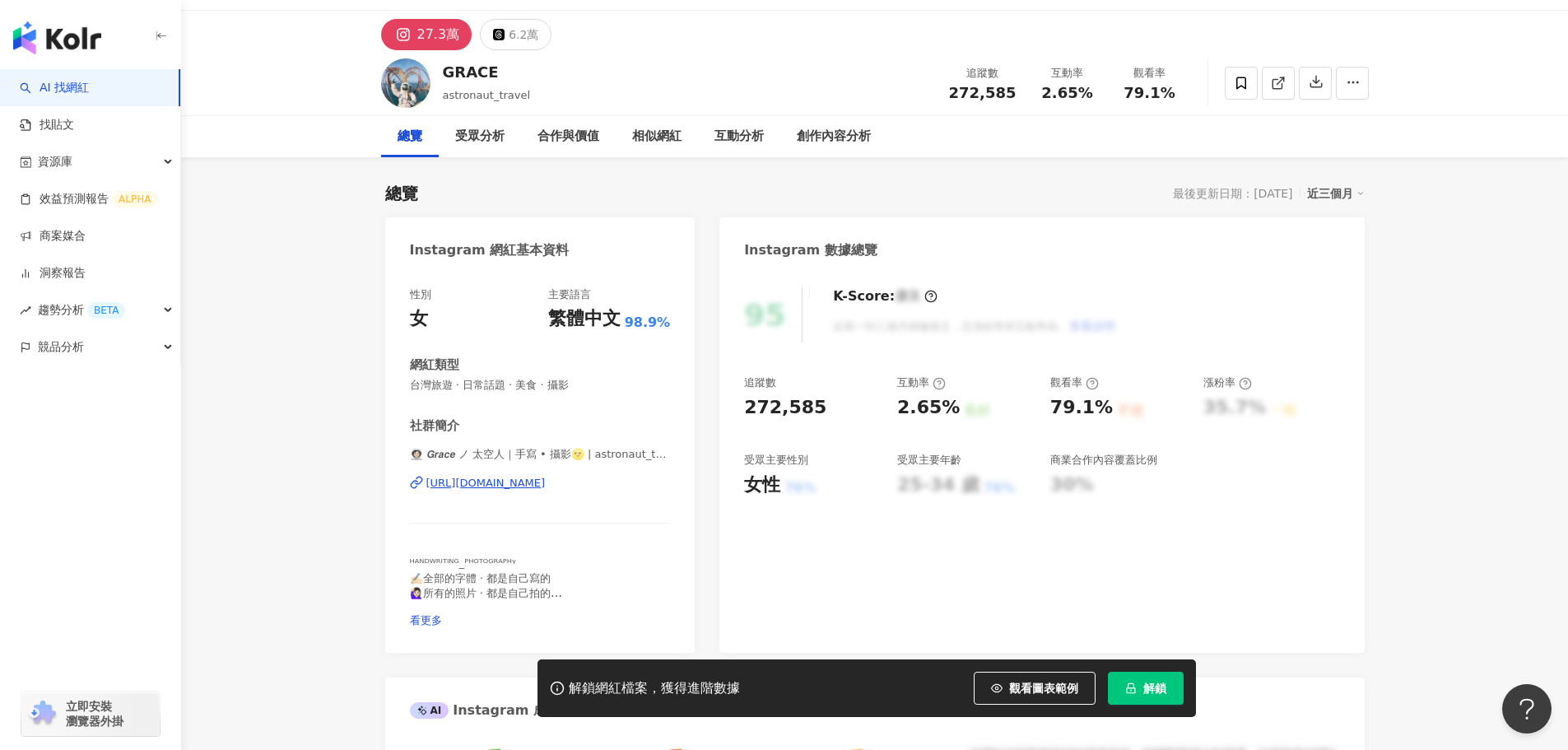
scroll to position [82, 0]
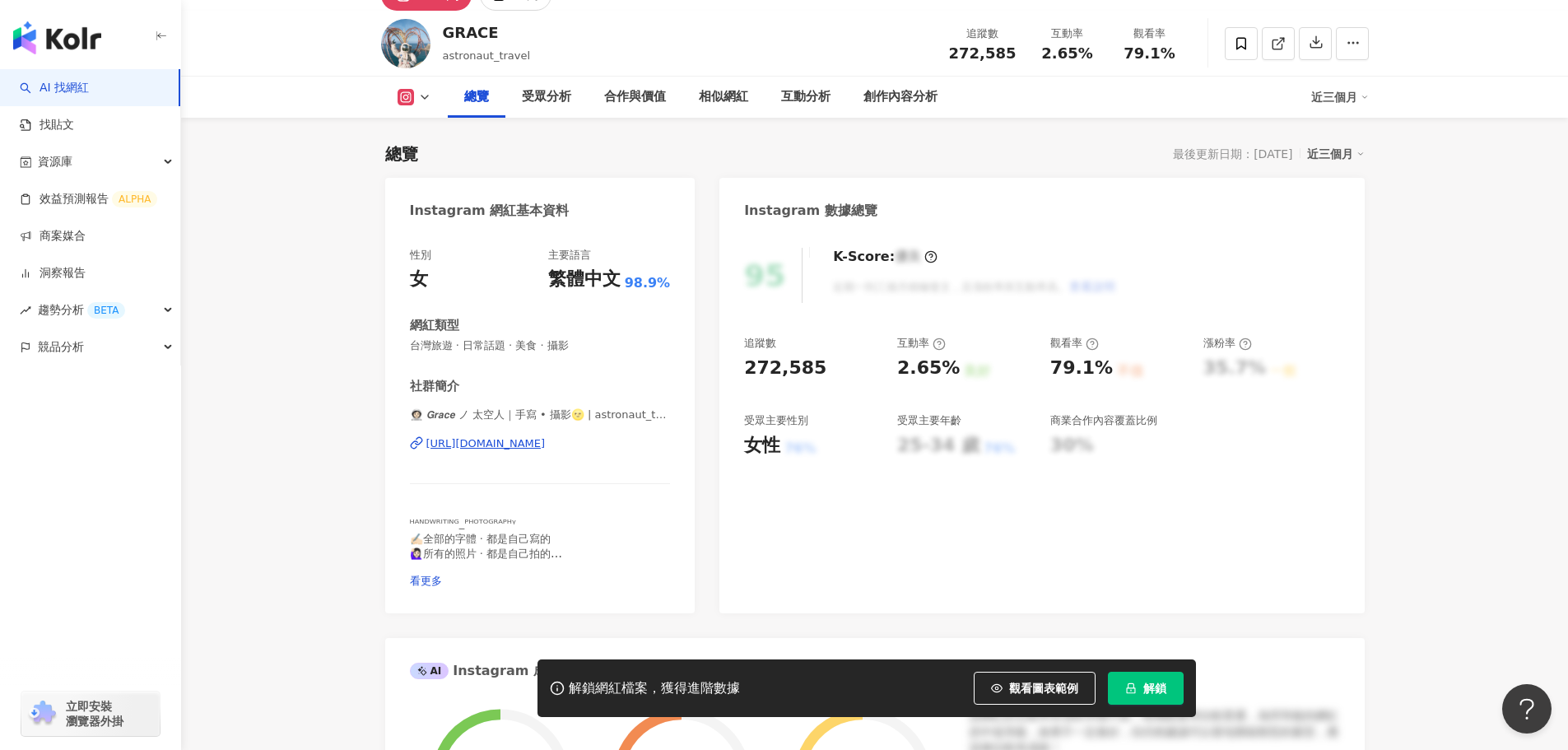
click at [503, 444] on div "https://www.instagram.com/astronaut_travel/" at bounding box center [485, 444] width 119 height 15
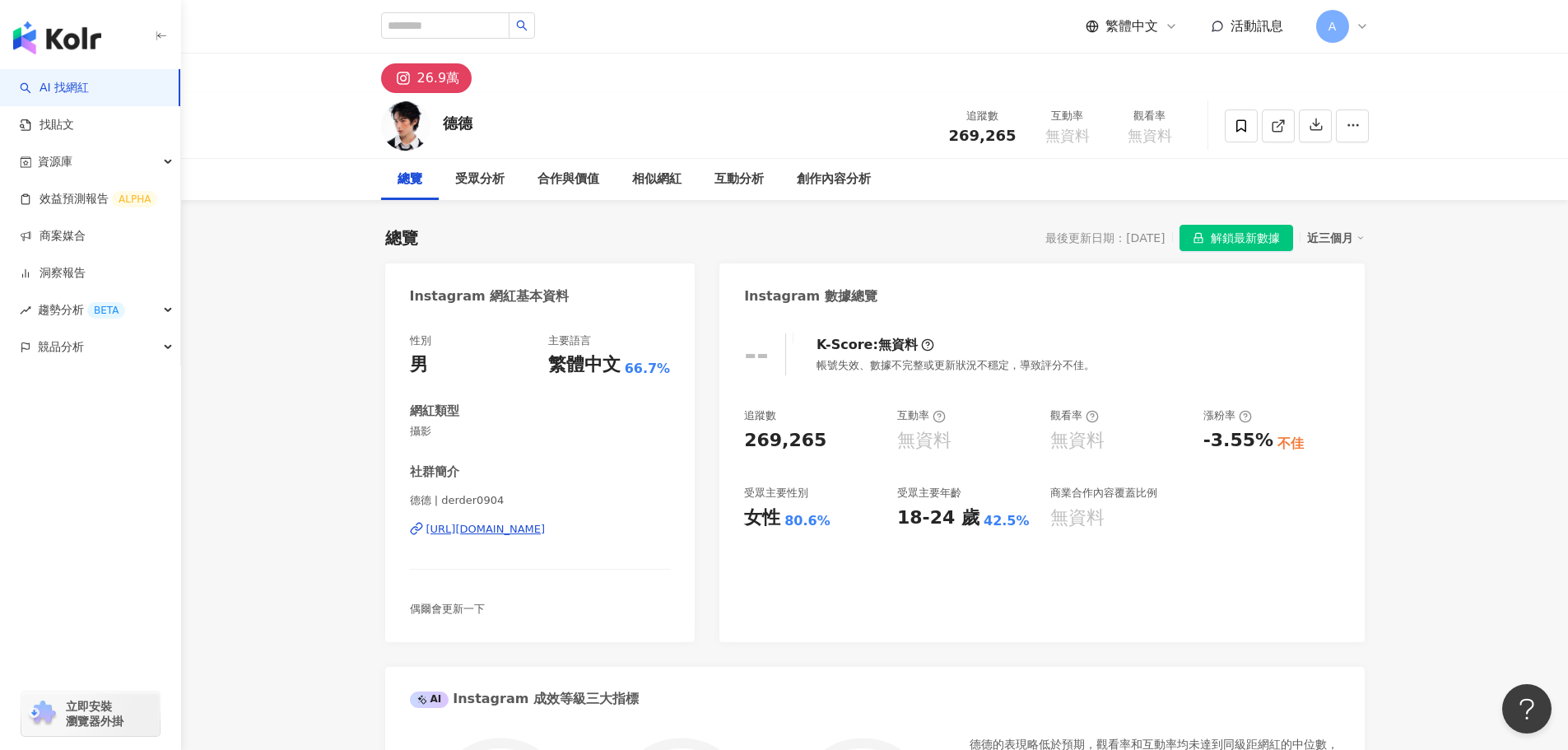
click at [513, 527] on div "[URL][DOMAIN_NAME]" at bounding box center [485, 529] width 119 height 15
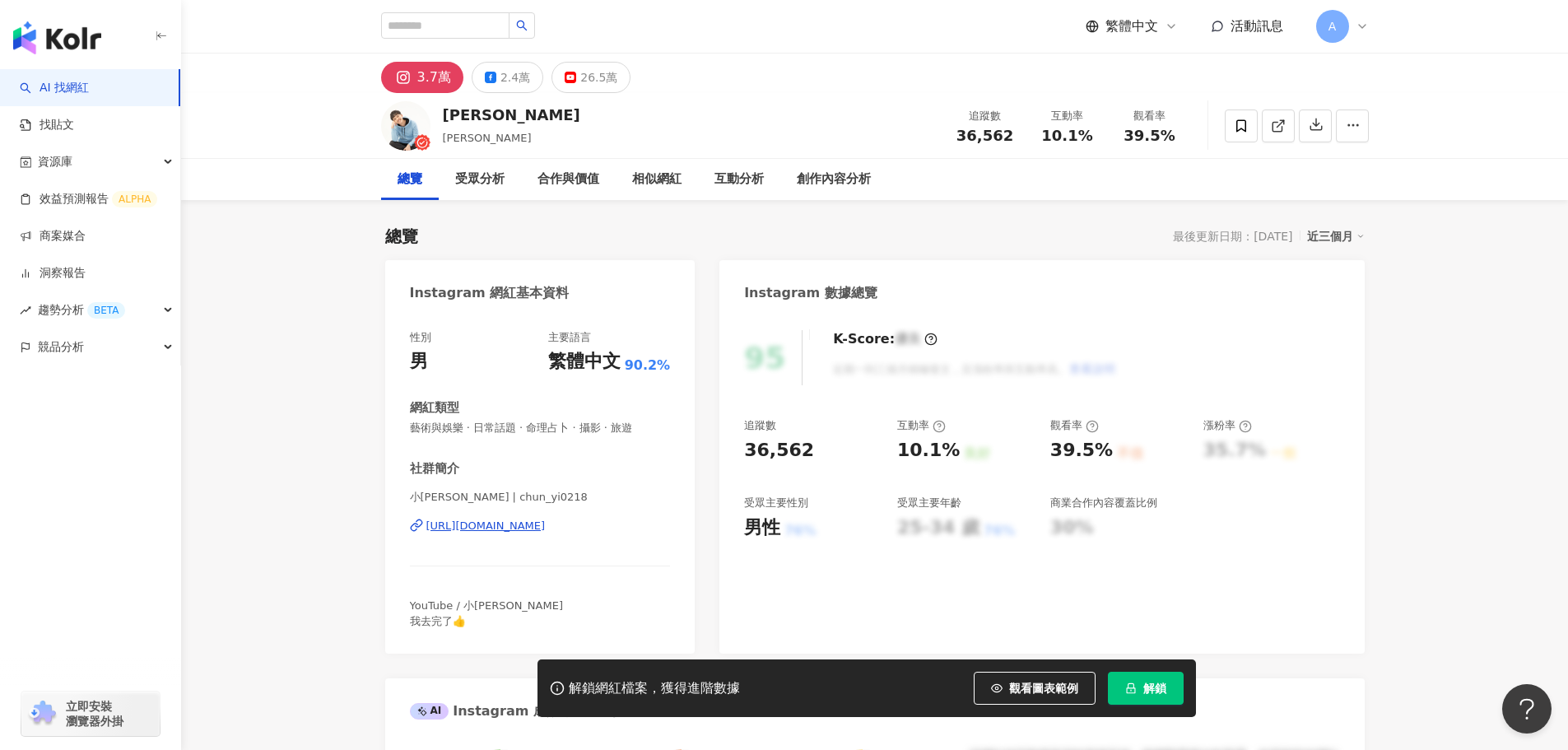
click at [546, 529] on div "https://www.instagram.com/chun_yi0218/" at bounding box center [485, 526] width 119 height 15
click at [524, 525] on div "https://www.instagram.com/chun_yi0218/" at bounding box center [485, 526] width 119 height 15
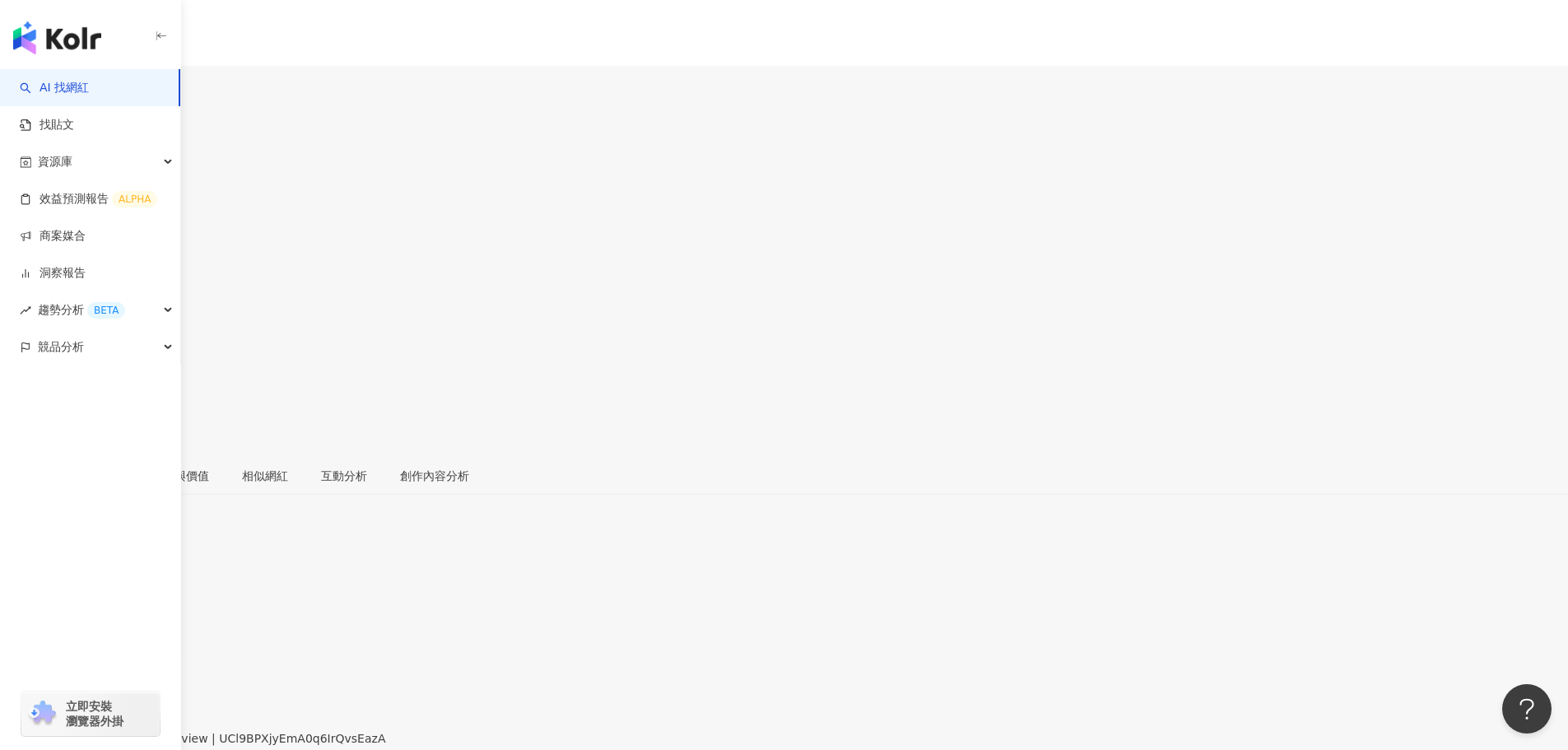
click at [144, 745] on div "https://www.youtube.com/channel/UCl9BPXjyEmA0q6IrQvsEazA" at bounding box center [81, 752] width 129 height 13
click at [144, 745] on div "https://www.instagram.com/myhousegoodgood/" at bounding box center [81, 752] width 129 height 13
click at [144, 719] on div "https://www.instagram.com/1620vlog/" at bounding box center [81, 726] width 129 height 13
click at [241, 745] on div "https://www.instagram.com/applealmond.blog/" at bounding box center [129, 752] width 225 height 13
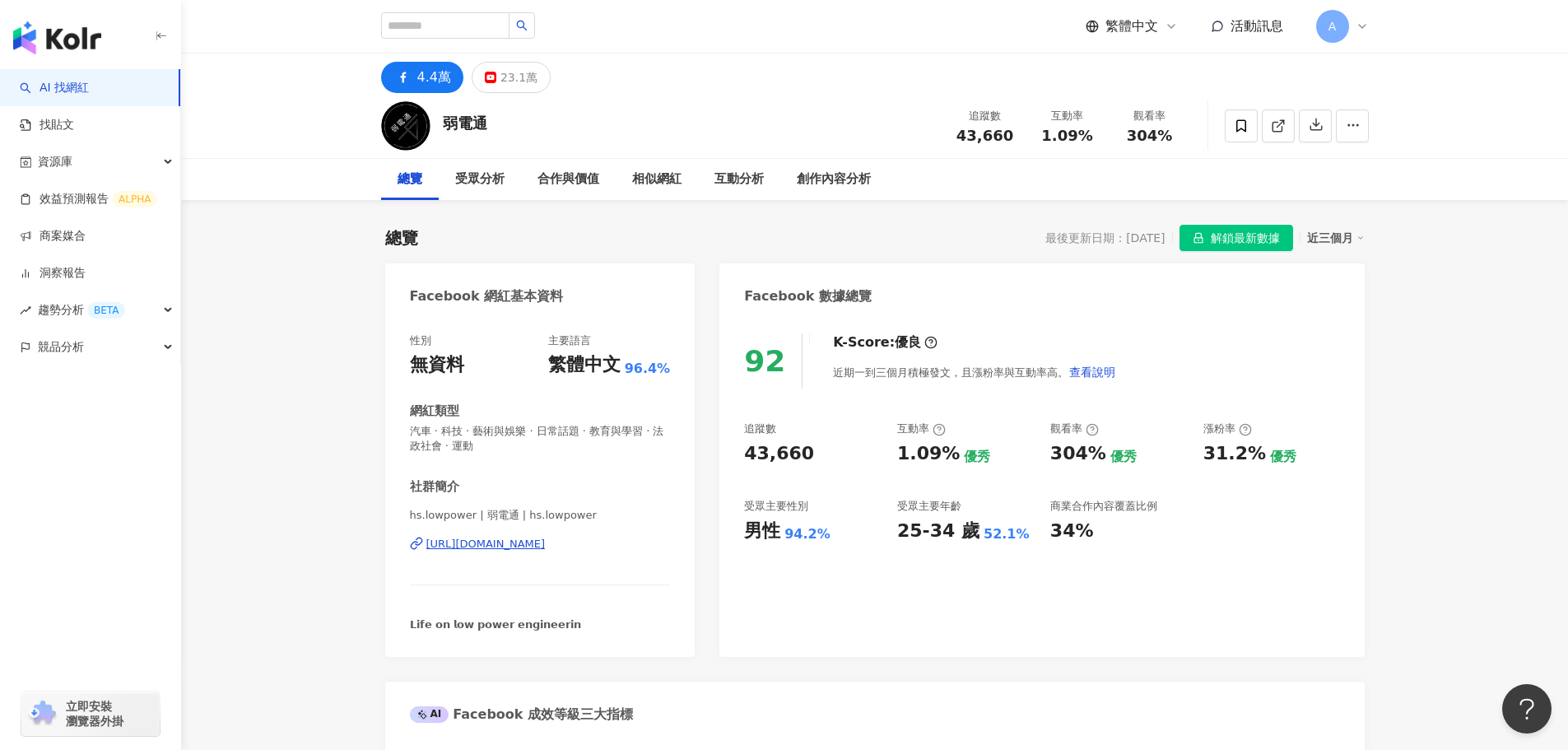
click at [477, 548] on div "https://www.facebook.com/103419498340523" at bounding box center [485, 544] width 119 height 15
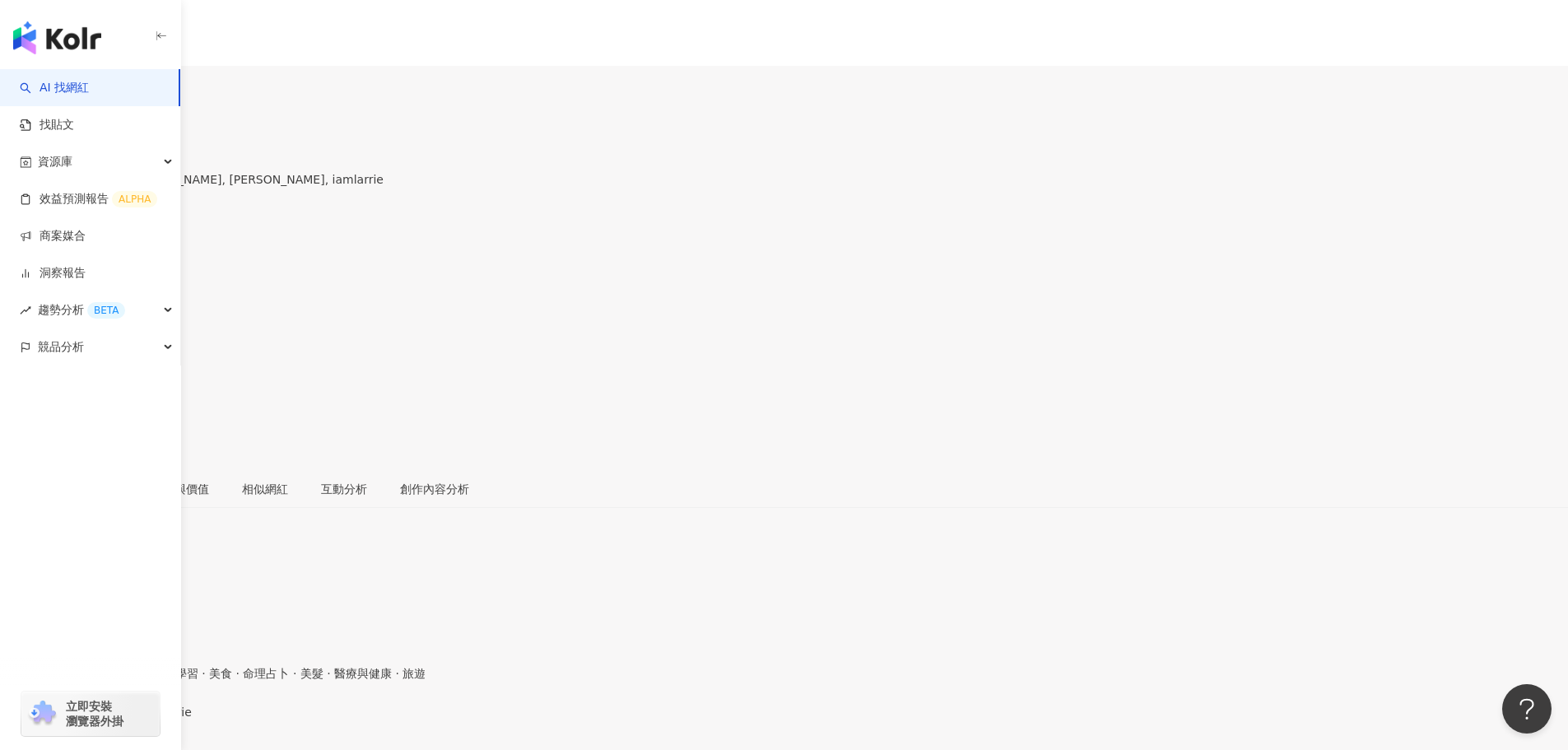
click at [144, 719] on div "https://www.instagram.com/iamlarrie/" at bounding box center [81, 726] width 129 height 13
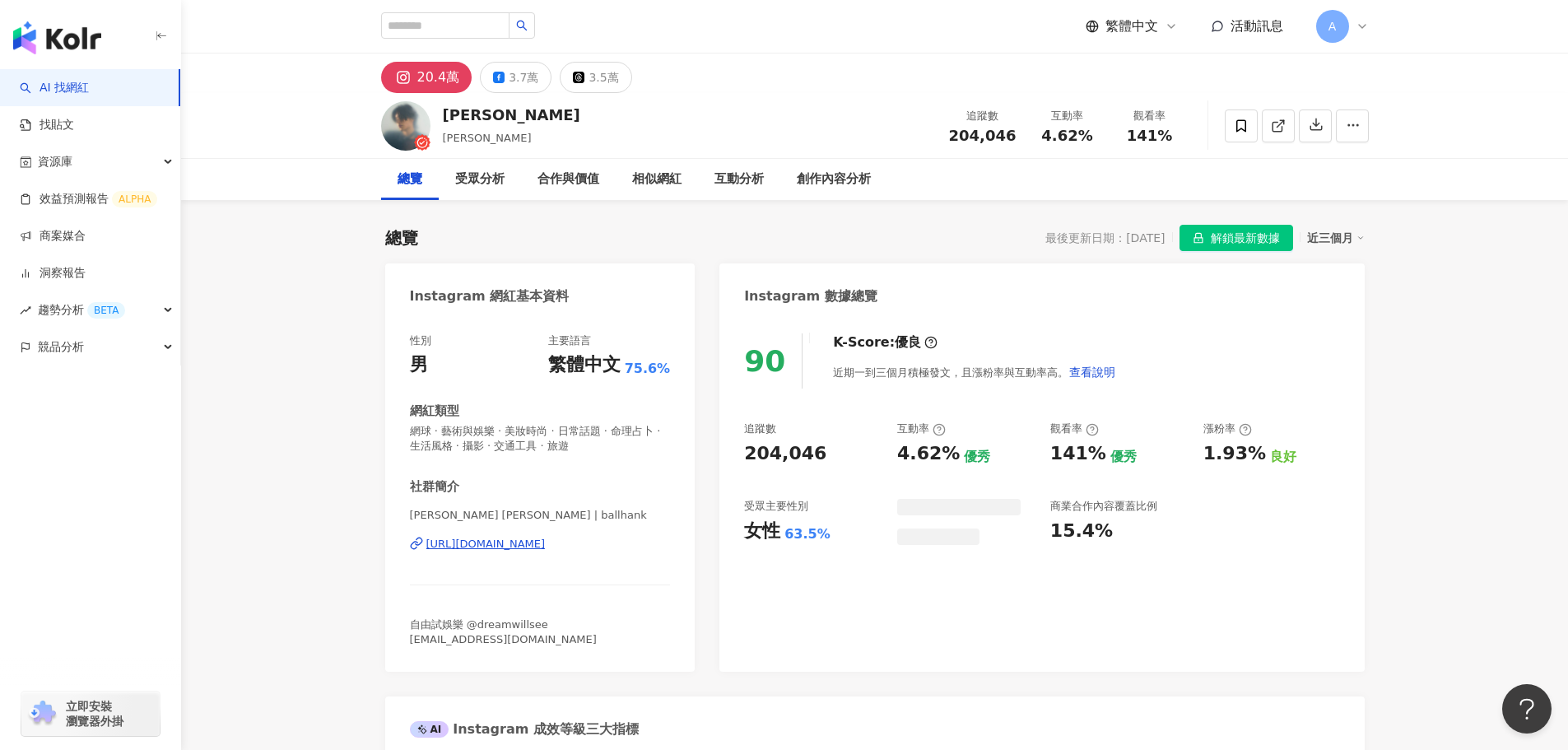
click at [528, 540] on div "[URL][DOMAIN_NAME]" at bounding box center [485, 544] width 119 height 15
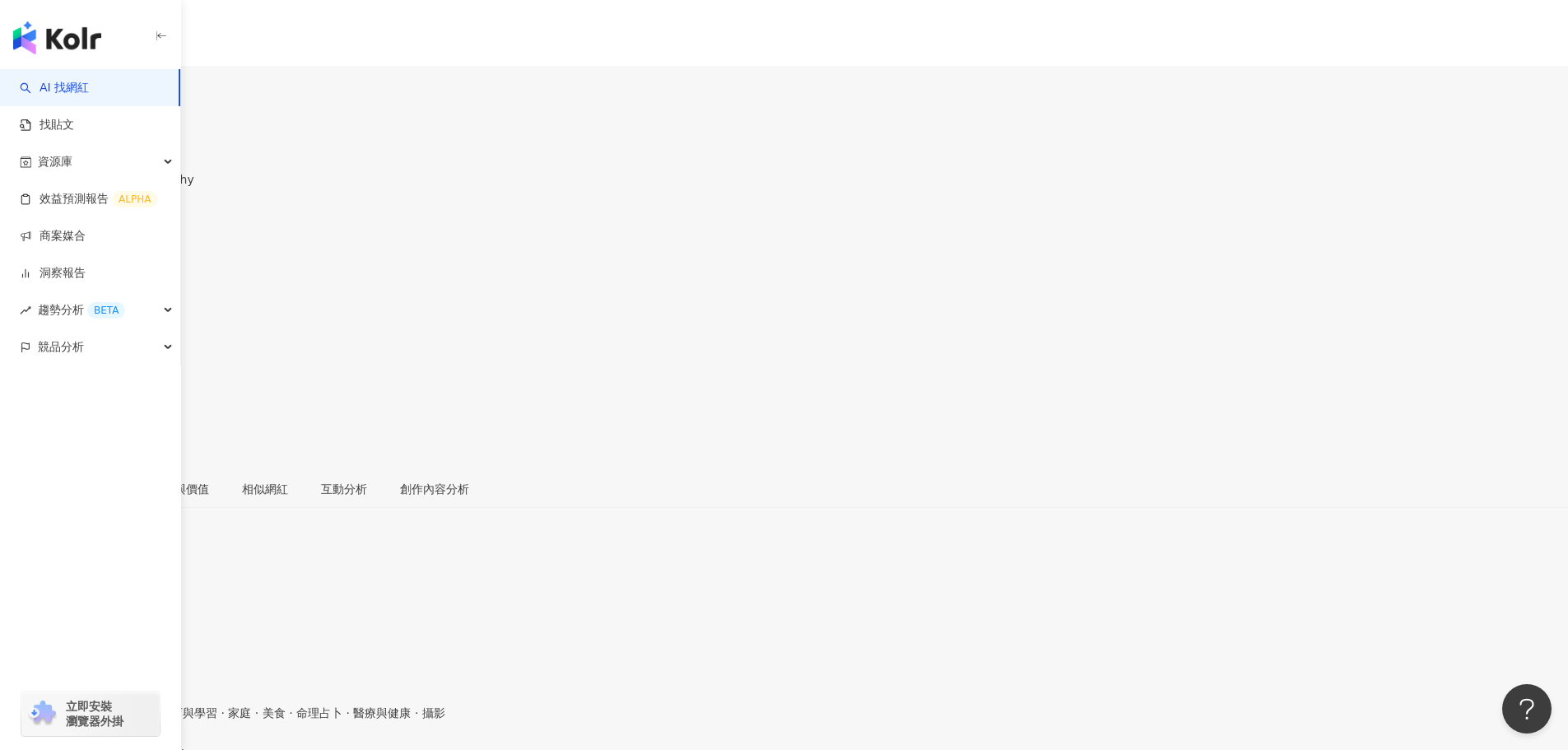
drag, startPoint x: 513, startPoint y: 543, endPoint x: 289, endPoint y: 397, distance: 267.4
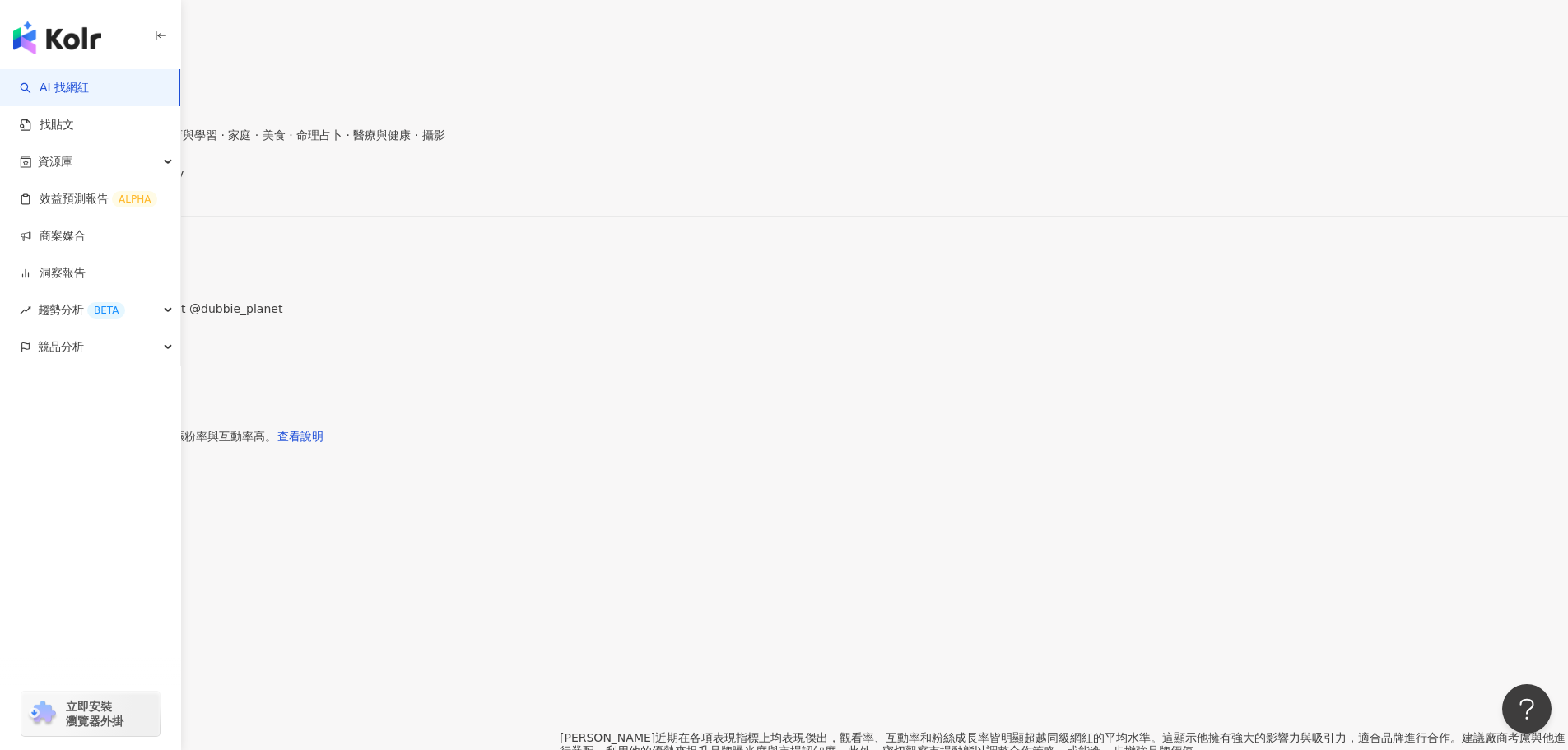
scroll to position [144, 0]
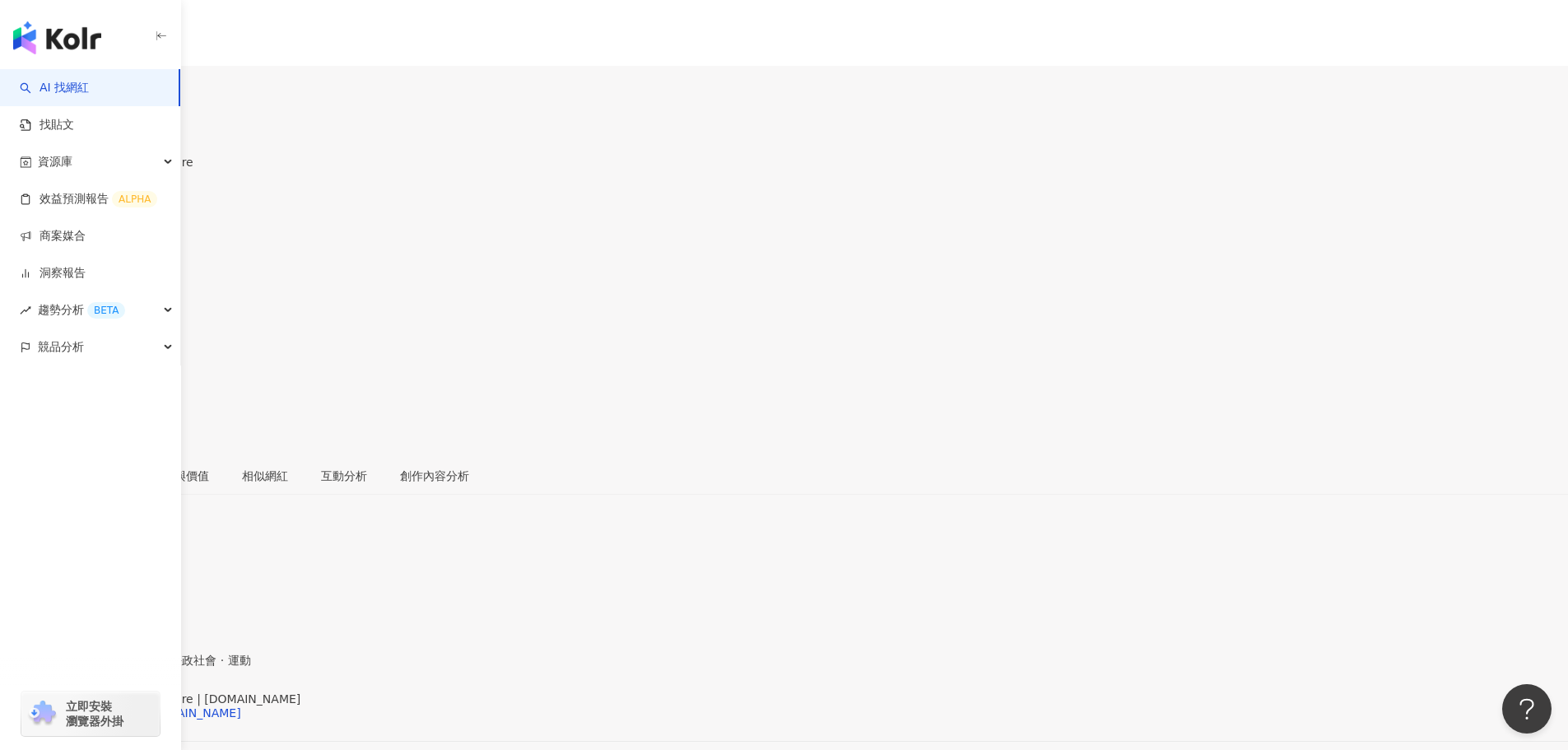
click at [540, 692] on div "Tenten™ - AI & Generative Future | [DOMAIN_NAME] [URL][DOMAIN_NAME][DOMAIN_NAME]" at bounding box center [784, 726] width 1568 height 69
click at [241, 706] on div "[URL][DOMAIN_NAME][DOMAIN_NAME]" at bounding box center [129, 713] width 225 height 13
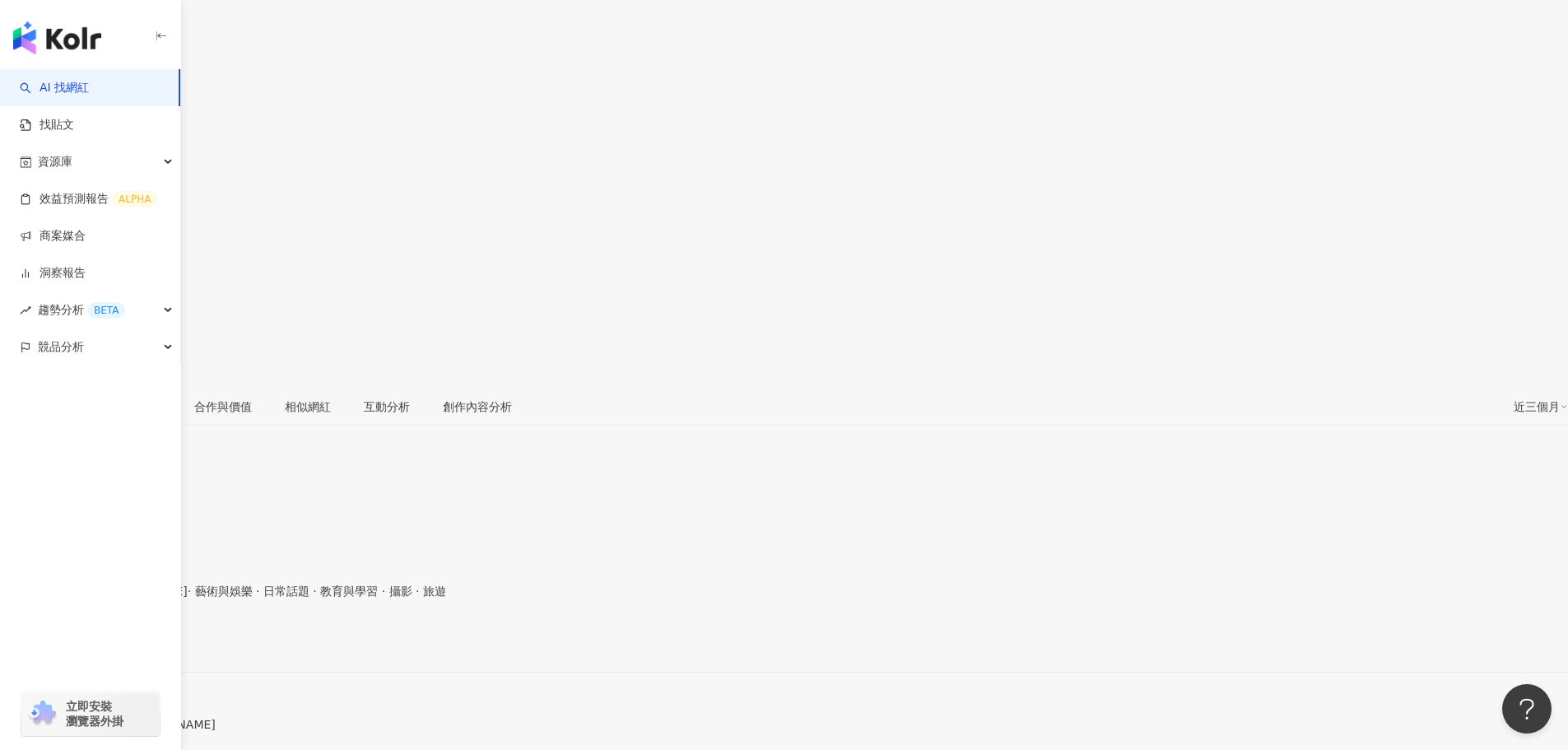
click at [144, 637] on div "https://www.instagram.com/__jjjason/" at bounding box center [81, 644] width 129 height 13
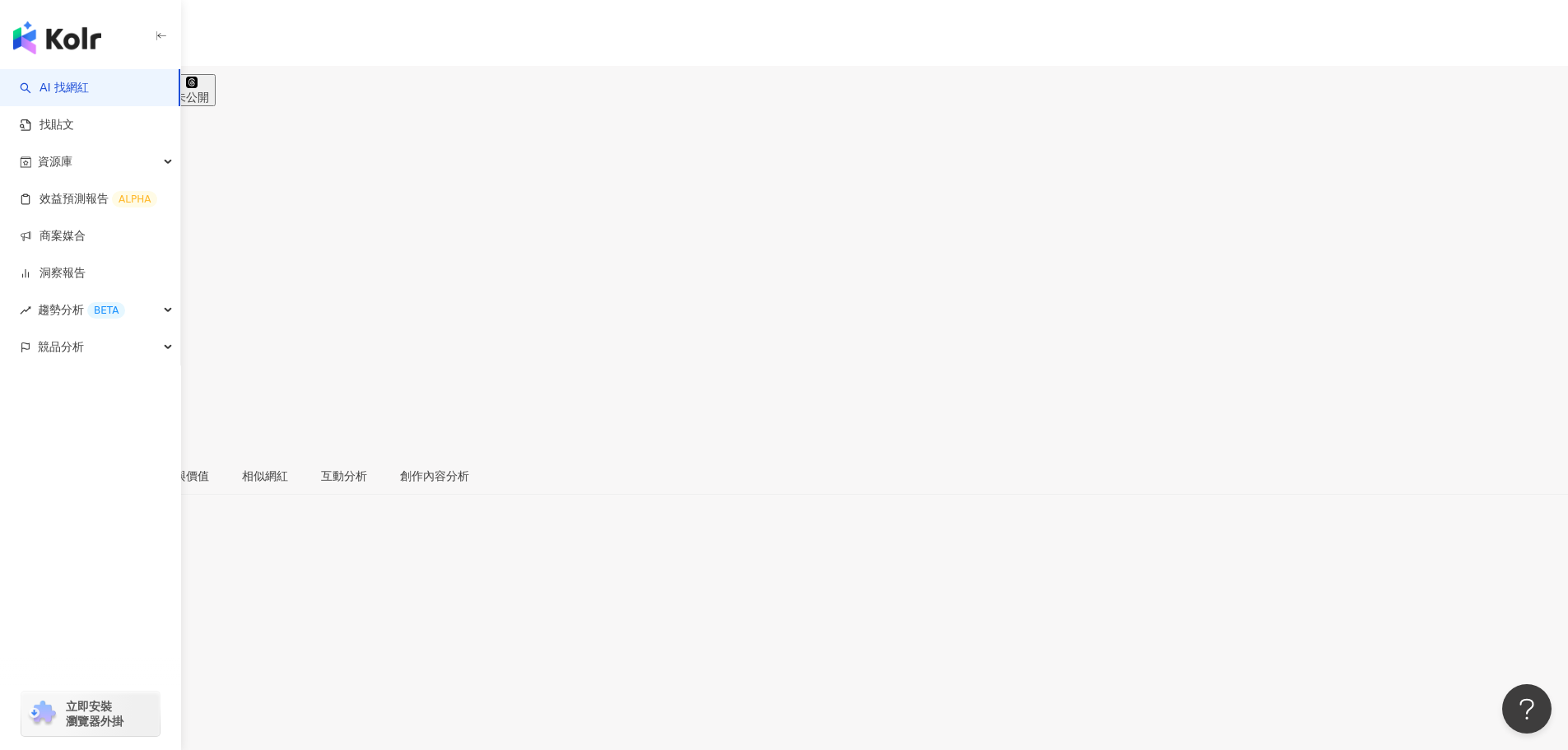
click at [144, 745] on div "[URL][DOMAIN_NAME]" at bounding box center [81, 752] width 129 height 13
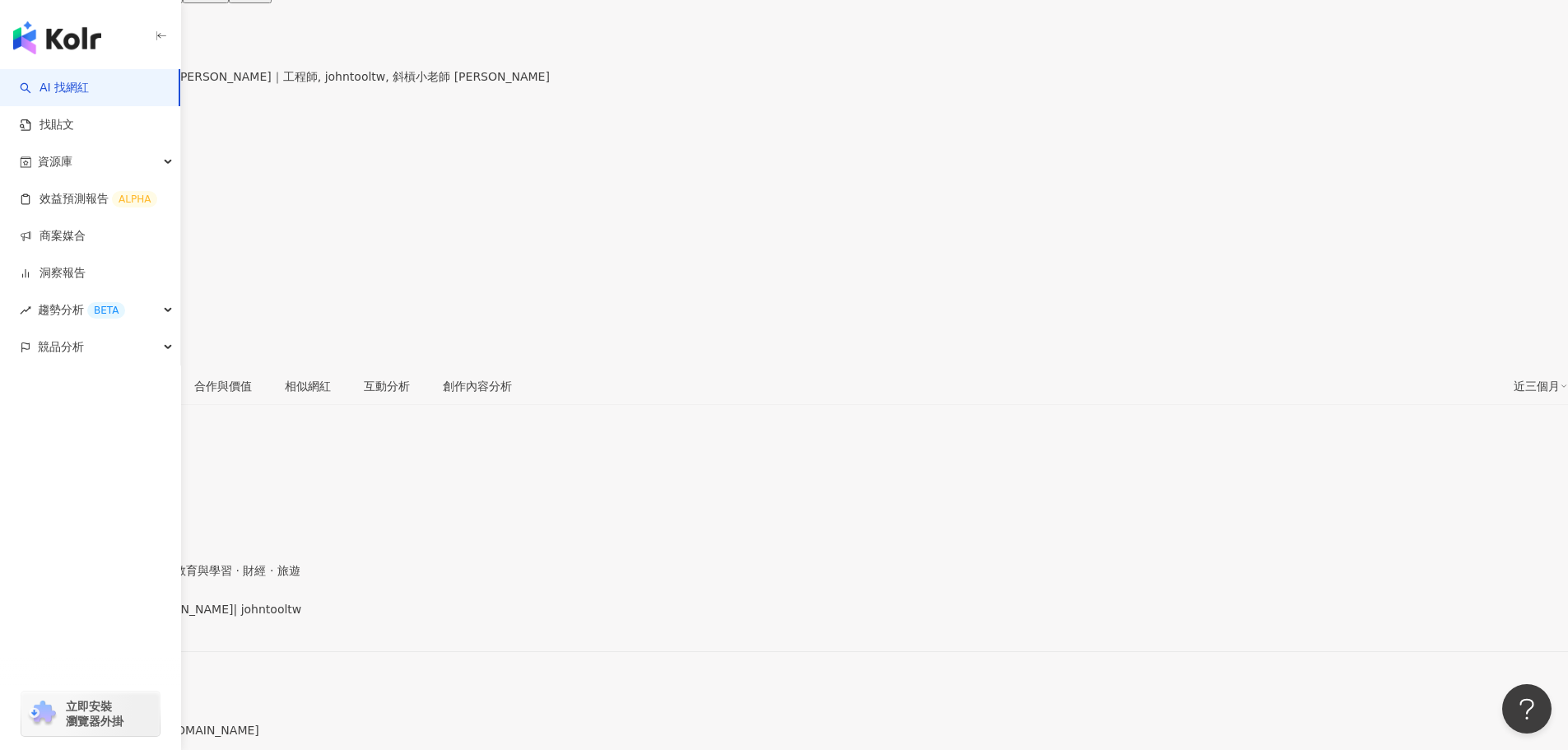
scroll to position [82, 0]
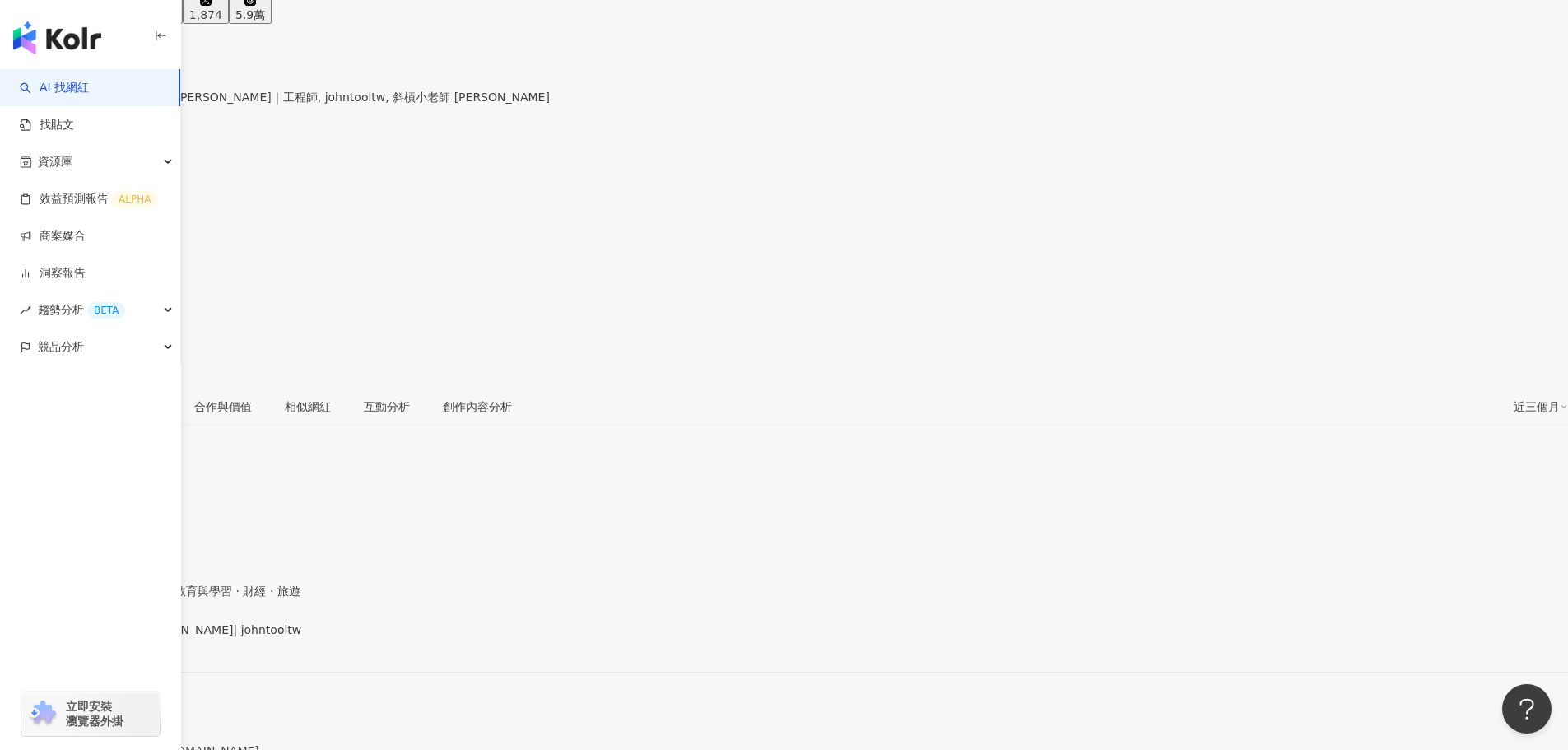
click at [144, 637] on div "[URL][DOMAIN_NAME]" at bounding box center [81, 644] width 129 height 13
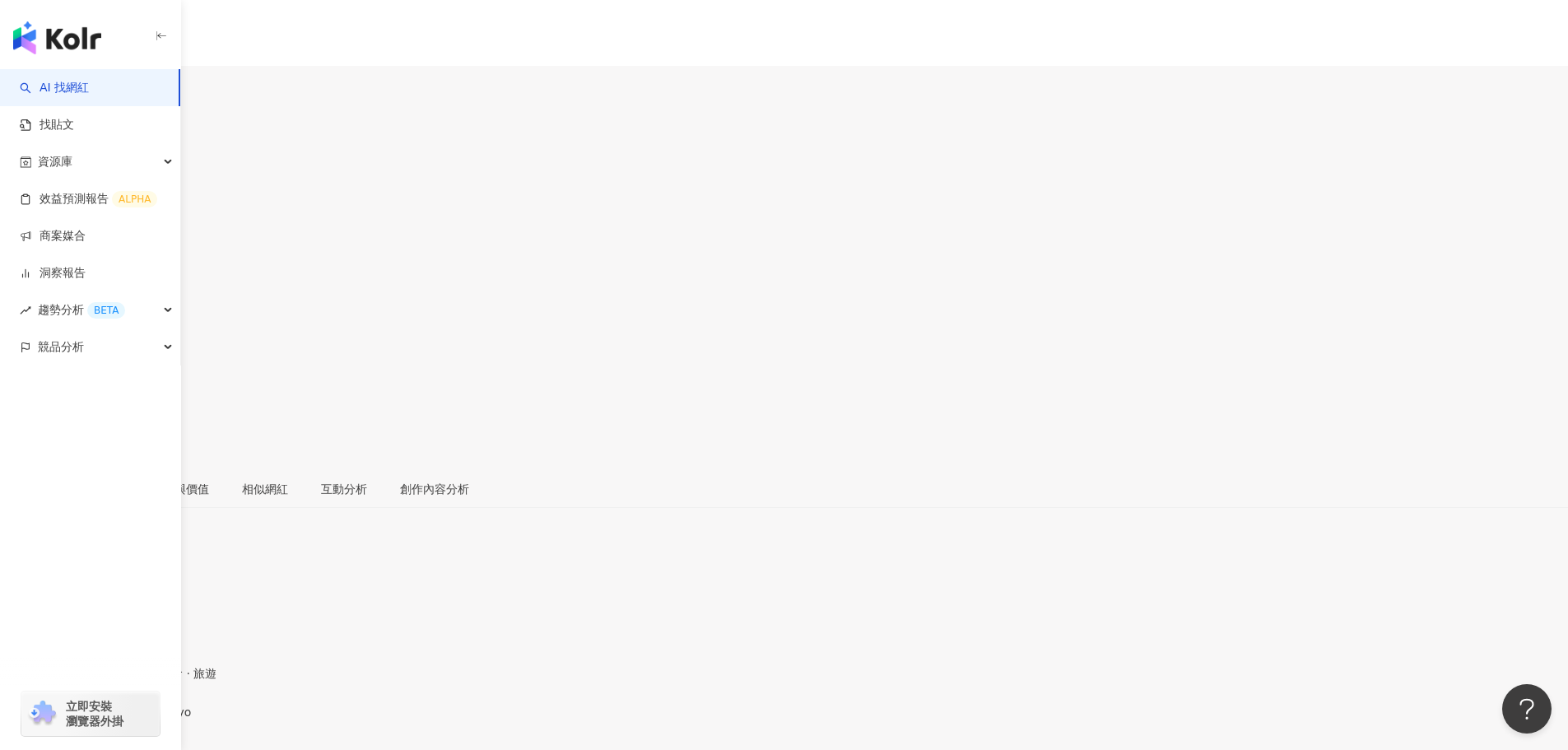
click at [573, 706] on div "[PERSON_NAME] | lanyimingyoyo [URL][DOMAIN_NAME]" at bounding box center [784, 740] width 1568 height 69
click at [144, 637] on div "[URL][DOMAIN_NAME]" at bounding box center [81, 644] width 129 height 13
click at [144, 719] on div "[URL][DOMAIN_NAME]" at bounding box center [81, 726] width 129 height 13
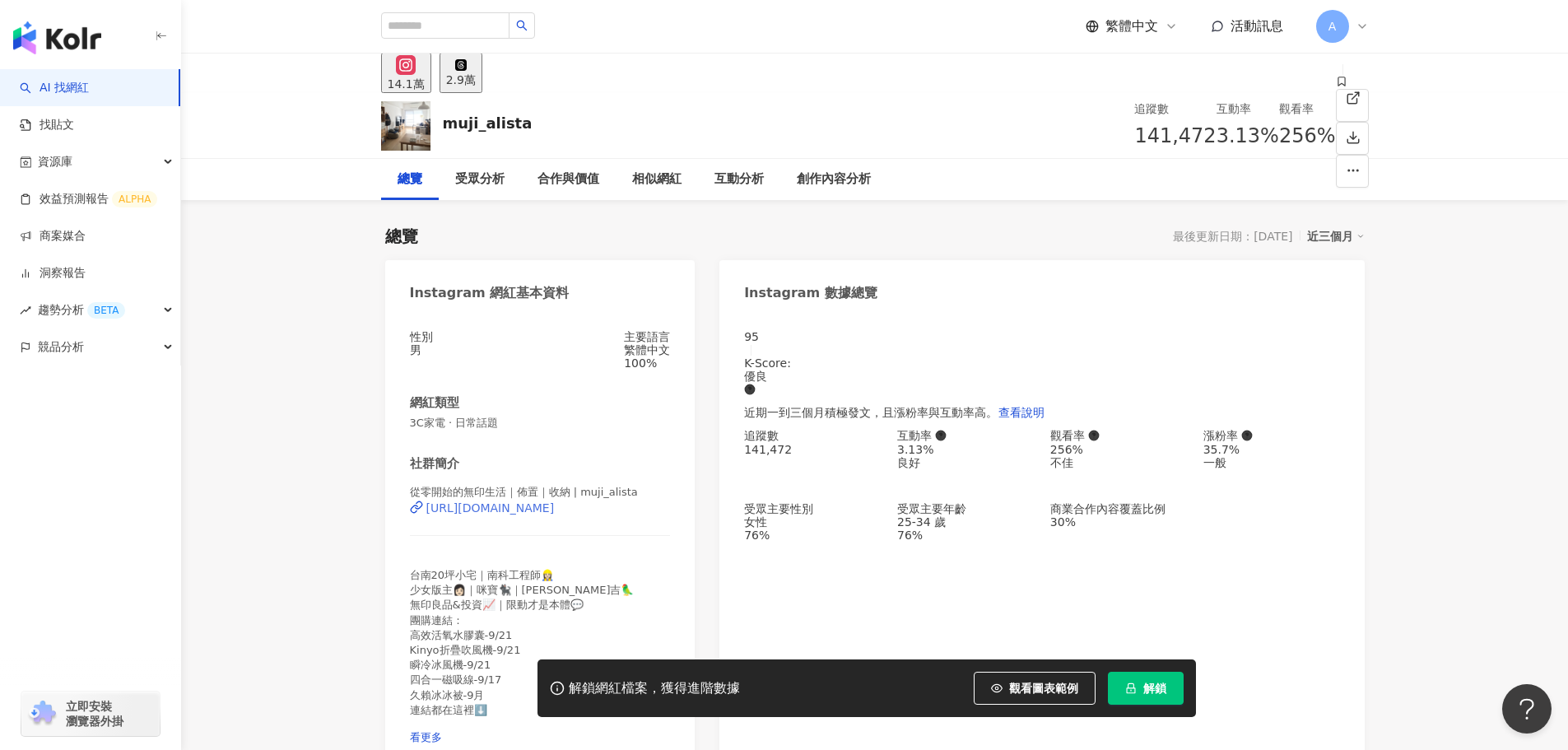
click at [533, 514] on div "https://www.instagram.com/muji_alista/" at bounding box center [490, 507] width 129 height 13
